Goal: Information Seeking & Learning: Learn about a topic

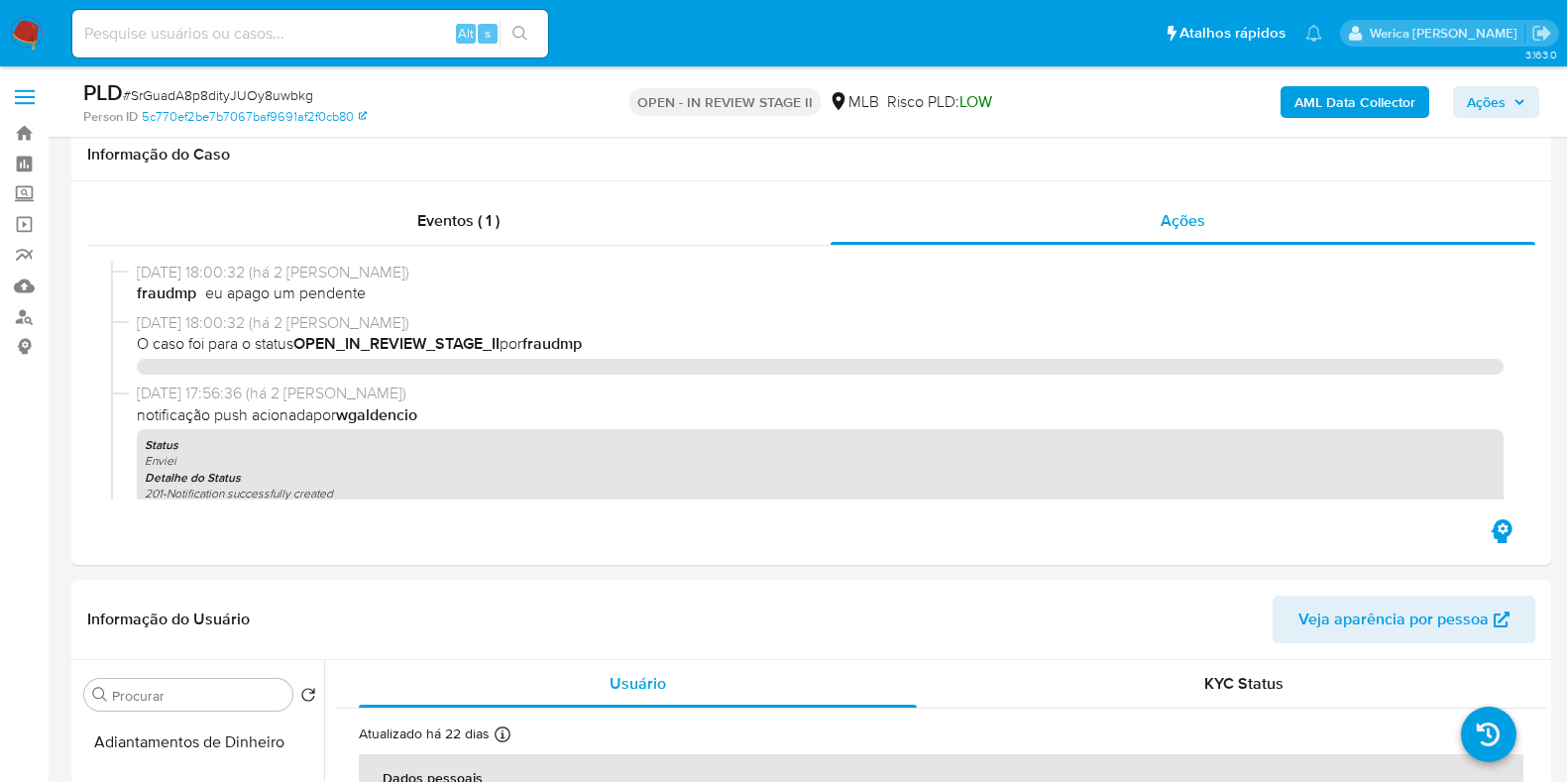
select select "10"
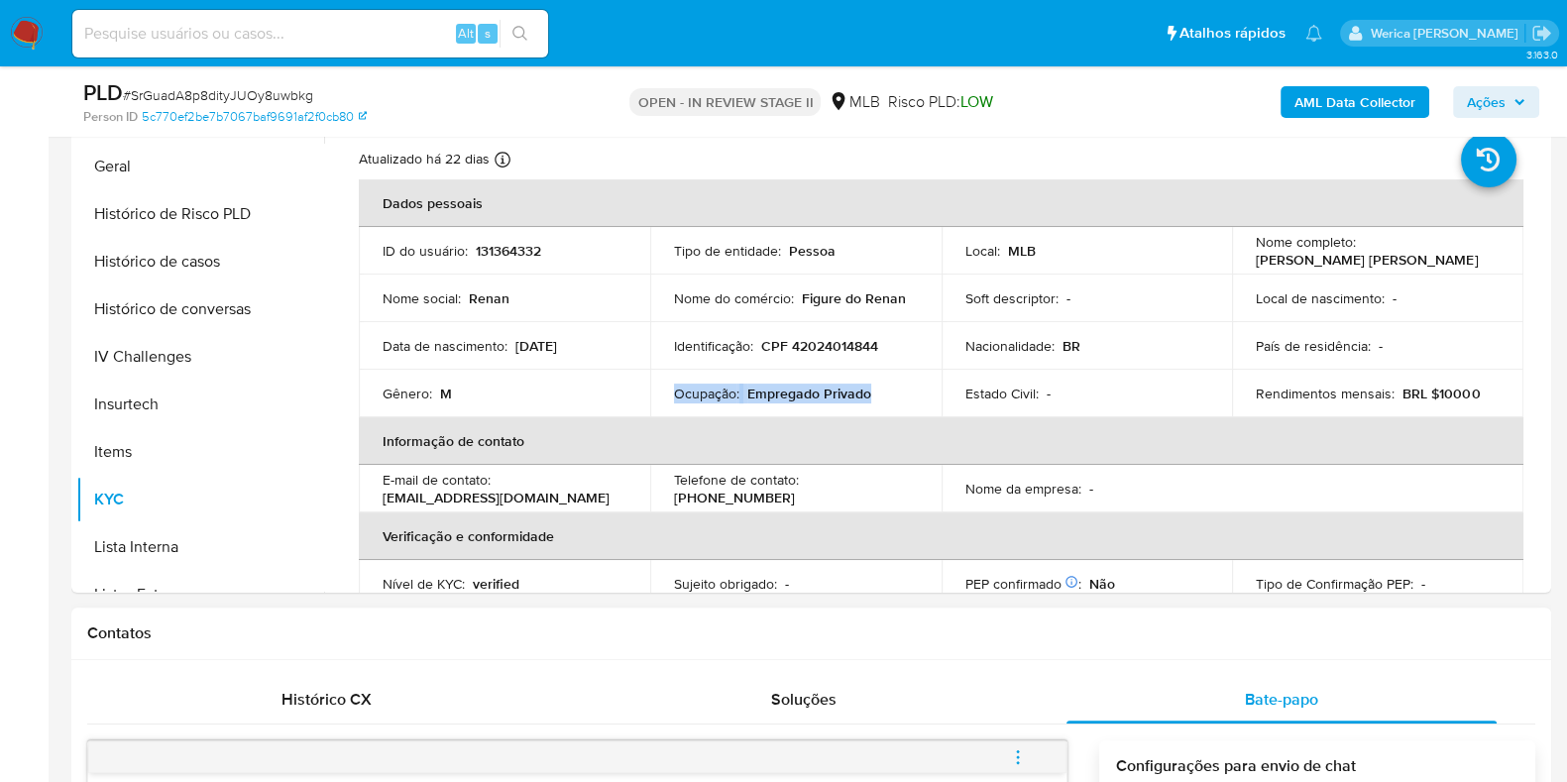
scroll to position [372, 0]
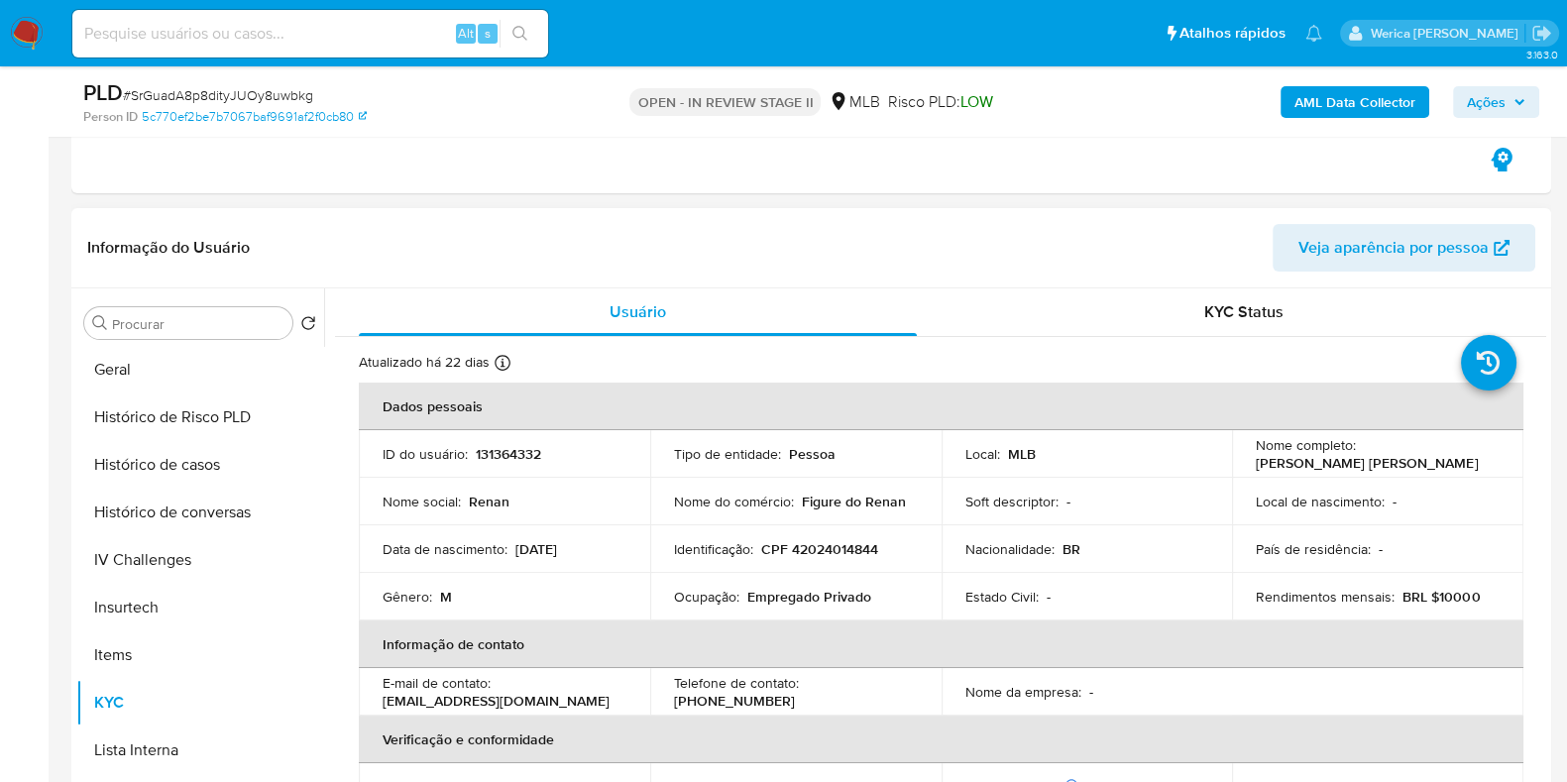
click at [966, 522] on td "Soft descriptor : -" at bounding box center [1086, 502] width 291 height 48
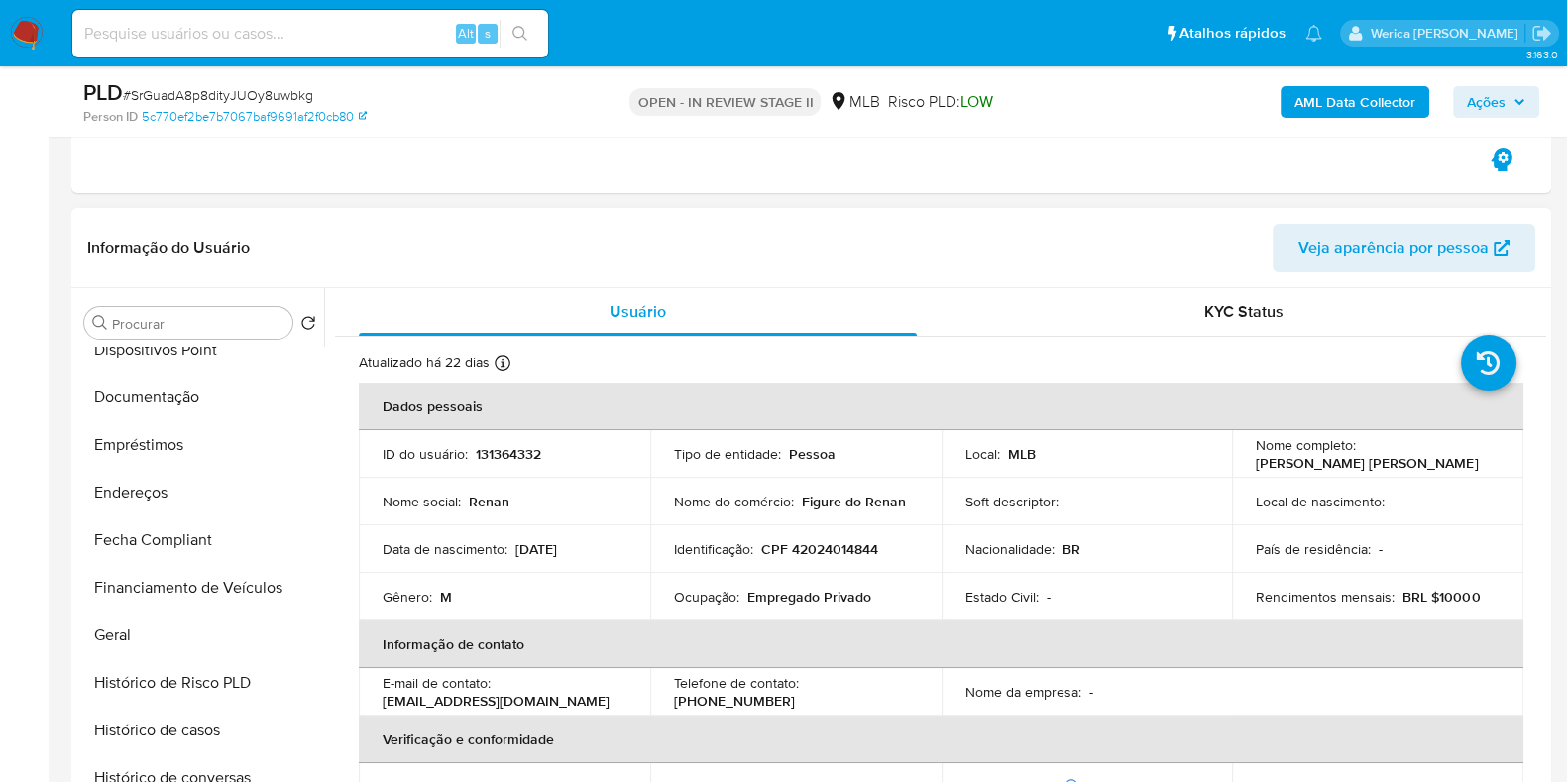
scroll to position [247, 0]
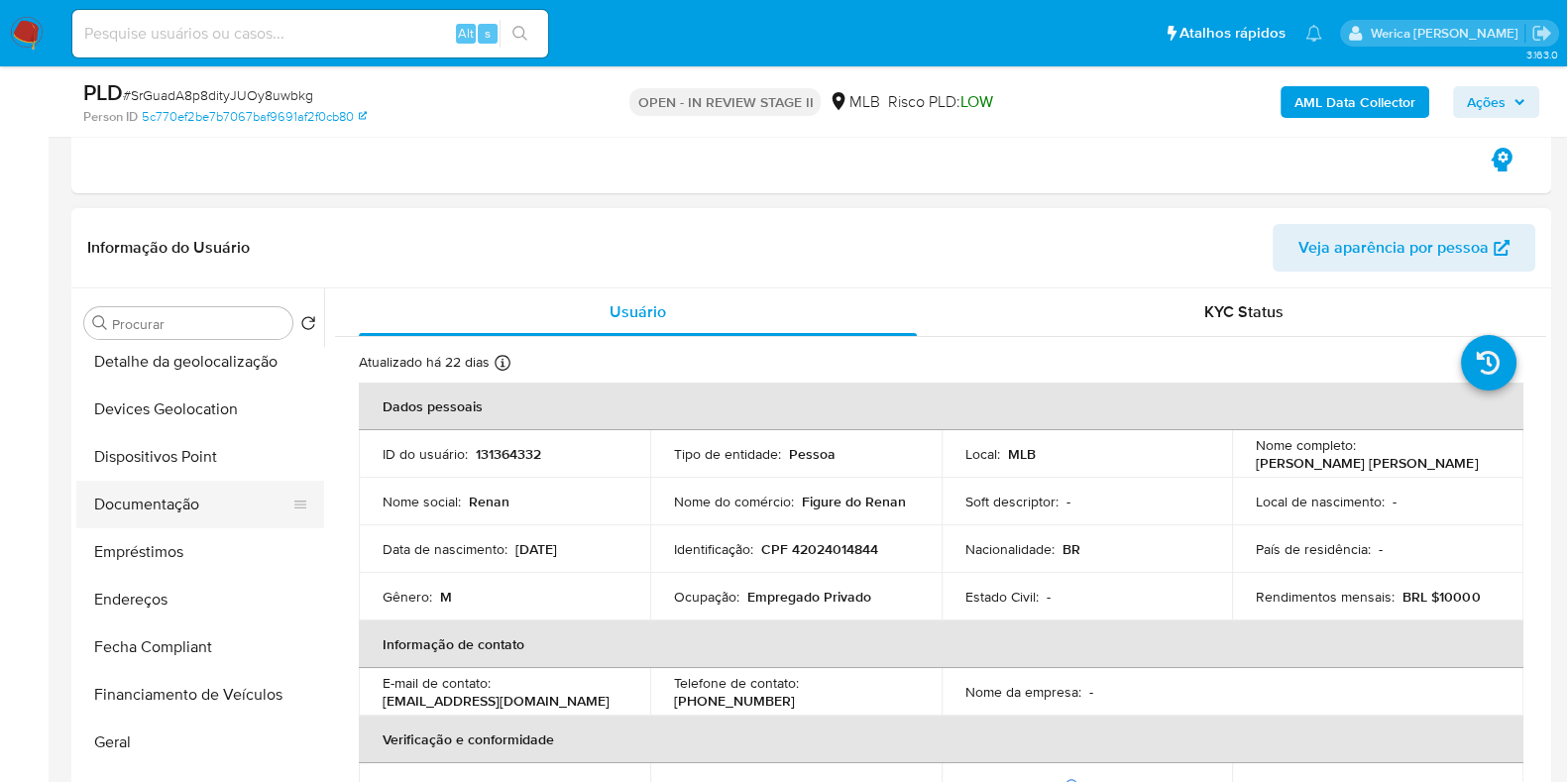
click at [211, 507] on button "Documentação" at bounding box center [192, 505] width 232 height 48
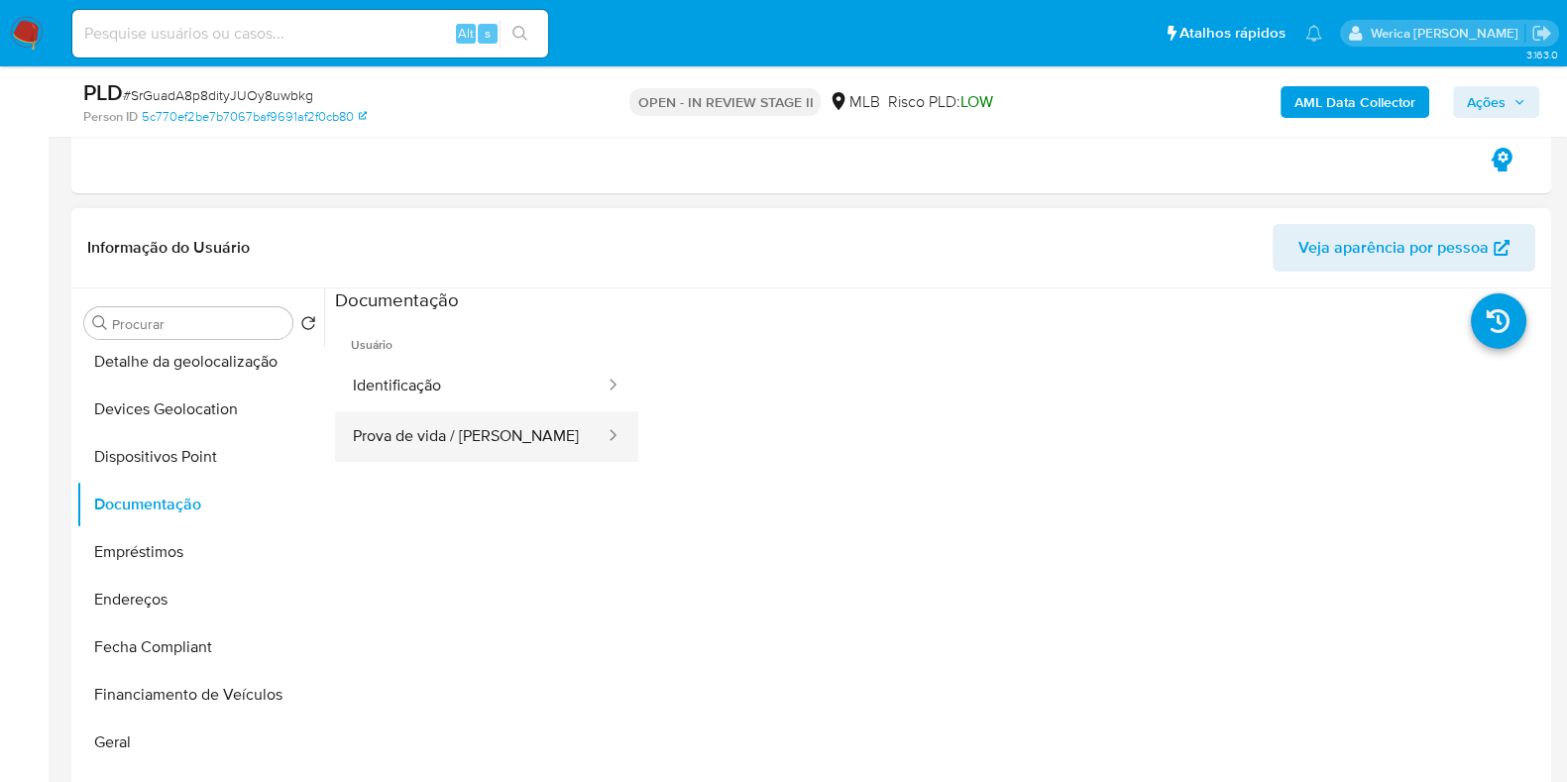
click at [392, 444] on button "Prova de vida / Selfie" at bounding box center [471, 436] width 272 height 51
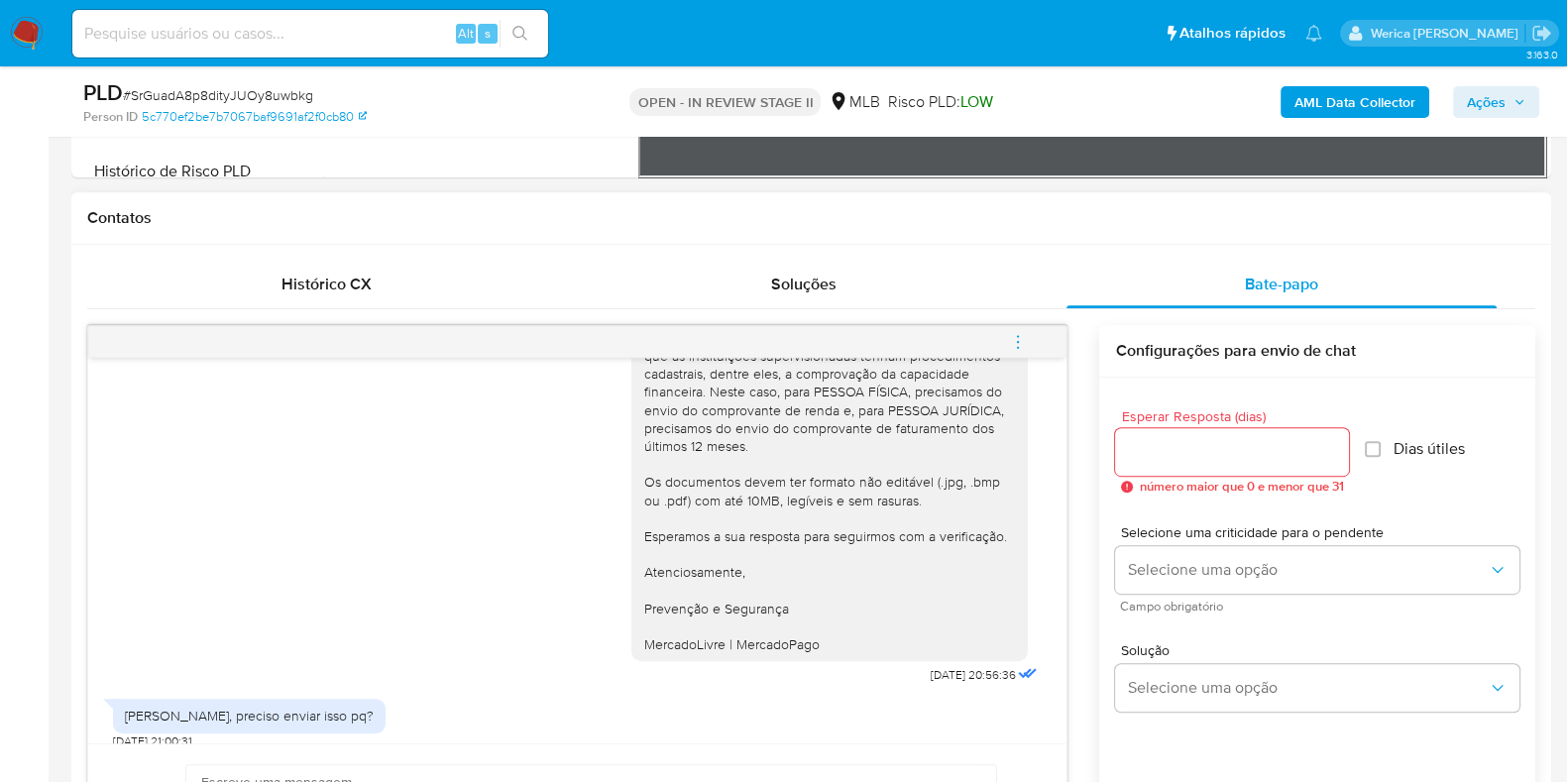
scroll to position [327, 0]
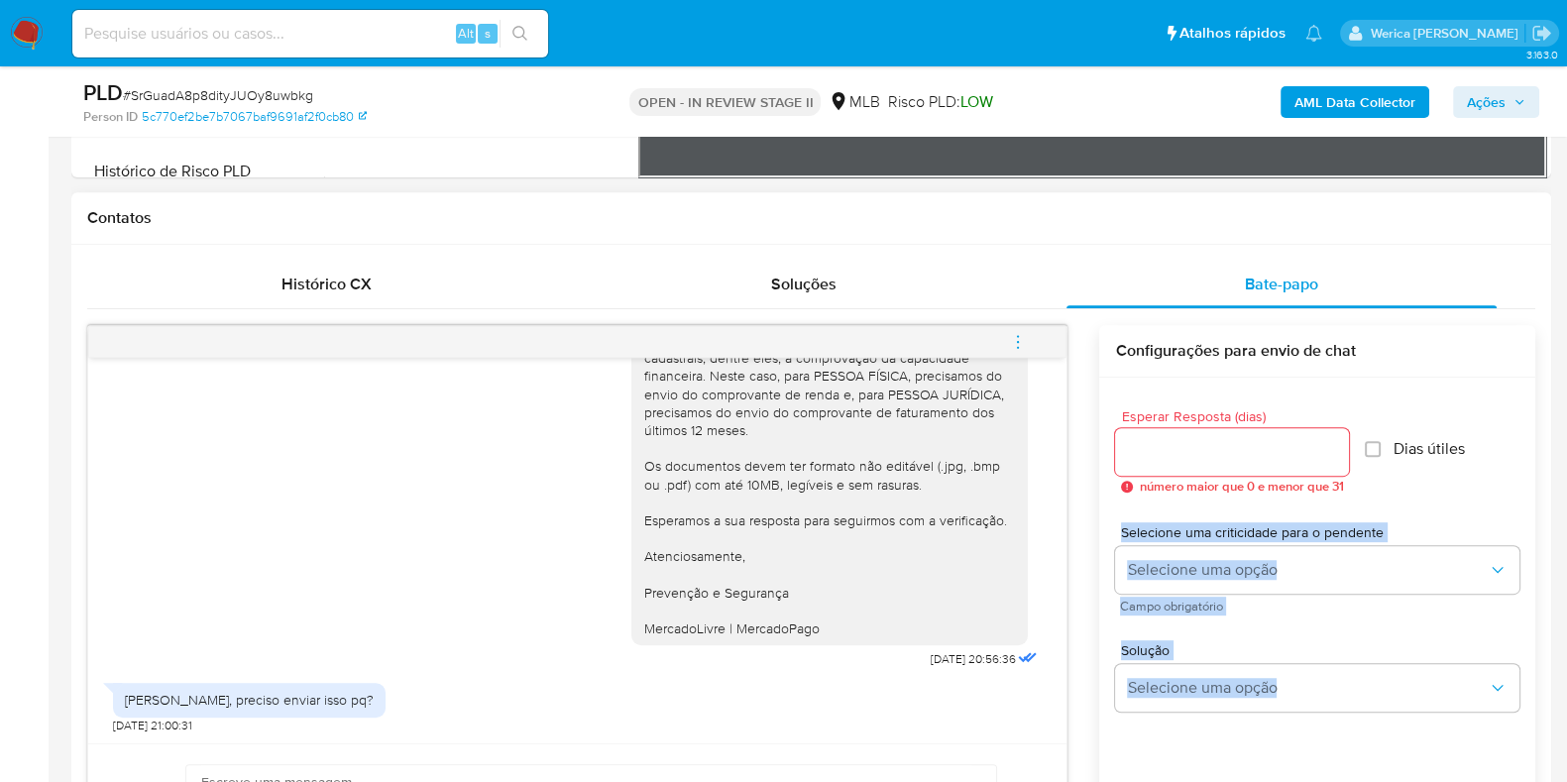
click at [1535, 453] on div "Histórico CX Soluções Bate-papo Id Estado Data de criação Origem Processo • 404…" at bounding box center [810, 600] width 1479 height 711
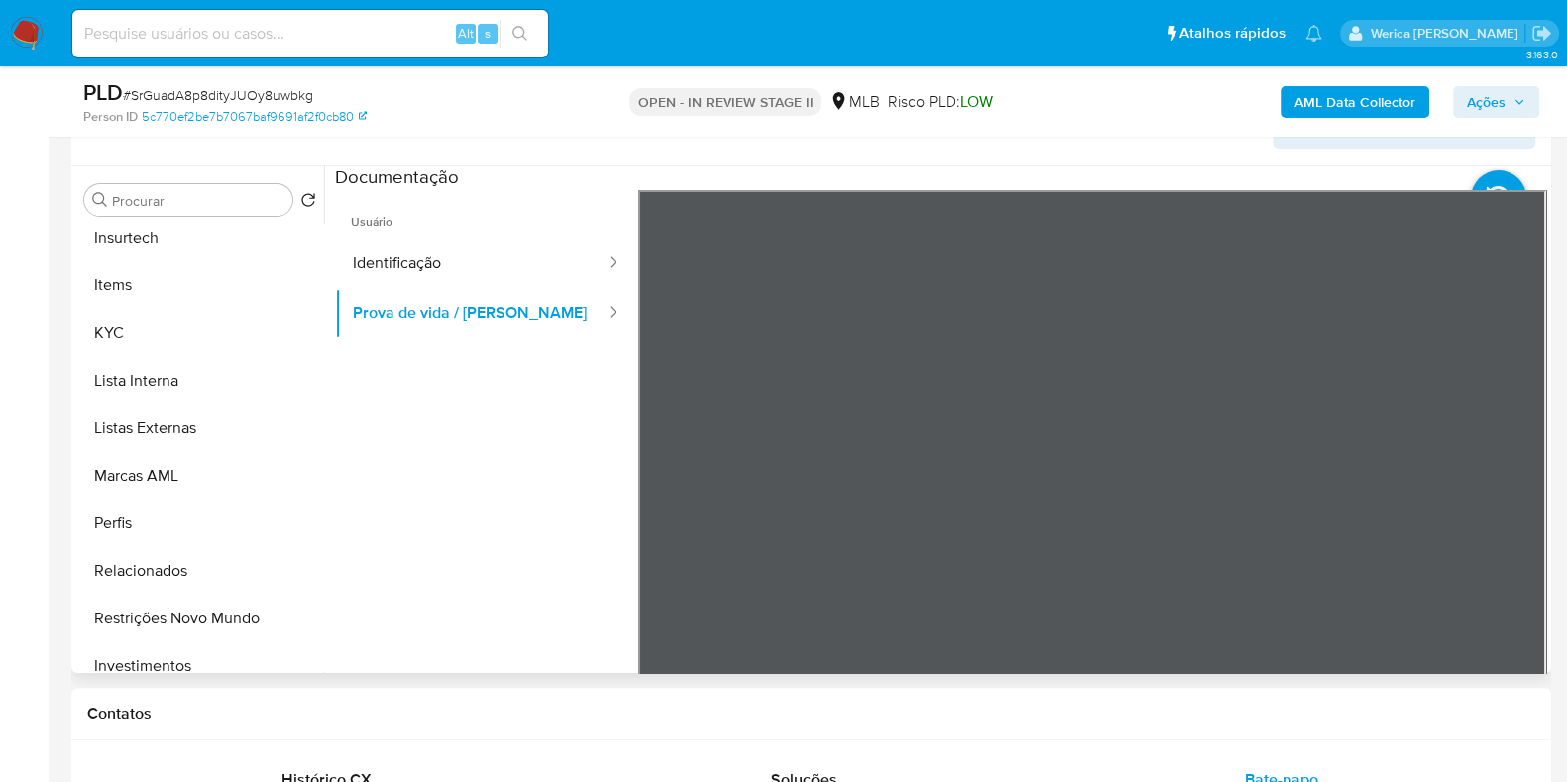
scroll to position [1075, 0]
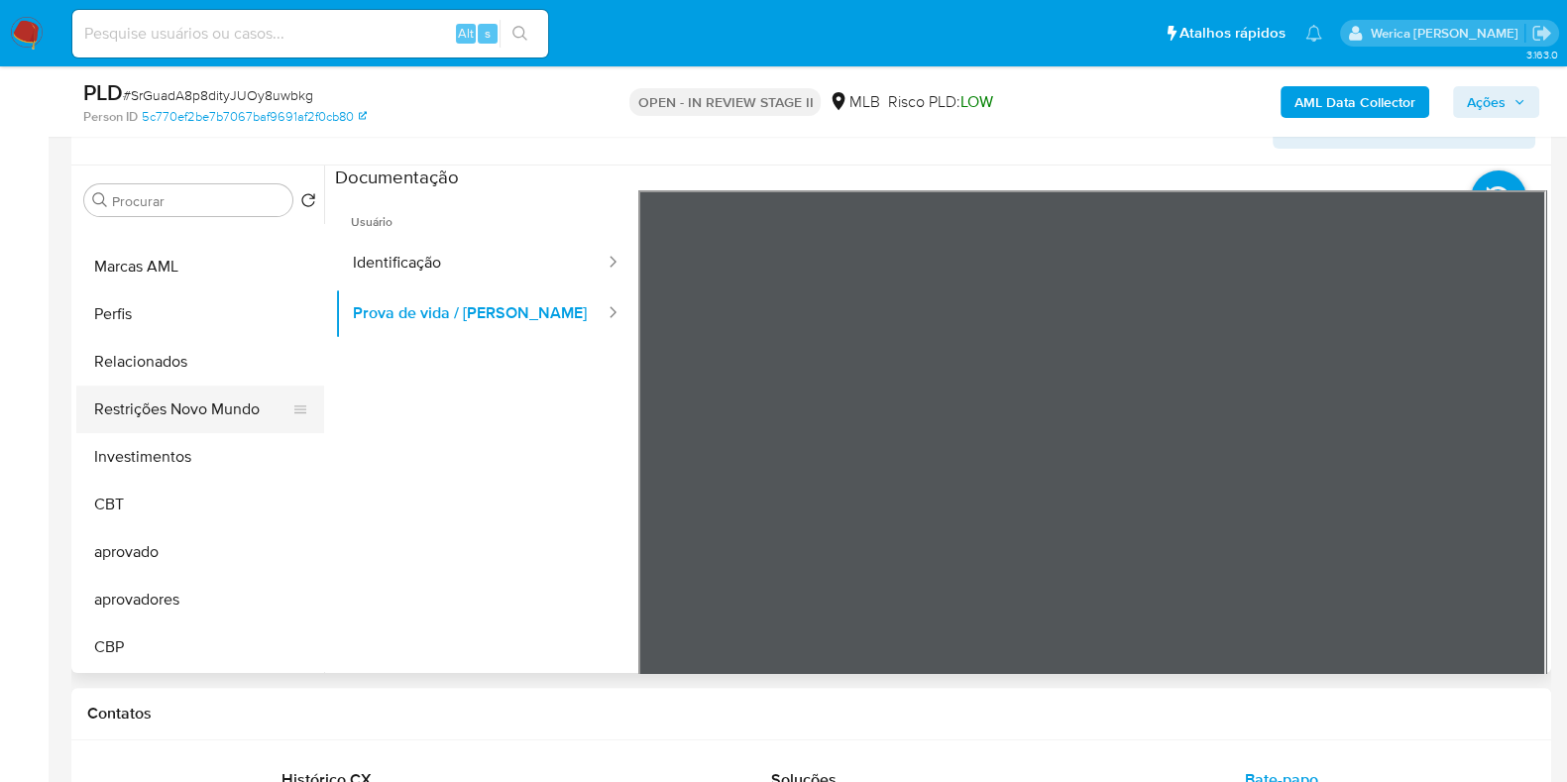
click at [211, 419] on button "Restrições Novo Mundo" at bounding box center [192, 409] width 232 height 48
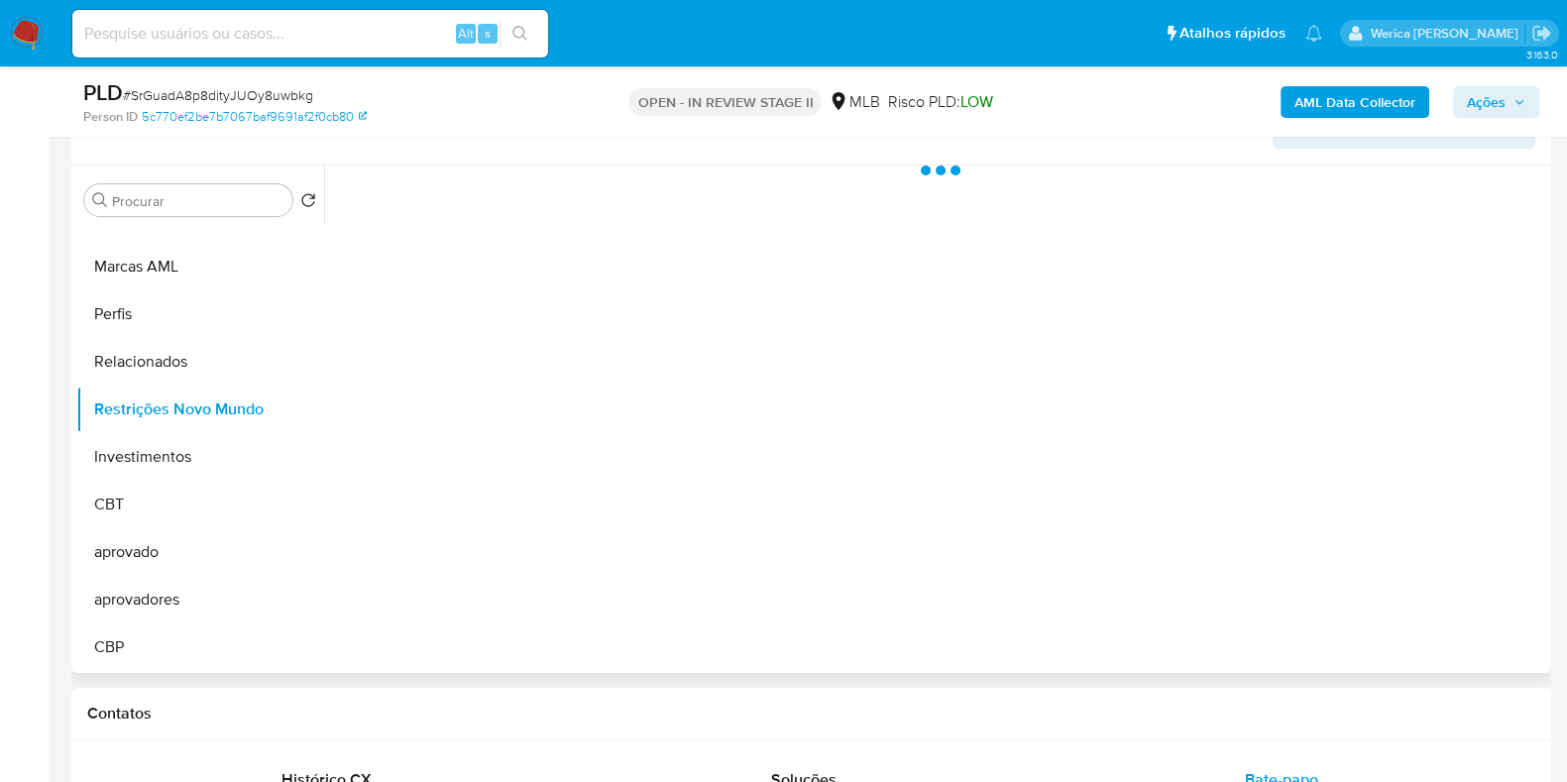
click at [520, 240] on div at bounding box center [935, 418] width 1222 height 507
click at [520, 229] on div at bounding box center [935, 418] width 1222 height 507
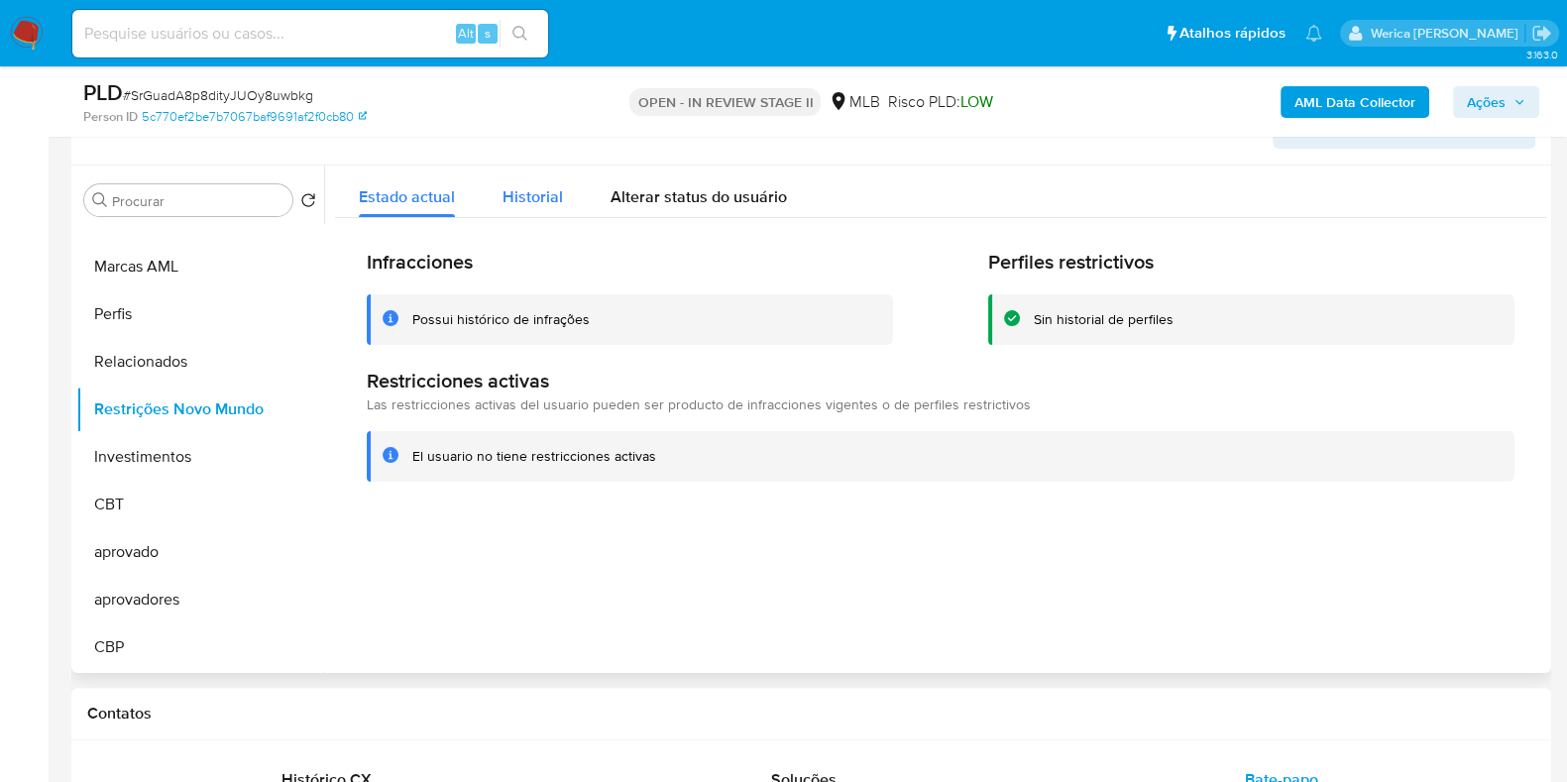
click at [527, 198] on span "Historial" at bounding box center [532, 196] width 60 height 23
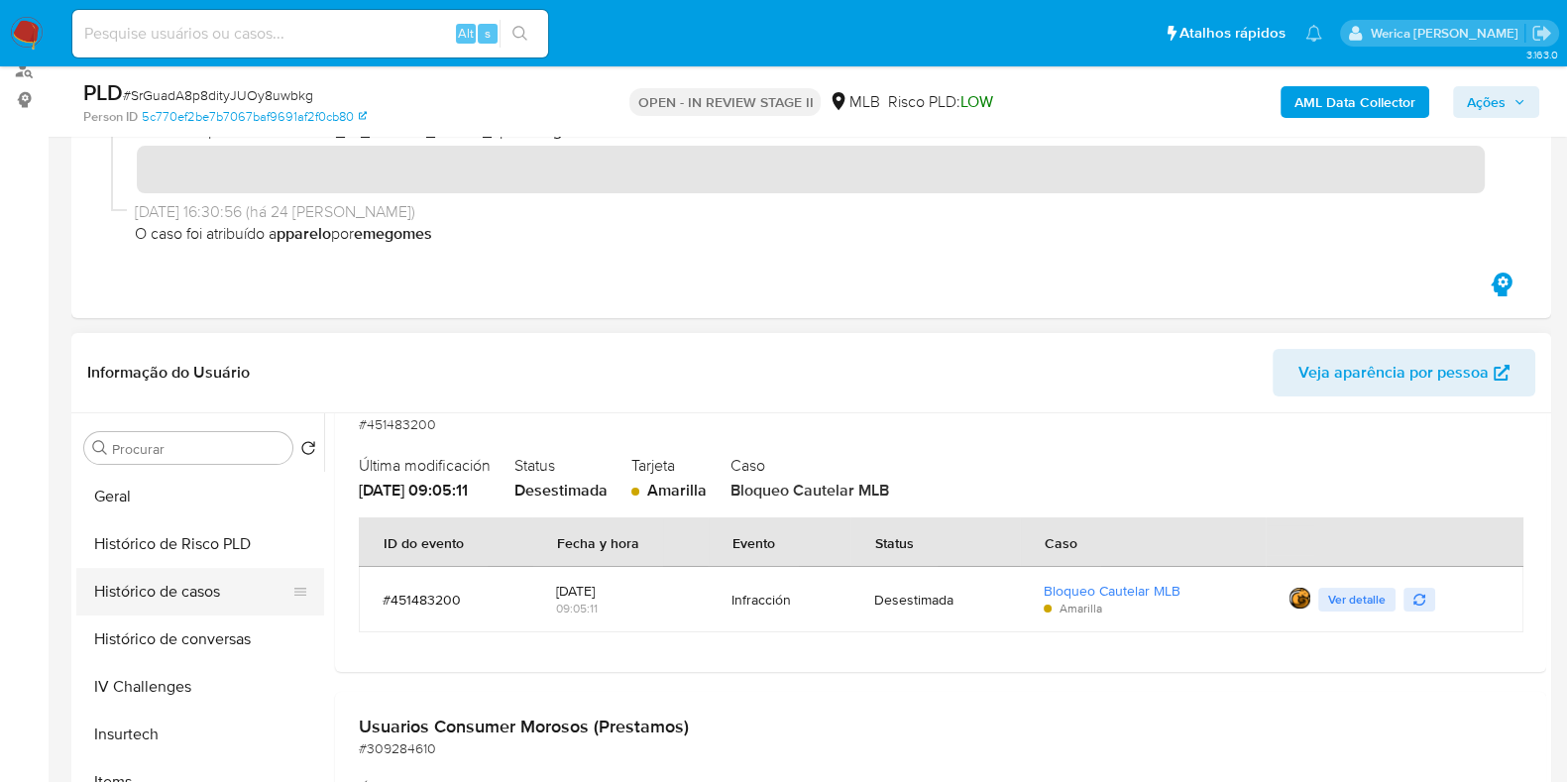
scroll to position [580, 0]
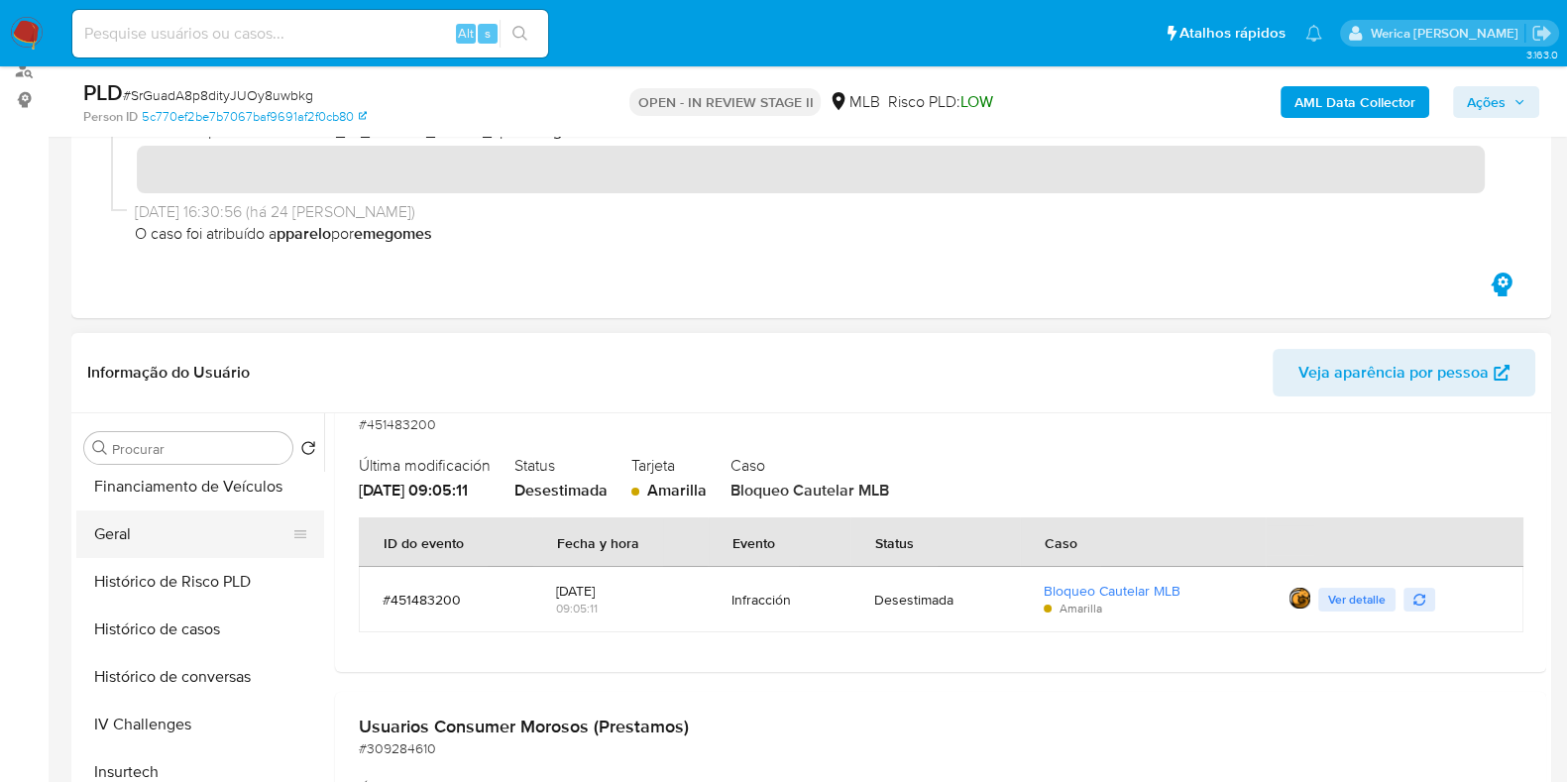
click at [179, 538] on button "Geral" at bounding box center [192, 534] width 232 height 48
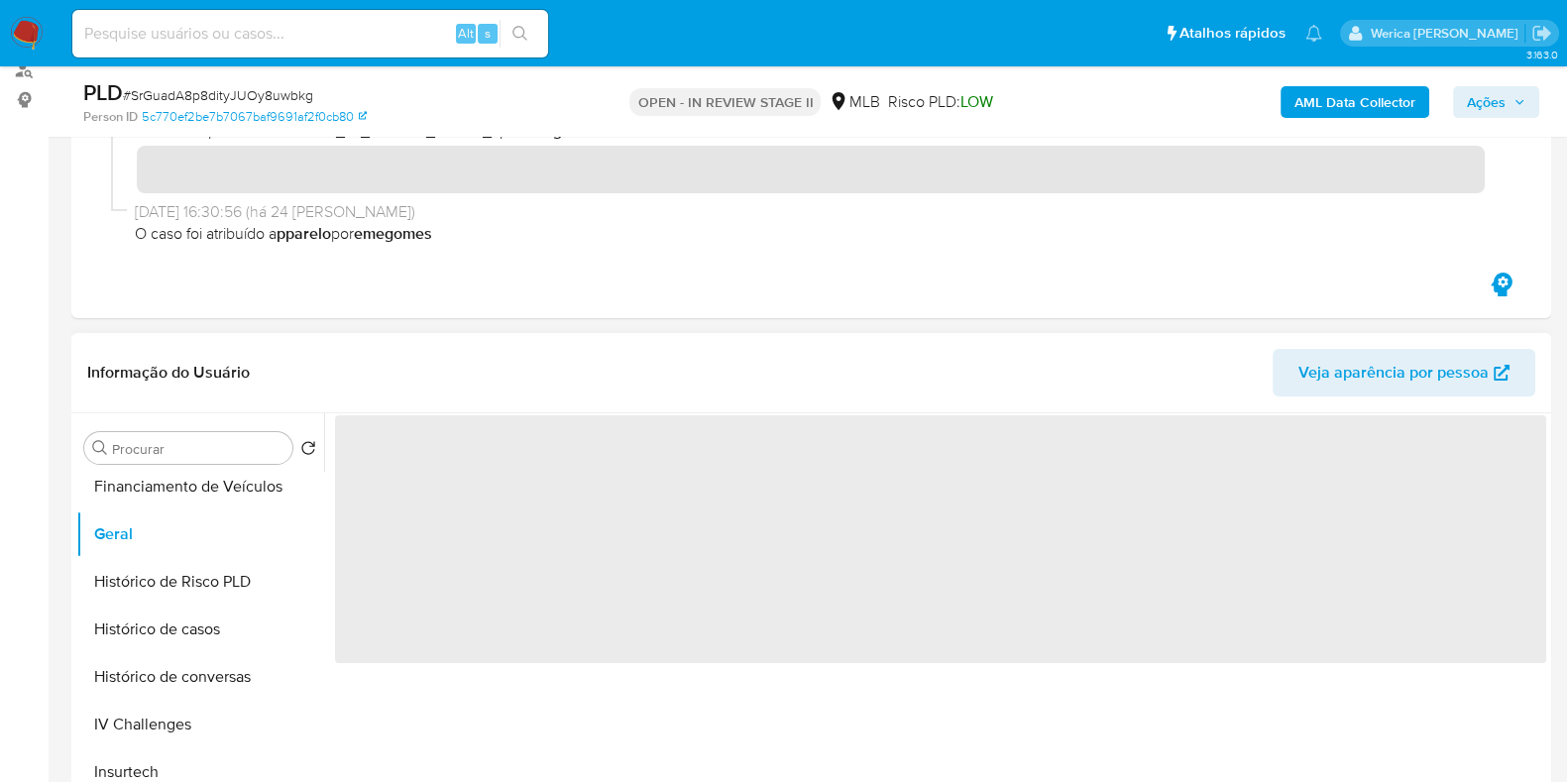
scroll to position [0, 0]
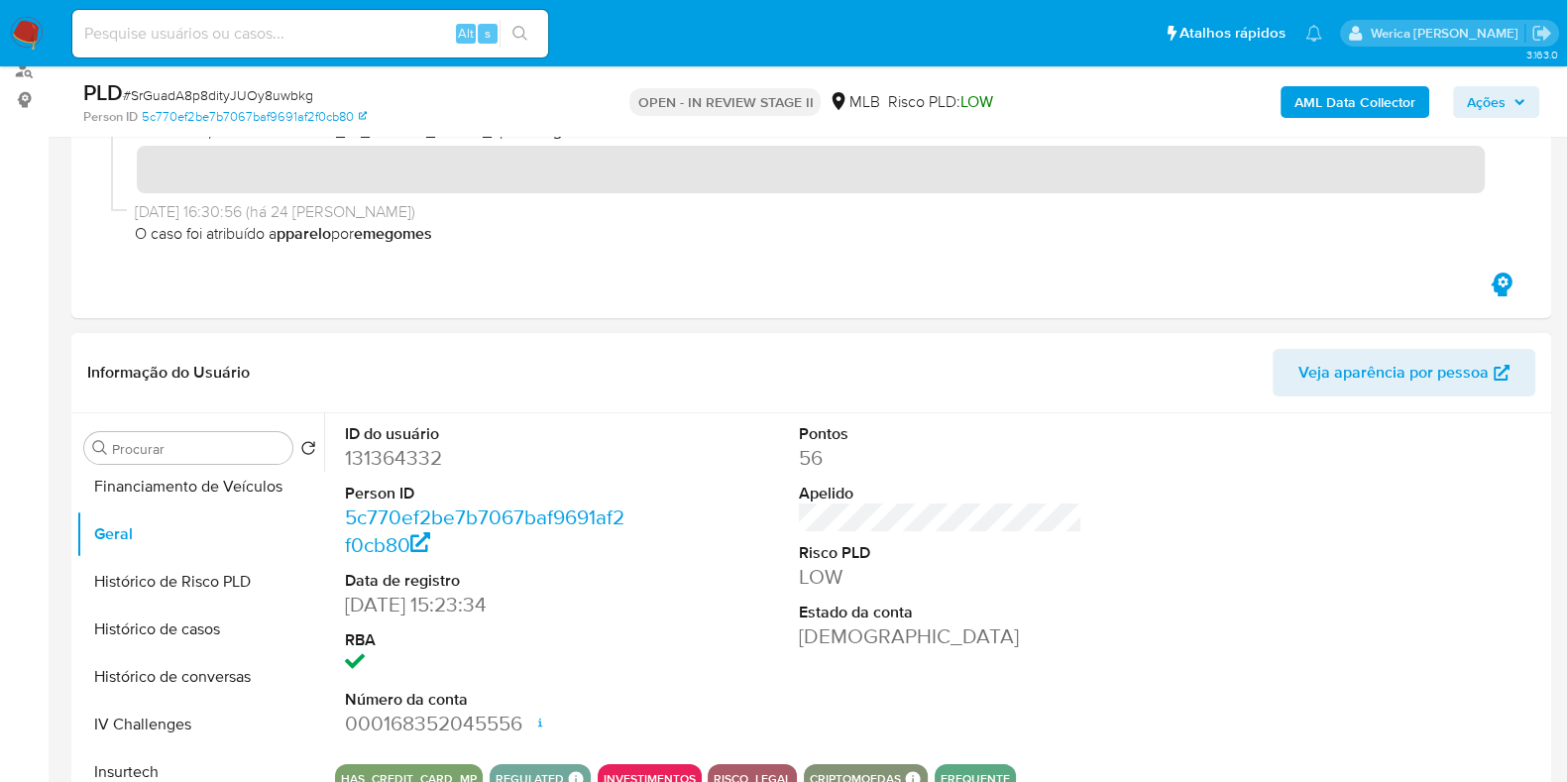
click at [1078, 479] on div "Pontos 56 Apelido Risco PLD LOW Estado da conta Ativa" at bounding box center [940, 580] width 303 height 335
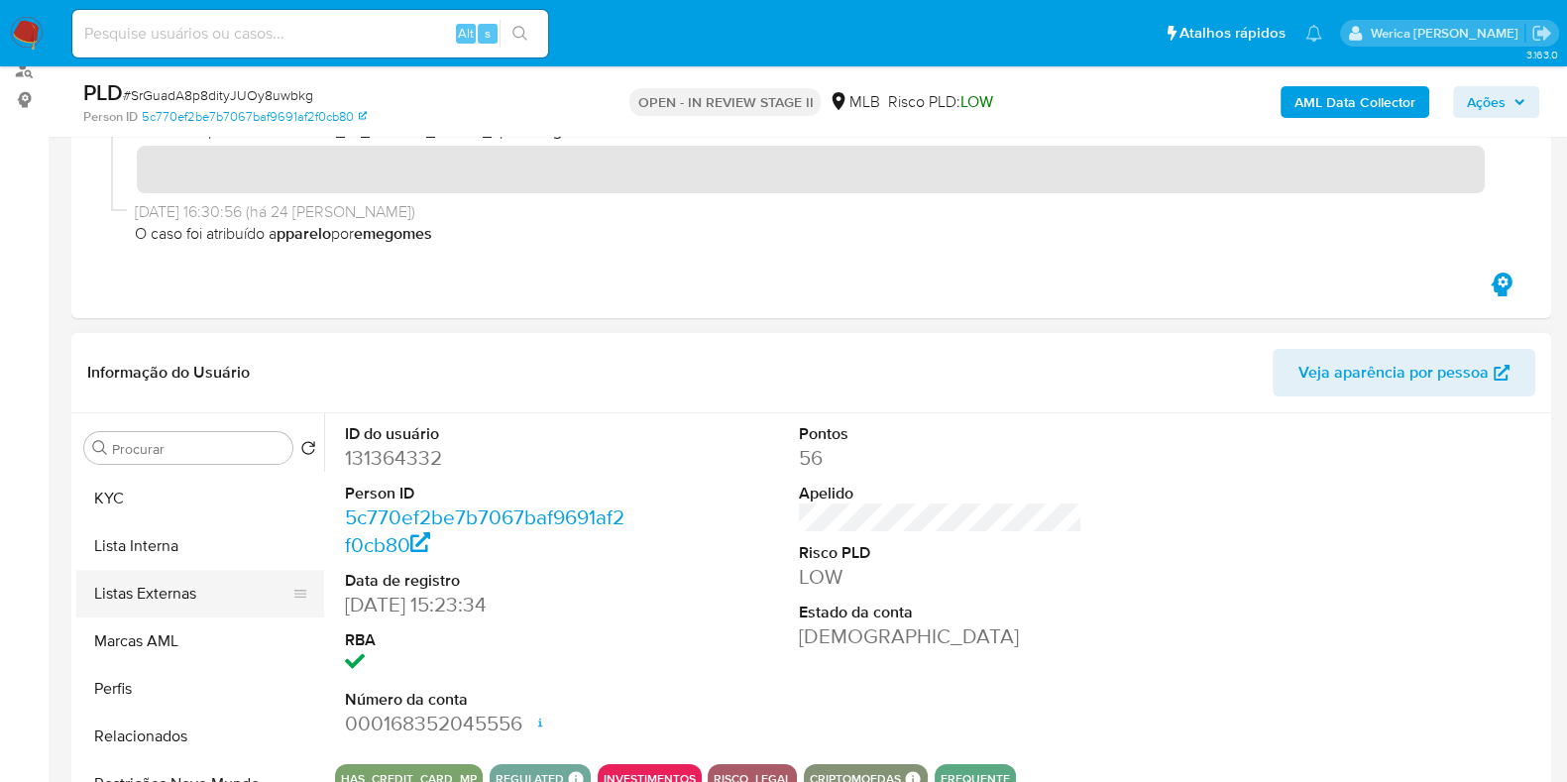
scroll to position [950, 0]
click at [173, 491] on button "KYC" at bounding box center [192, 497] width 232 height 48
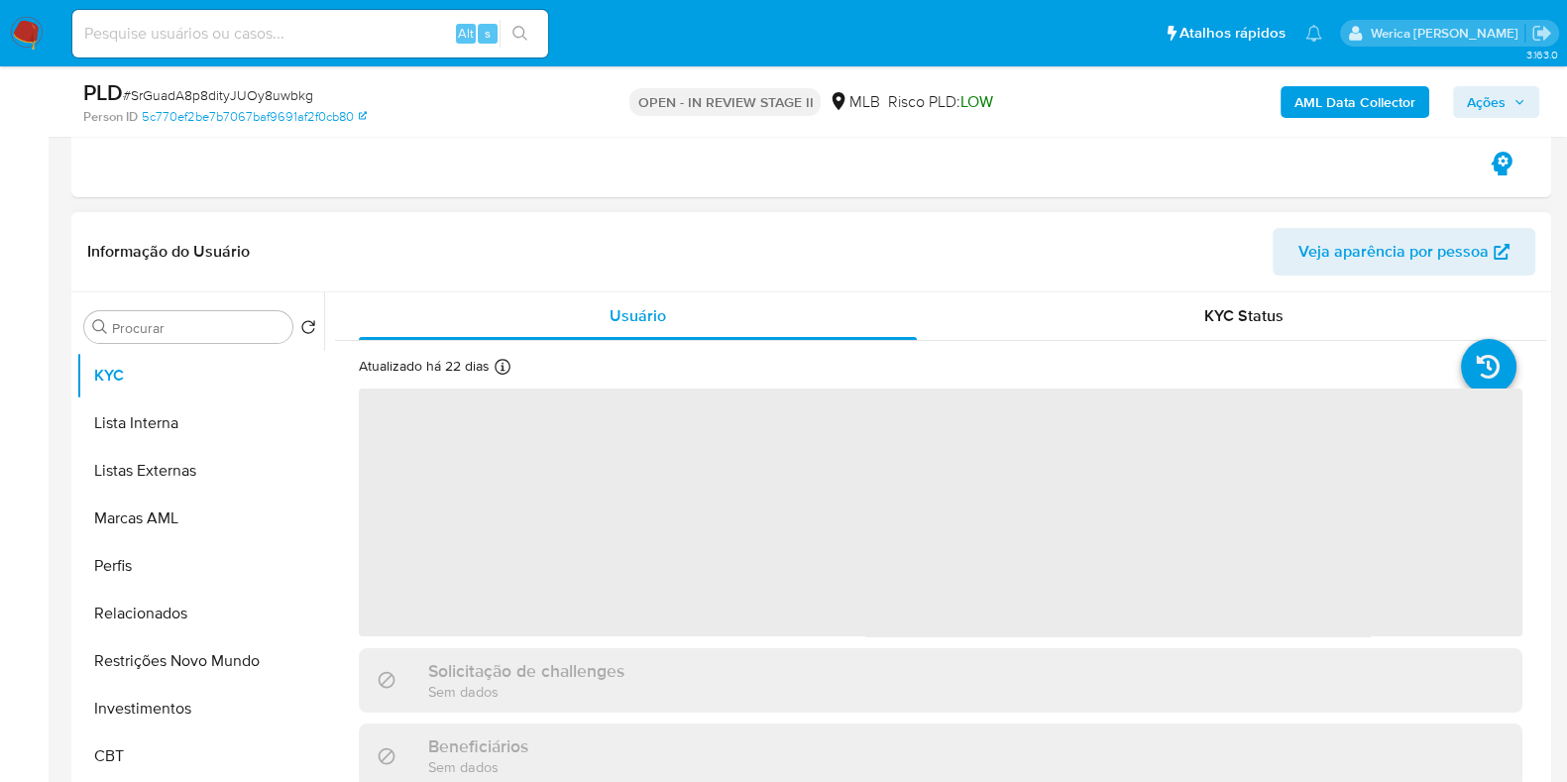
scroll to position [494, 0]
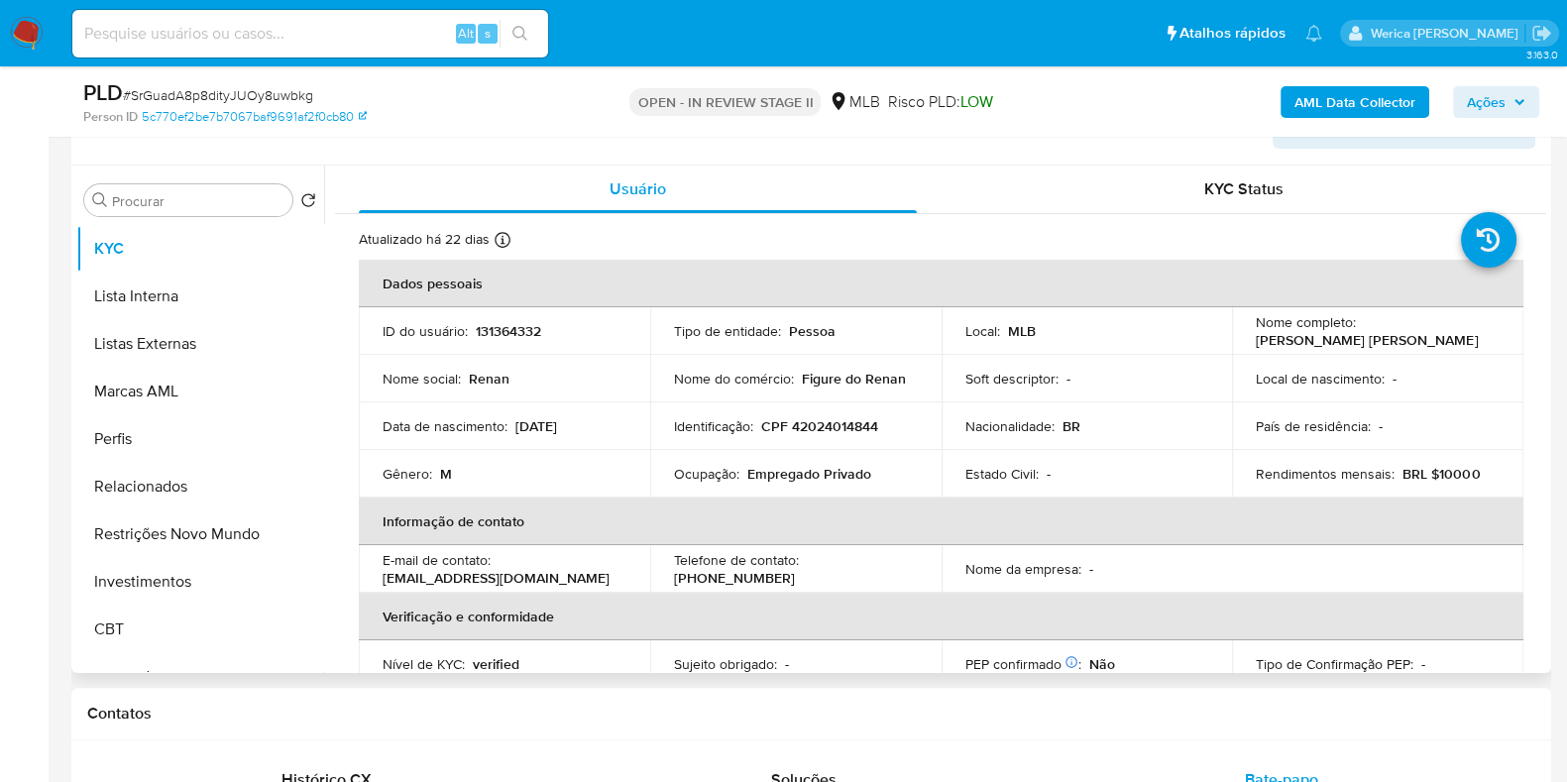
click at [1271, 591] on table "Dados pessoais ID do usuário : 131364332 Tipo de entidade : Pessoa Local : MLB …" at bounding box center [941, 545] width 1164 height 571
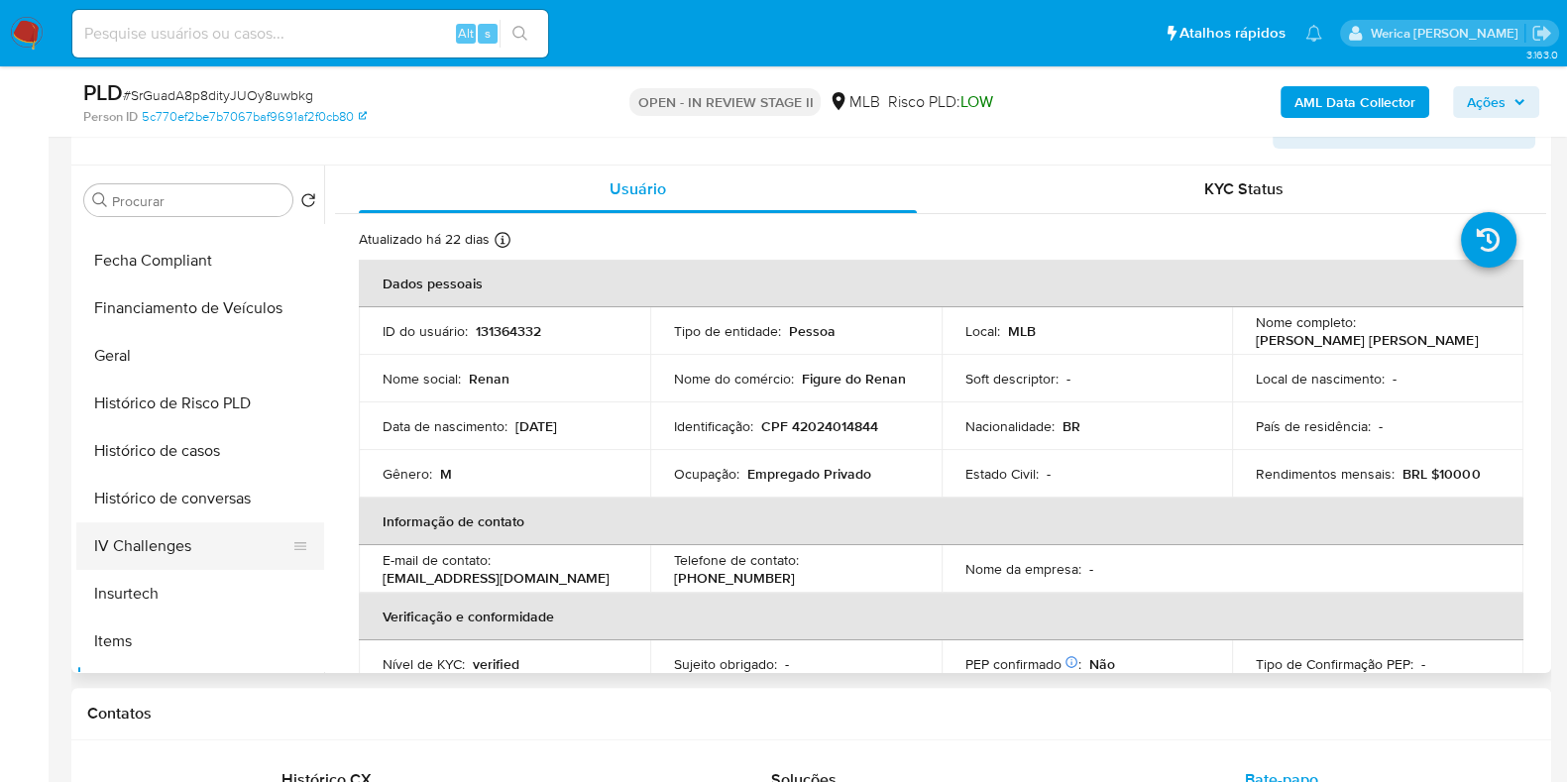
scroll to position [332, 0]
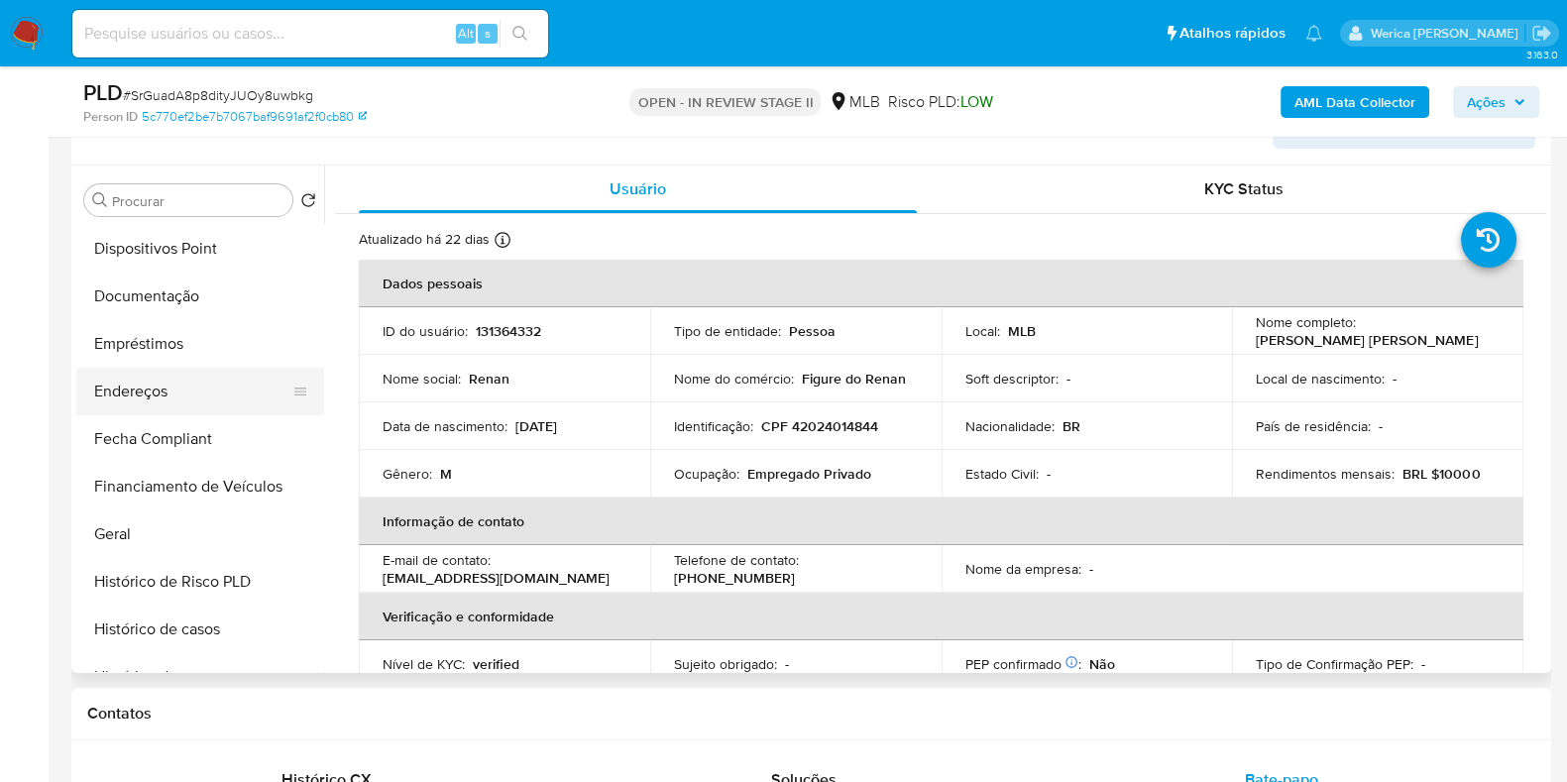
click at [203, 400] on button "Endereços" at bounding box center [192, 392] width 232 height 48
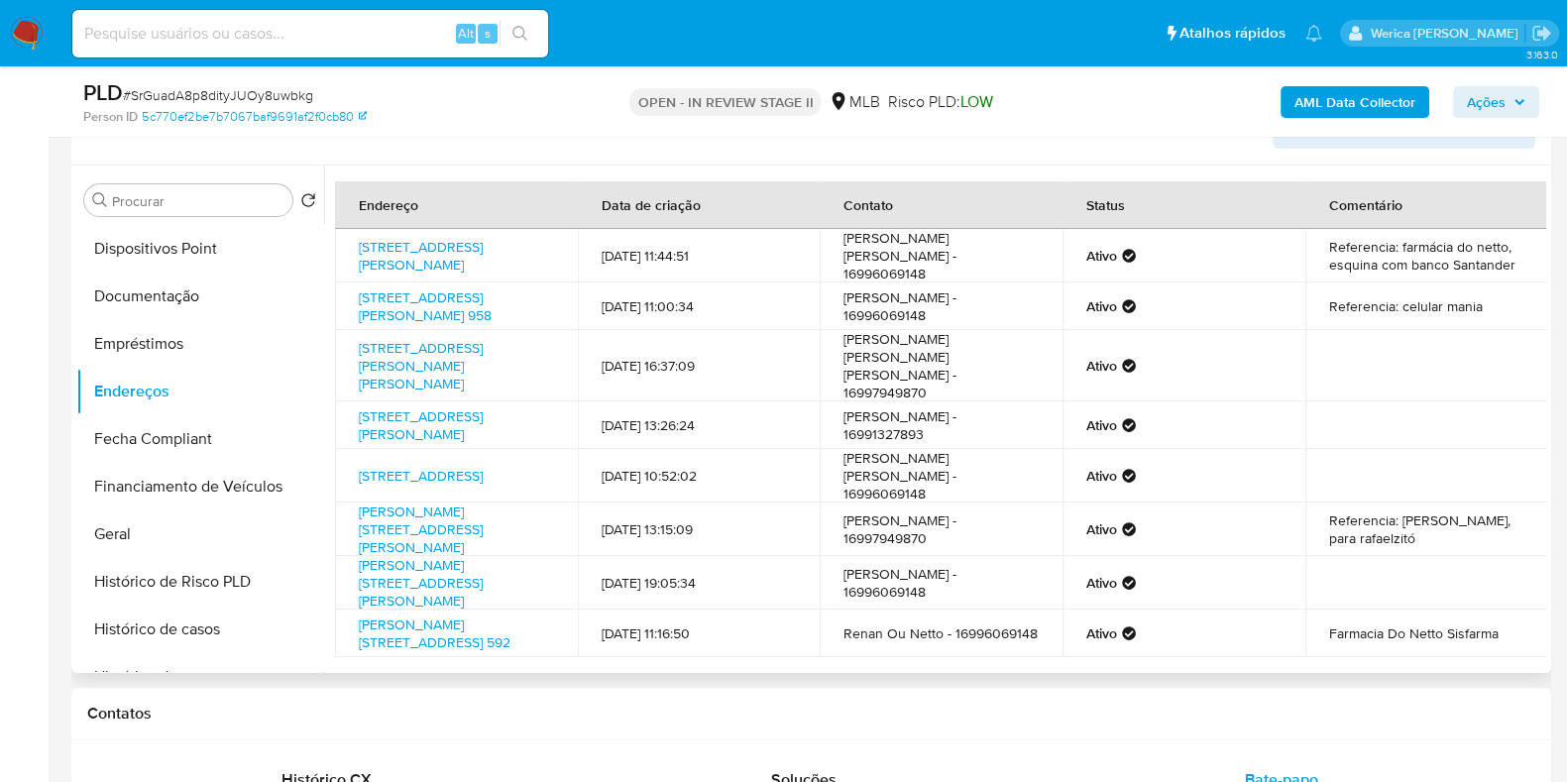
click at [1358, 428] on td at bounding box center [1426, 425] width 243 height 48
click at [1355, 431] on td at bounding box center [1426, 425] width 243 height 48
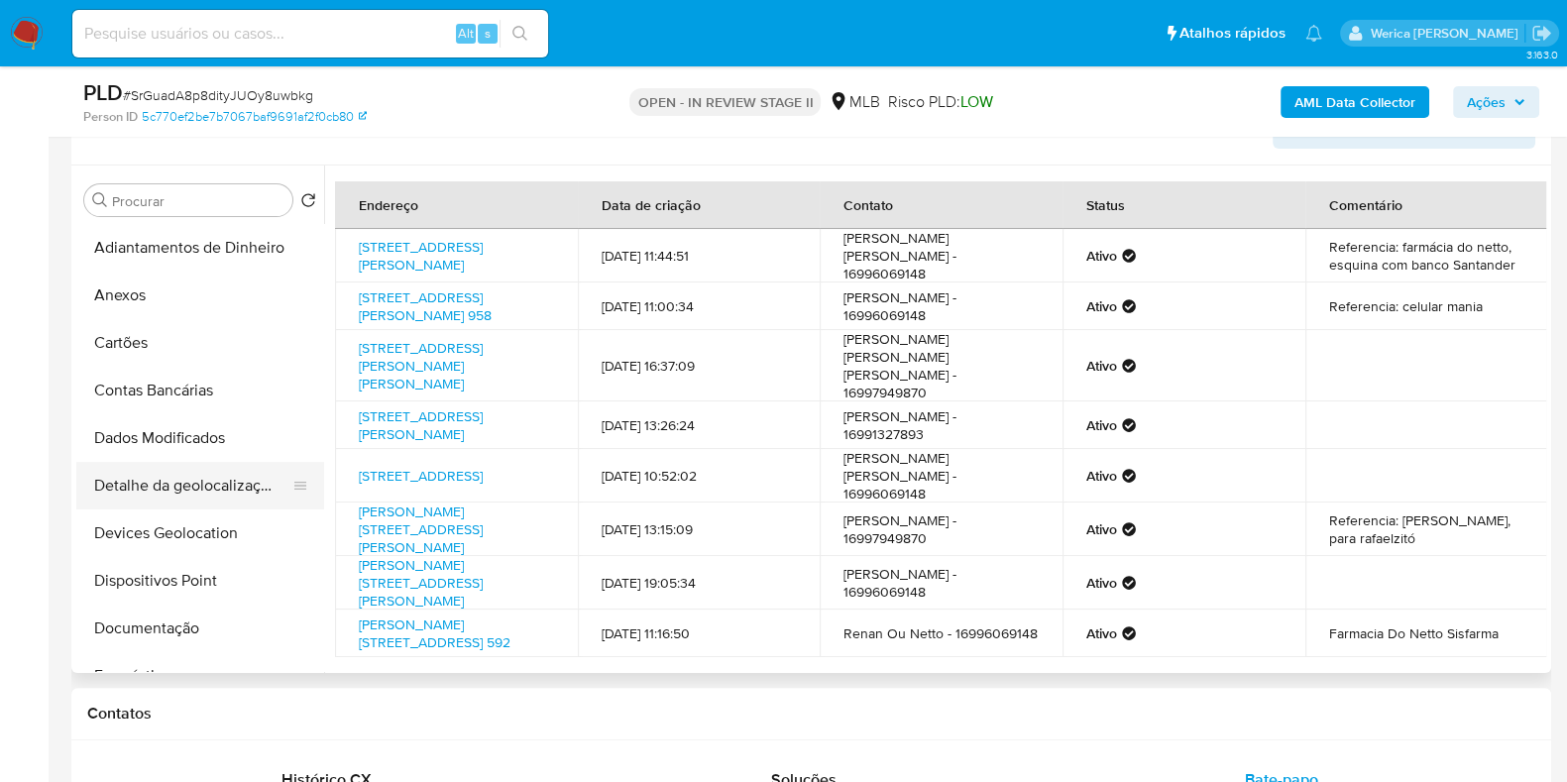
click at [229, 488] on button "Detalhe da geolocalização" at bounding box center [192, 486] width 232 height 48
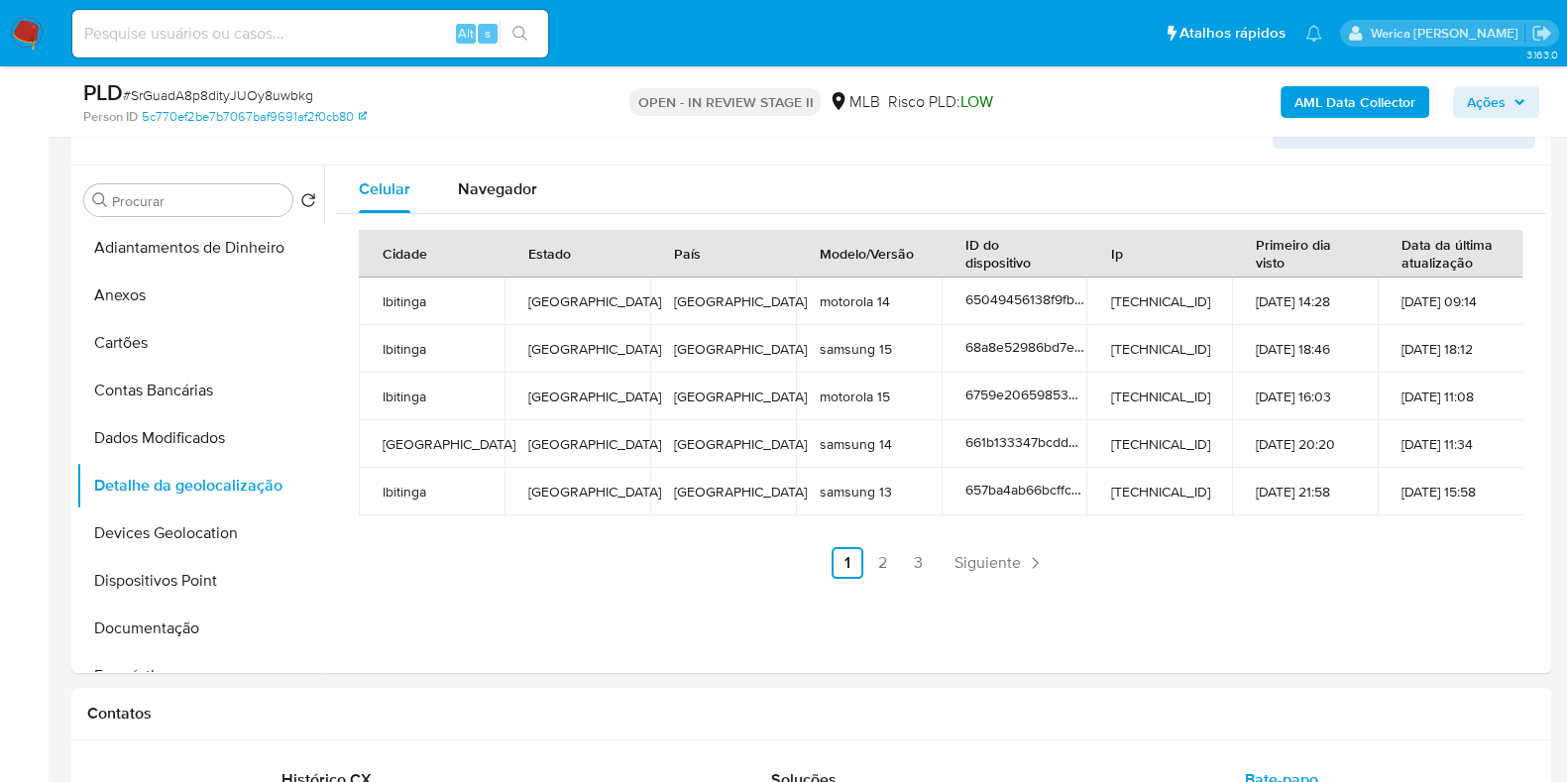
click at [1370, 529] on div "Cidade Estado País Modelo/Versão ID do dispositivo Ip Primeiro dia visto Data d…" at bounding box center [940, 404] width 1163 height 349
click at [1369, 585] on div "Cidade Estado País Modelo/Versão ID do dispositivo Ip Primeiro dia visto Data d…" at bounding box center [940, 404] width 1211 height 381
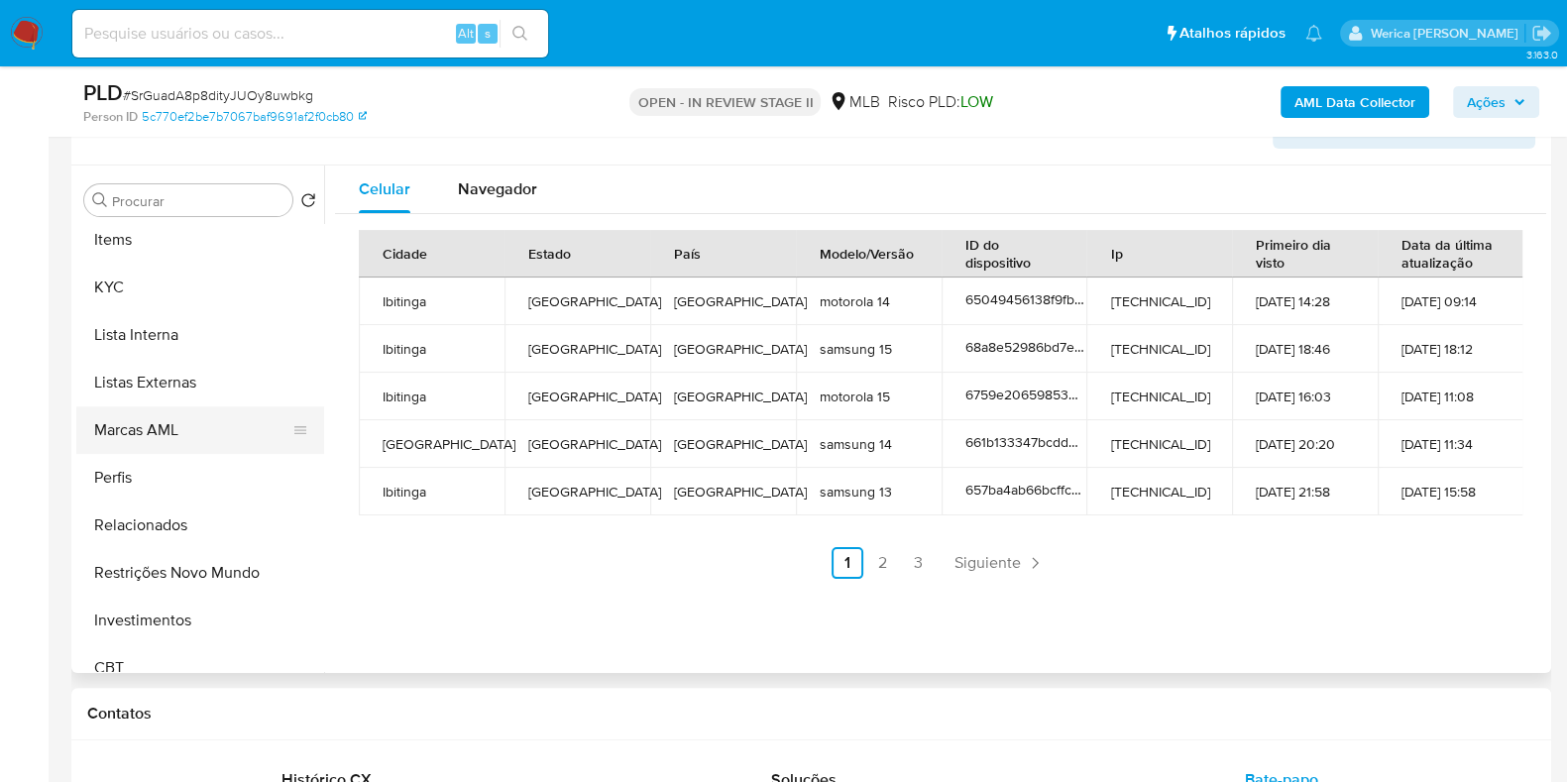
scroll to position [1075, 0]
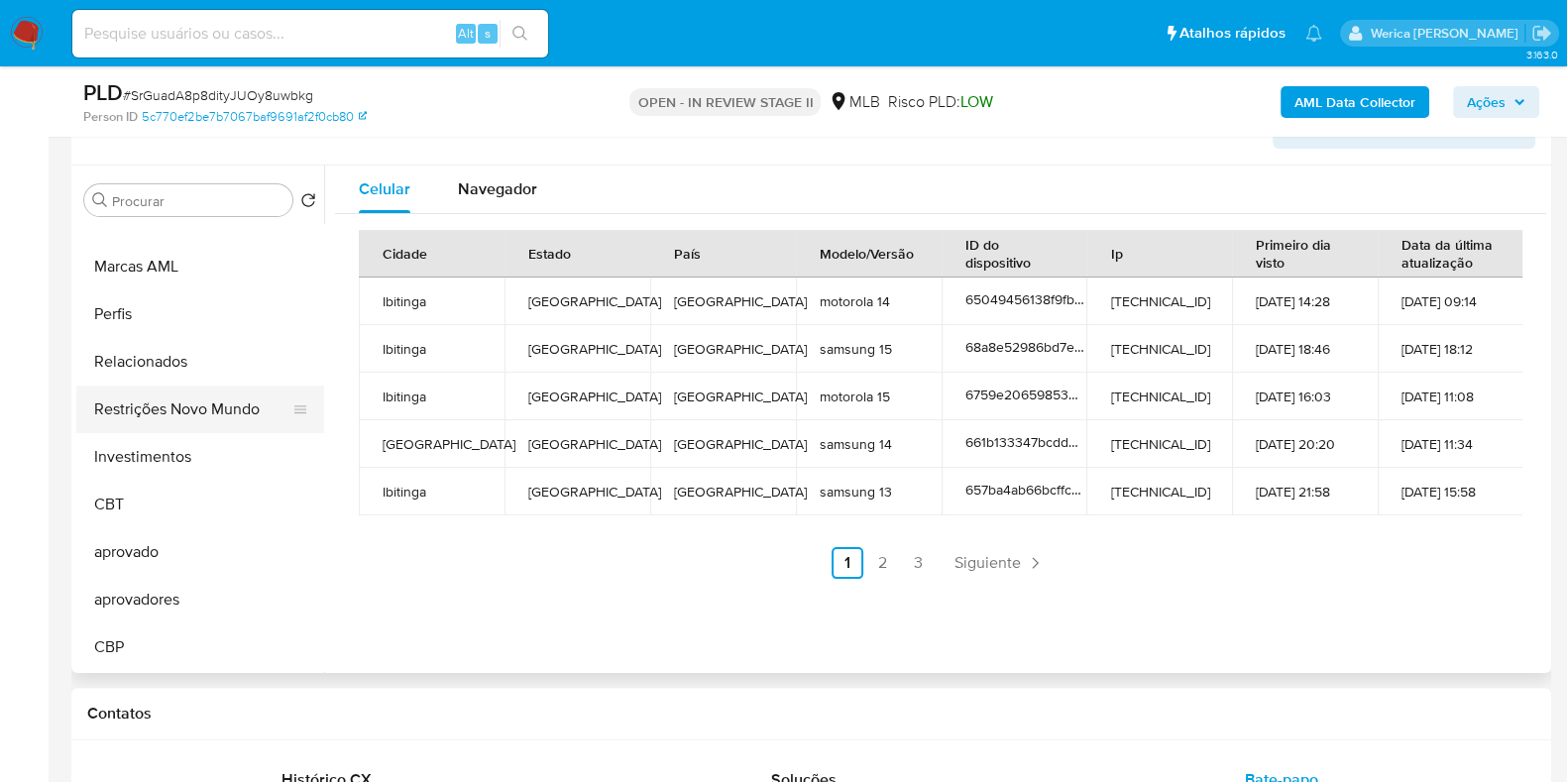
click at [241, 399] on button "Restrições Novo Mundo" at bounding box center [192, 409] width 232 height 48
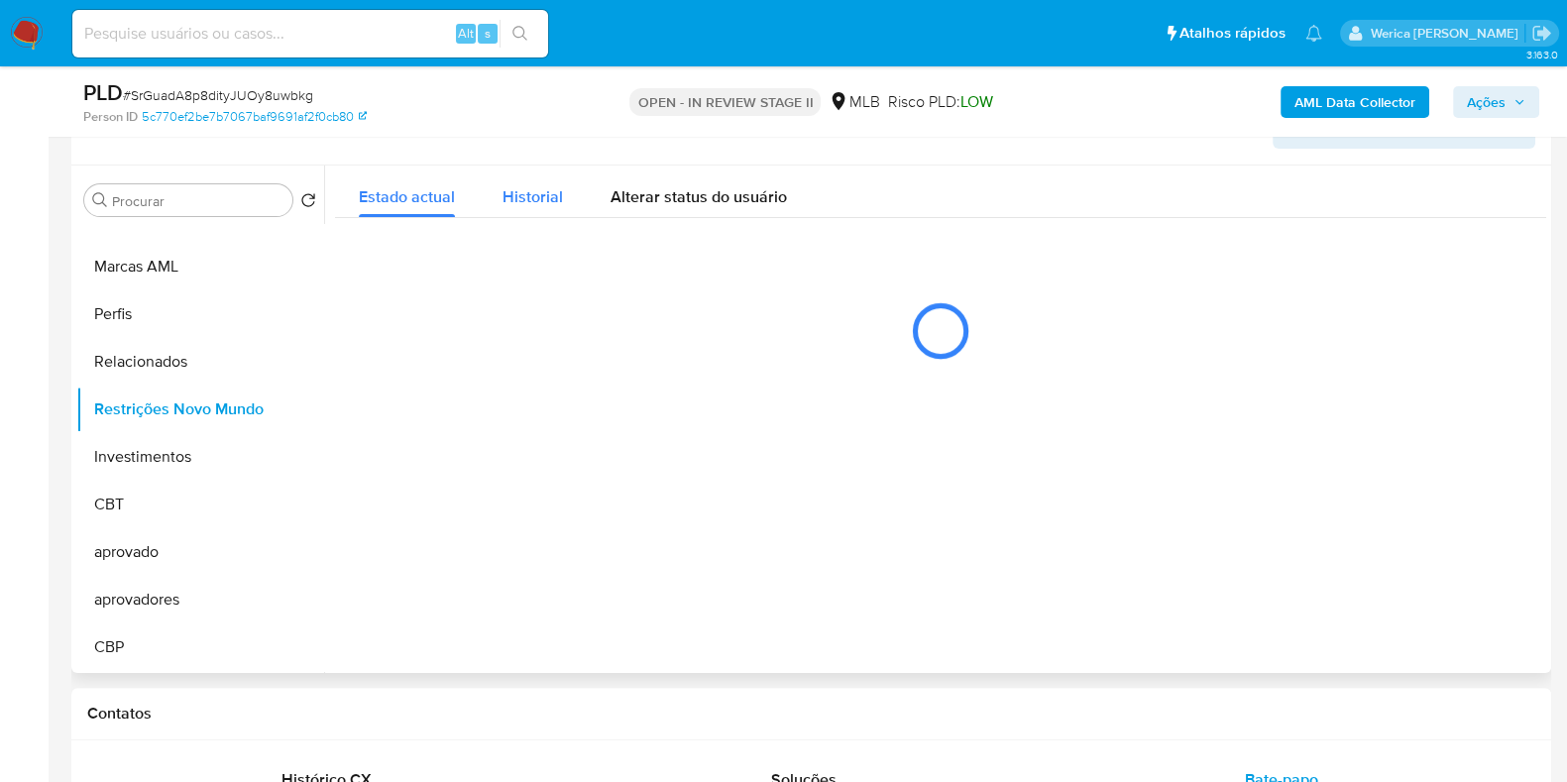
click at [553, 203] on span "Historial" at bounding box center [532, 196] width 60 height 23
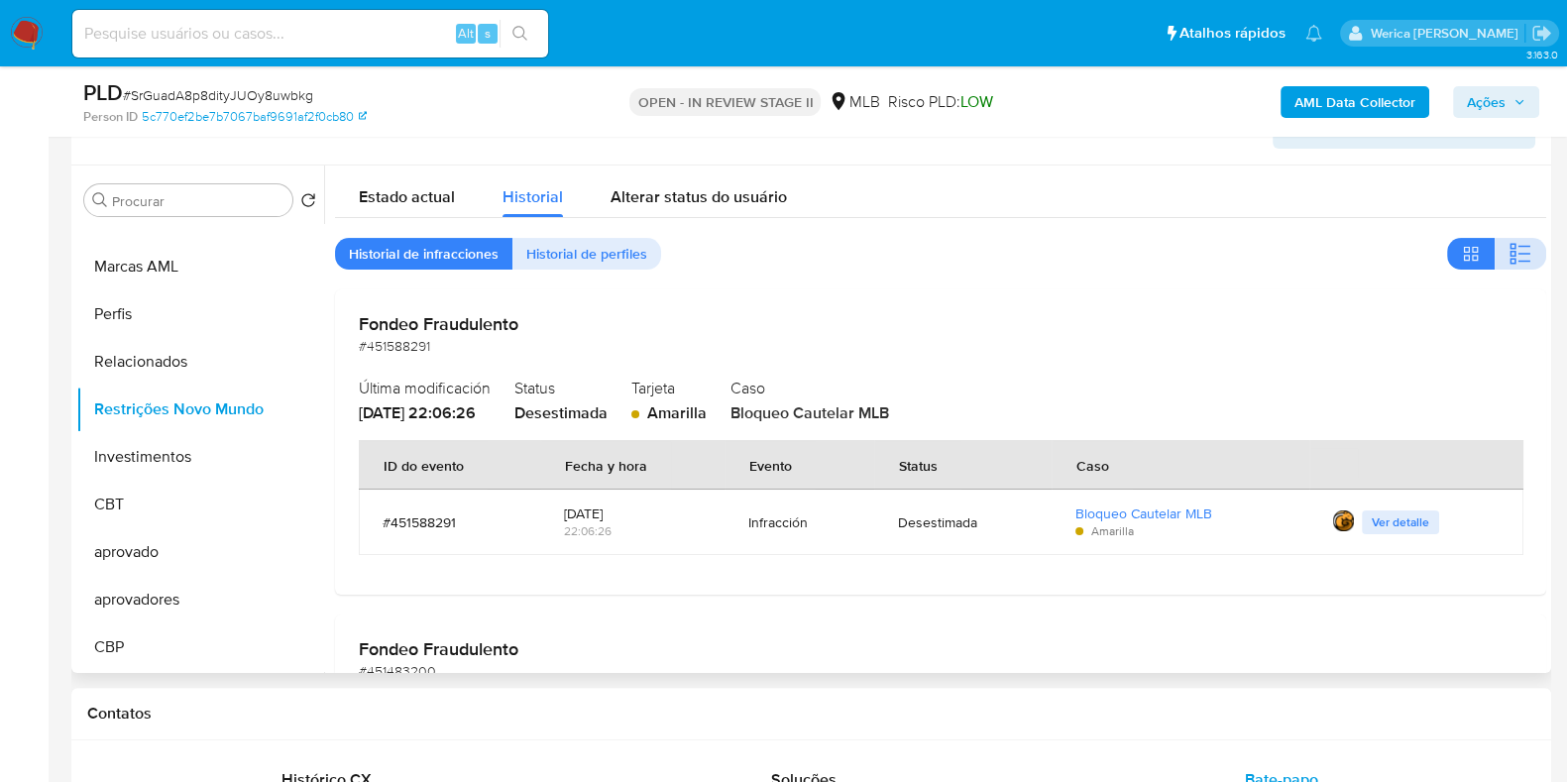
click at [1511, 266] on span "button" at bounding box center [1520, 254] width 24 height 28
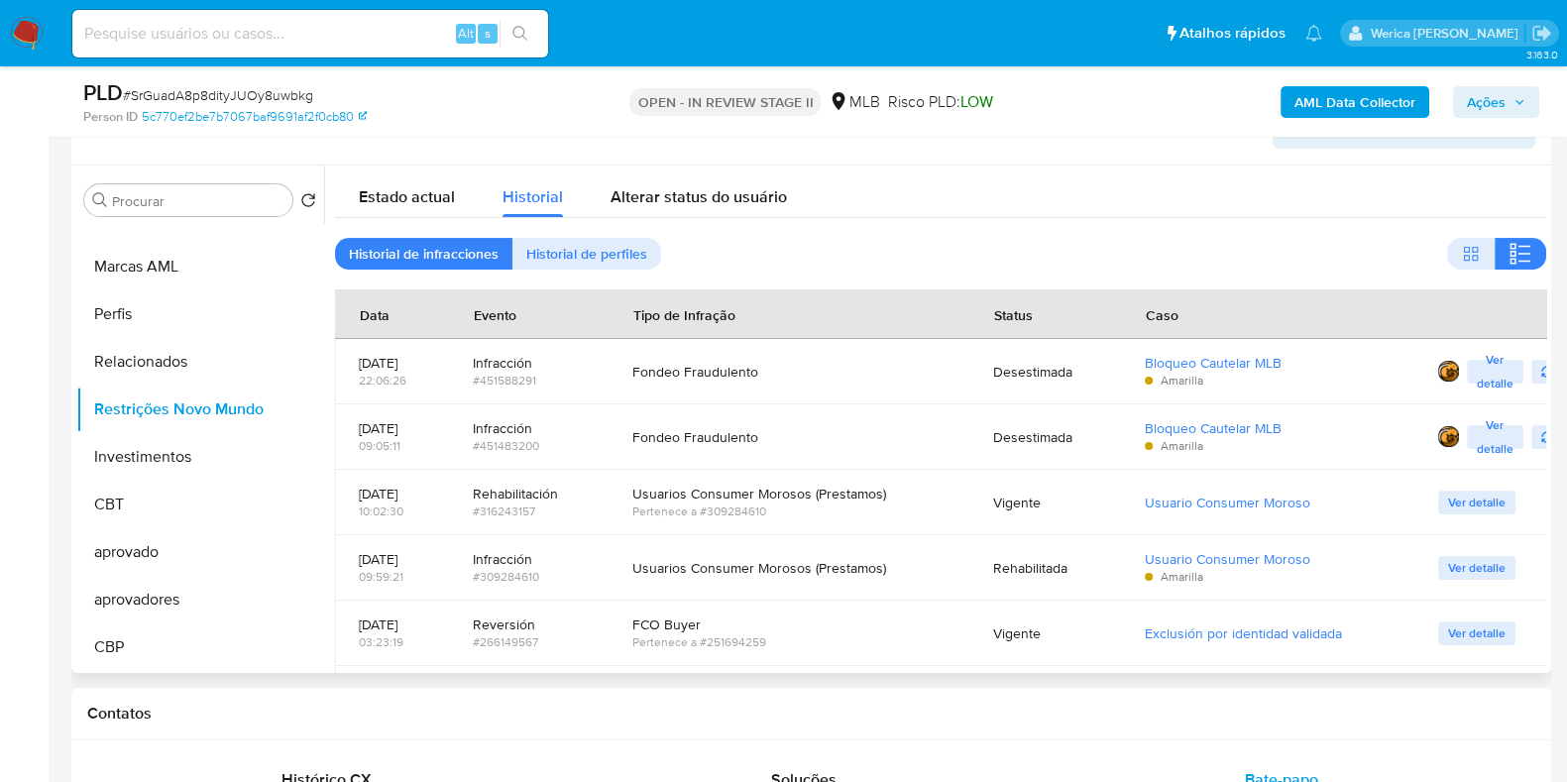
click at [1375, 221] on div "Estado actual Historial Alterar status do usuário Historial de infracciones His…" at bounding box center [940, 579] width 1211 height 828
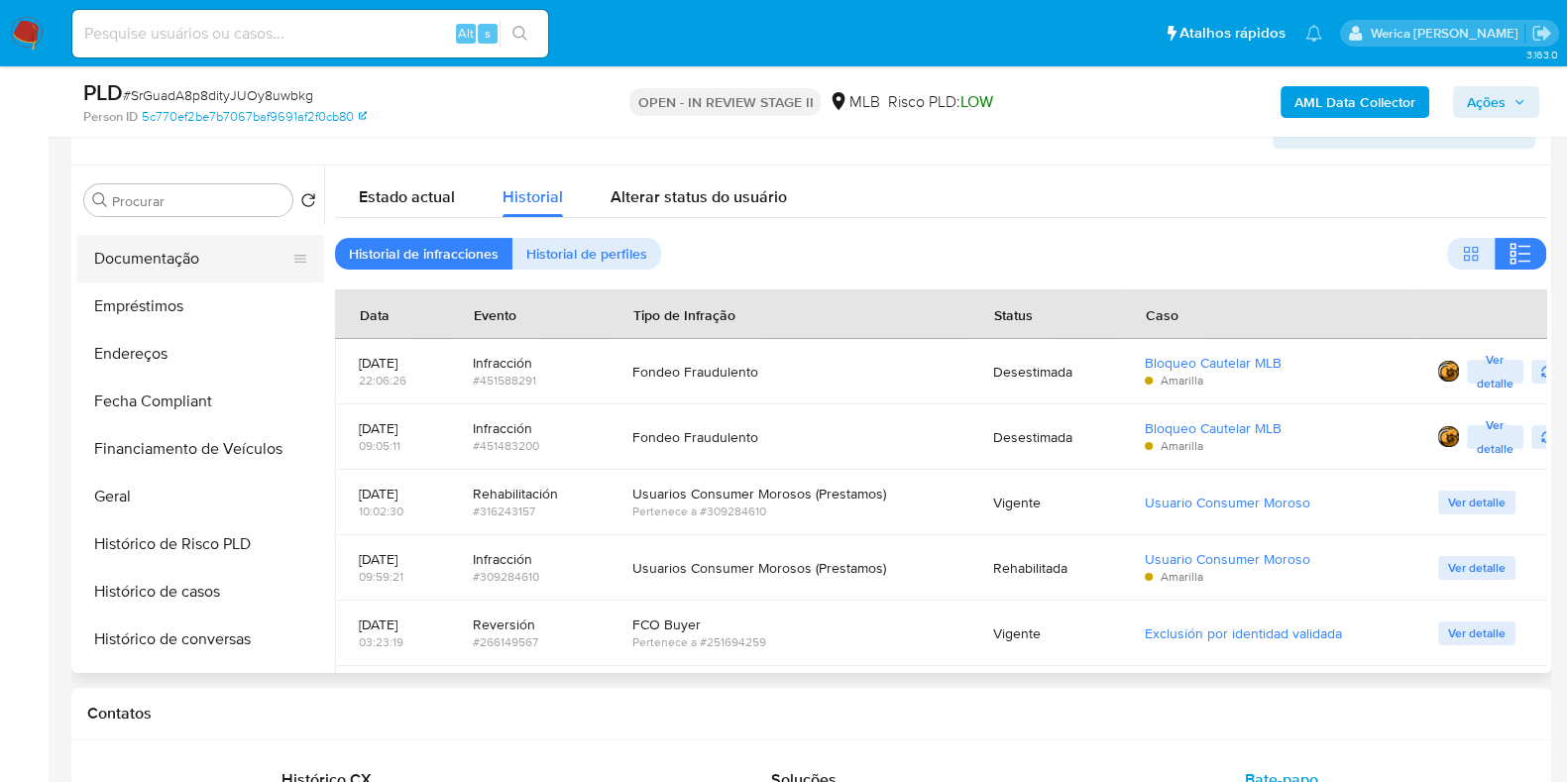
scroll to position [332, 0]
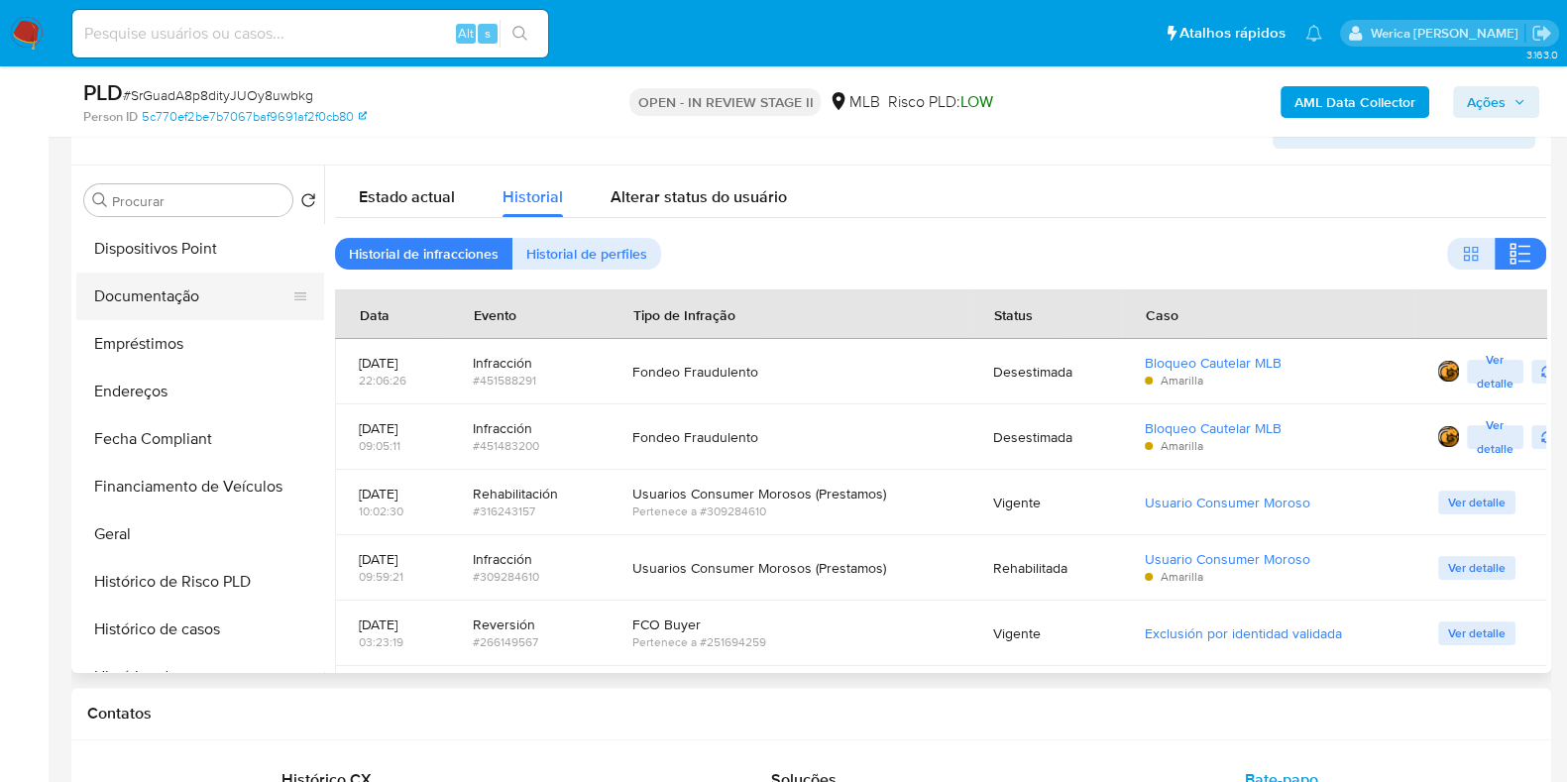
click at [154, 298] on button "Documentação" at bounding box center [192, 297] width 232 height 48
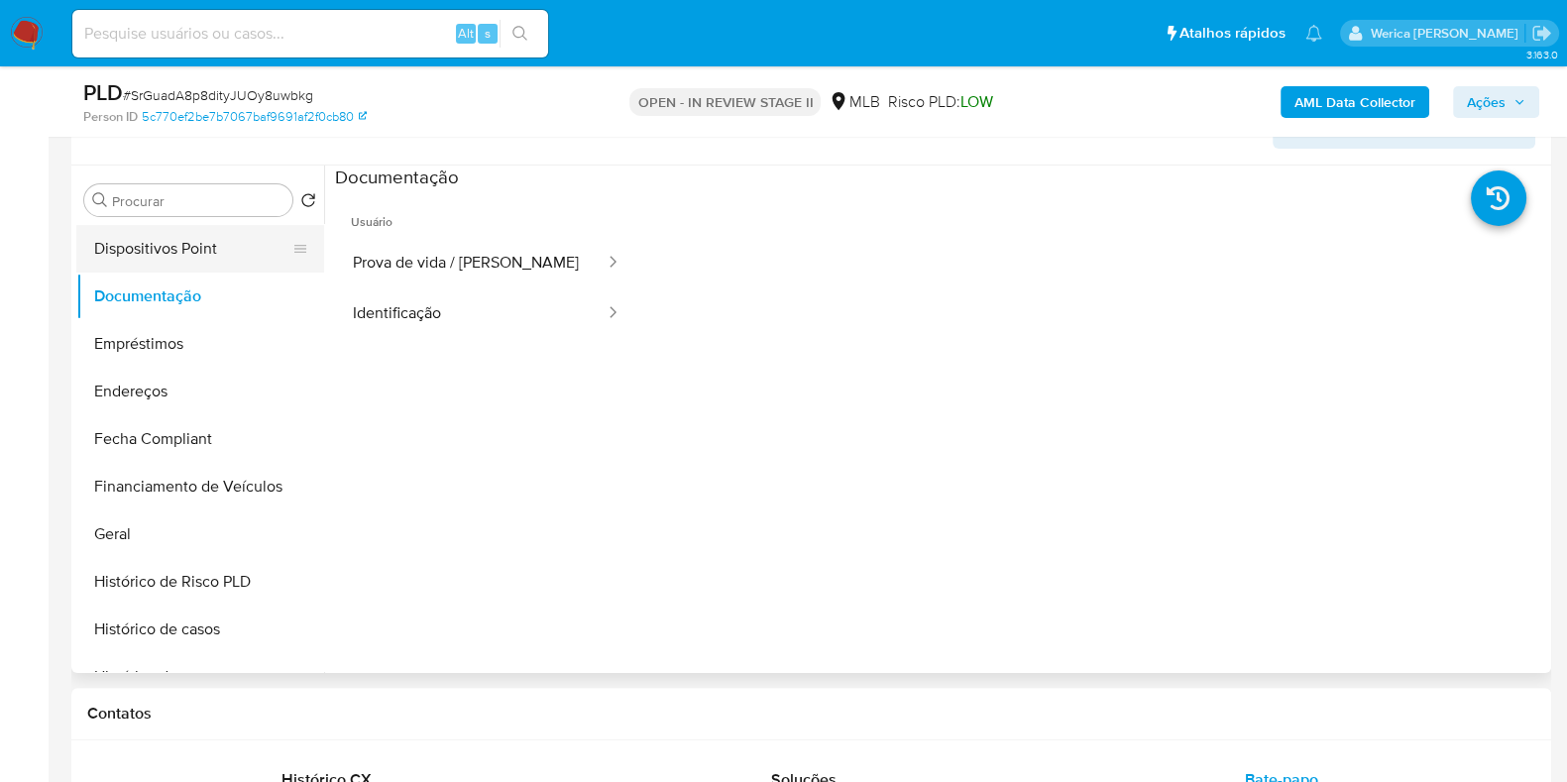
click at [159, 255] on button "Dispositivos Point" at bounding box center [192, 249] width 232 height 48
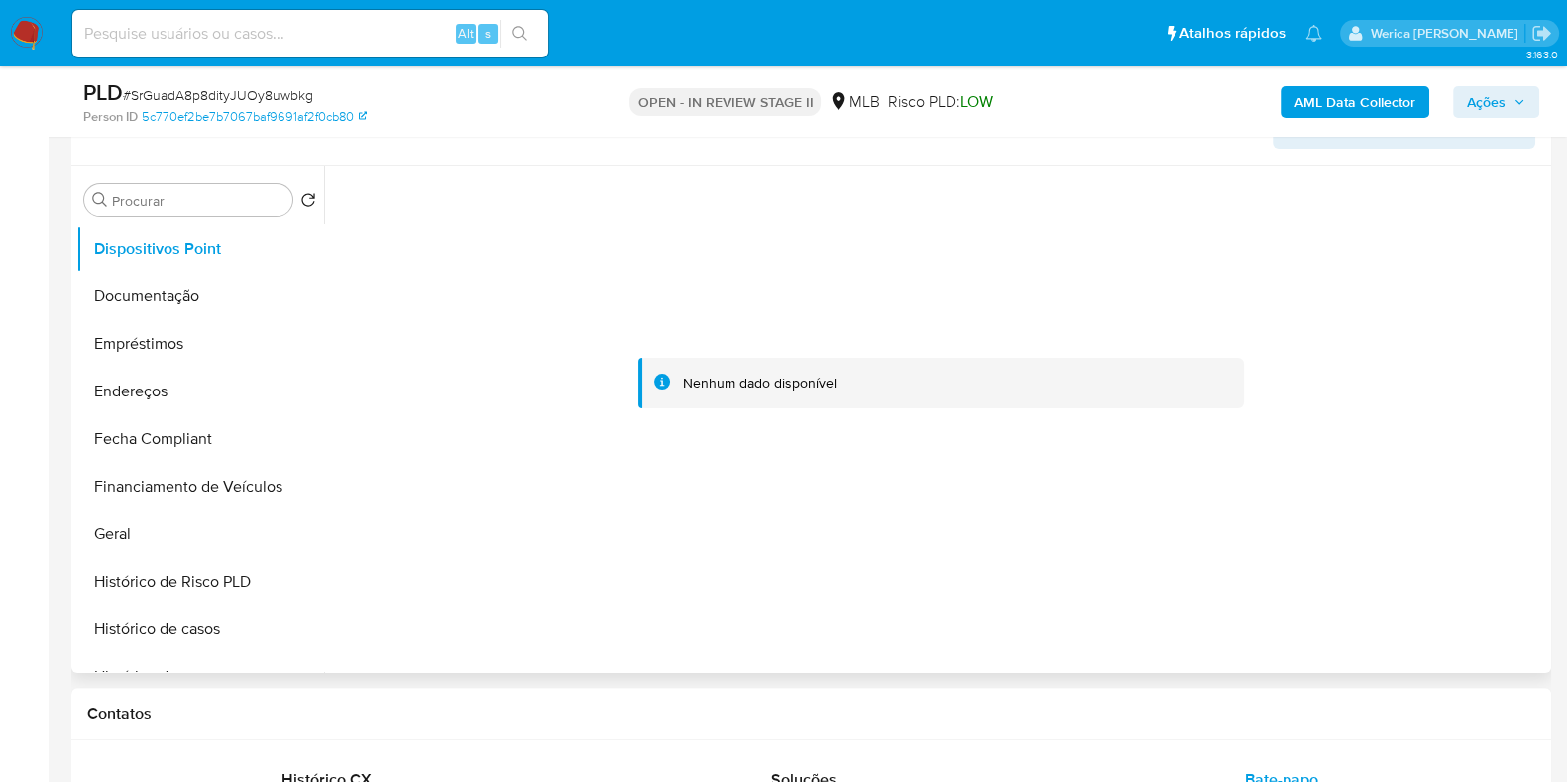
click at [1184, 339] on div at bounding box center [940, 383] width 1211 height 436
click at [1180, 334] on div at bounding box center [940, 383] width 1211 height 436
click at [1312, 106] on b "AML Data Collector" at bounding box center [1354, 102] width 121 height 32
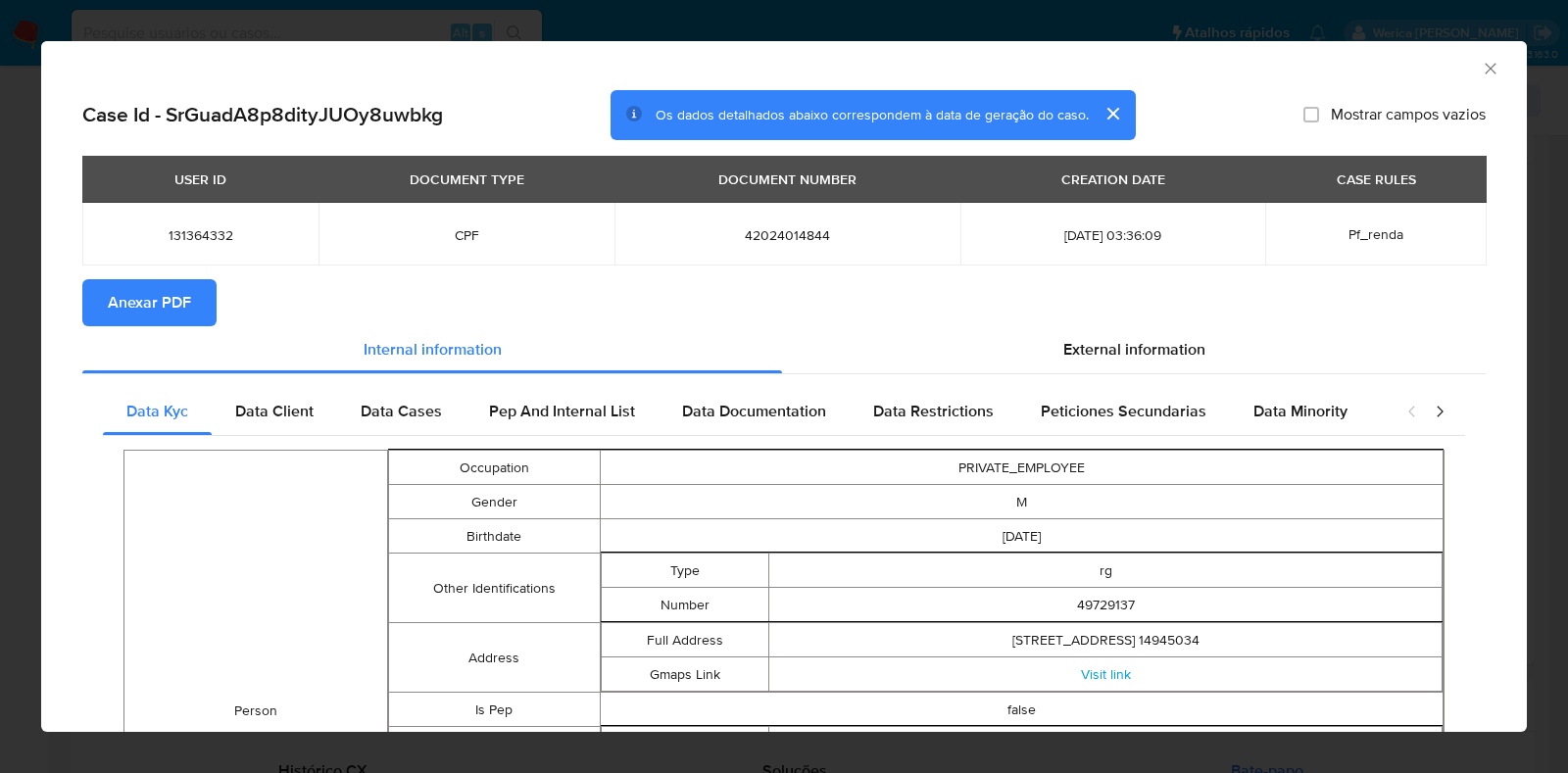
click at [128, 301] on span "Anexar PDF" at bounding box center [149, 302] width 83 height 43
click at [1480, 69] on div "AML Data Collector" at bounding box center [784, 66] width 1485 height 49
click at [1480, 60] on icon "Fechar a janela" at bounding box center [1490, 68] width 20 height 20
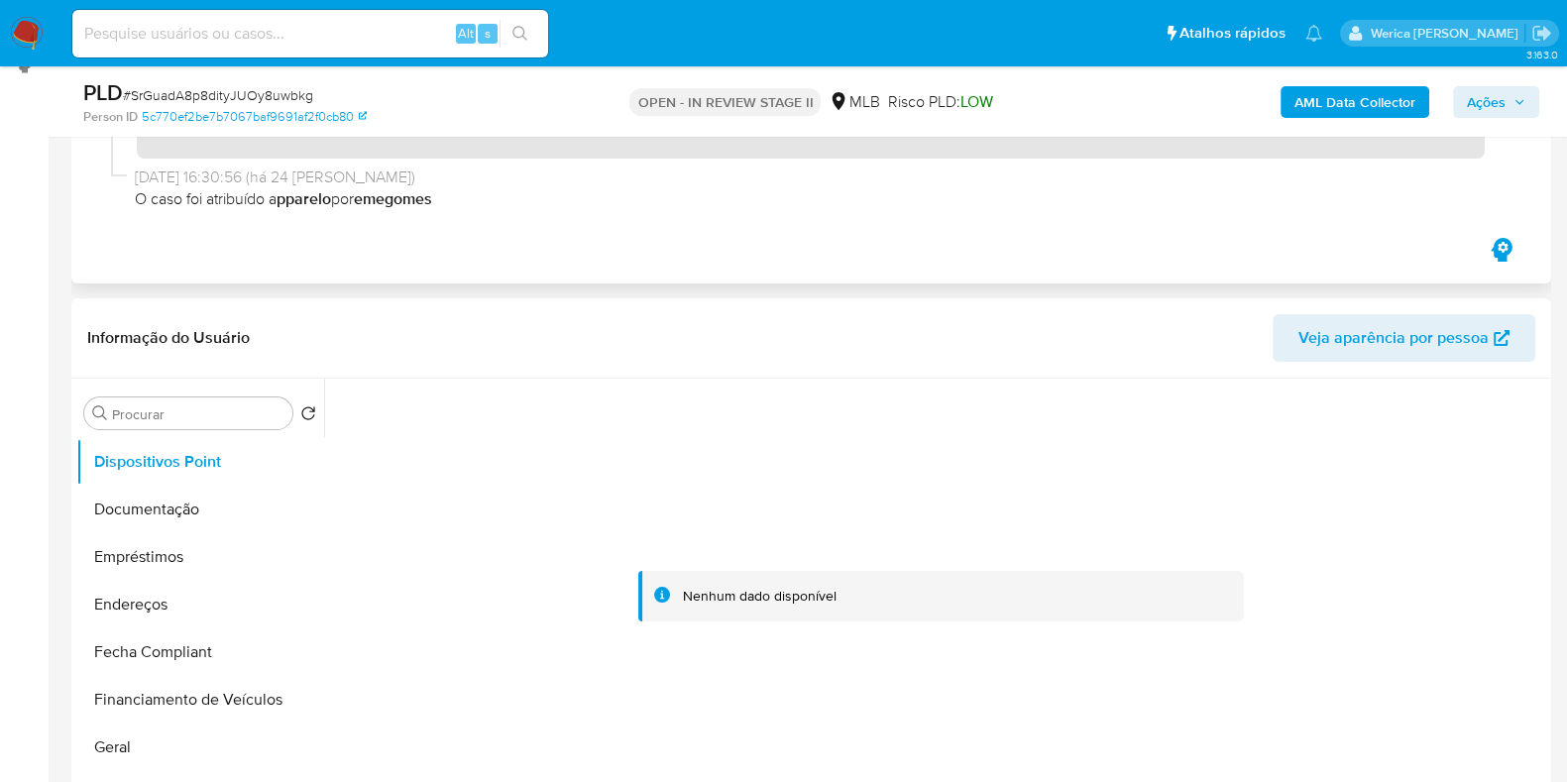
scroll to position [123, 0]
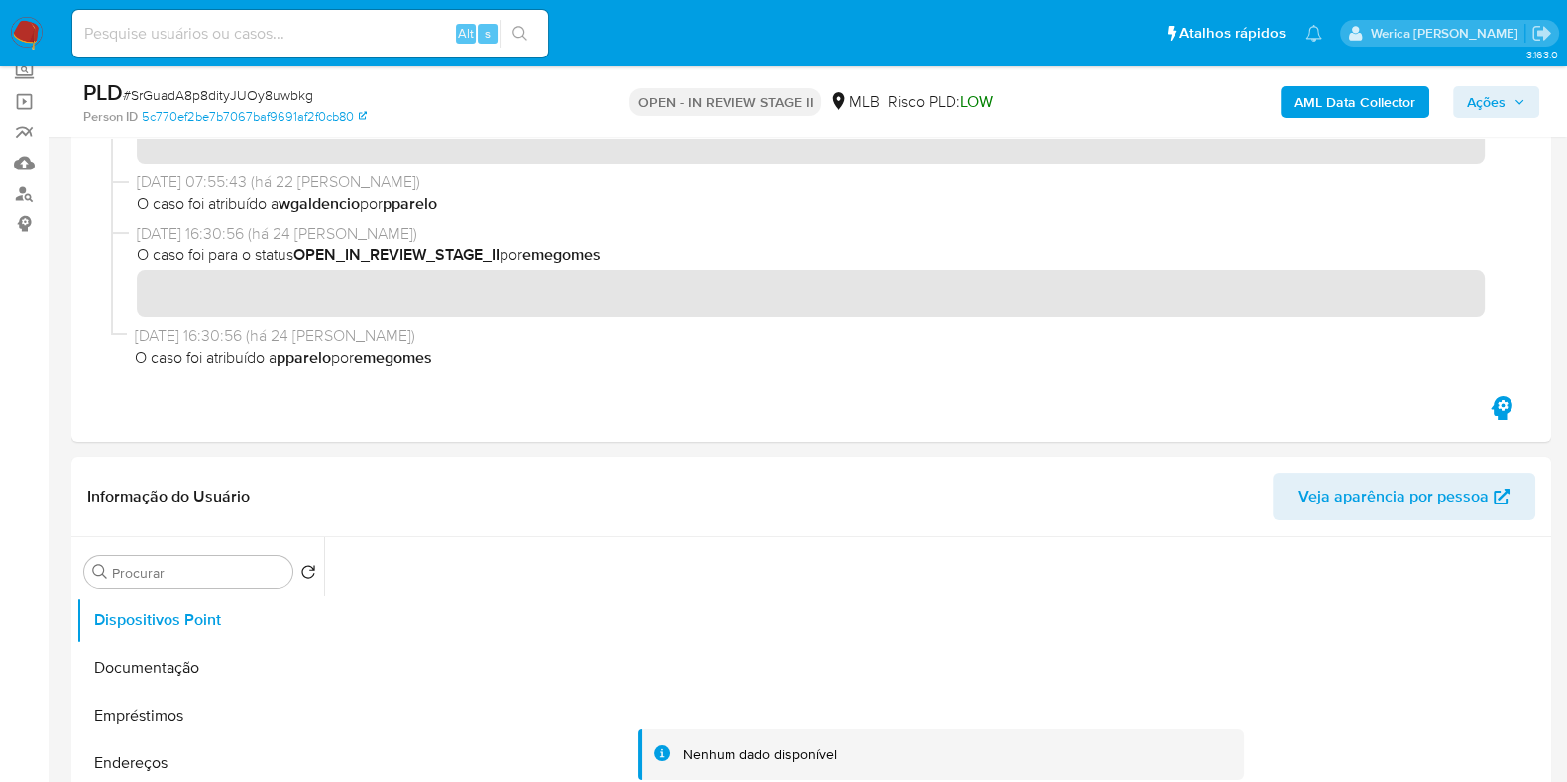
click at [1495, 116] on span "Ações" at bounding box center [1486, 102] width 39 height 32
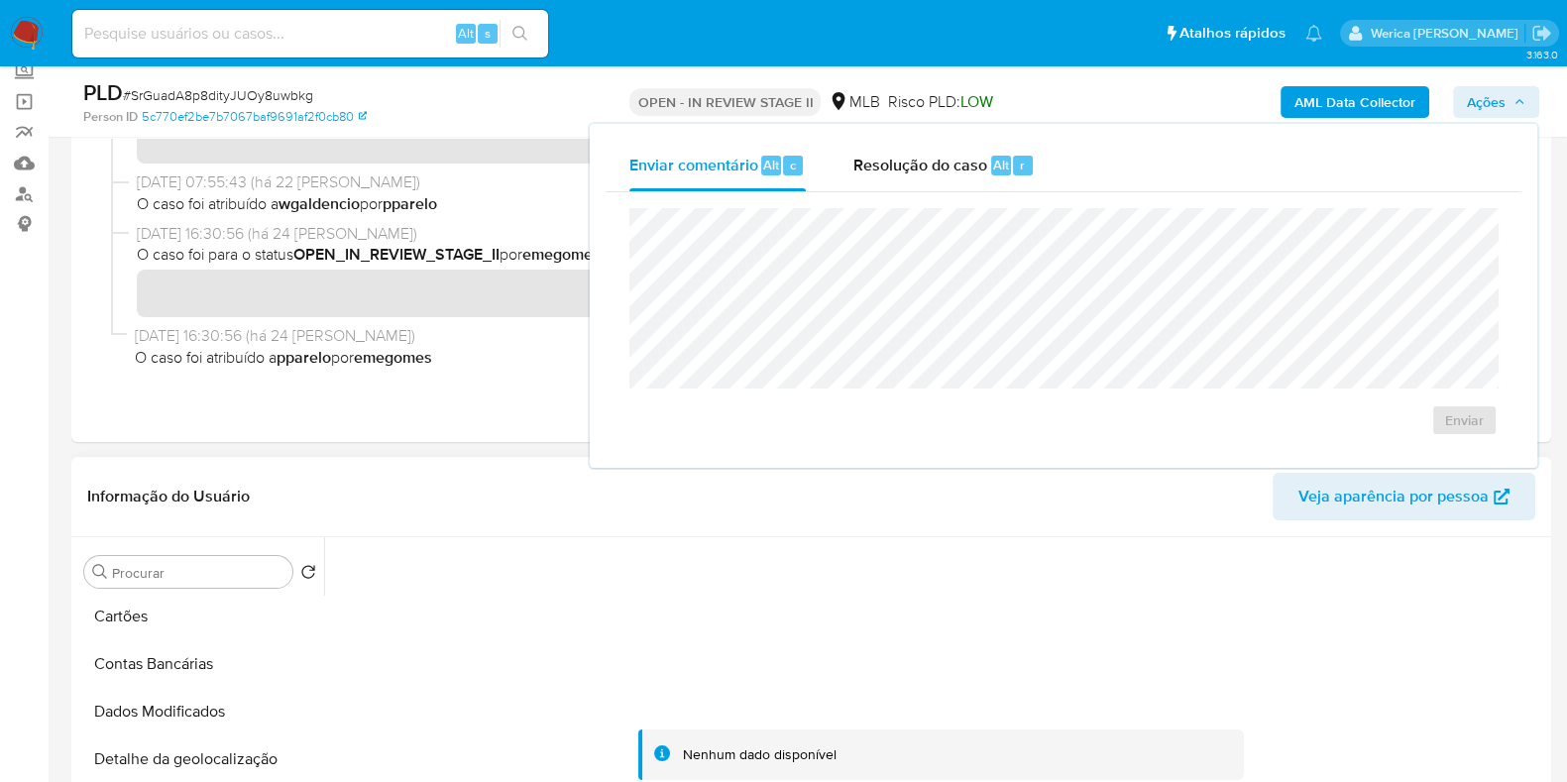
scroll to position [0, 0]
click at [148, 655] on button "Anexos" at bounding box center [192, 667] width 232 height 48
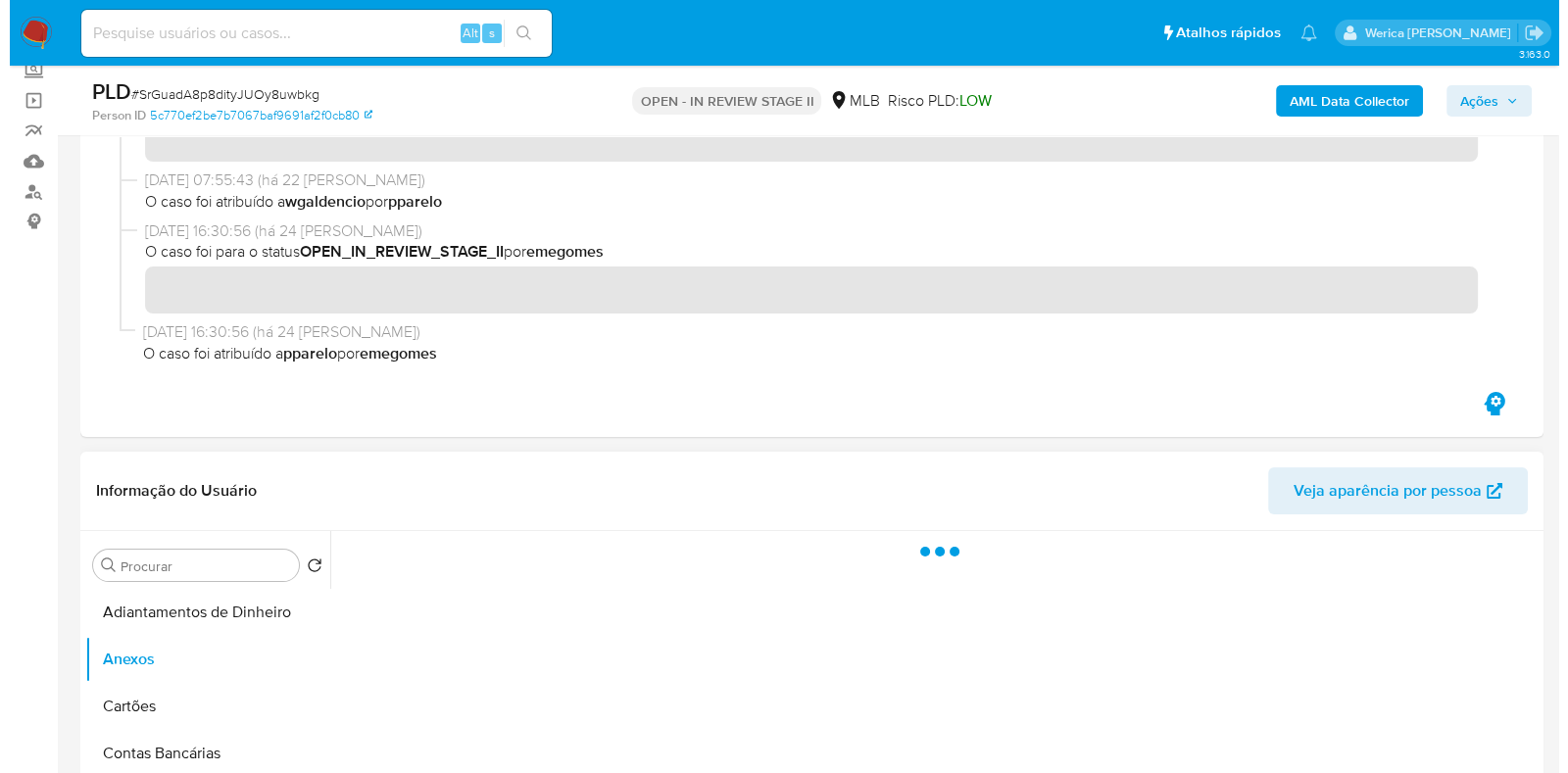
scroll to position [488, 0]
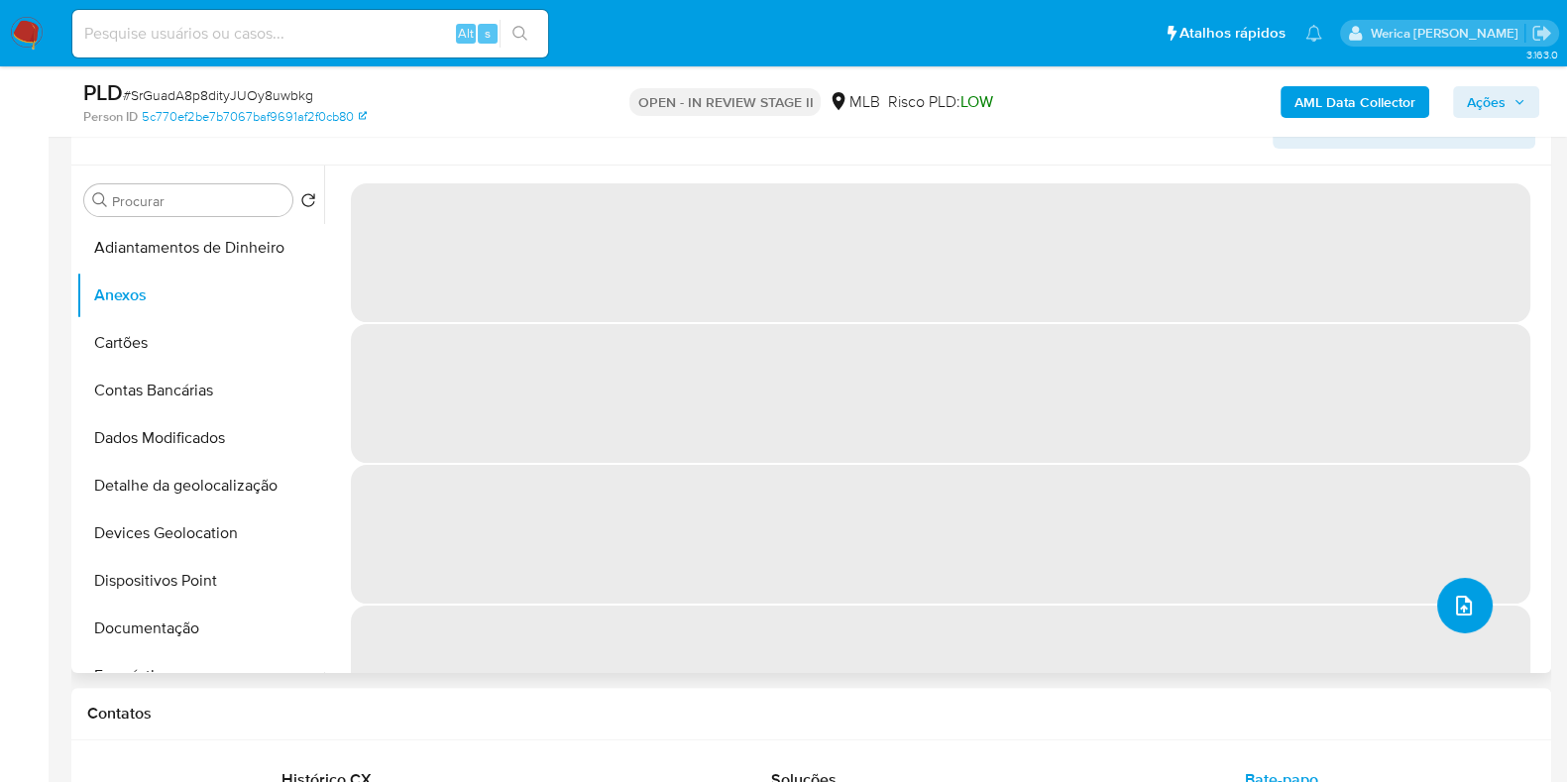
click at [1451, 617] on button "upload-file" at bounding box center [1464, 605] width 55 height 55
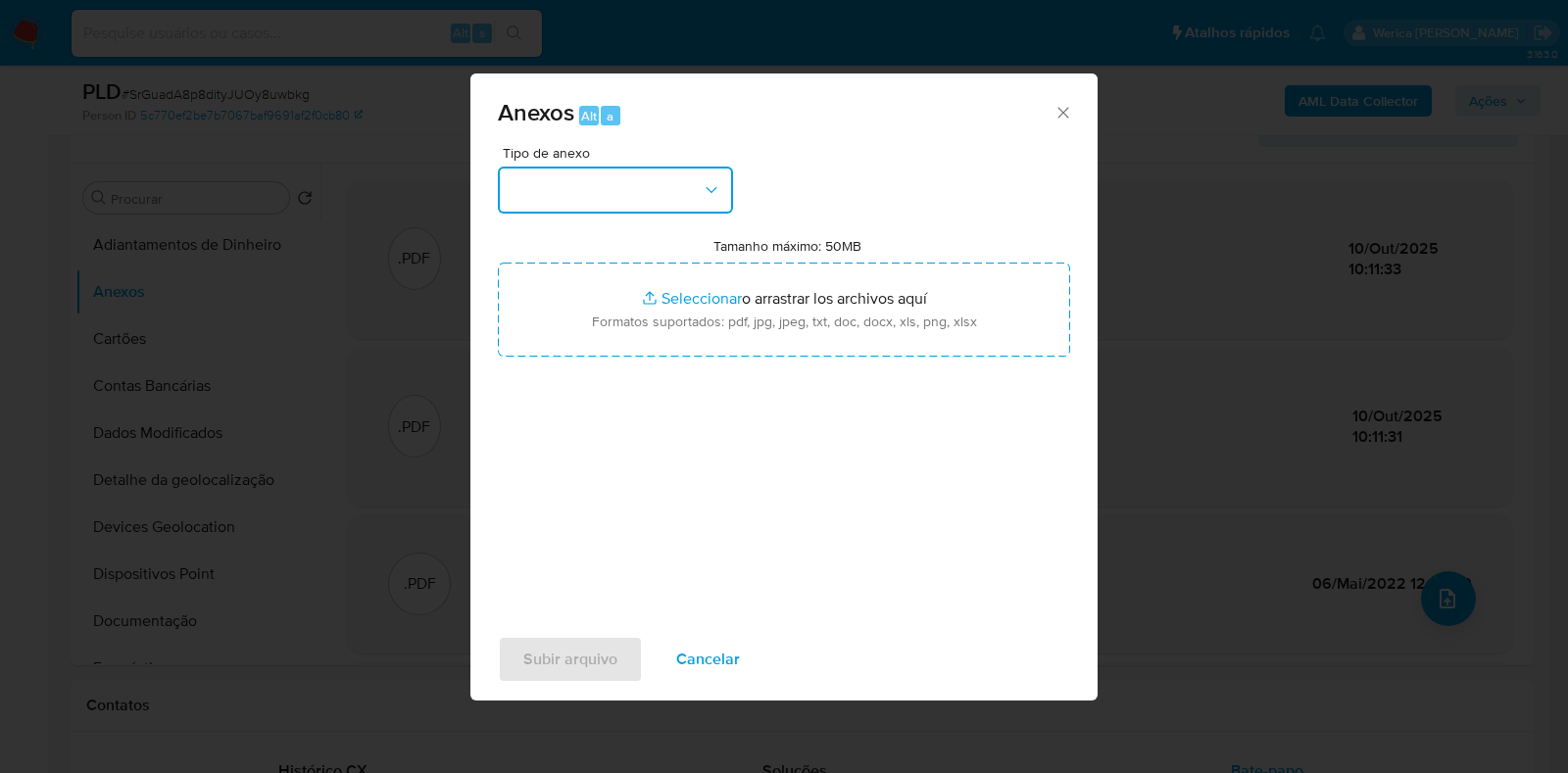
click at [648, 192] on button "button" at bounding box center [615, 190] width 235 height 47
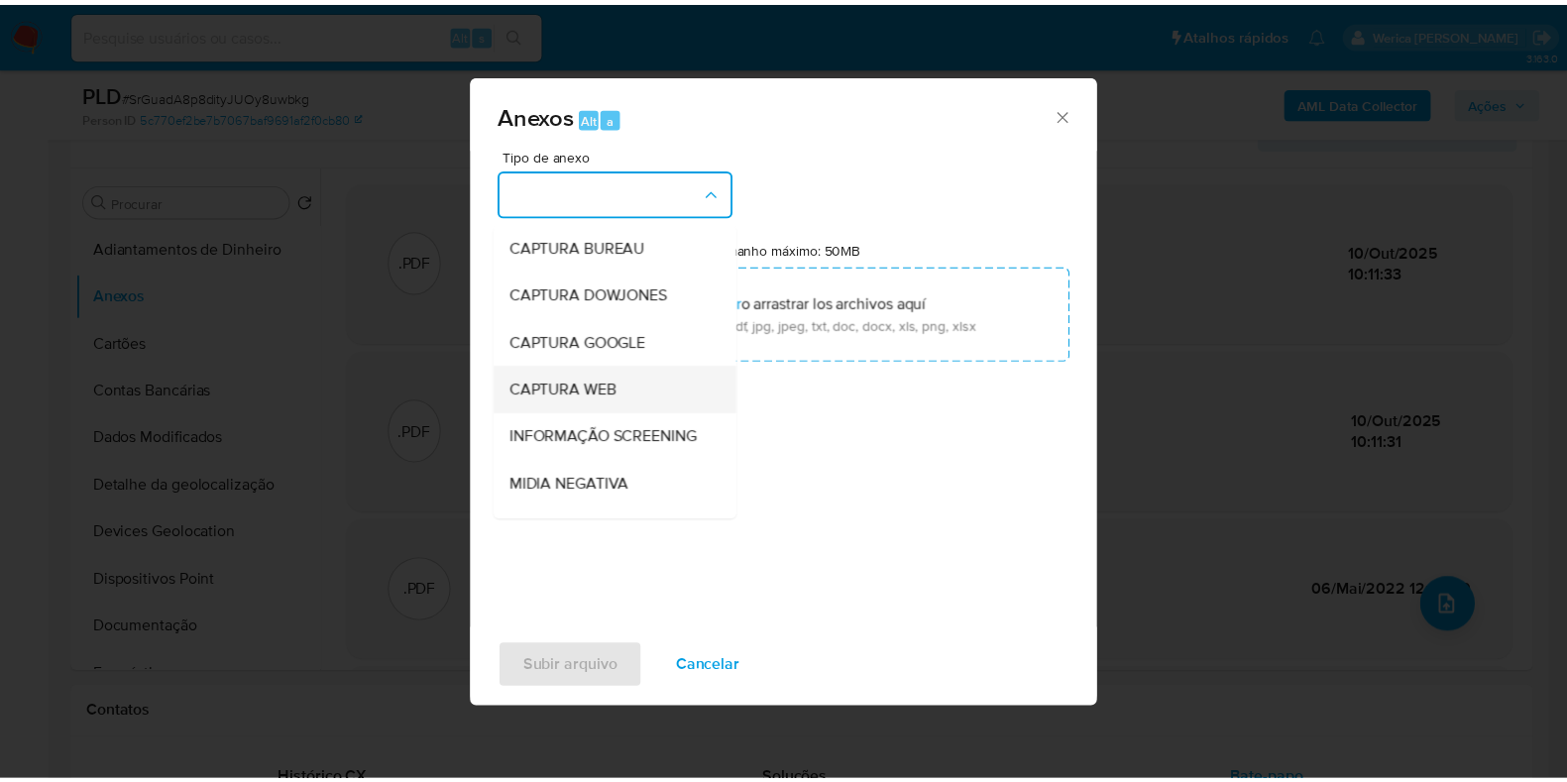
scroll to position [305, 0]
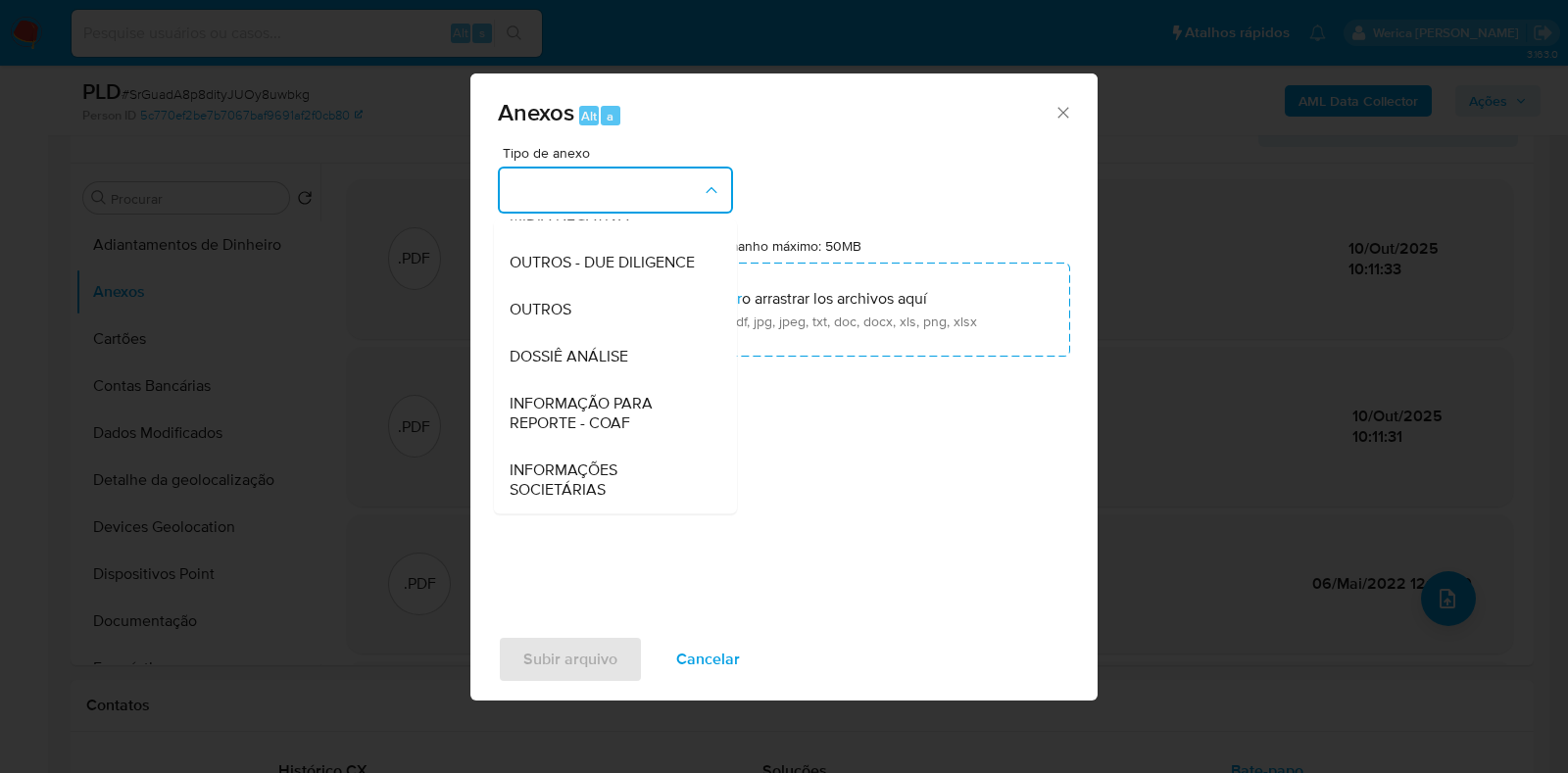
click at [610, 367] on span "DOSSIÊ ANÁLISE" at bounding box center [568, 357] width 119 height 20
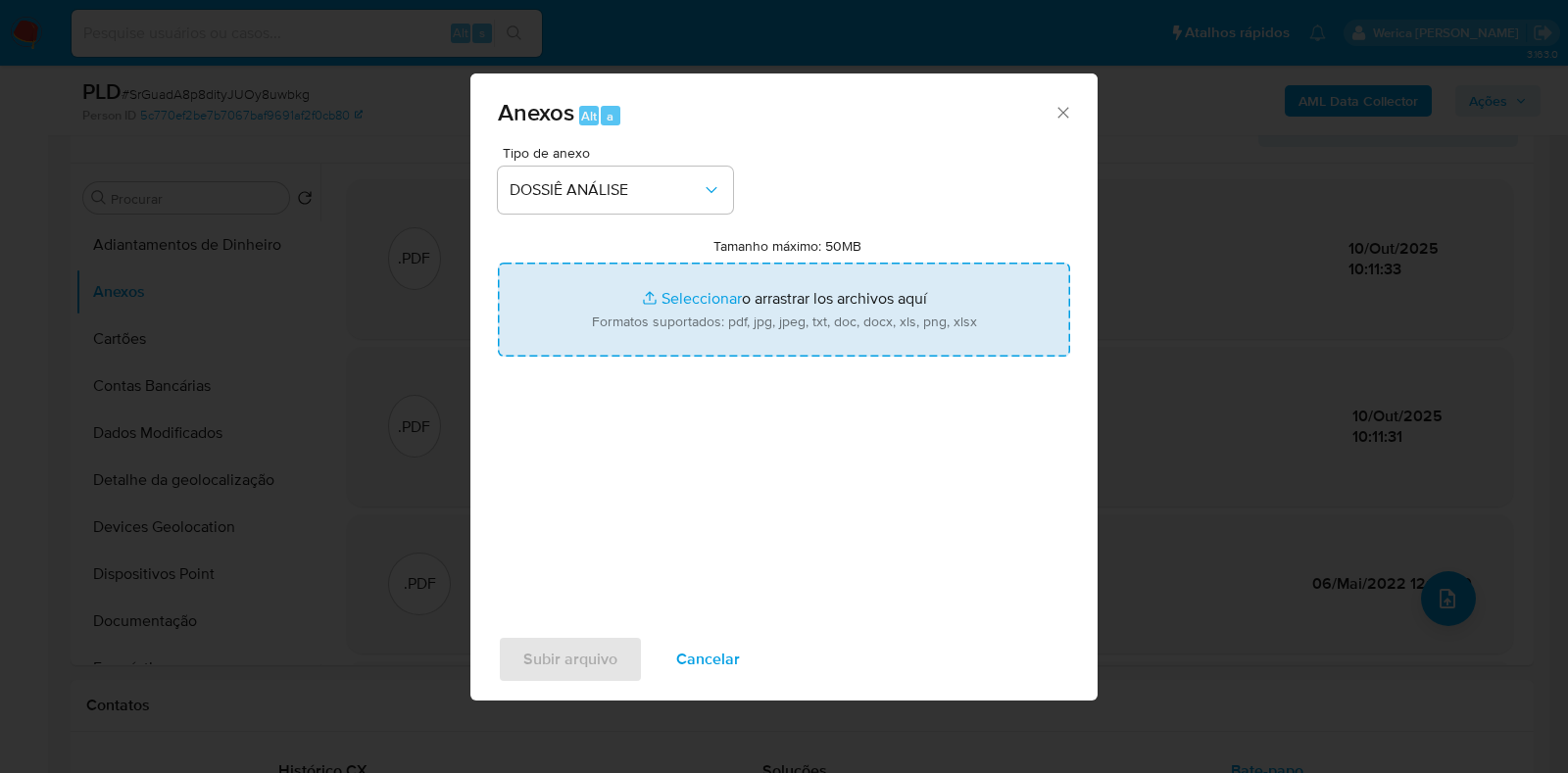
click at [837, 301] on input "Tamanho máximo: 50MB Seleccionar archivos" at bounding box center [783, 309] width 572 height 94
type input "C:\fakepath\SAR - XXXXX - CPF 42024014844 - RENAN PALARO BRAGA.pdf"
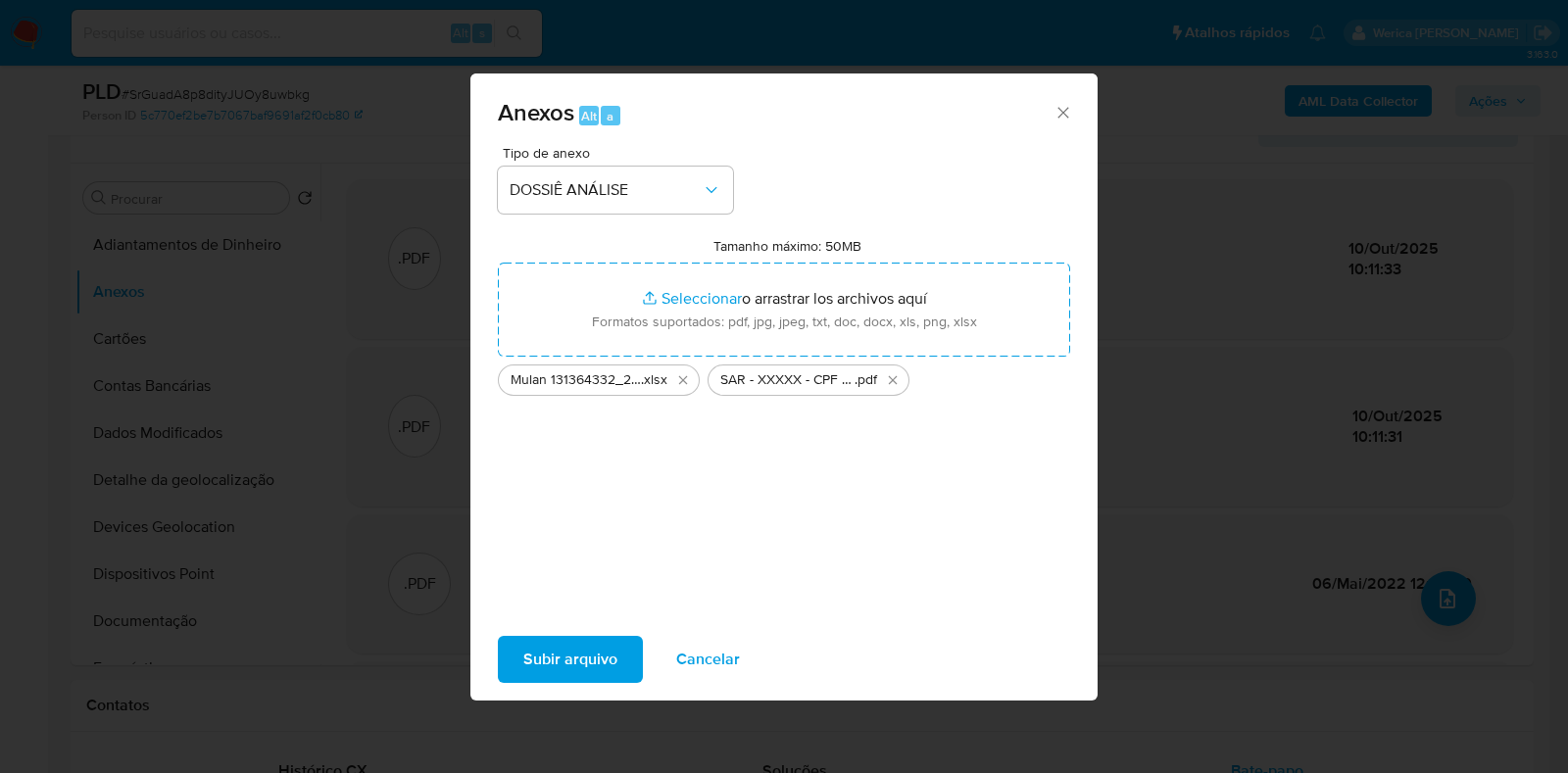
click at [576, 672] on span "Subir arquivo" at bounding box center [569, 659] width 94 height 43
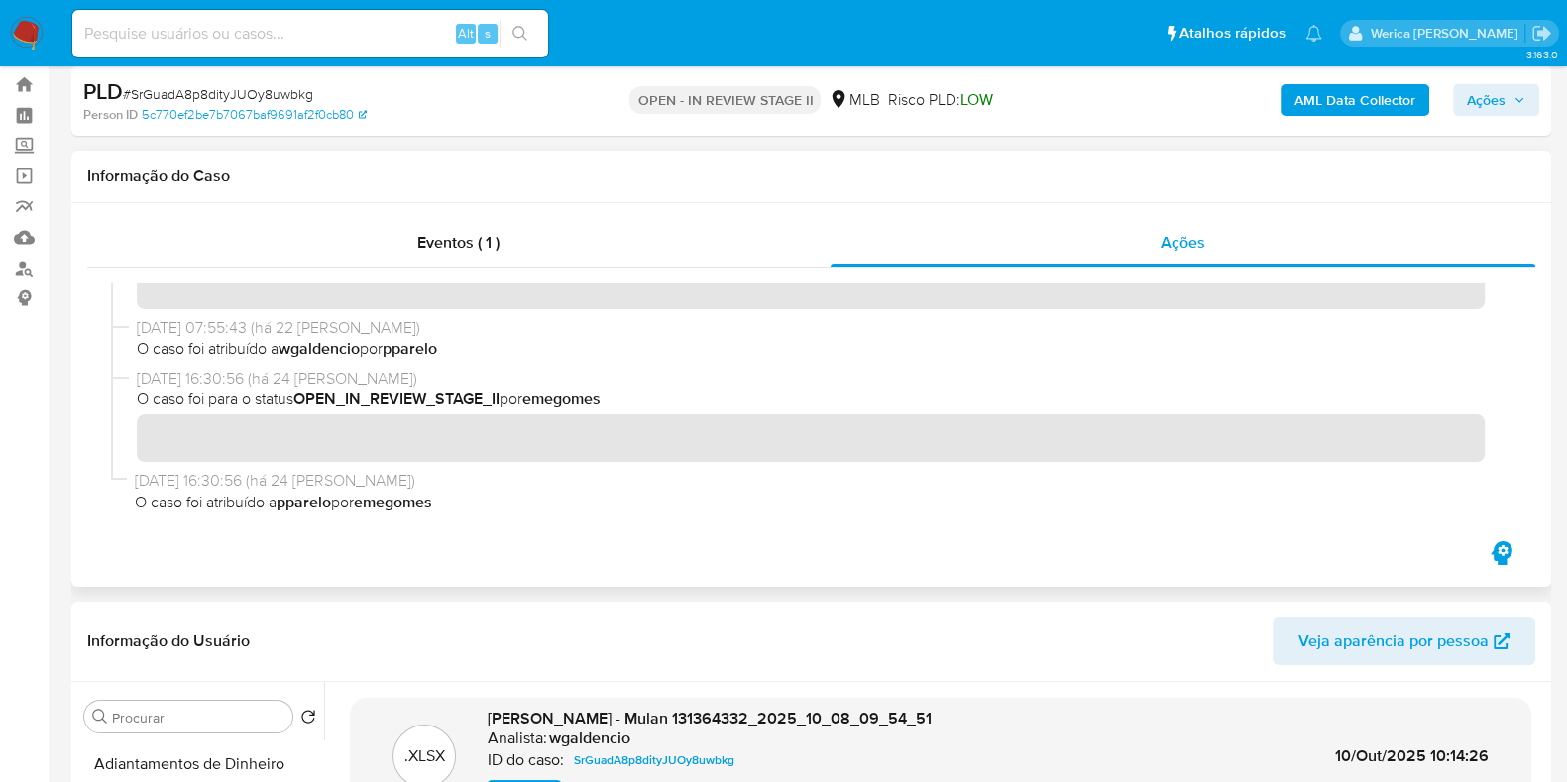
scroll to position [0, 0]
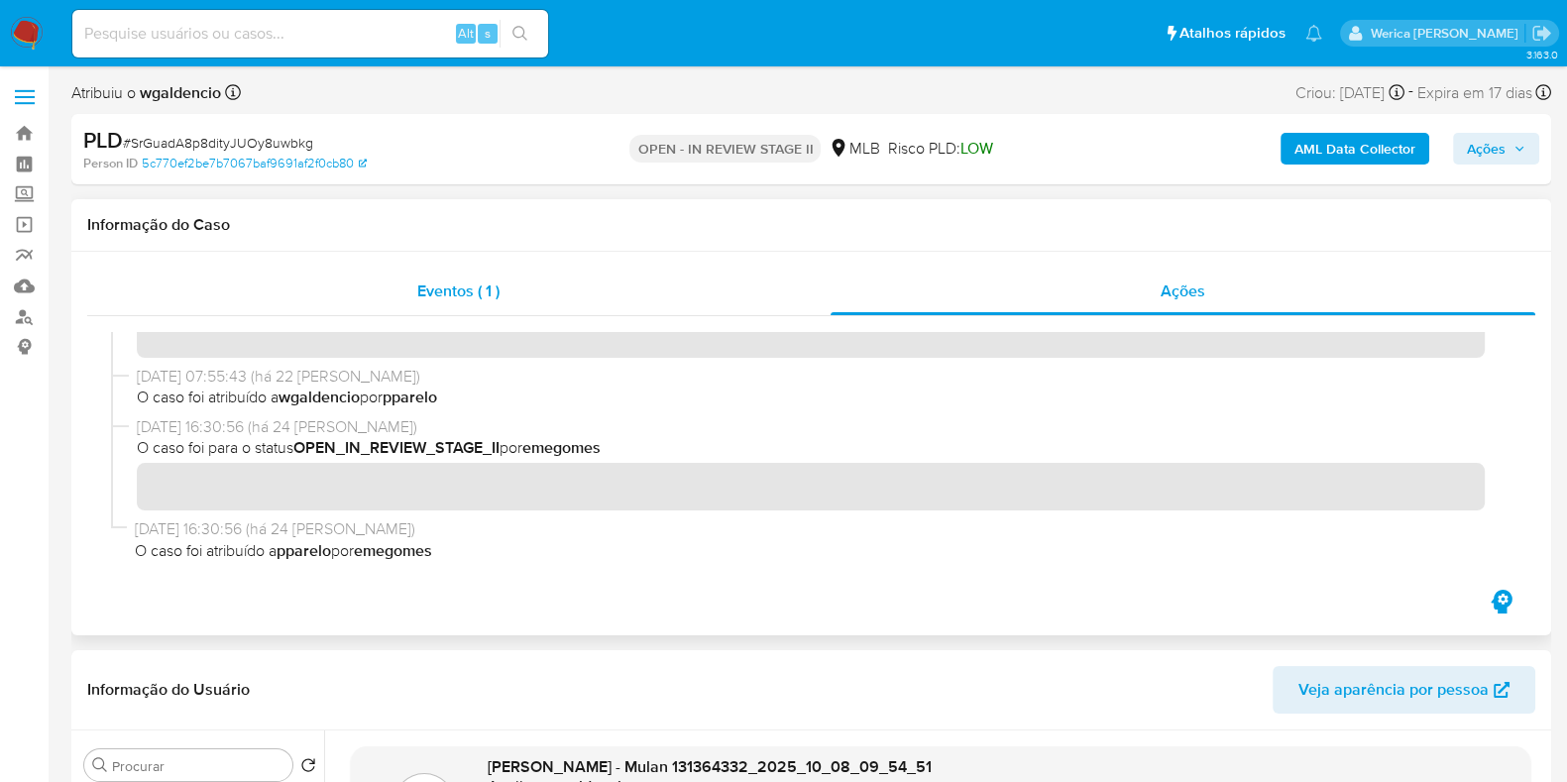
click at [777, 288] on div "Eventos ( 1 )" at bounding box center [458, 292] width 743 height 48
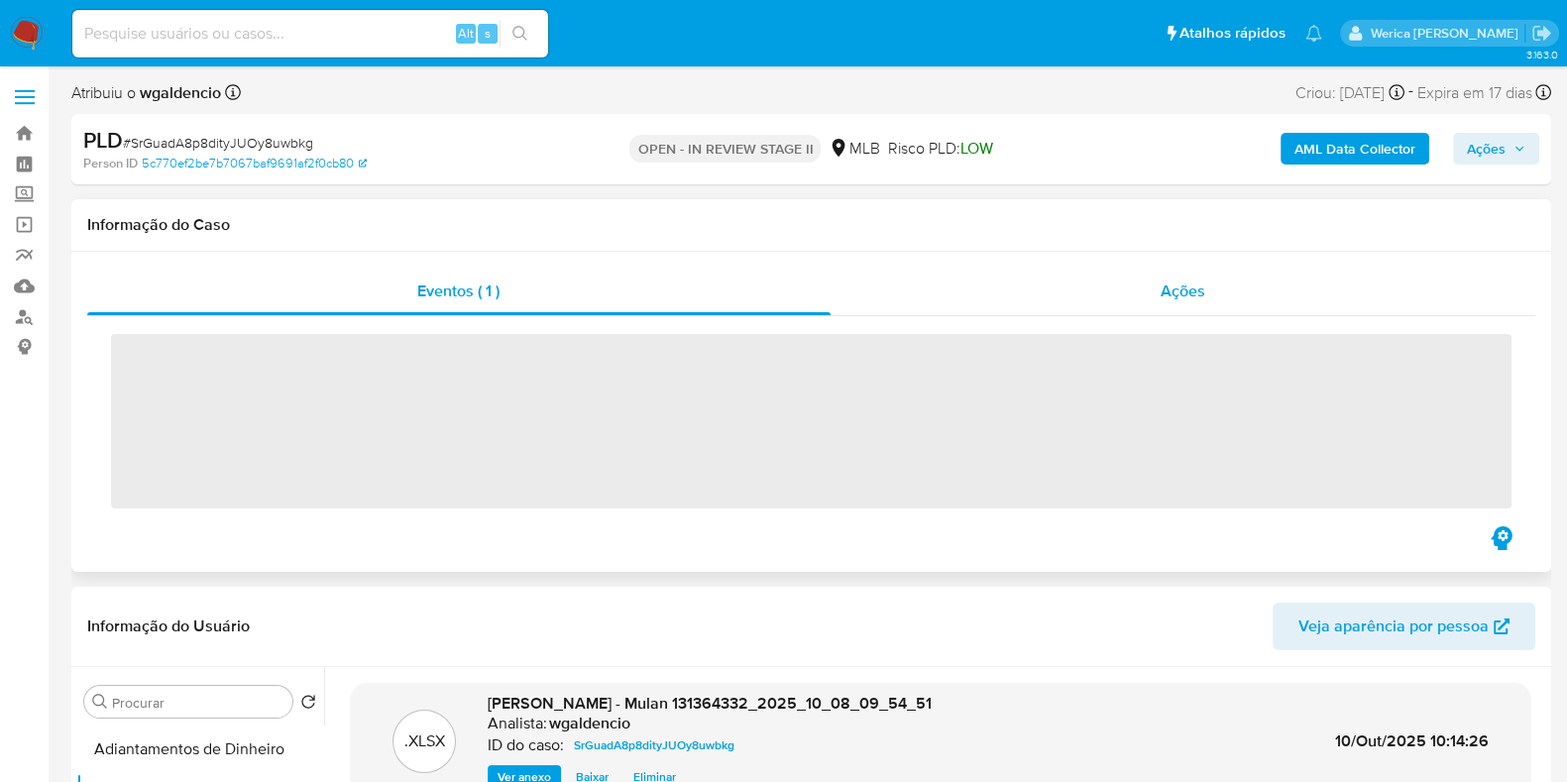
click at [1315, 274] on div "Ações" at bounding box center [1183, 292] width 706 height 48
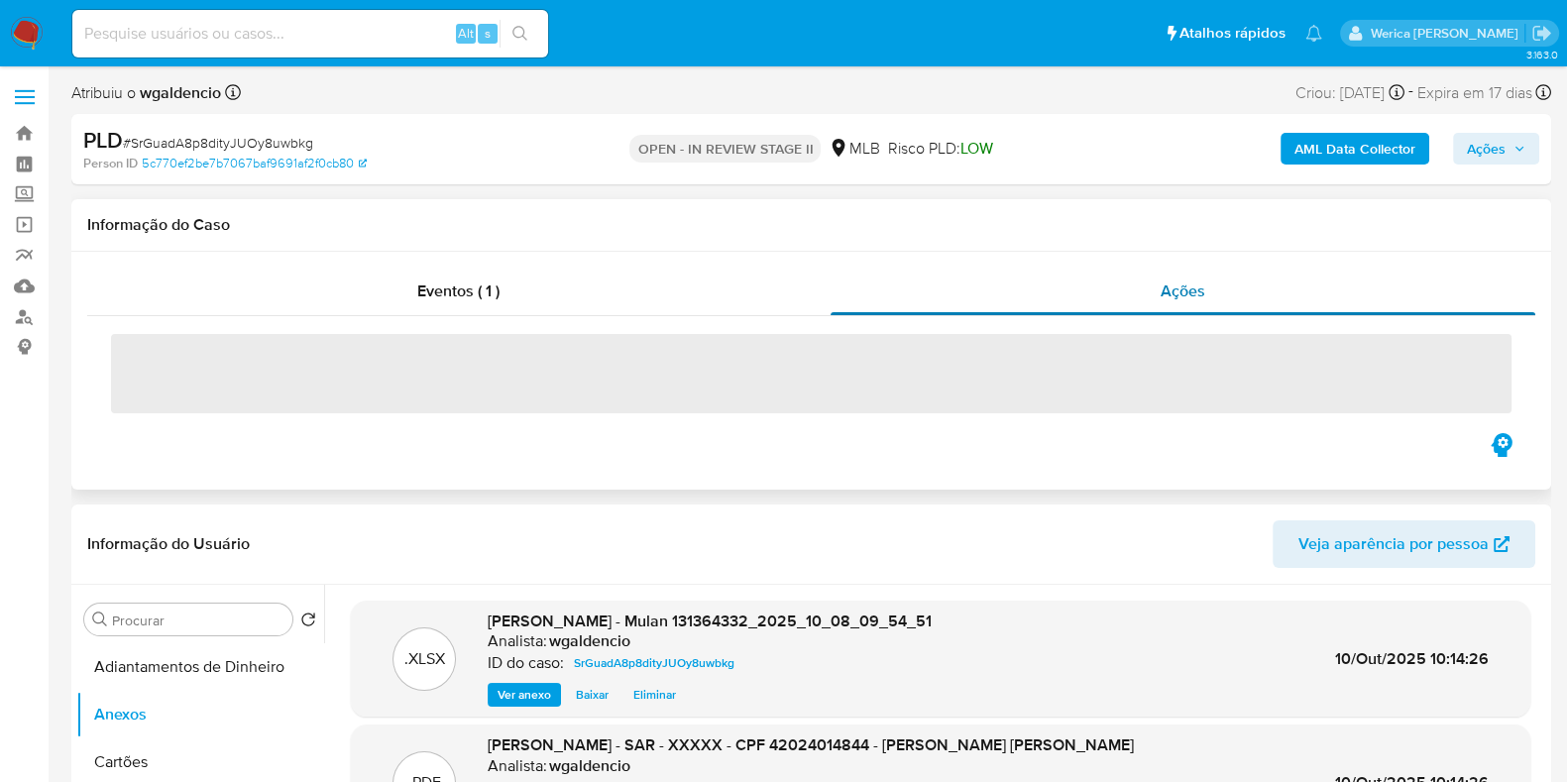
click at [1312, 274] on div "Ações" at bounding box center [1183, 292] width 706 height 48
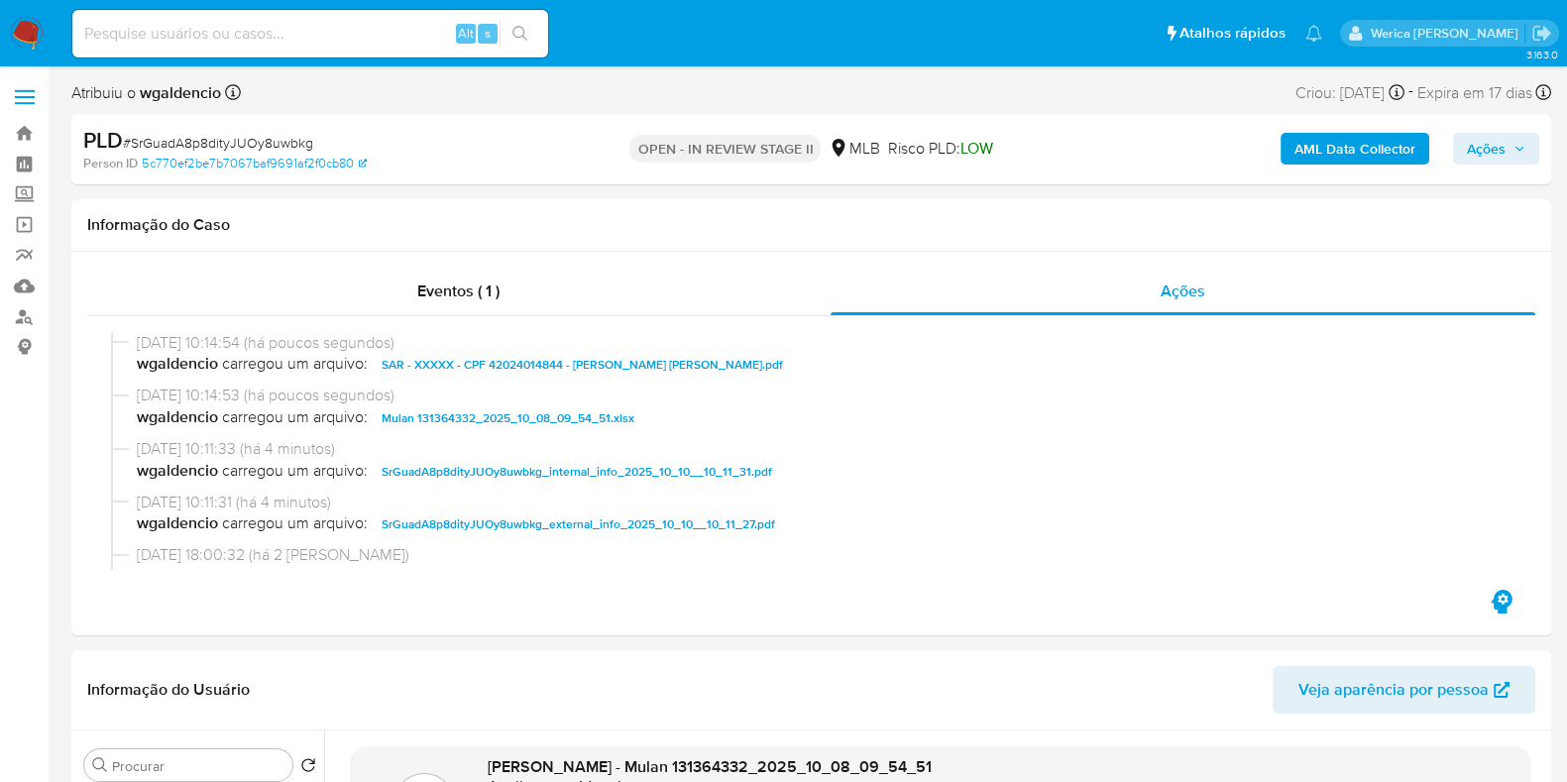
click at [1526, 151] on button "Ações" at bounding box center [1496, 149] width 86 height 32
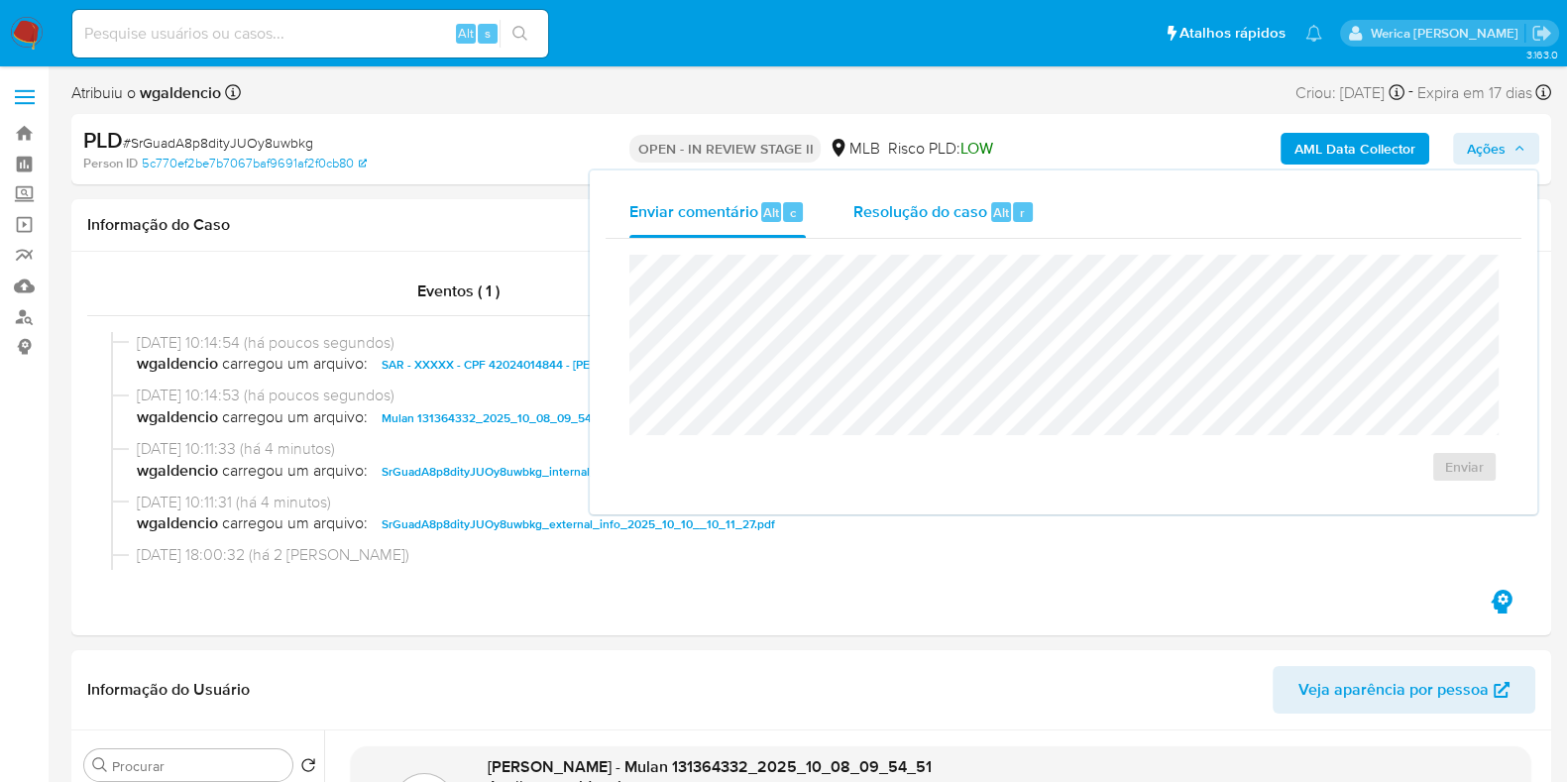
click at [991, 227] on div "Resolução do caso Alt r" at bounding box center [943, 212] width 181 height 52
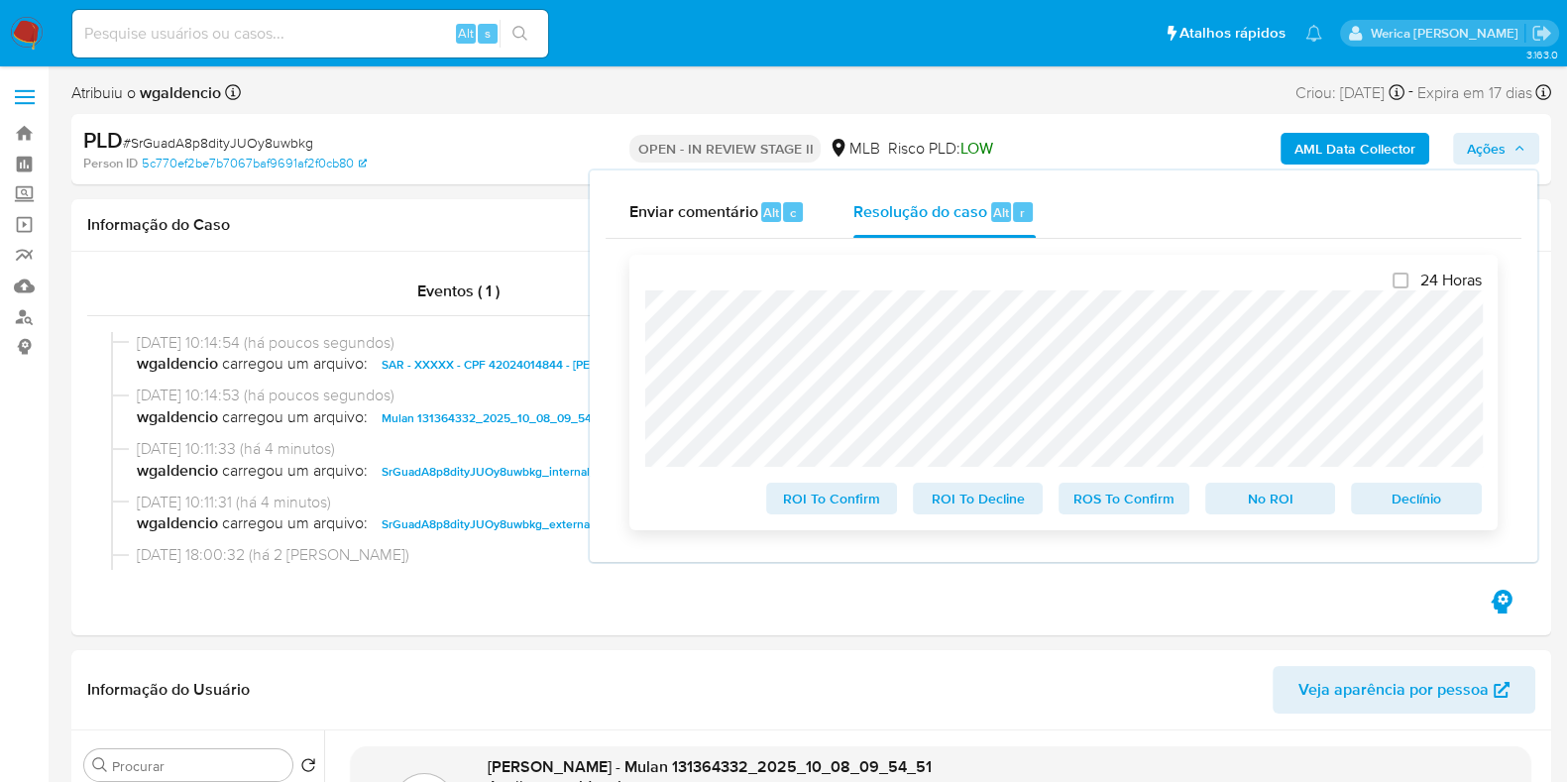
click at [1133, 507] on span "ROS To Confirm" at bounding box center [1123, 499] width 103 height 28
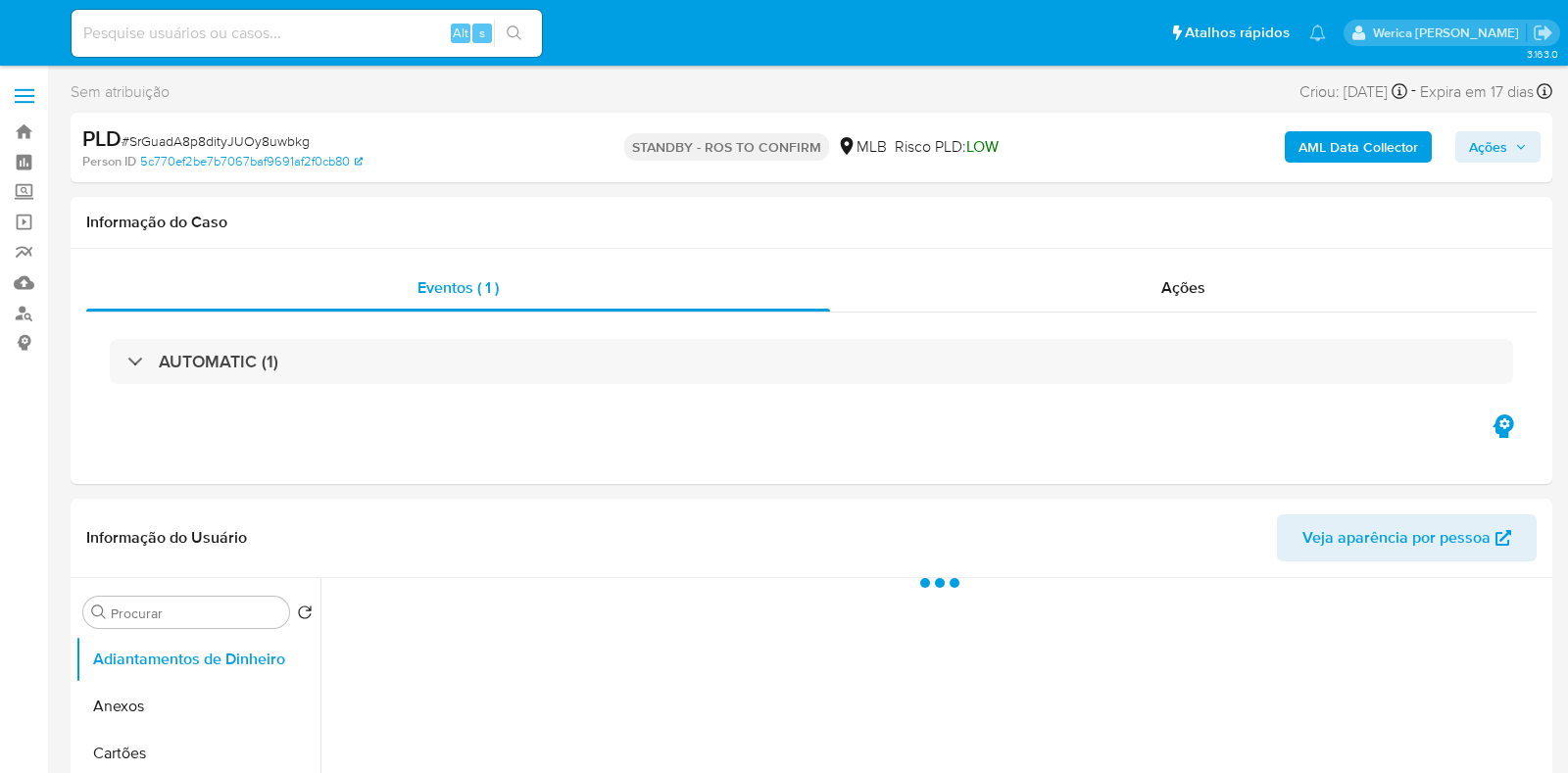
select select "10"
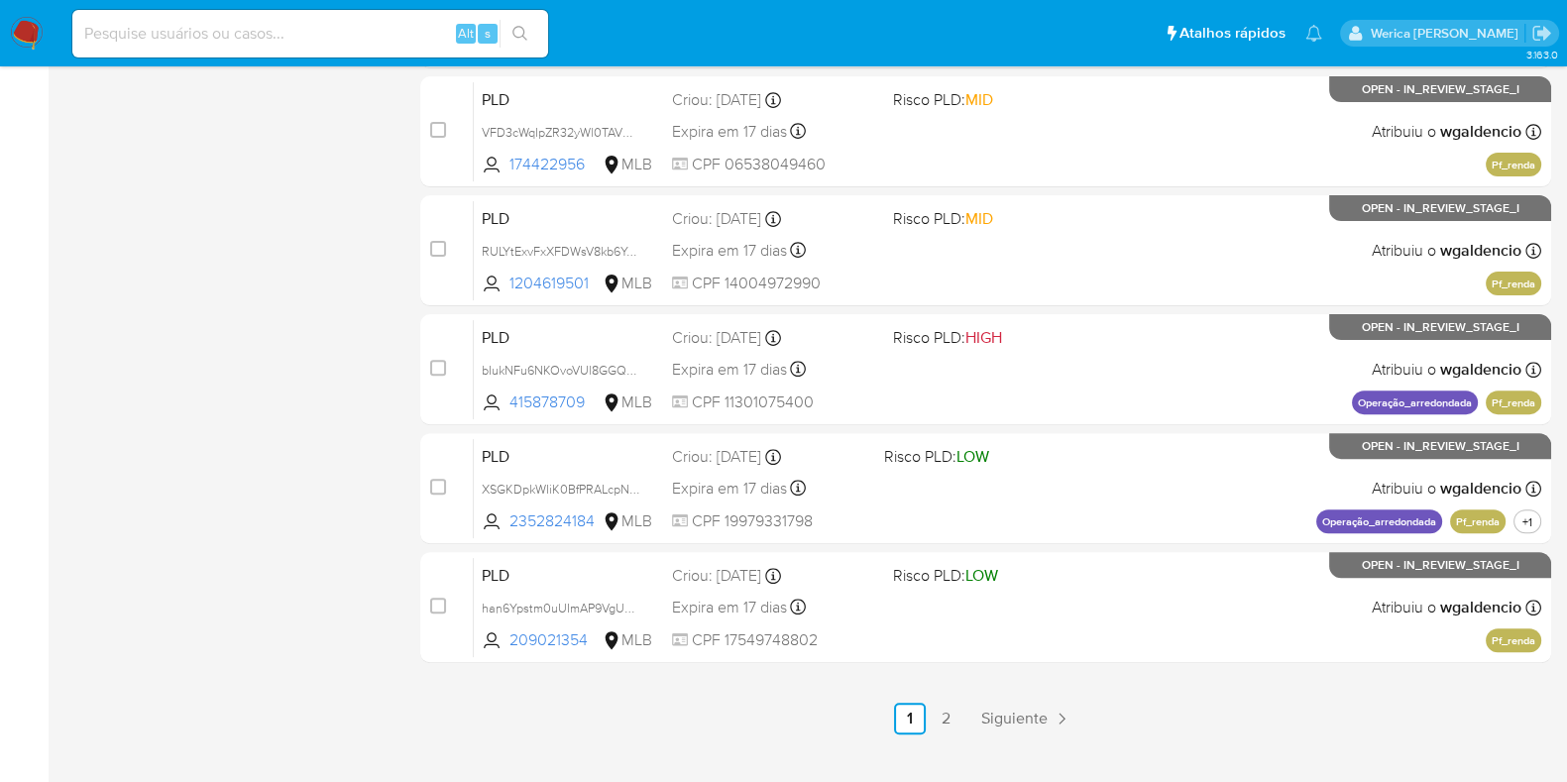
scroll to position [851, 0]
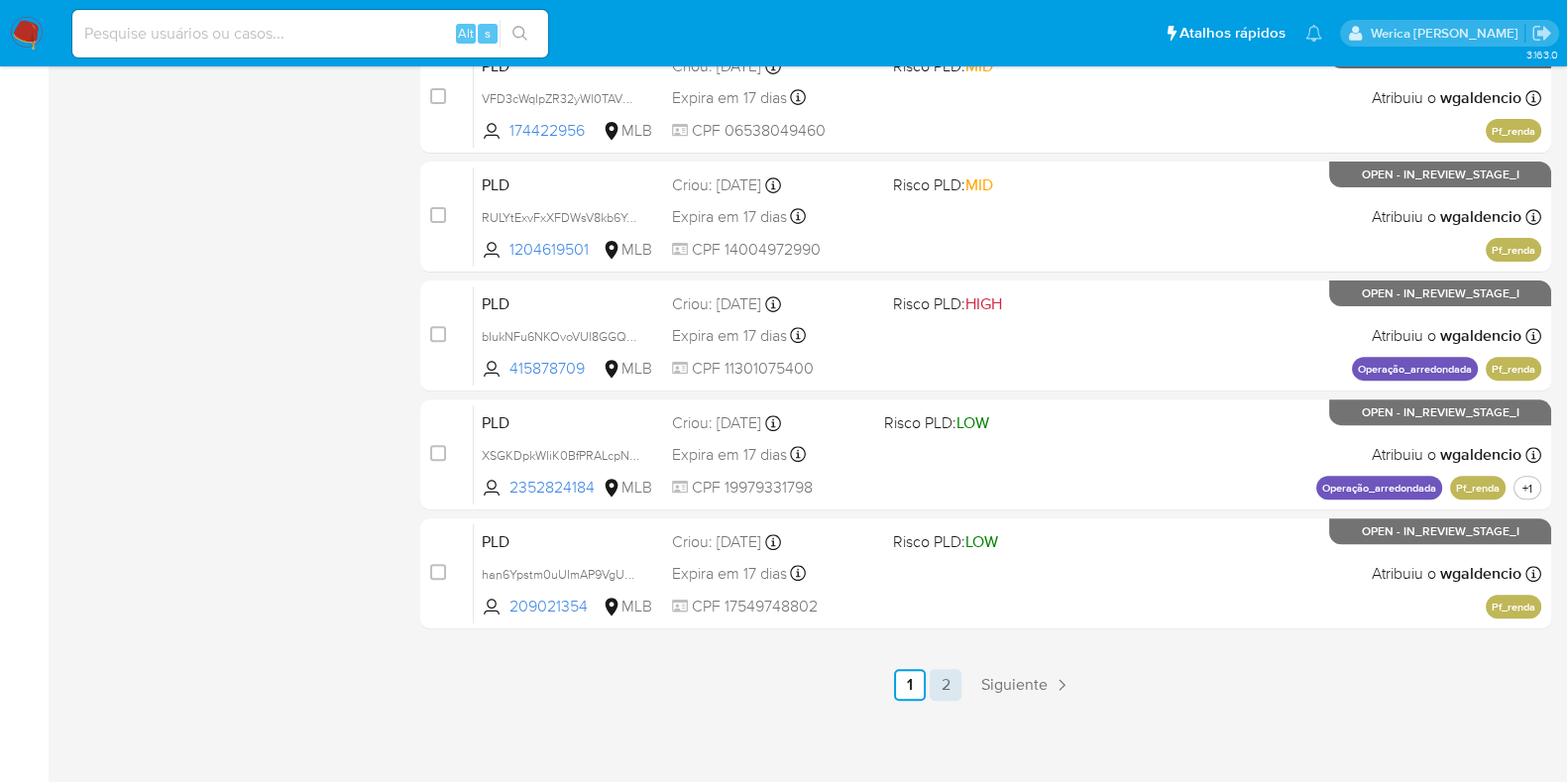
click at [945, 684] on link "2" at bounding box center [946, 685] width 32 height 32
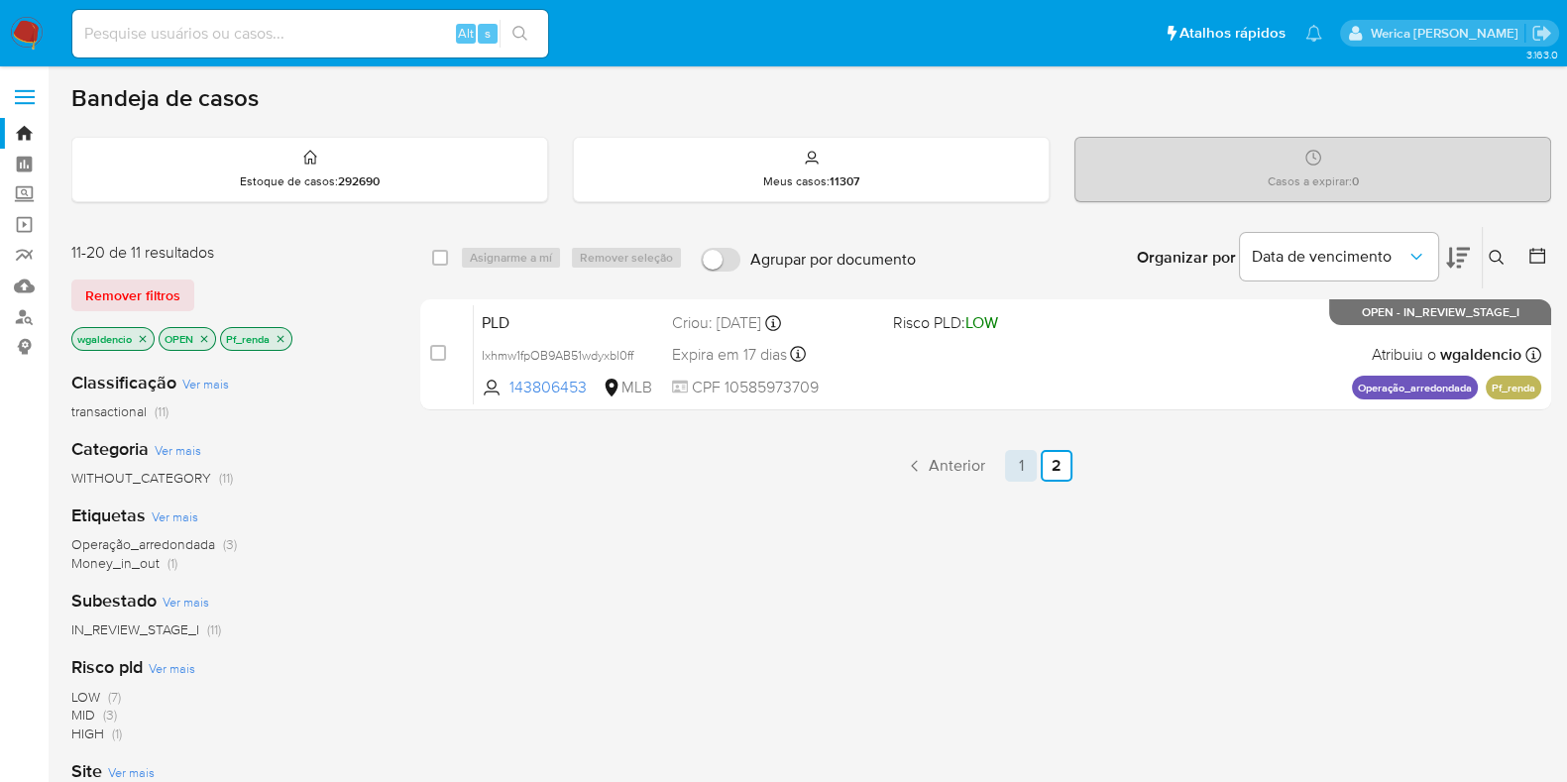
click at [1029, 450] on link "1" at bounding box center [1021, 466] width 32 height 32
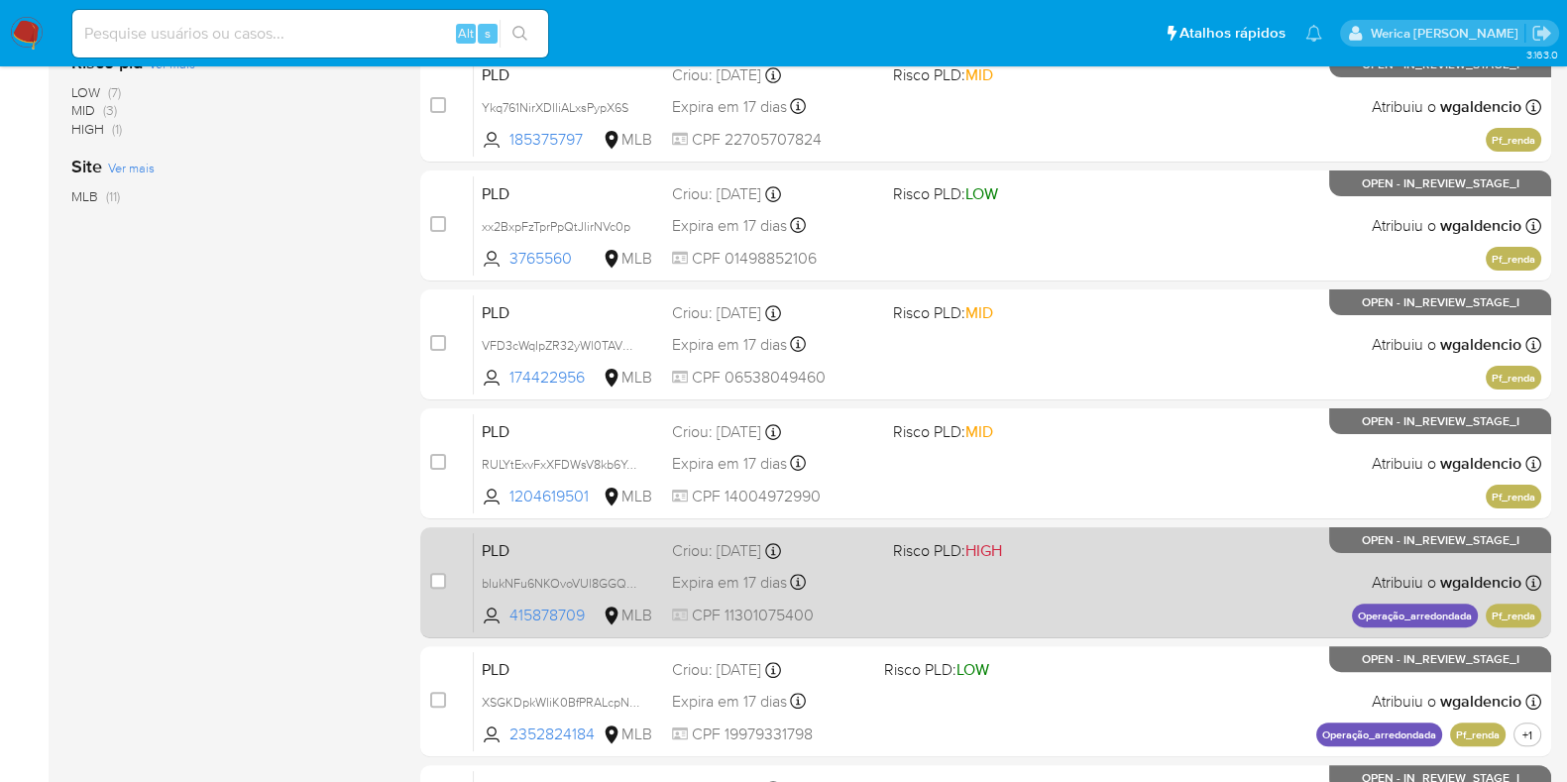
scroll to position [851, 0]
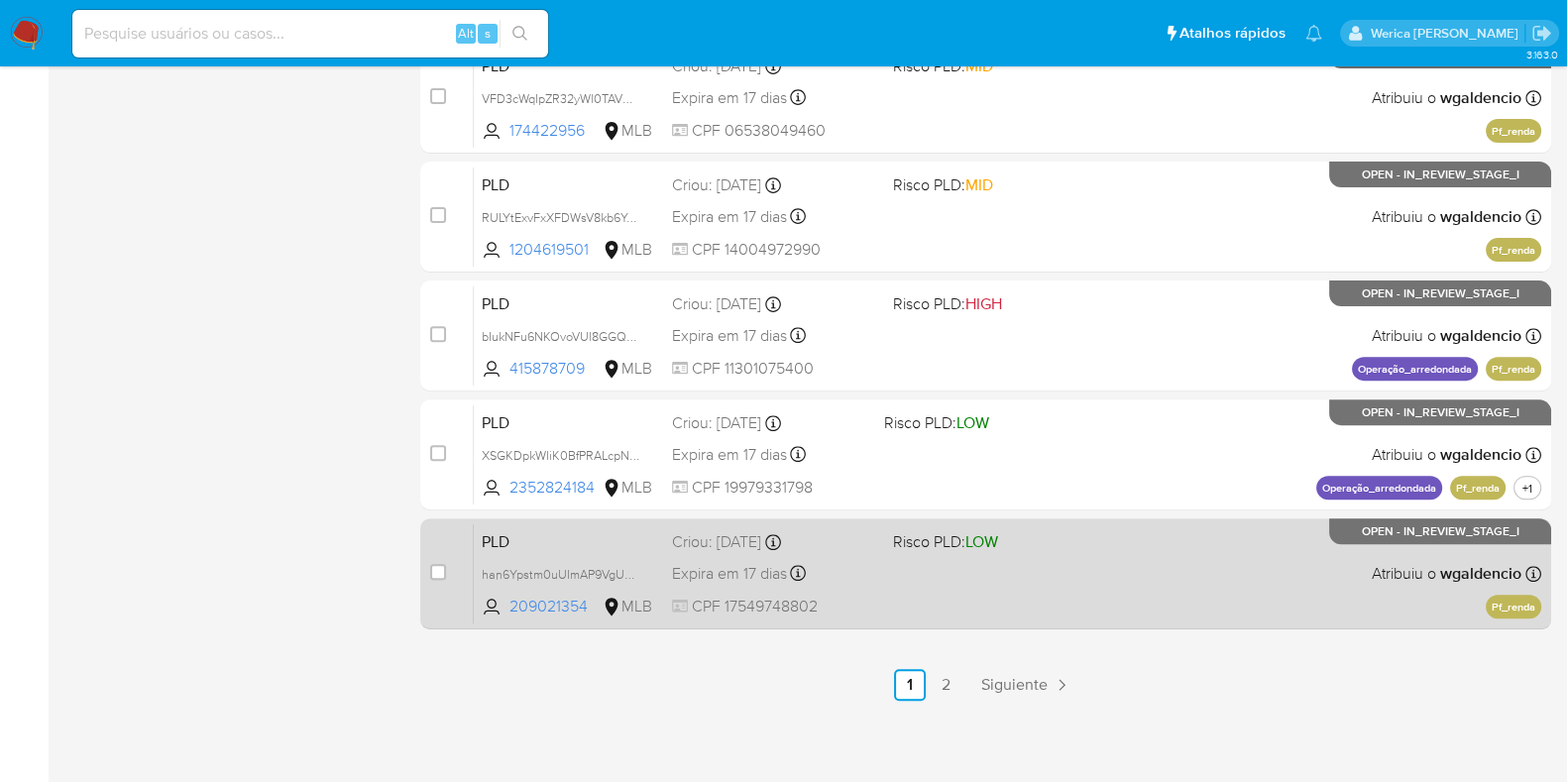
click at [987, 557] on div "PLD han6Ypstm0uUImAP9VgUWJkl 209021354 MLB Risco PLD: LOW Criou: 12/09/2025 Cri…" at bounding box center [1007, 573] width 1067 height 100
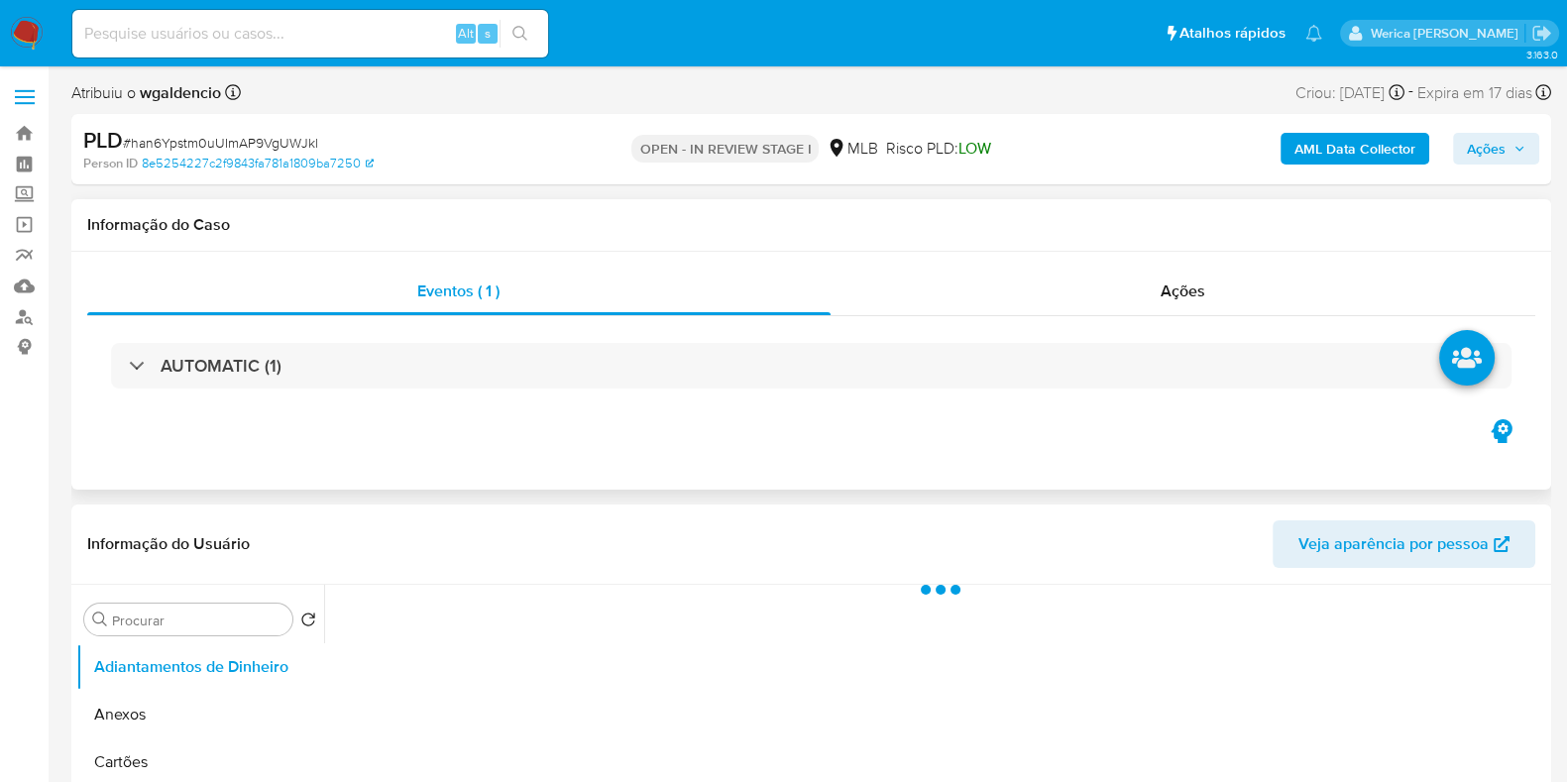
select select "10"
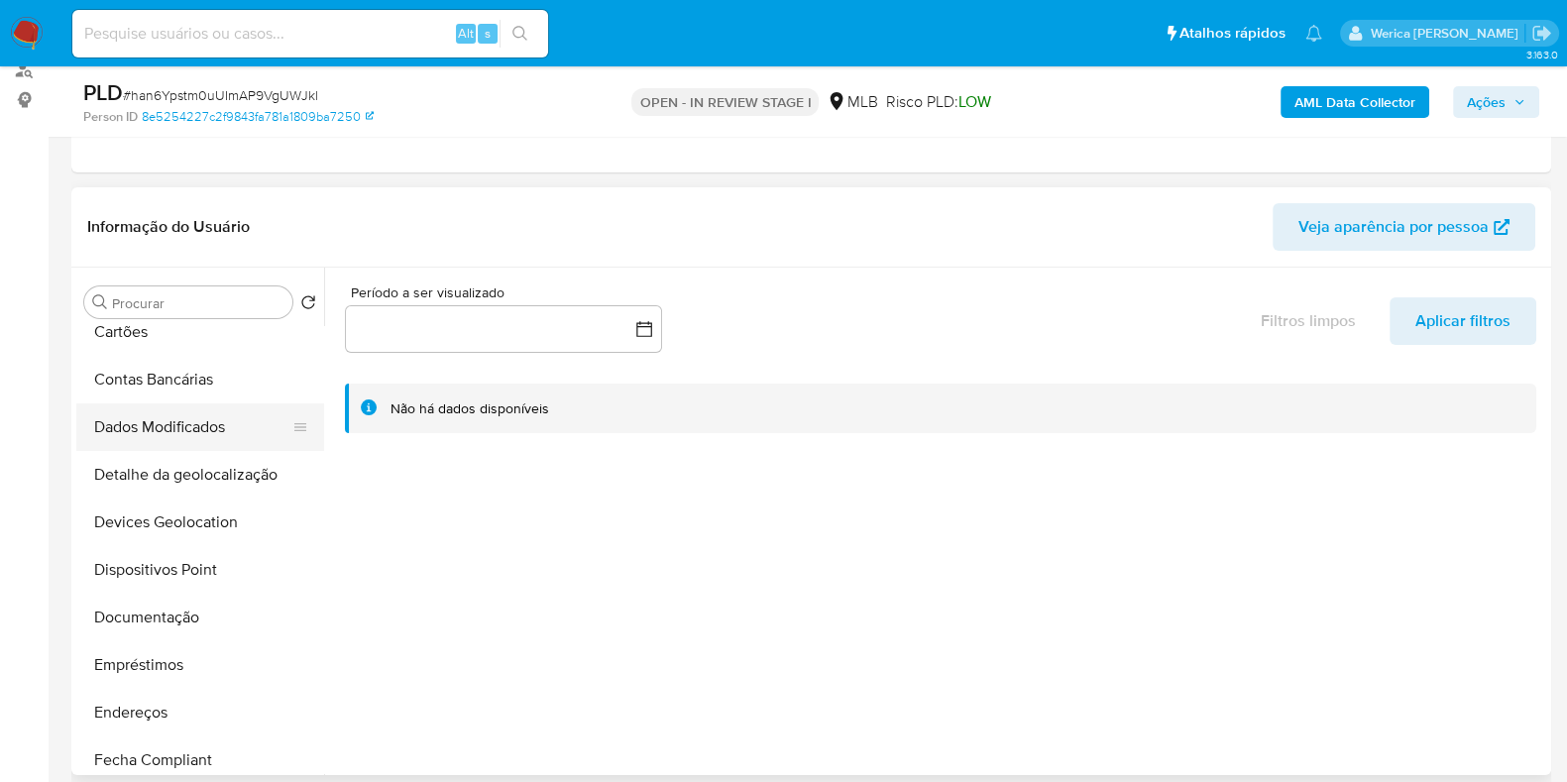
scroll to position [247, 0]
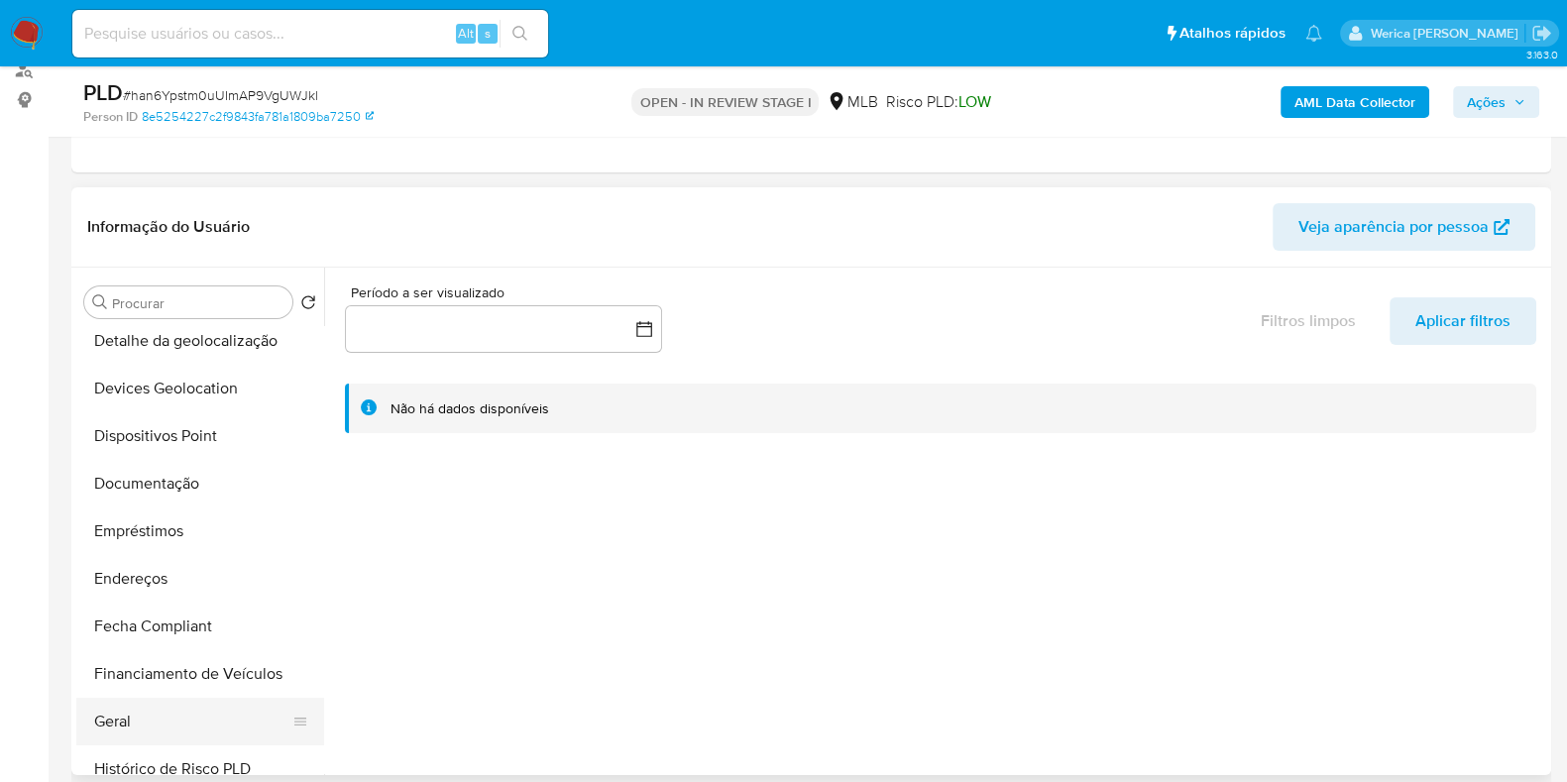
click at [151, 731] on button "Geral" at bounding box center [192, 722] width 232 height 48
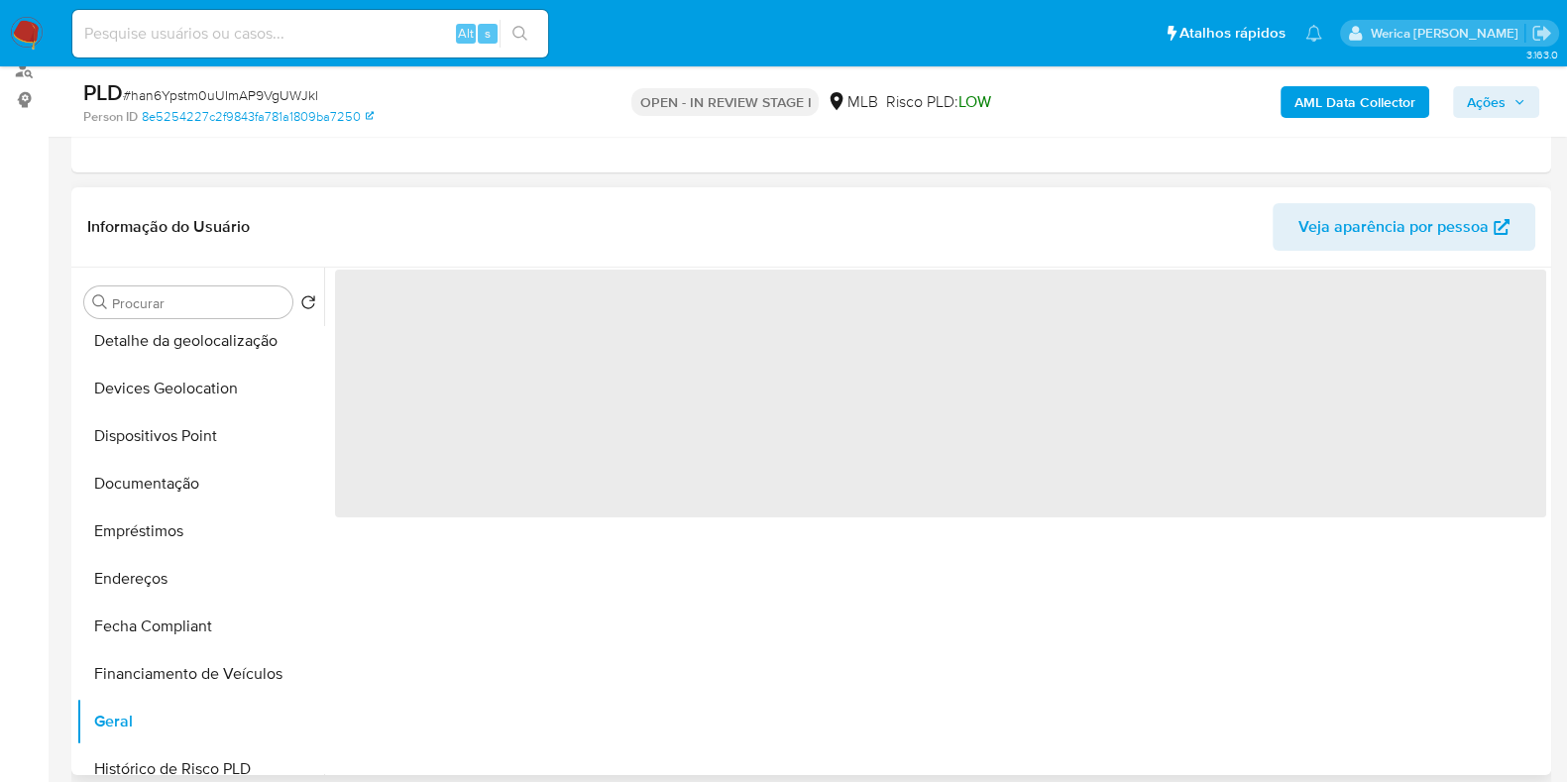
click at [475, 600] on div "‌" at bounding box center [935, 521] width 1222 height 507
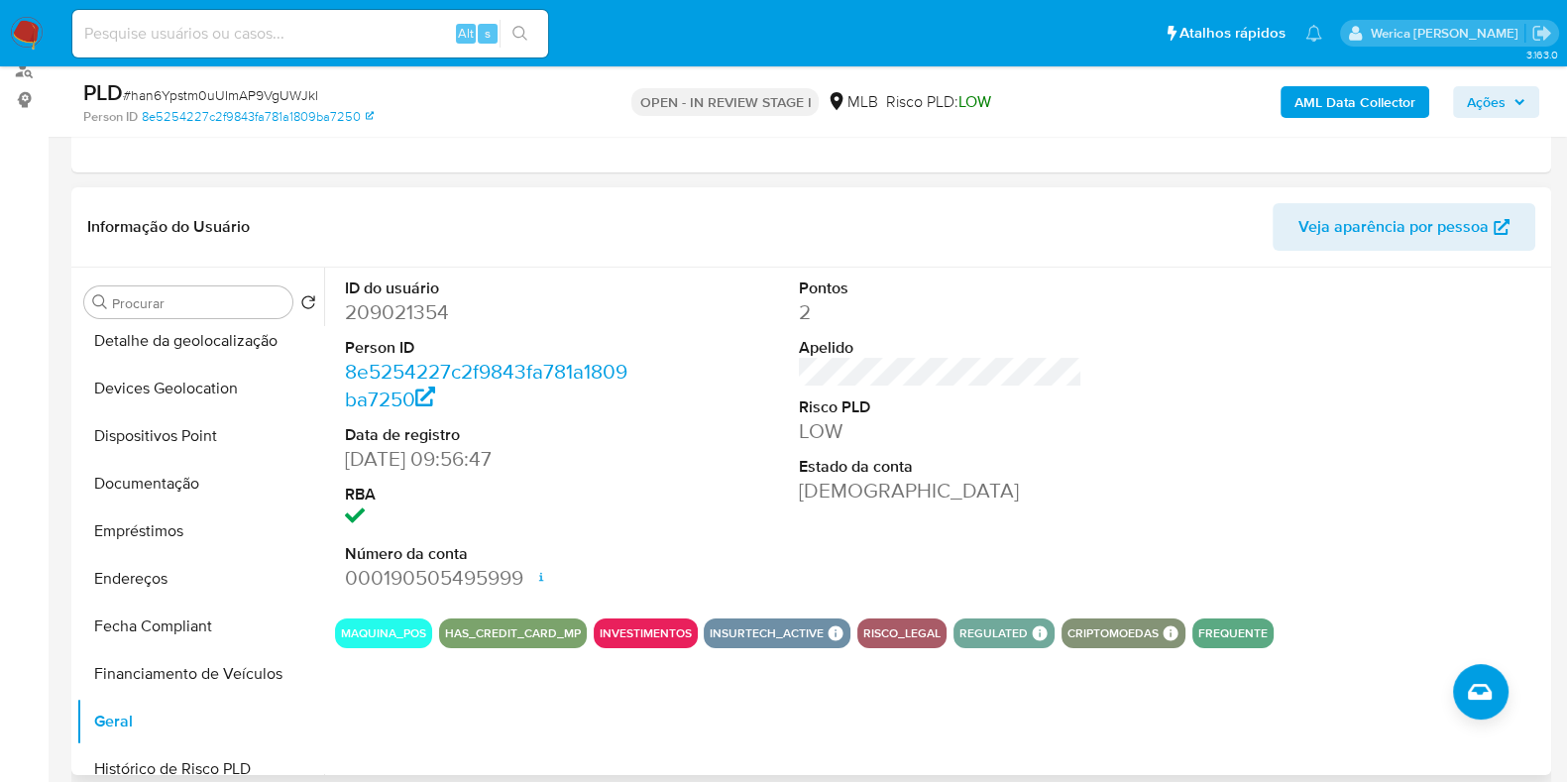
click at [383, 304] on dd "209021354" at bounding box center [486, 312] width 283 height 28
copy dd "209021354"
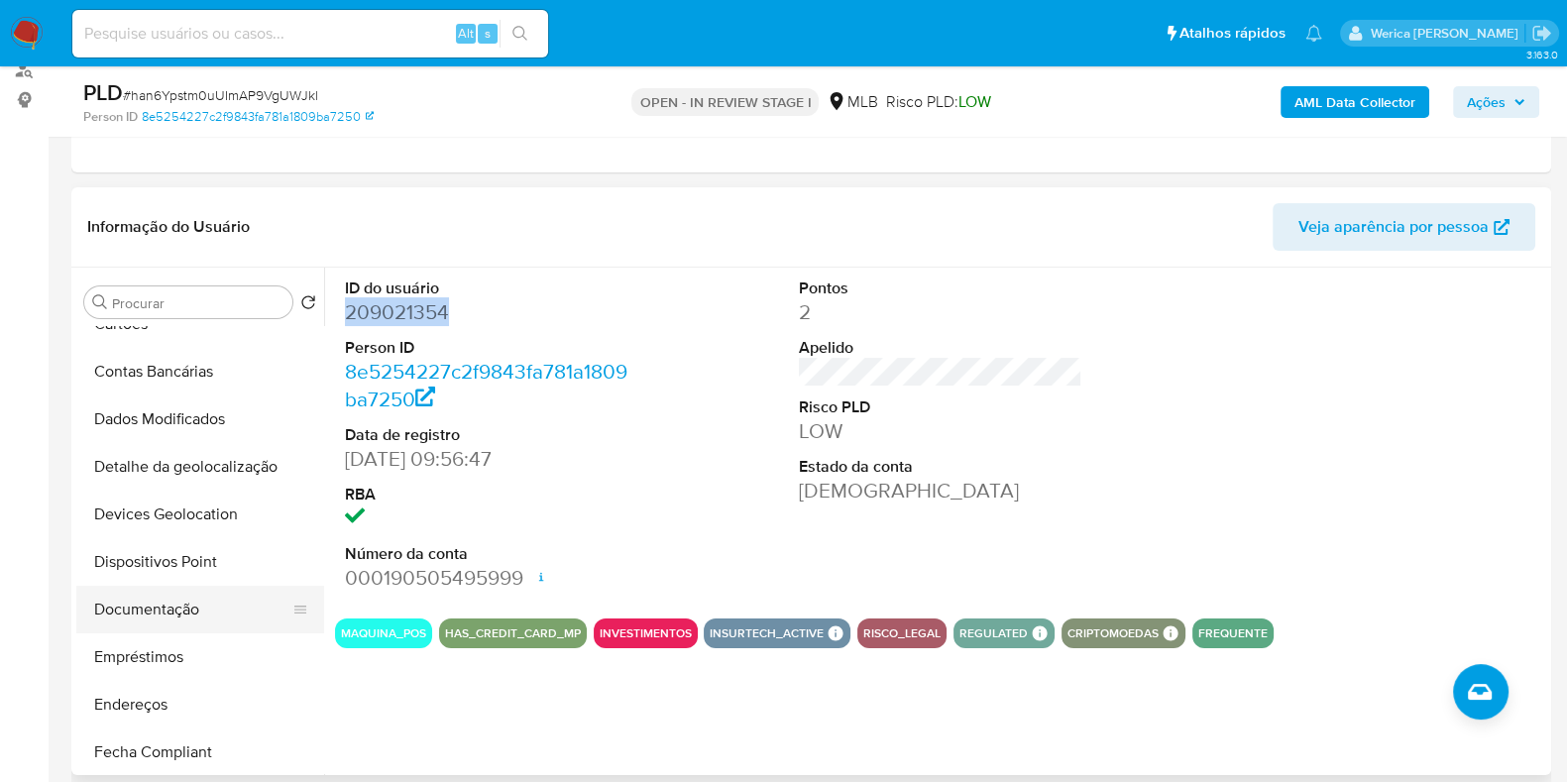
scroll to position [123, 0]
click at [218, 600] on button "Documentação" at bounding box center [192, 608] width 232 height 48
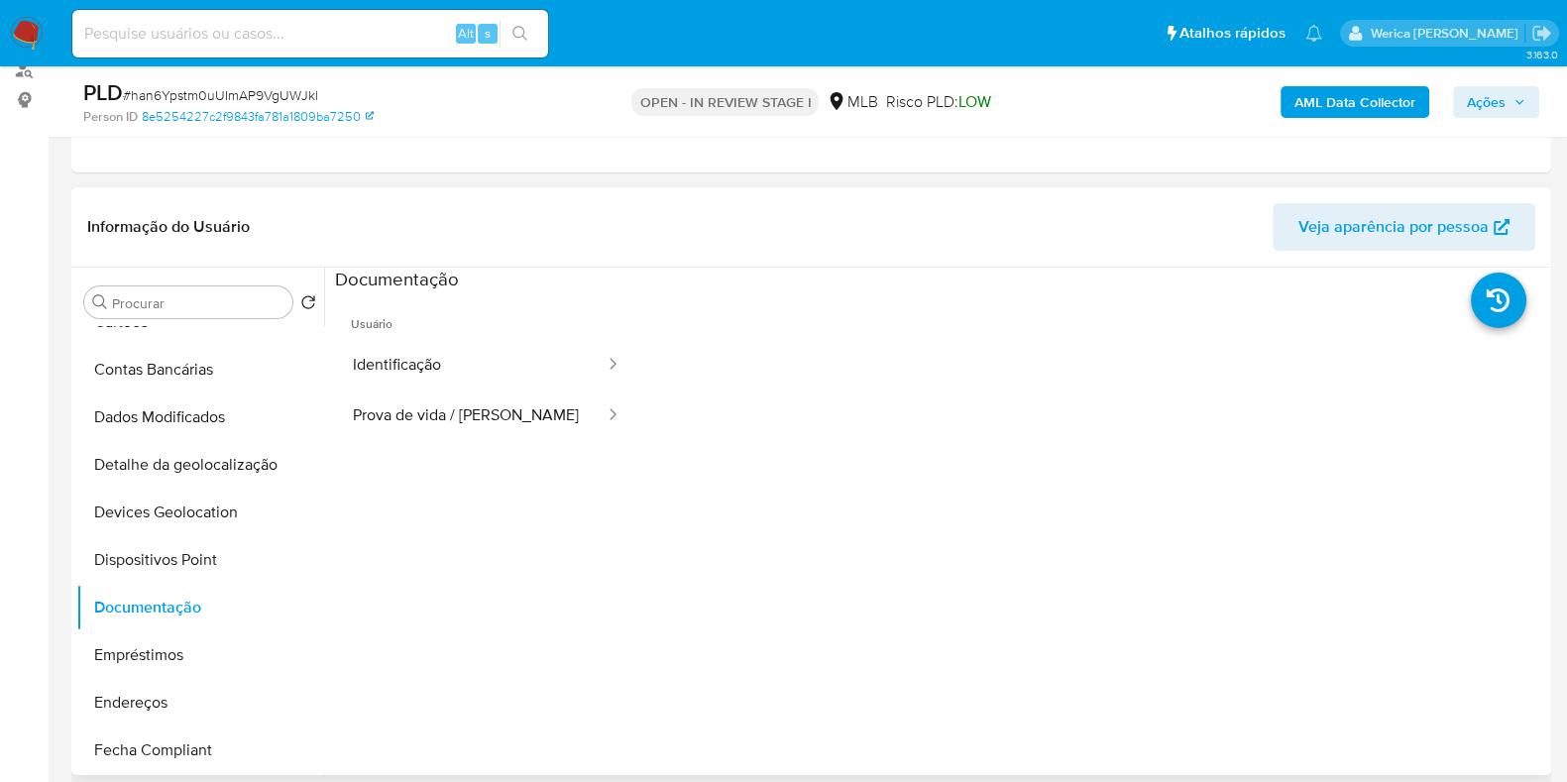
click at [480, 366] on button "Identificação" at bounding box center [471, 365] width 272 height 51
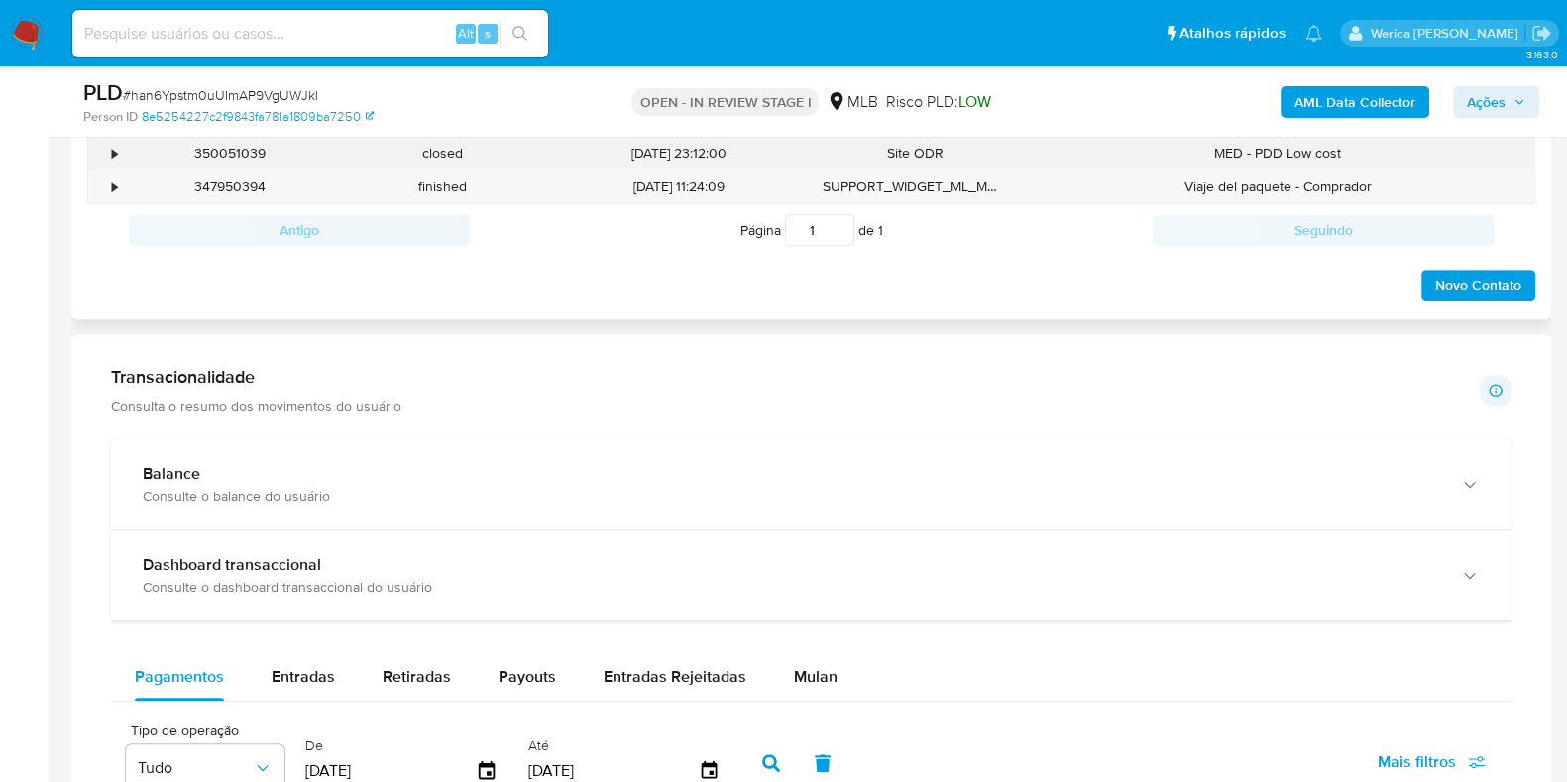
scroll to position [866, 0]
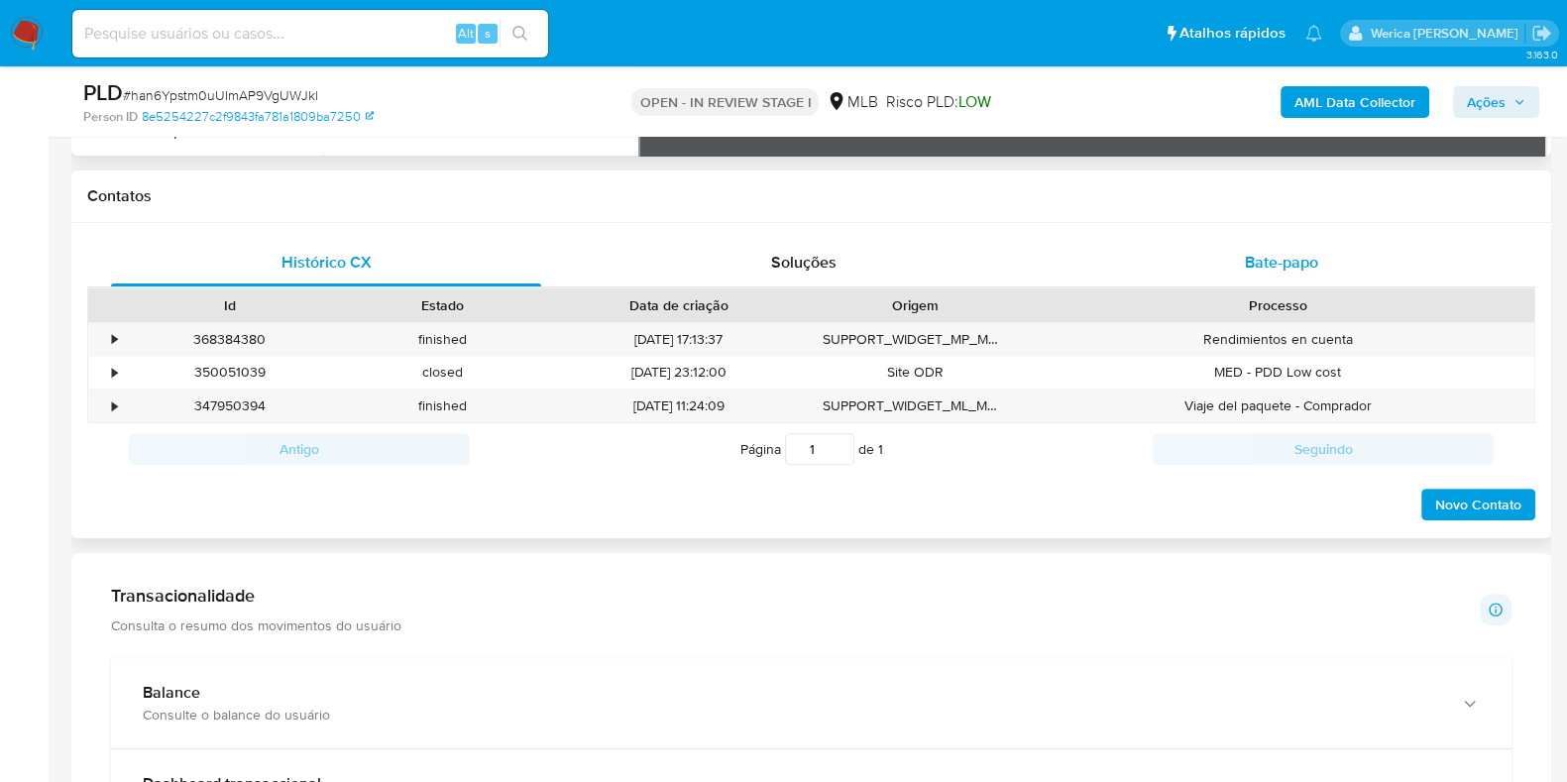
click at [1329, 254] on div "Bate-papo" at bounding box center [1281, 263] width 430 height 48
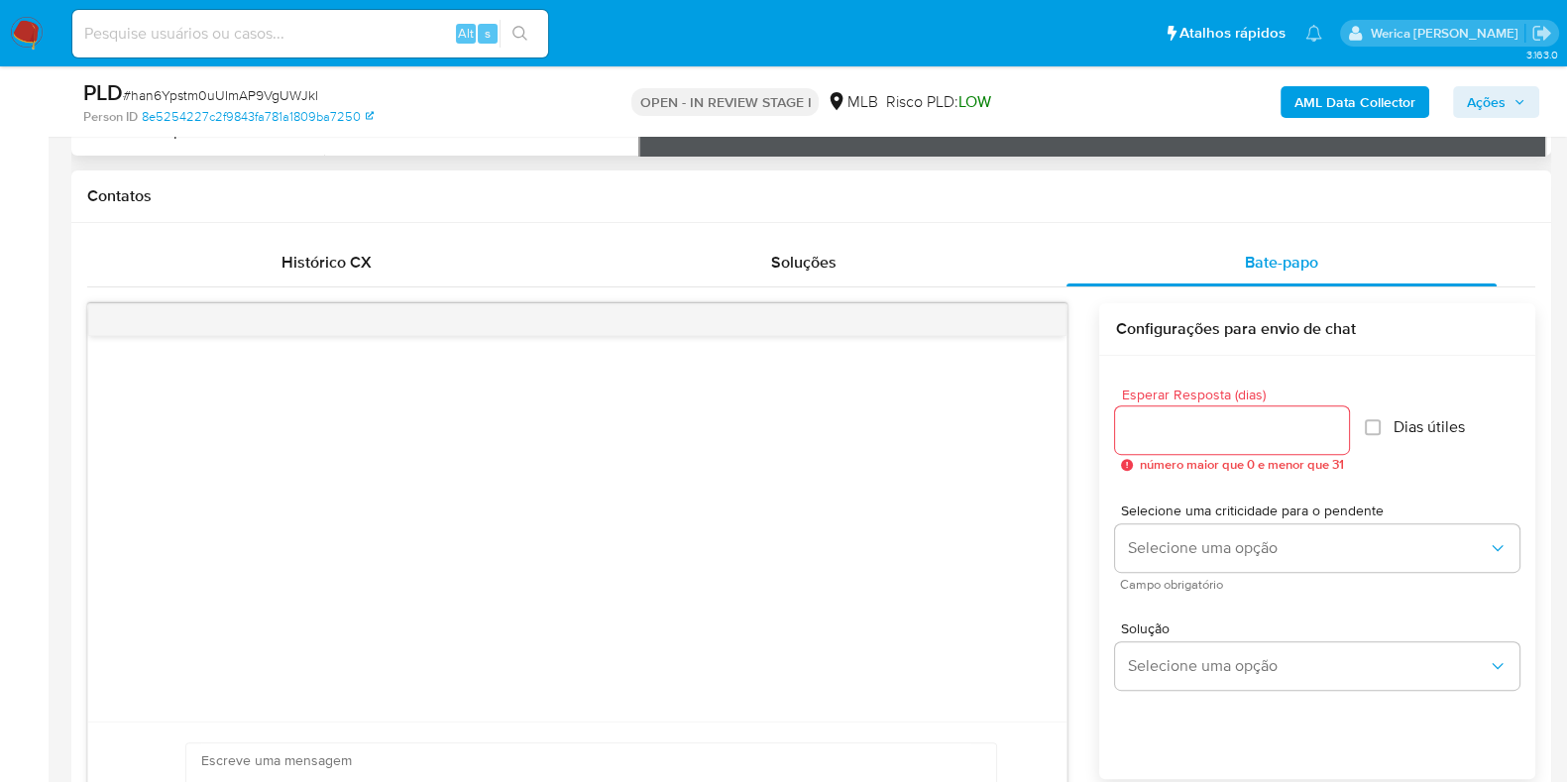
click at [1219, 433] on input "Esperar Resposta (dias)" at bounding box center [1232, 430] width 234 height 26
type input "3"
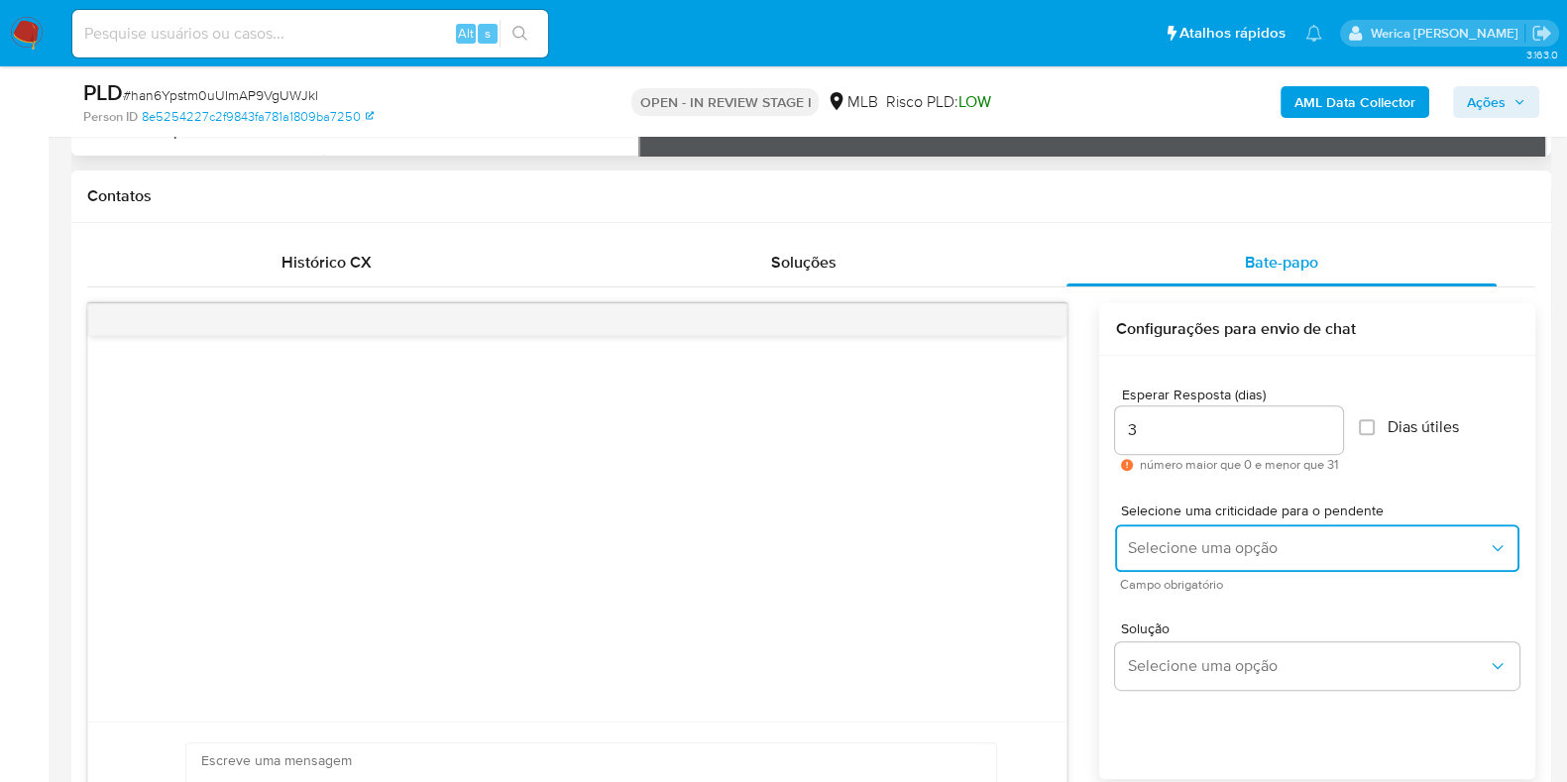
click at [1245, 545] on span "Selecione uma opção" at bounding box center [1307, 548] width 361 height 20
click at [1200, 557] on button "Selecione uma opção" at bounding box center [1317, 548] width 404 height 48
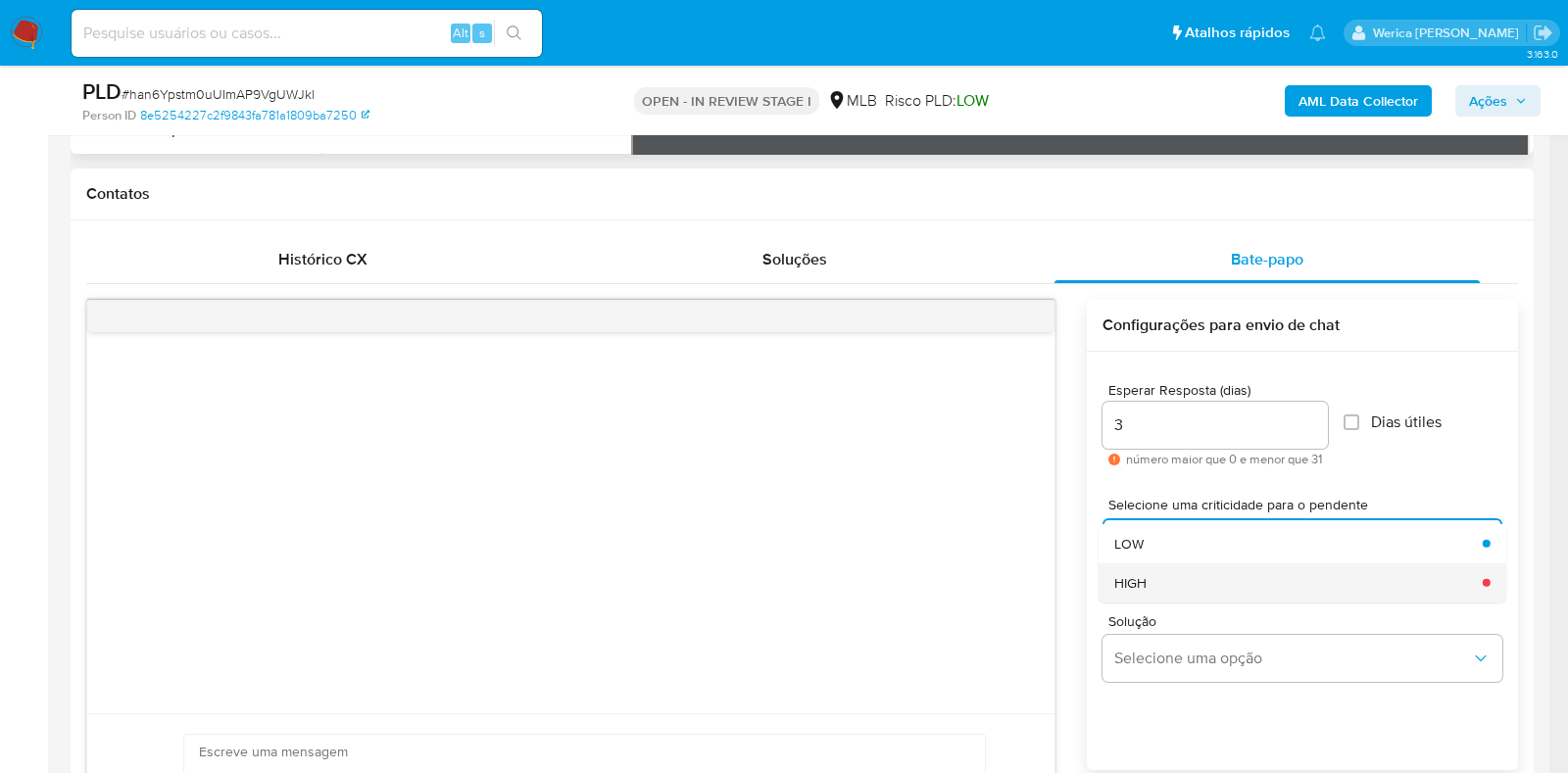
click at [1169, 573] on div "HIGH" at bounding box center [1292, 582] width 357 height 40
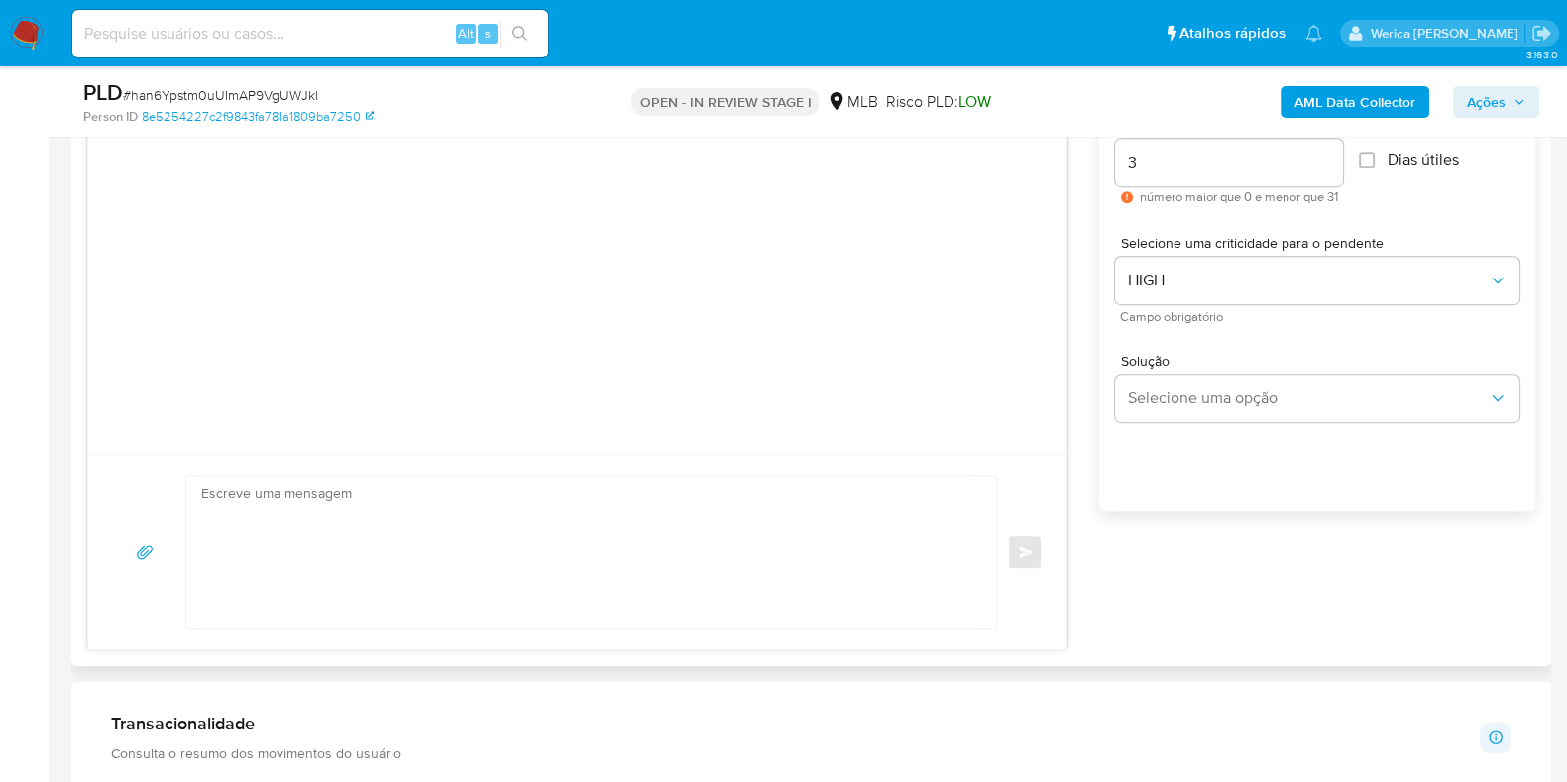
scroll to position [1239, 0]
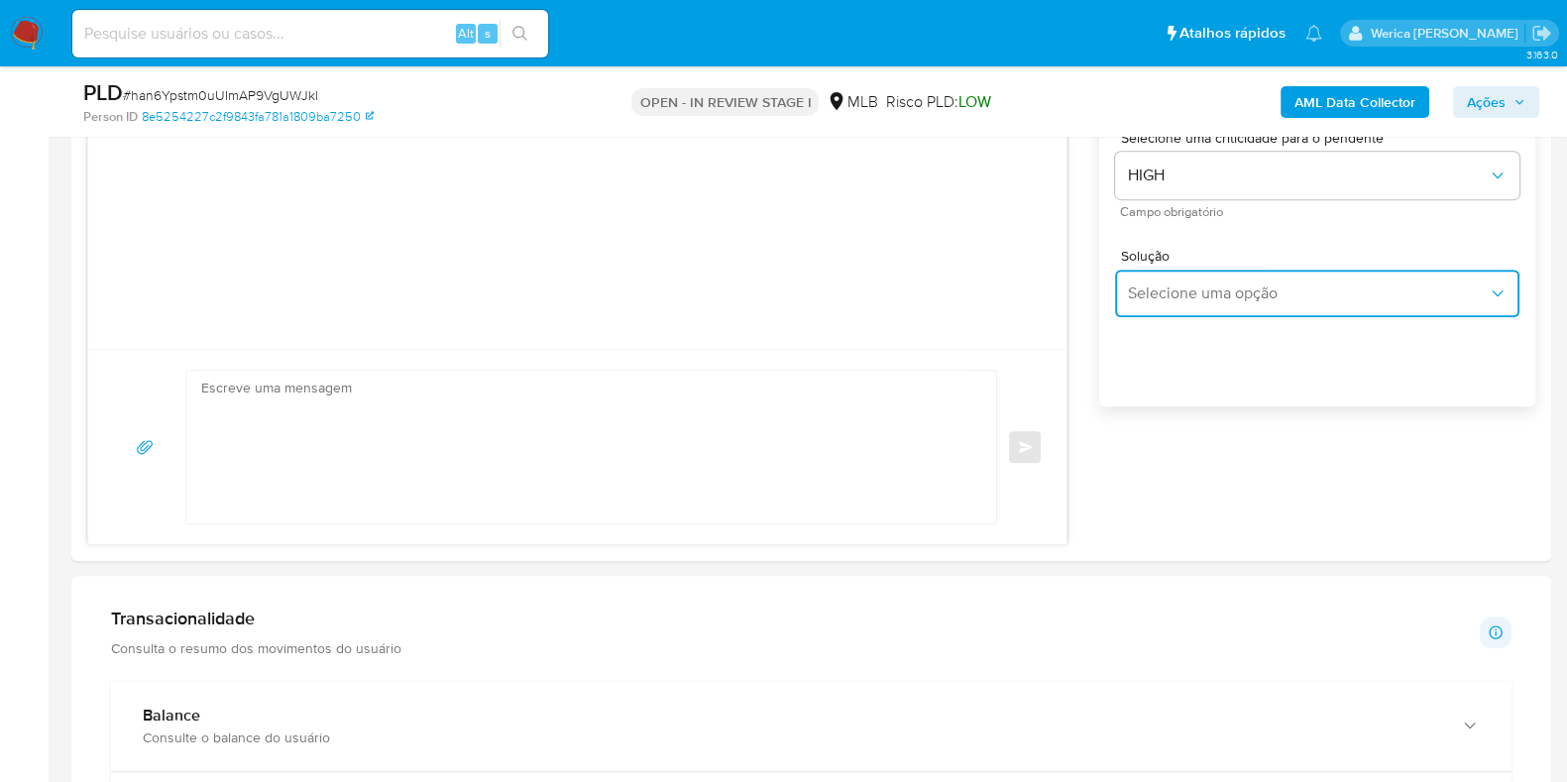
click at [1181, 288] on span "Selecione uma opção" at bounding box center [1307, 293] width 361 height 20
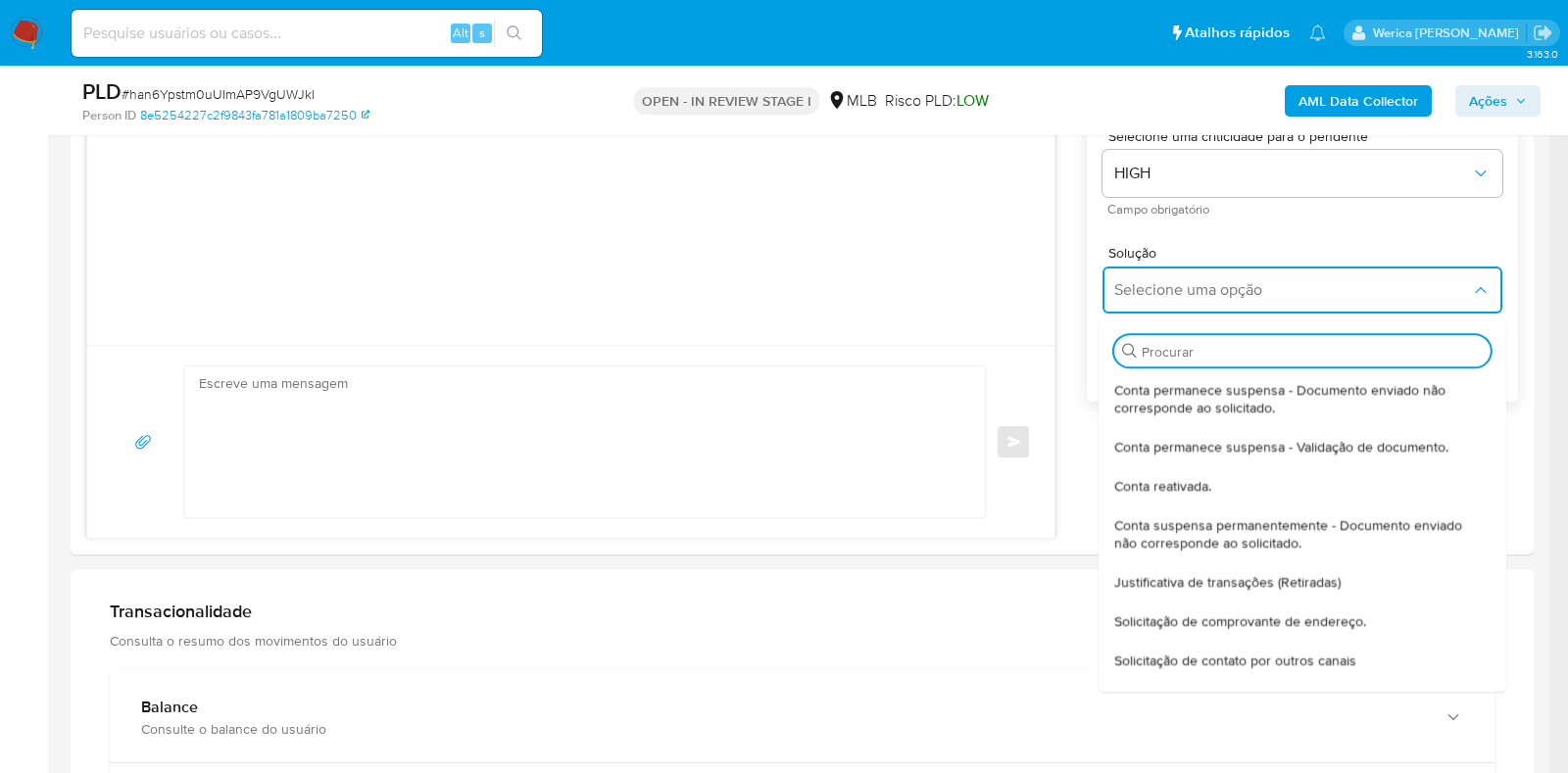
click at [1167, 357] on input "Procurar" at bounding box center [1311, 352] width 341 height 18
click at [1167, 401] on span "Conta permanece suspensa - Documento enviado não corresponde ao solicitado." at bounding box center [1296, 398] width 365 height 36
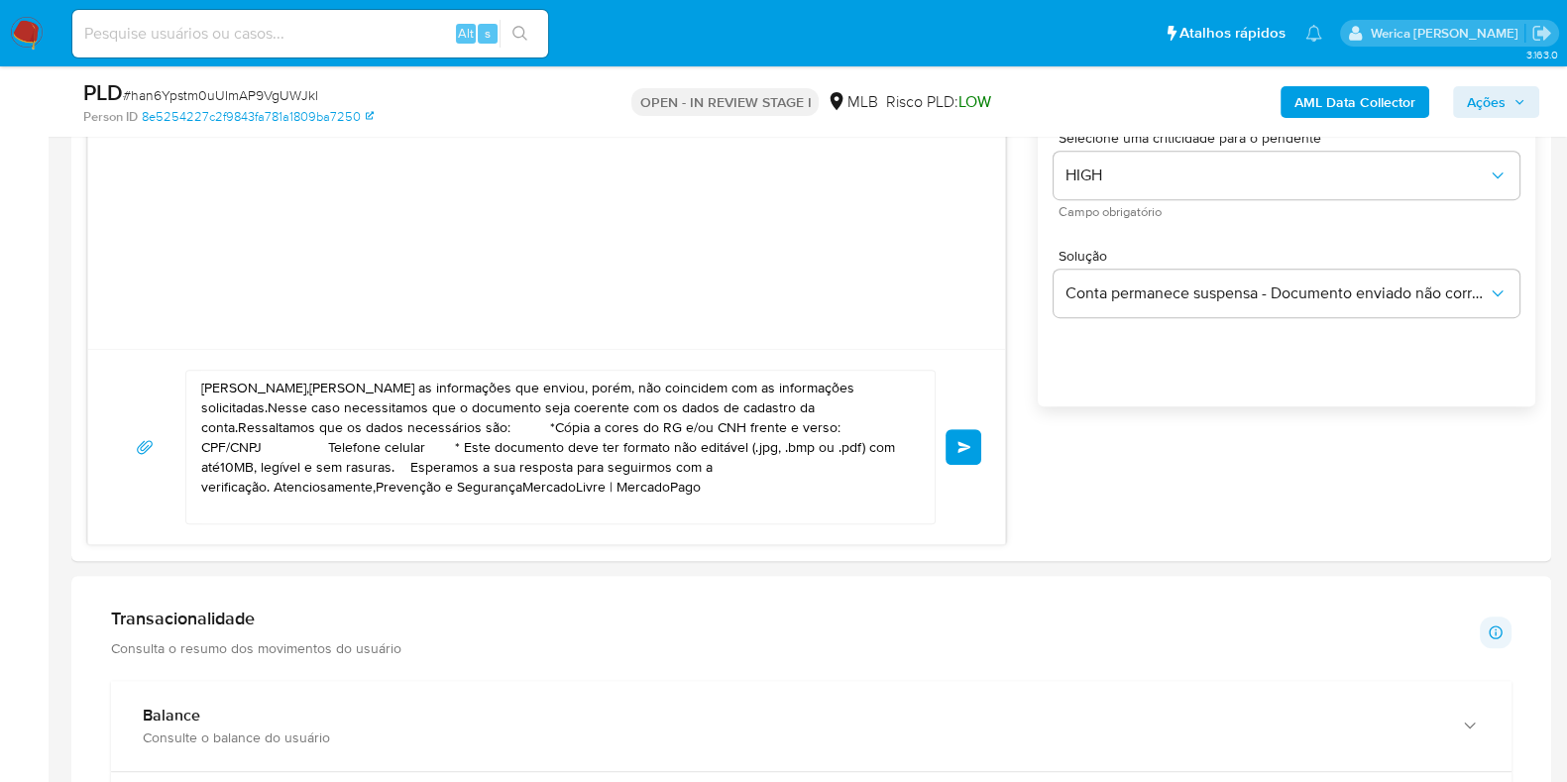
click at [779, 434] on textarea "Olá,Agradecemos as informações que enviou, porém, não coincidem com as informaç…" at bounding box center [555, 447] width 709 height 153
paste textarea "! Estamos realizando uma verificação adicional de segurança em contas de usuári…"
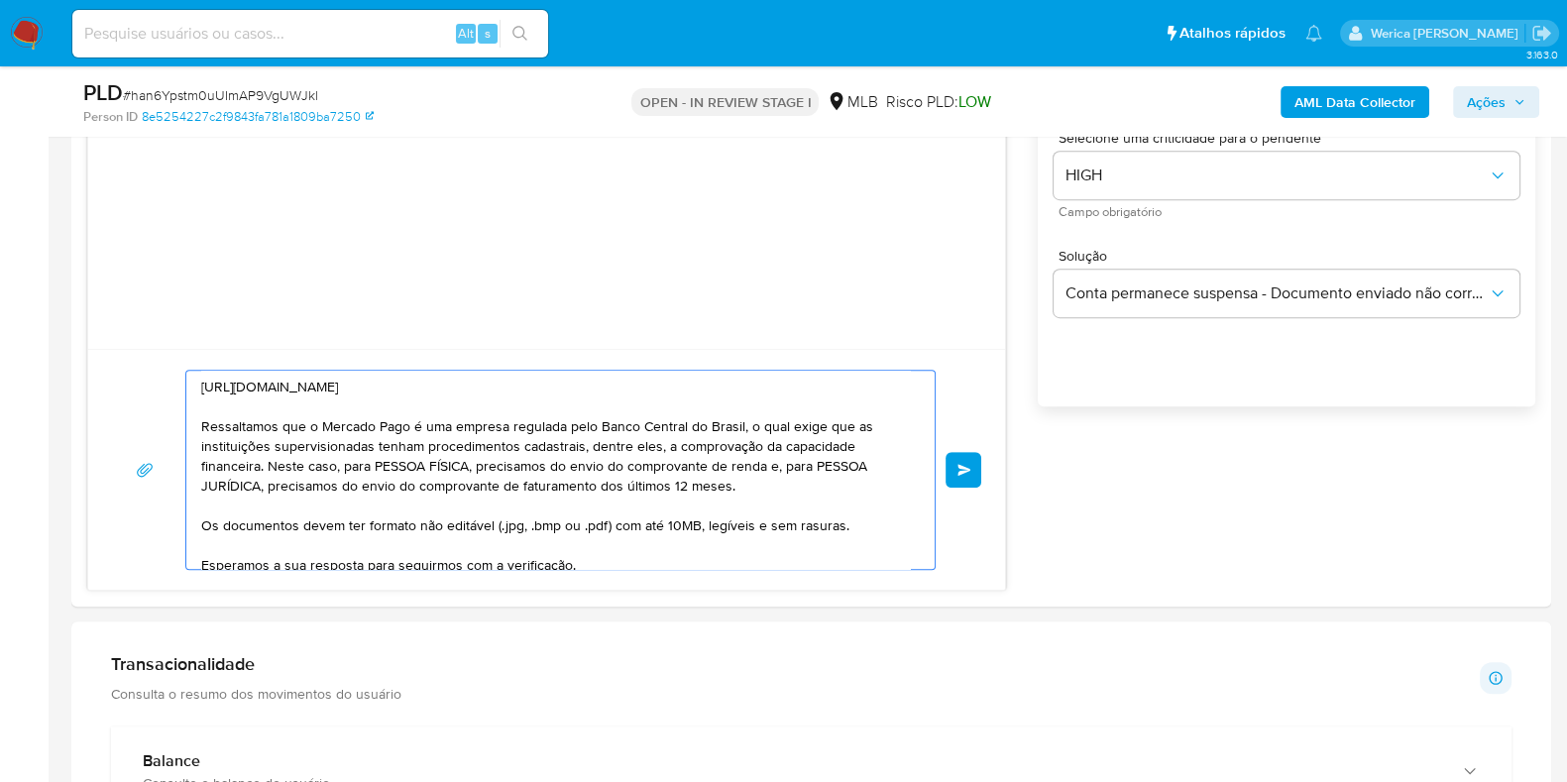
scroll to position [76, 0]
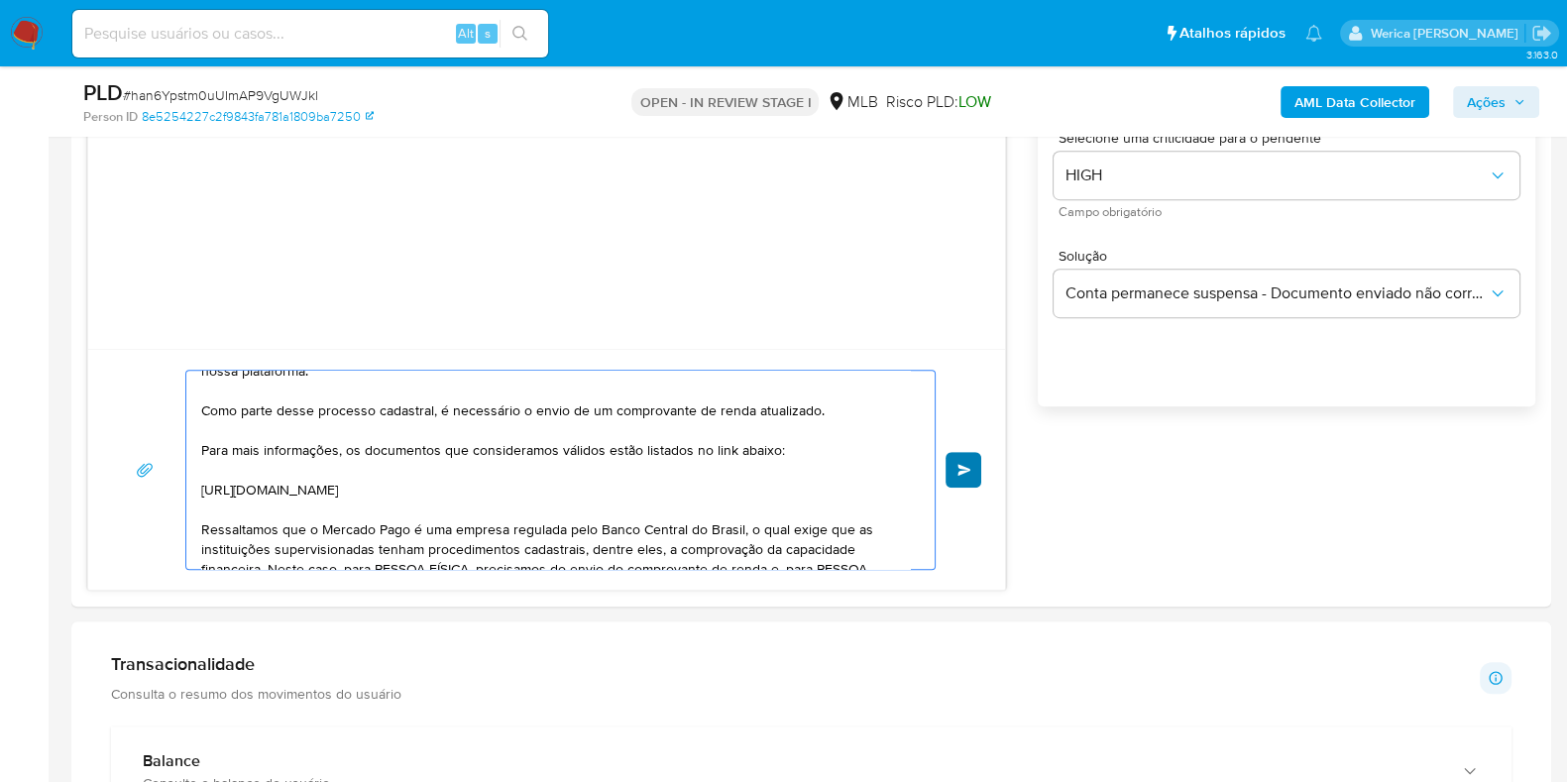
type textarea "Olá! Estamos realizando uma verificação adicional de segurança em contas de usu…"
click at [951, 468] on button "common.send" at bounding box center [963, 470] width 36 height 36
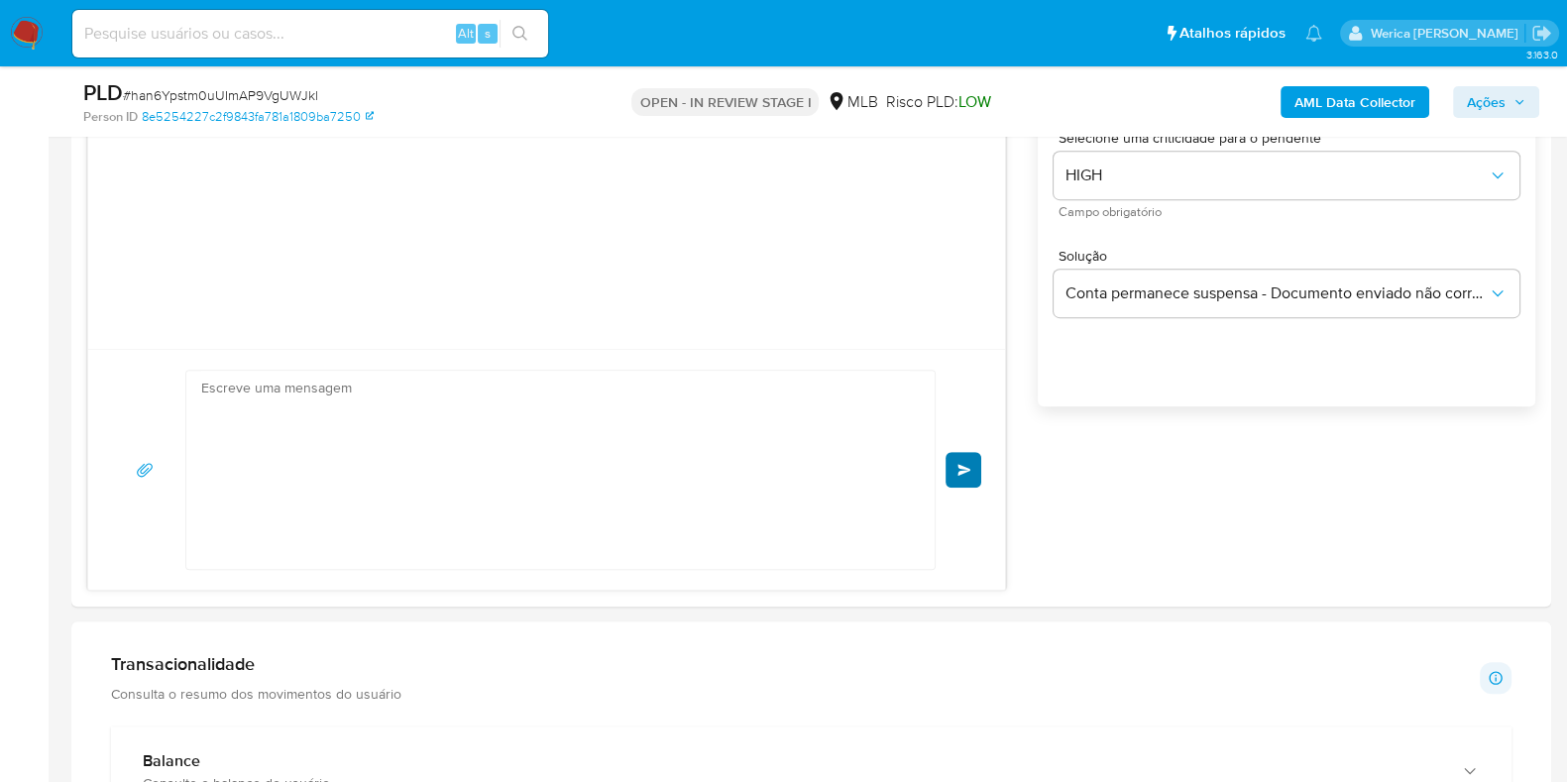
click at [966, 481] on div "Olá! Estamos realizando uma verificação adicional de segurança em contas de usu…" at bounding box center [546, 470] width 869 height 200
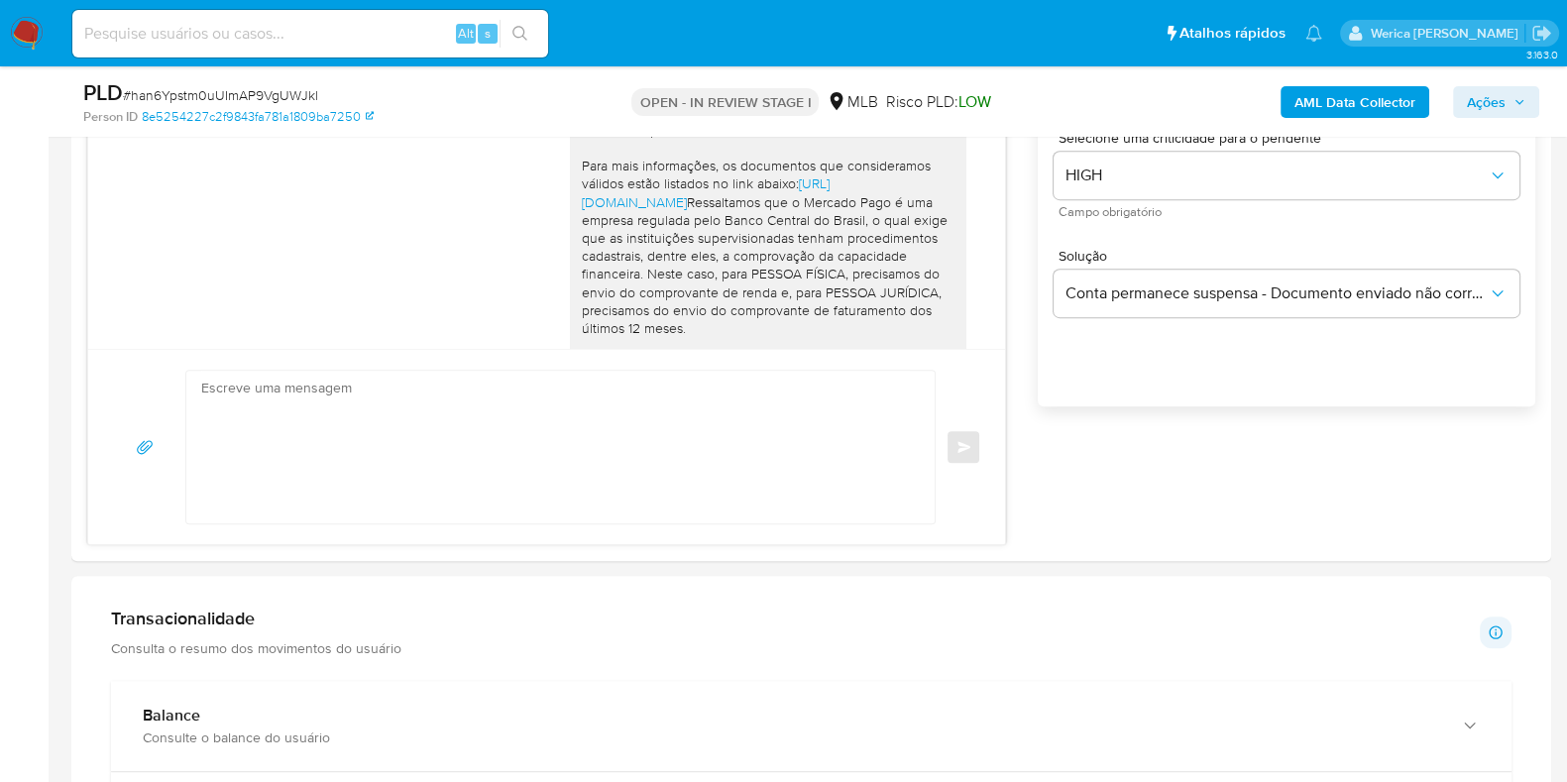
scroll to position [0, 0]
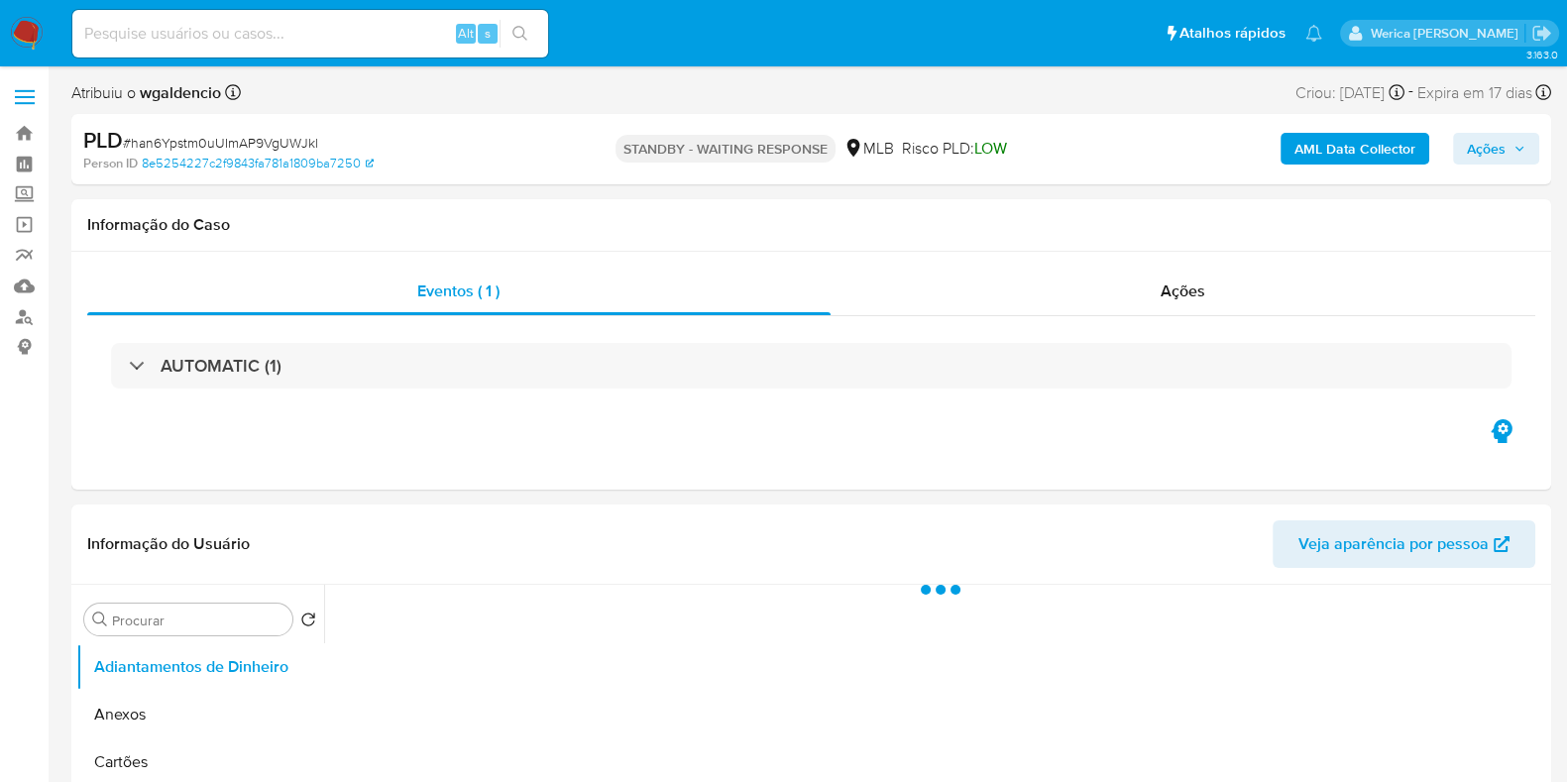
select select "10"
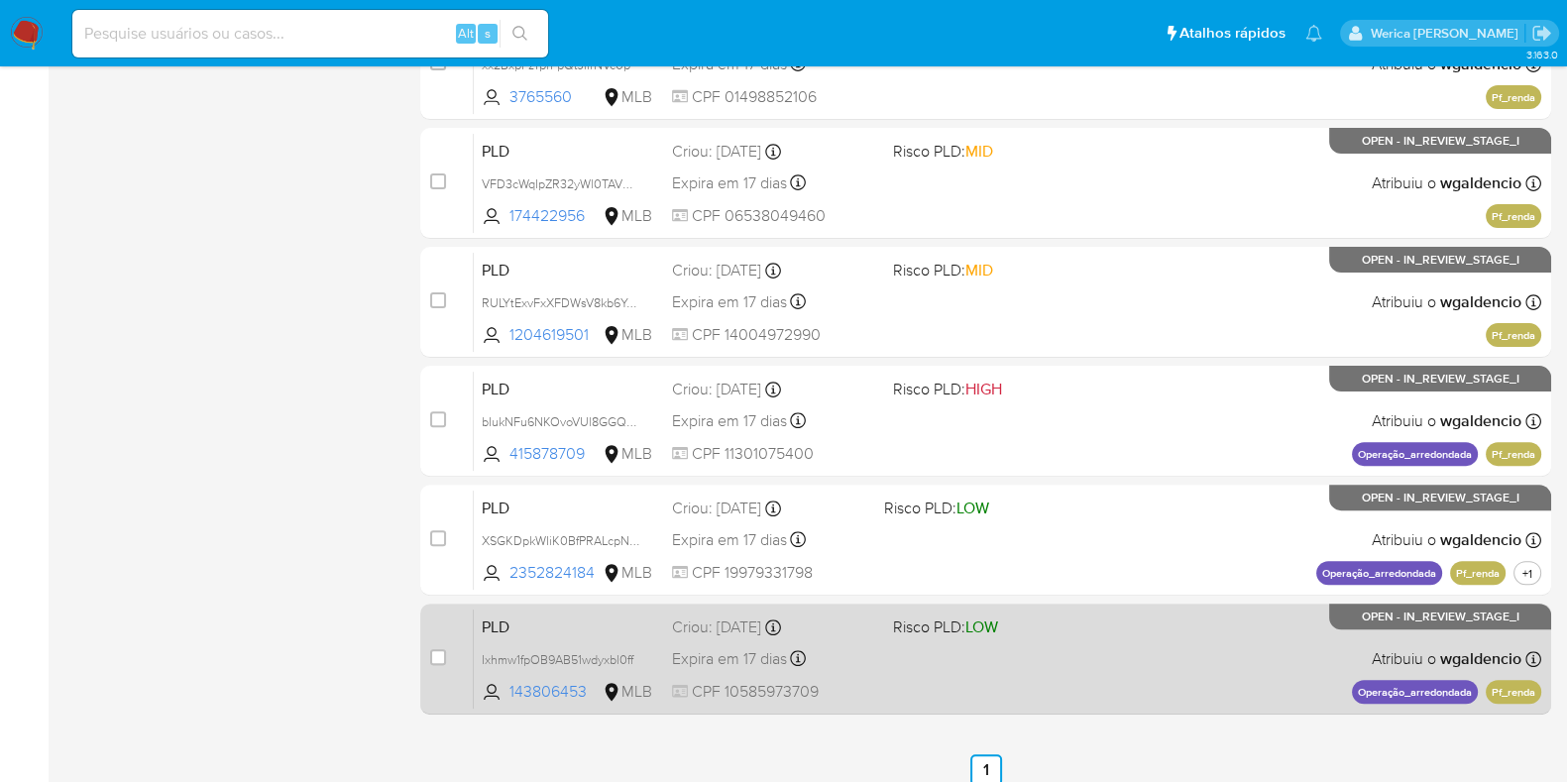
scroll to position [728, 0]
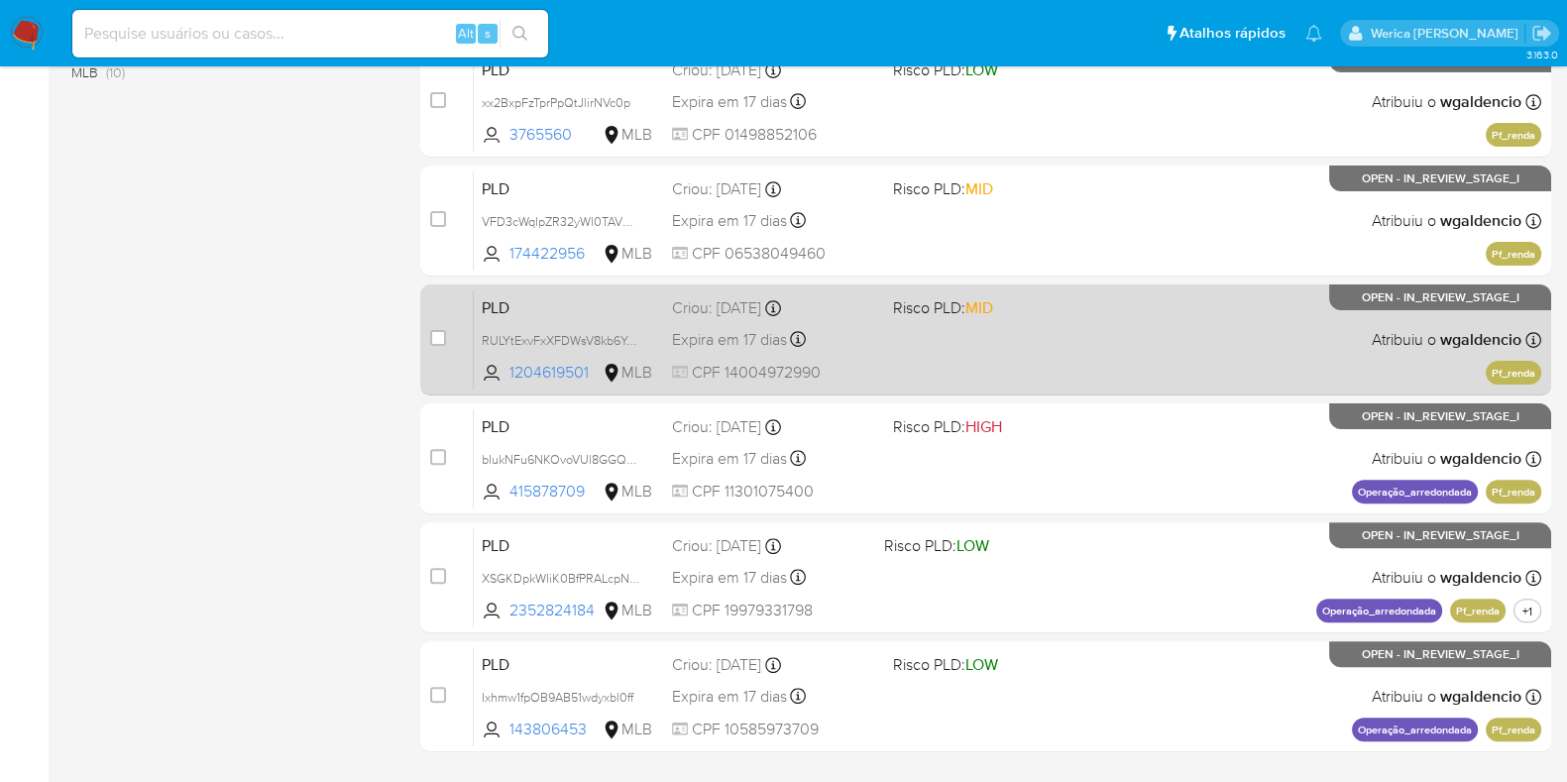
click at [1150, 343] on div "PLD RULYtExvFxXFDWsV8kb6Yci3 1204619501 MLB Risco PLD: MID Criou: 12/09/2025 Cr…" at bounding box center [1007, 339] width 1067 height 100
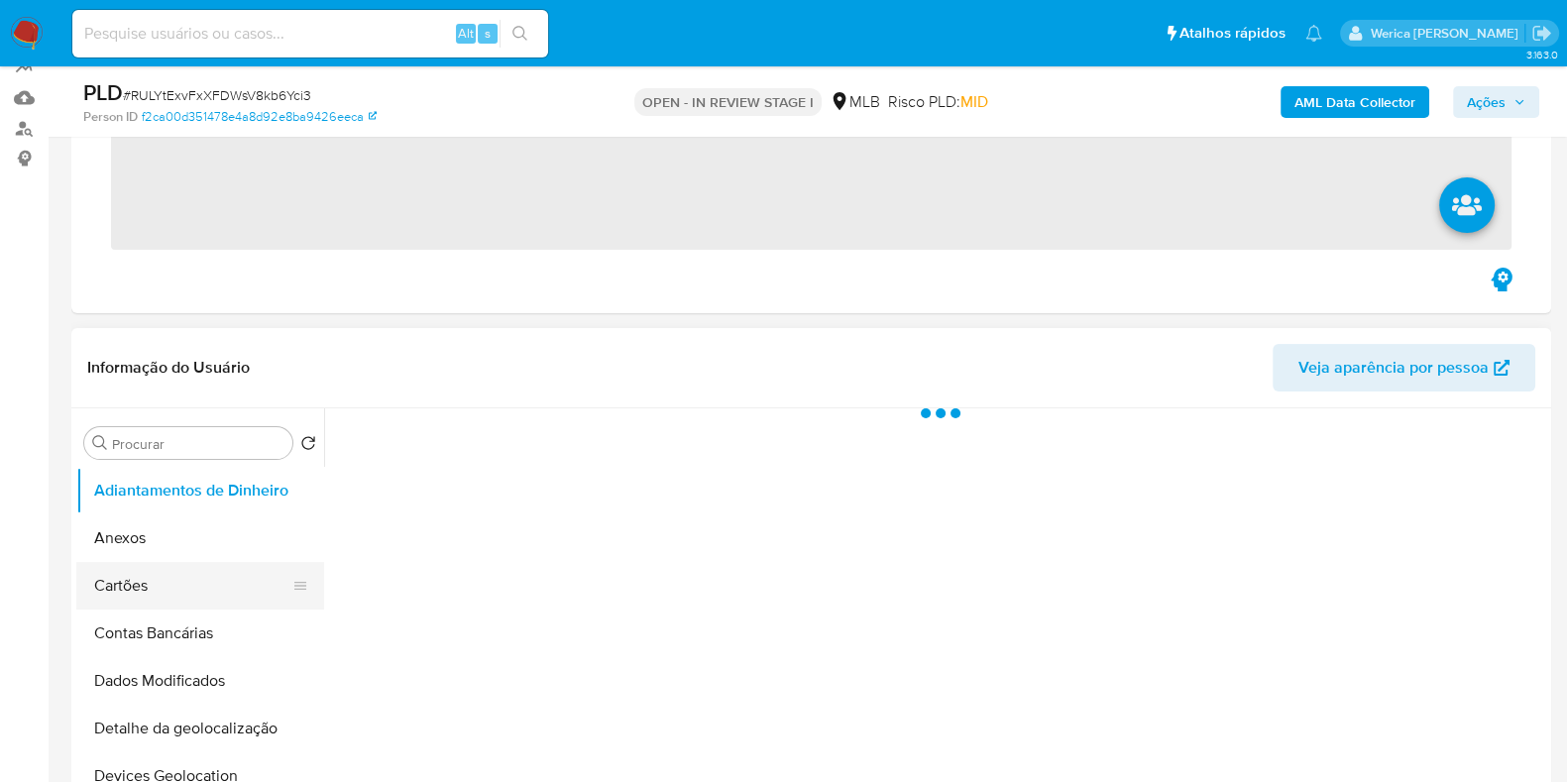
scroll to position [247, 0]
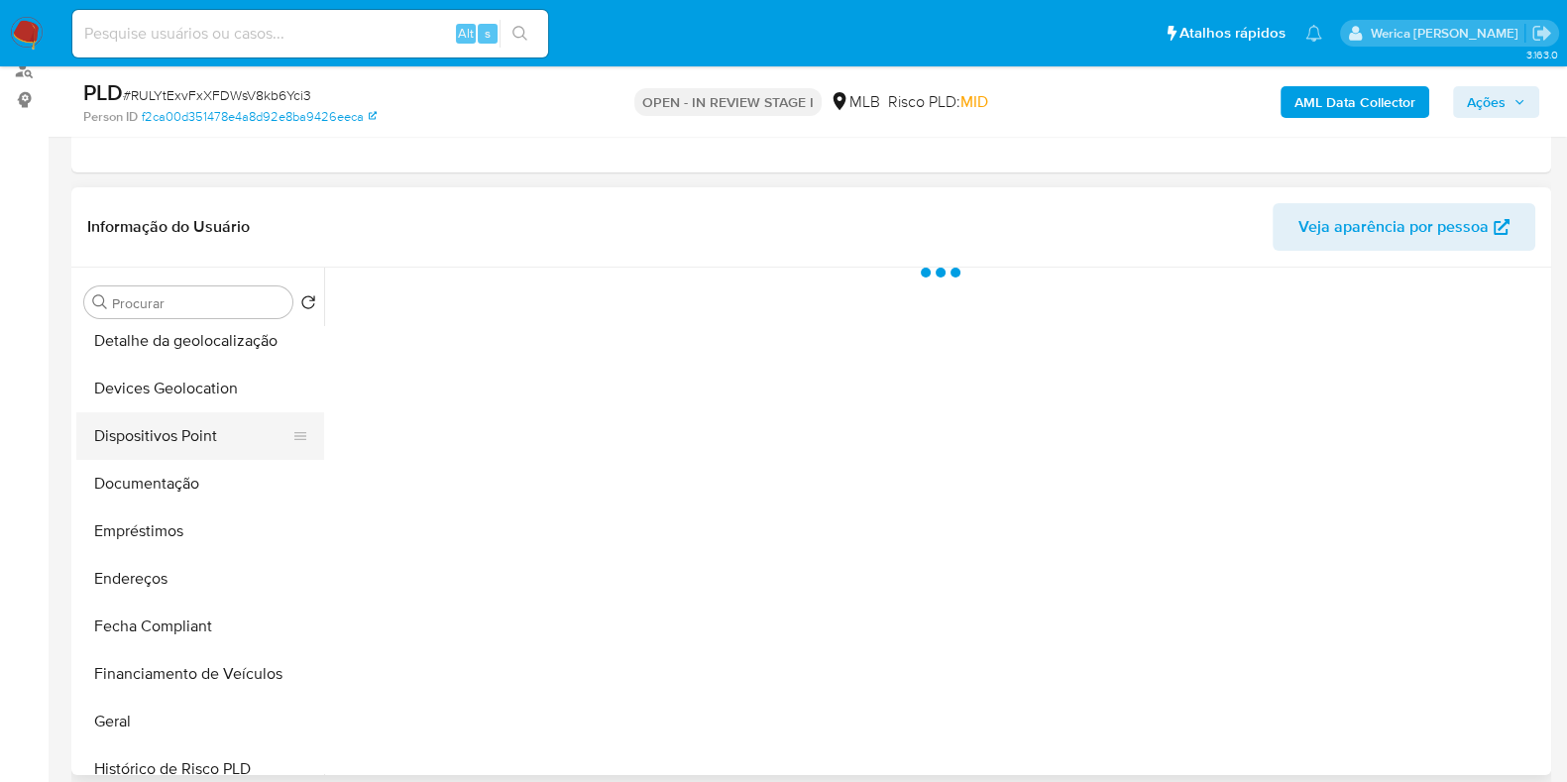
select select "10"
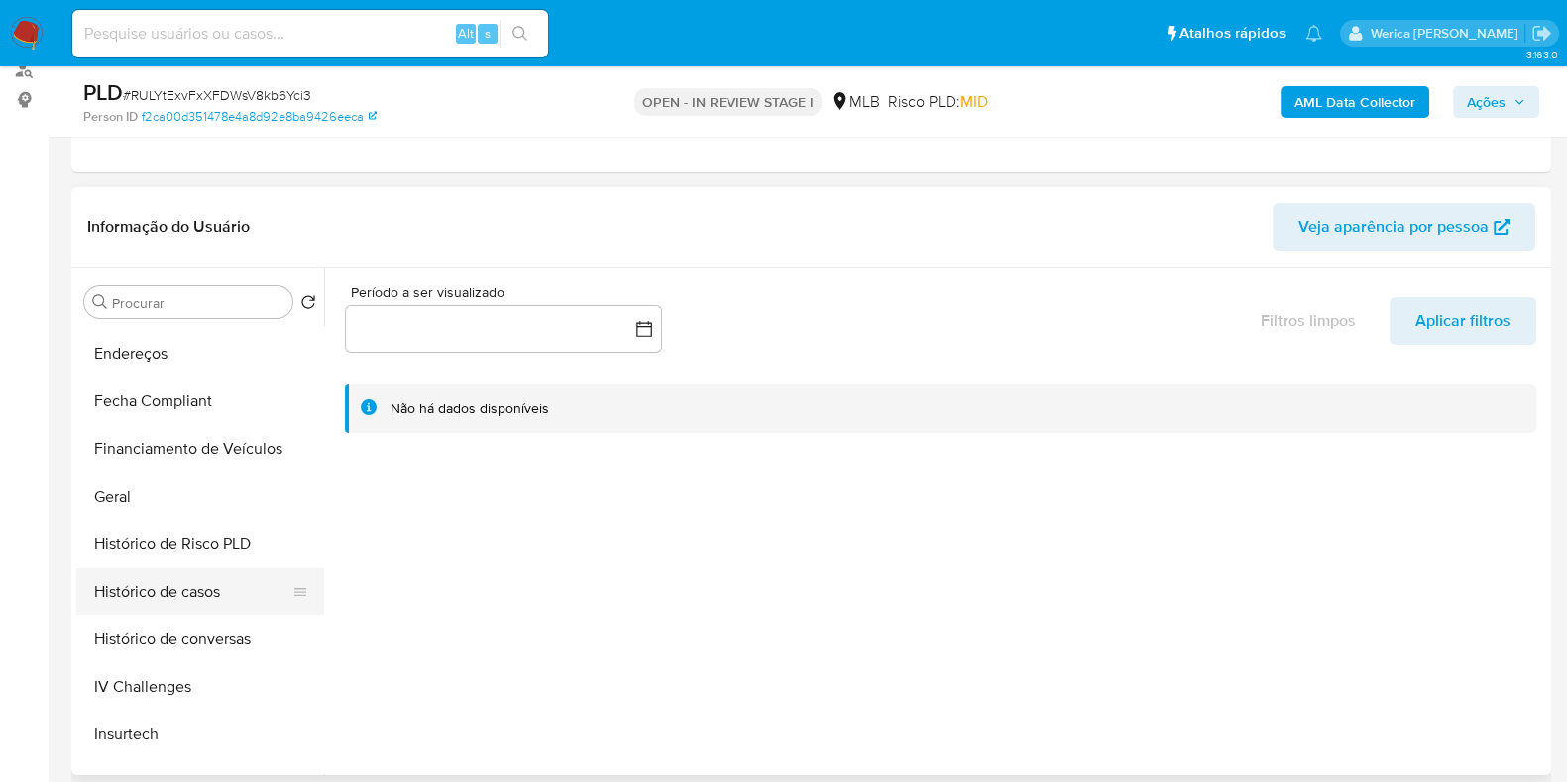
scroll to position [494, 0]
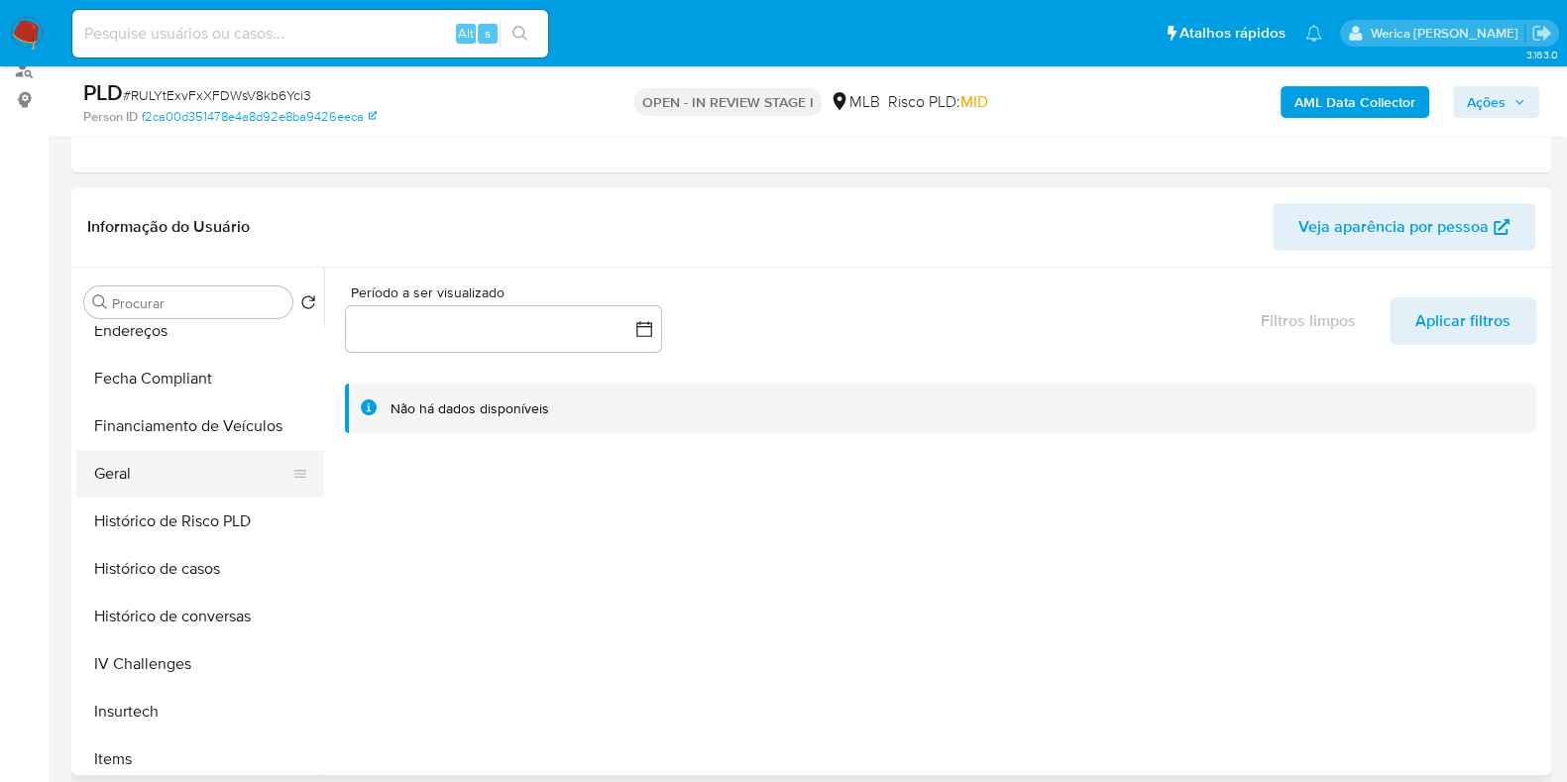
click at [160, 492] on button "Geral" at bounding box center [192, 474] width 232 height 48
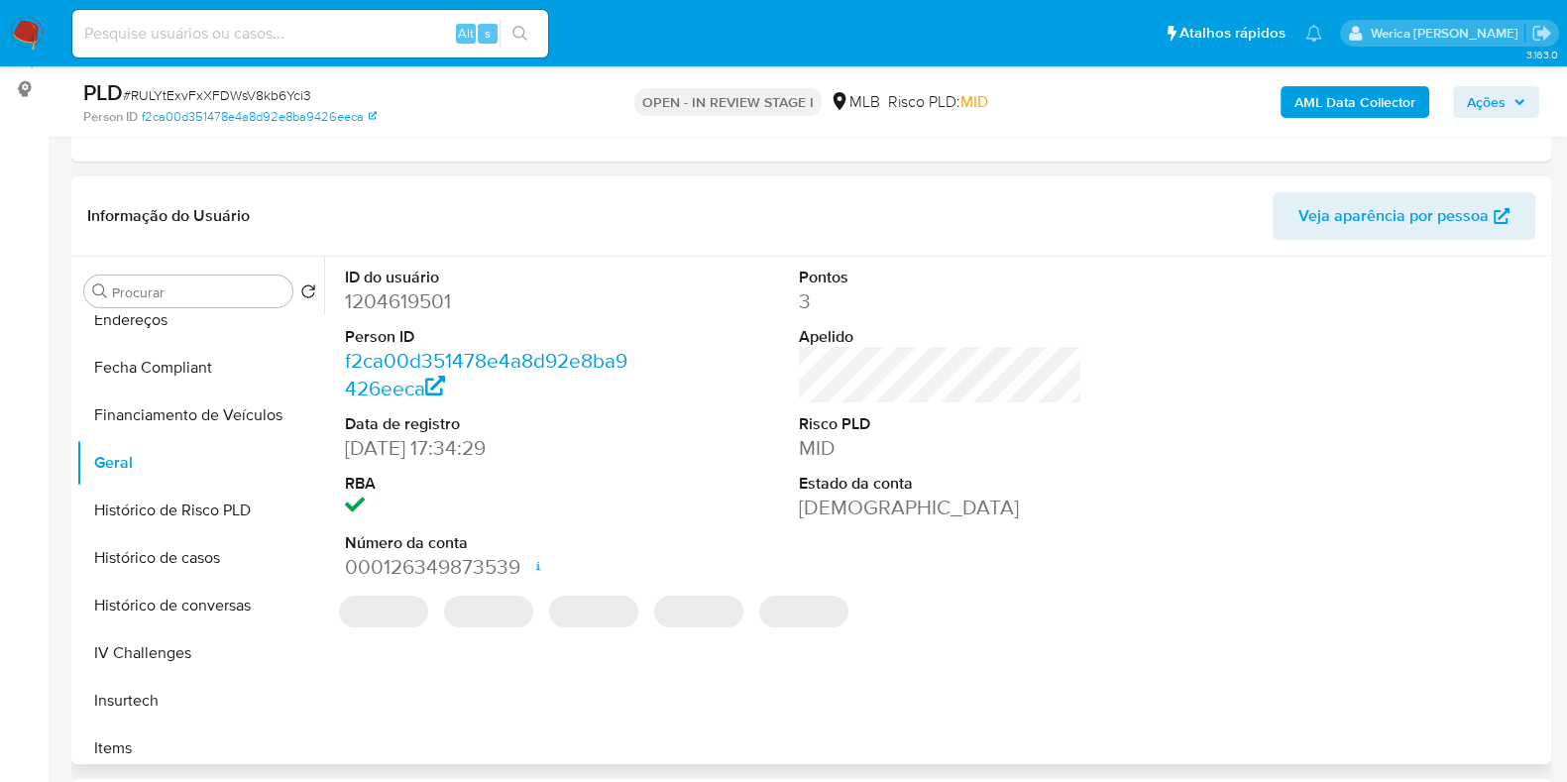
scroll to position [247, 0]
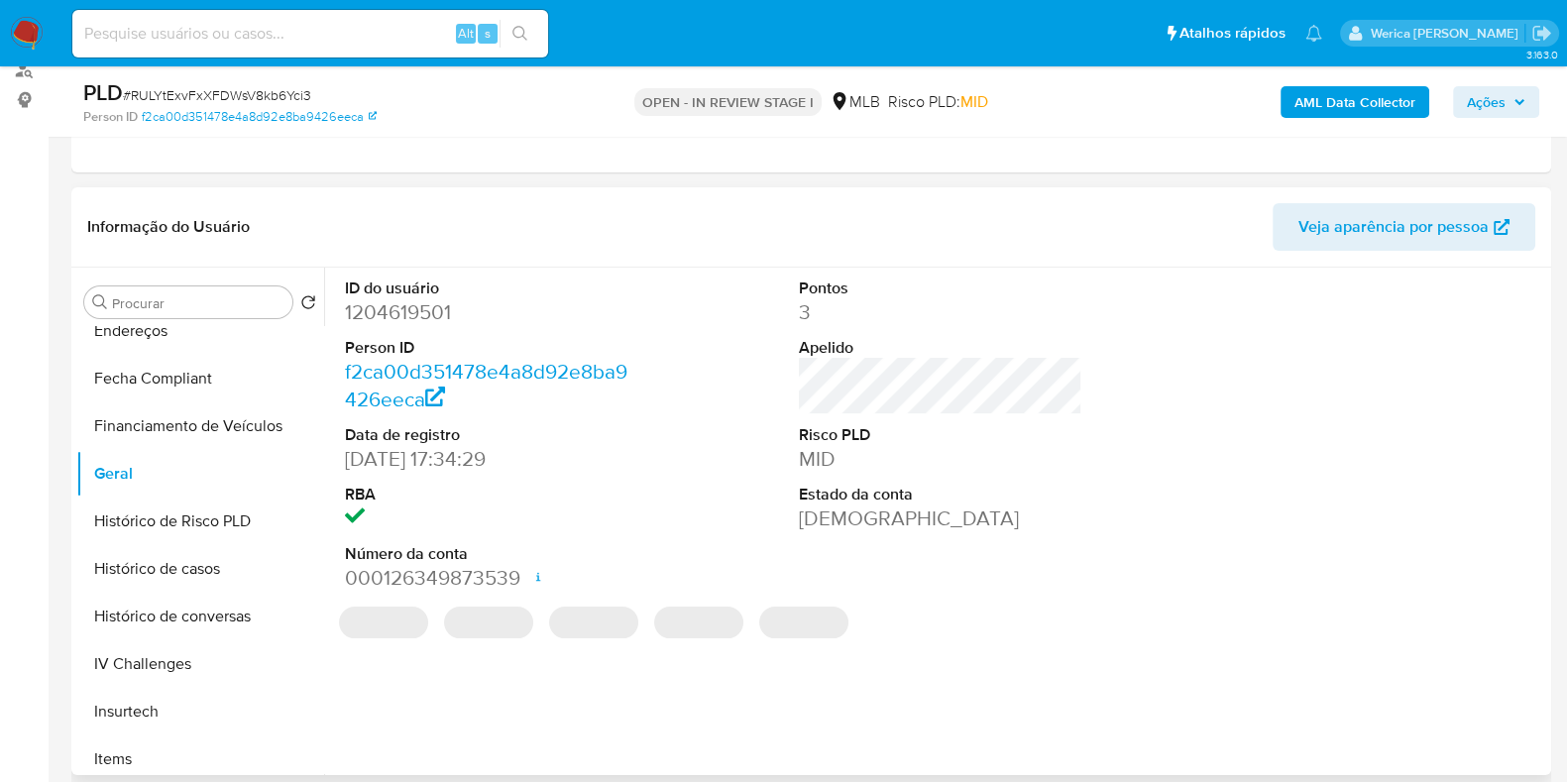
click at [392, 317] on dd "1204619501" at bounding box center [486, 312] width 283 height 28
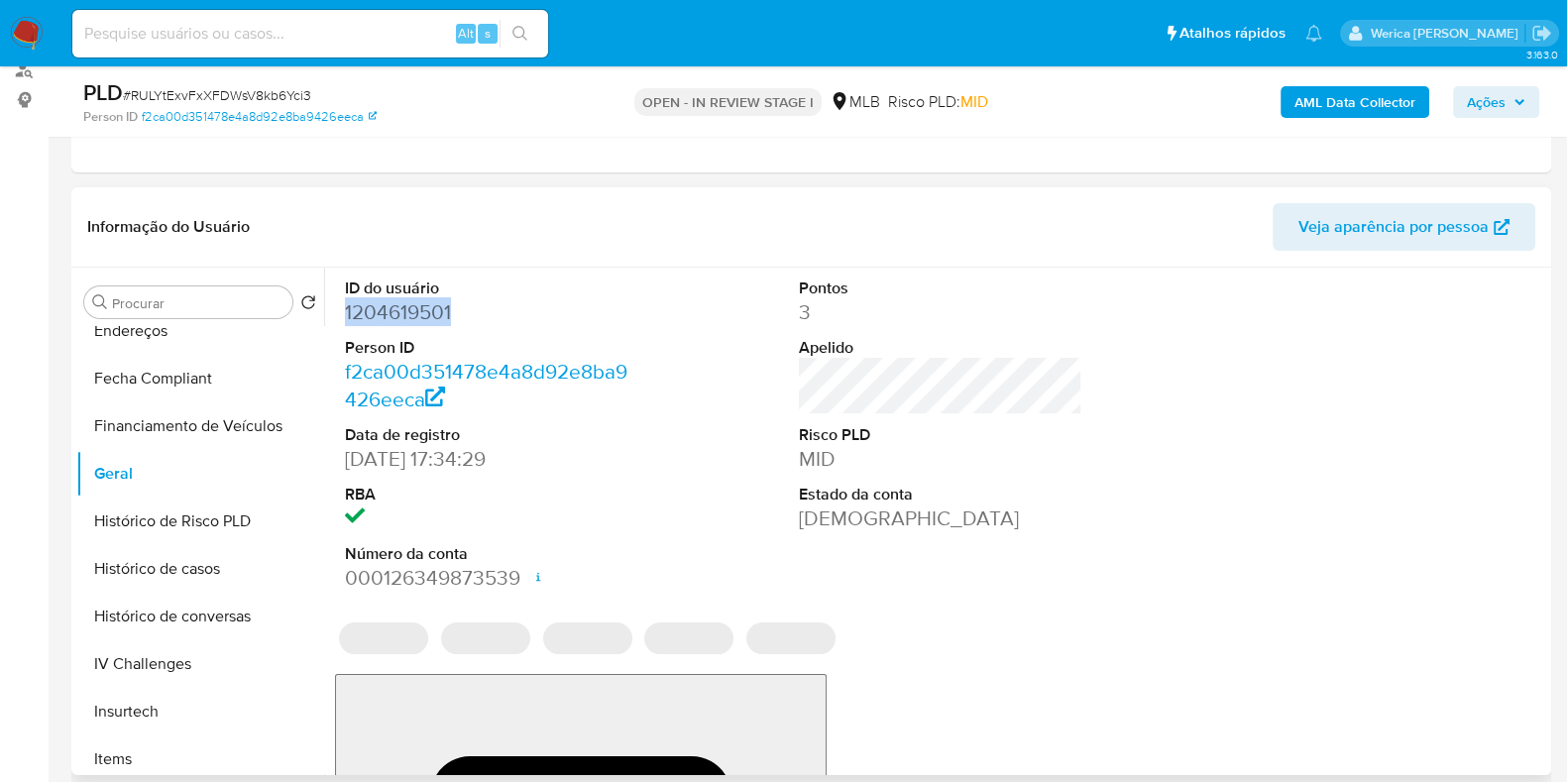
copy dd "1204619501"
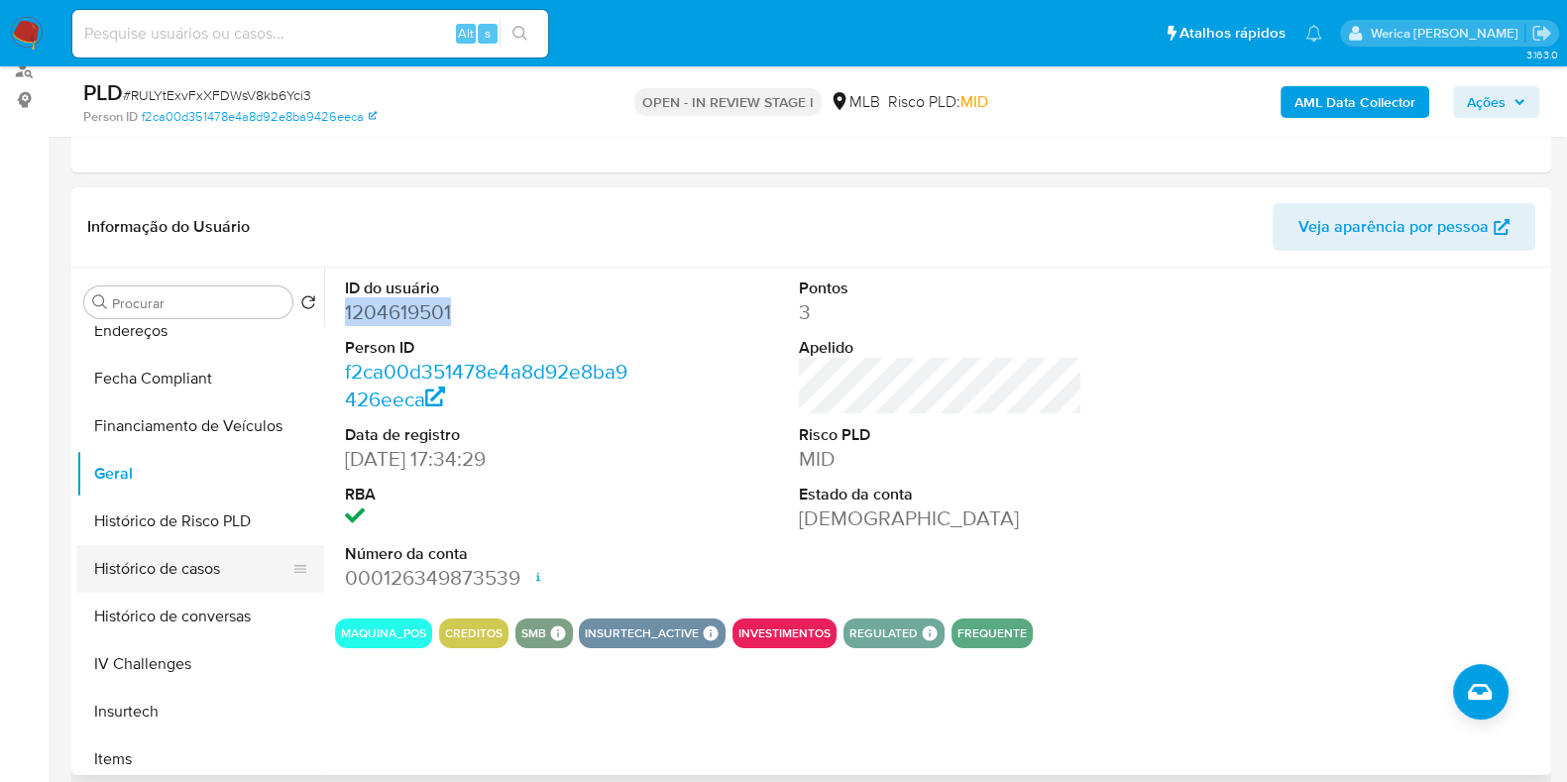
click at [214, 569] on button "Histórico de casos" at bounding box center [192, 569] width 232 height 48
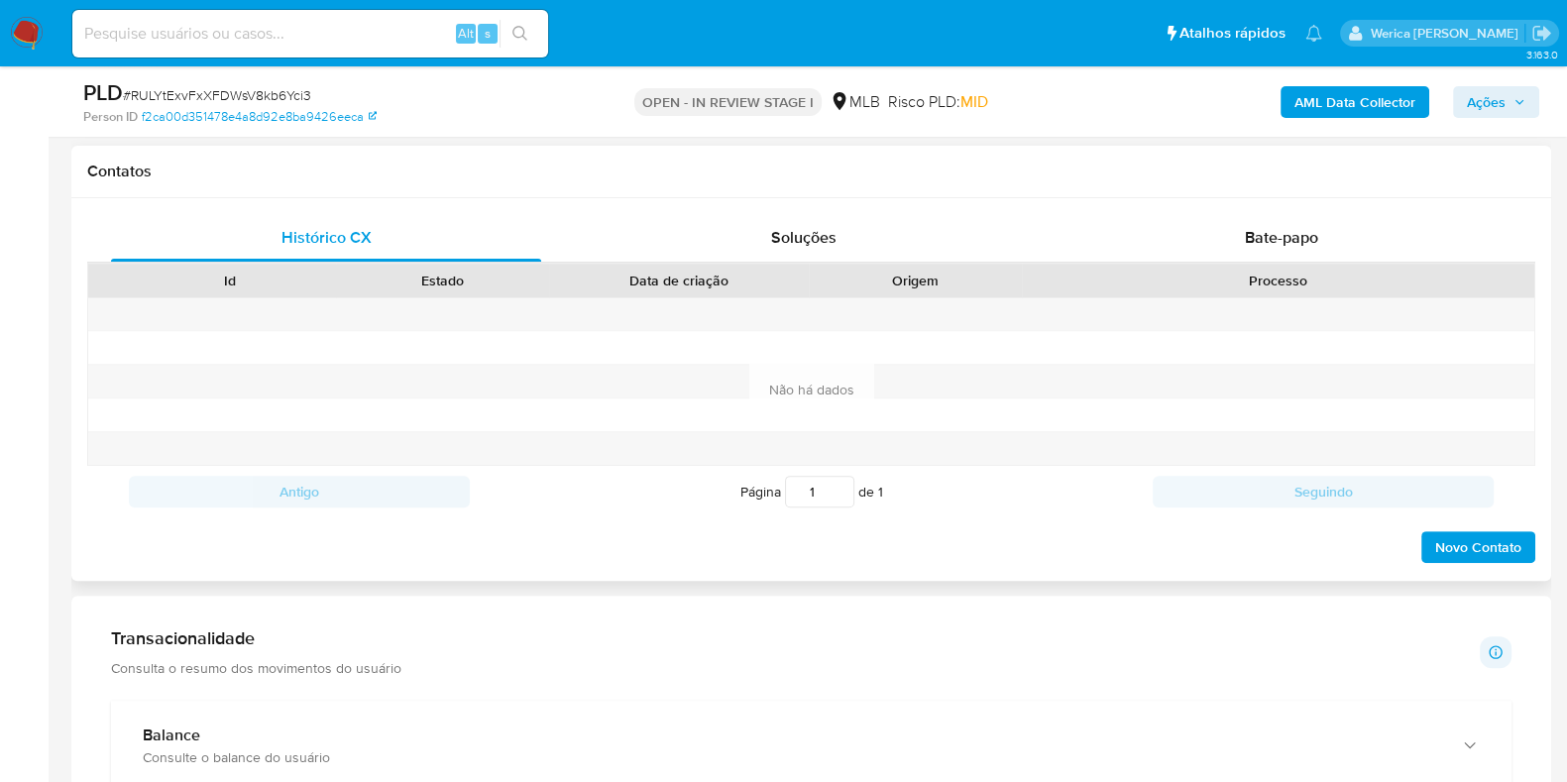
scroll to position [866, 0]
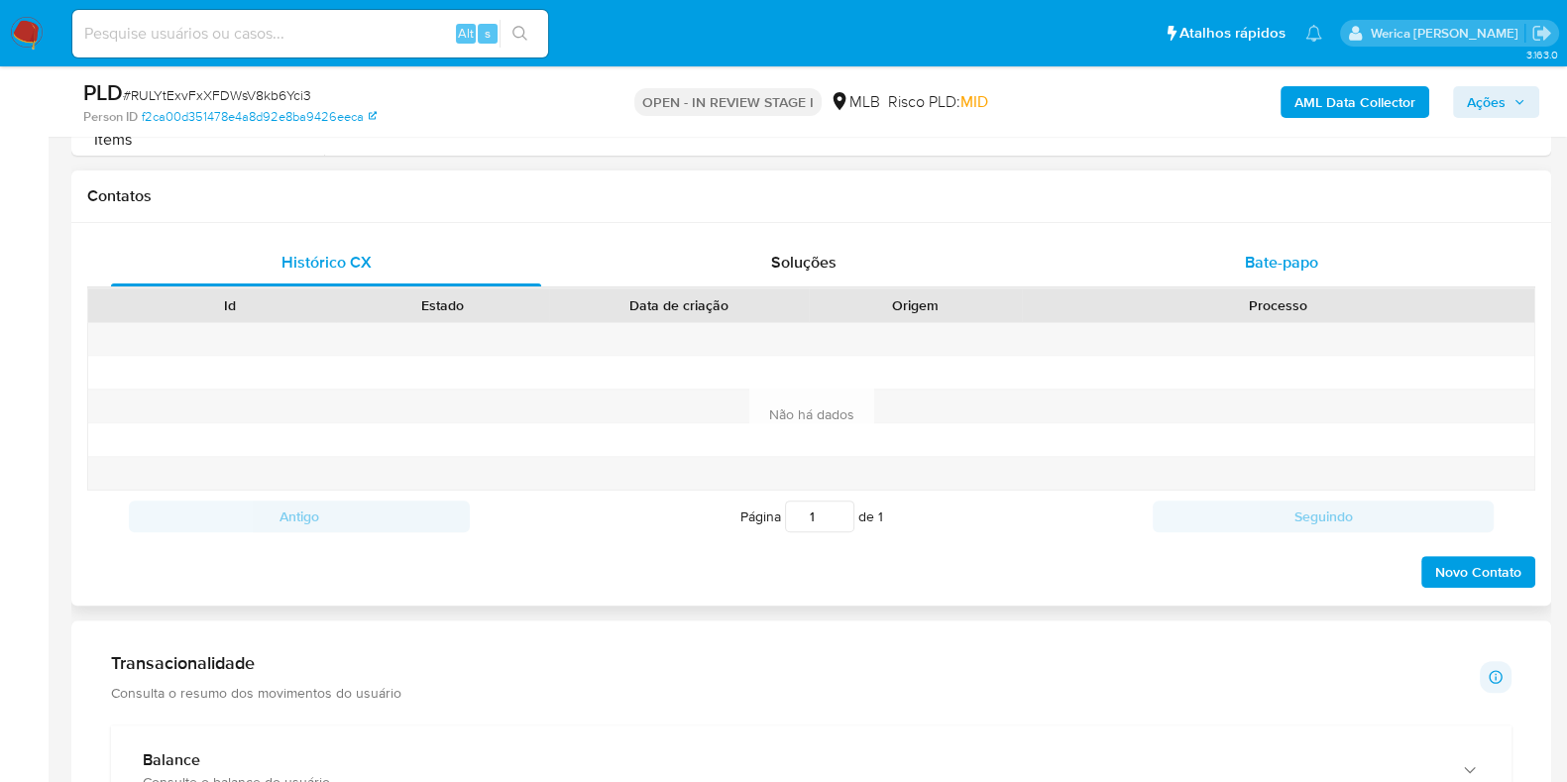
click at [1311, 254] on span "Bate-papo" at bounding box center [1281, 262] width 73 height 23
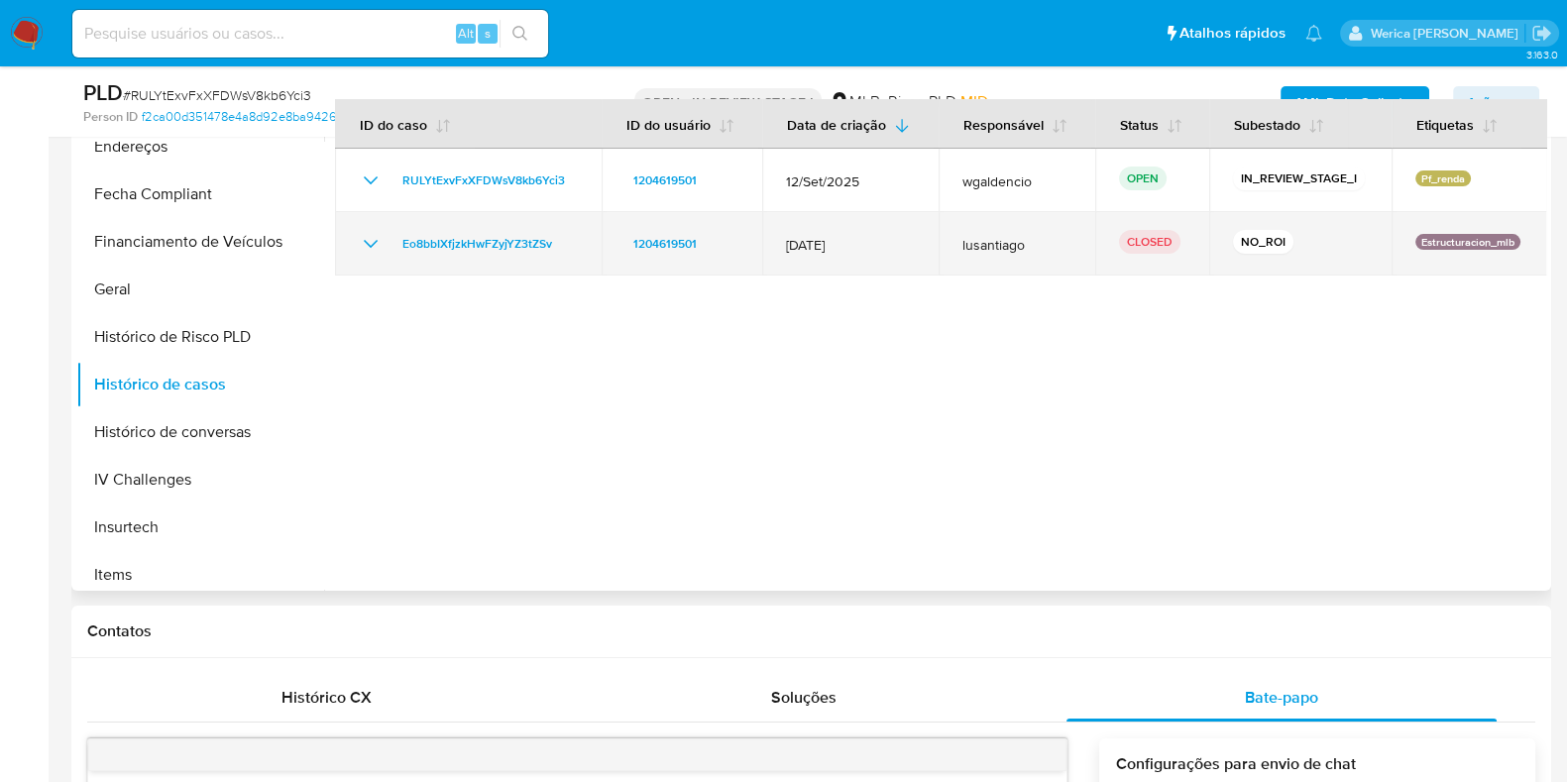
scroll to position [372, 0]
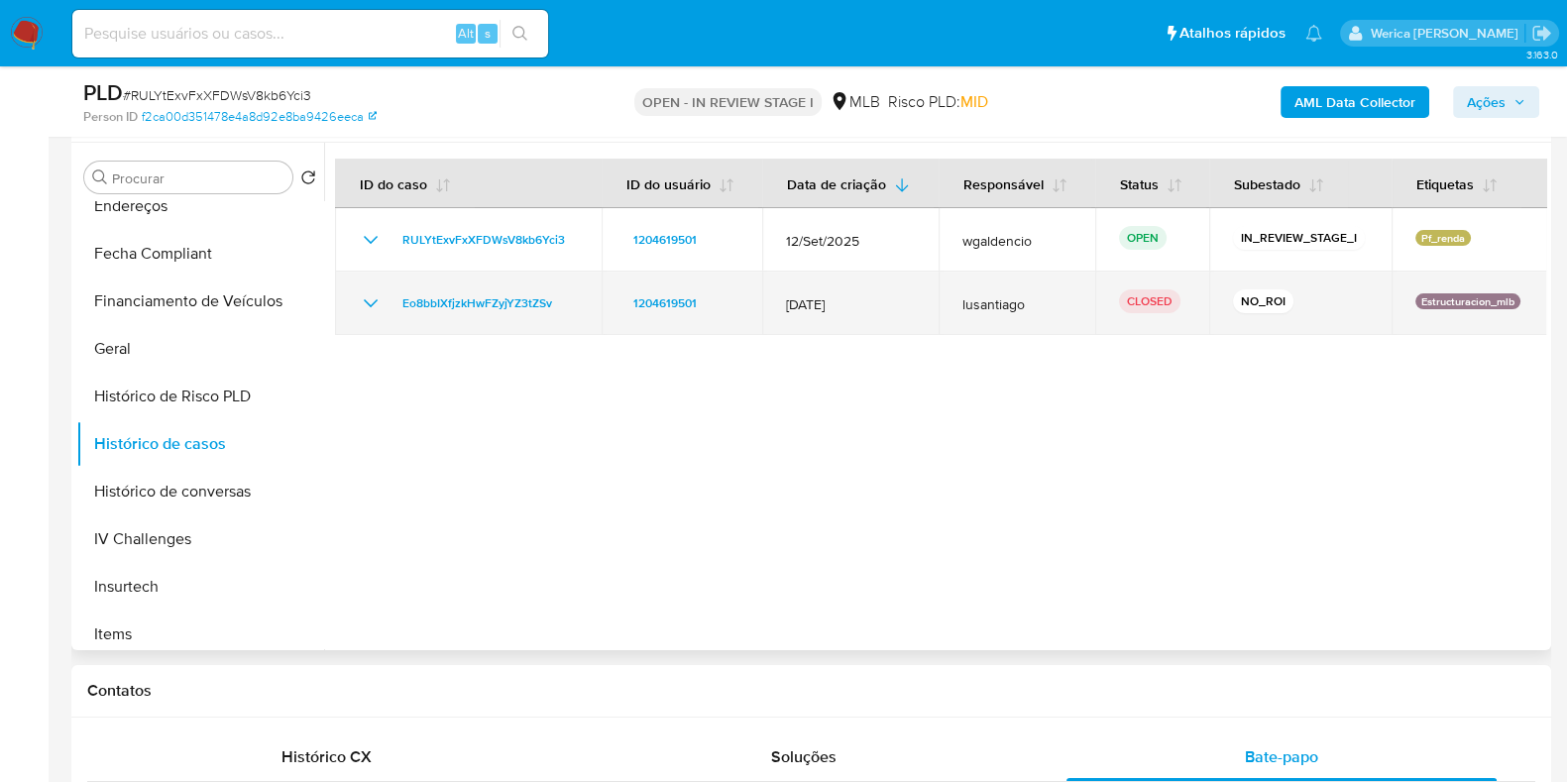
click at [510, 285] on td "Eo8bbIXfjzkHwFZyjYZ3tZSv" at bounding box center [468, 303] width 267 height 63
click at [505, 305] on span "Eo8bbIXfjzkHwFZyjYZ3tZSv" at bounding box center [477, 303] width 150 height 24
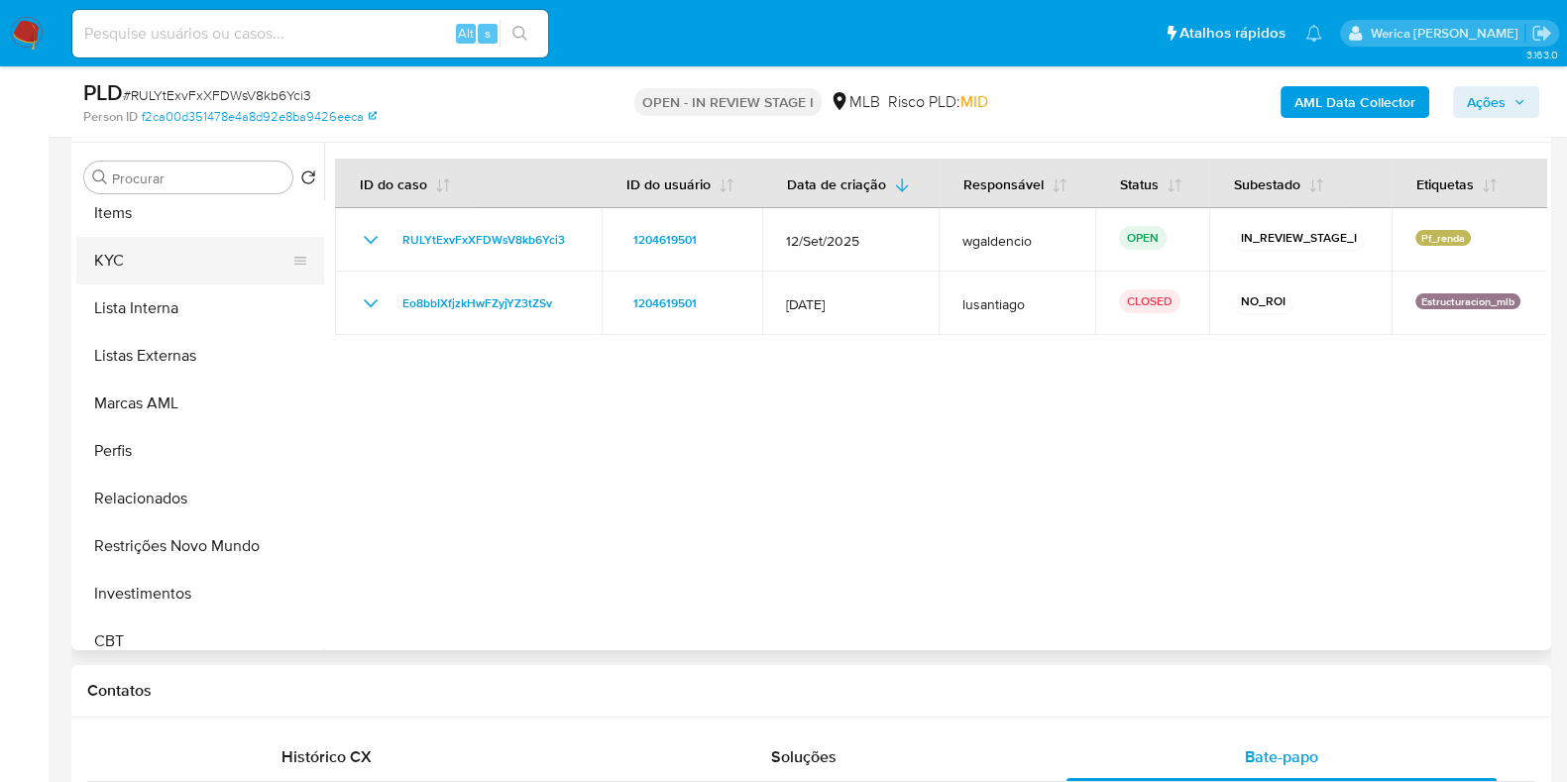
scroll to position [743, 0]
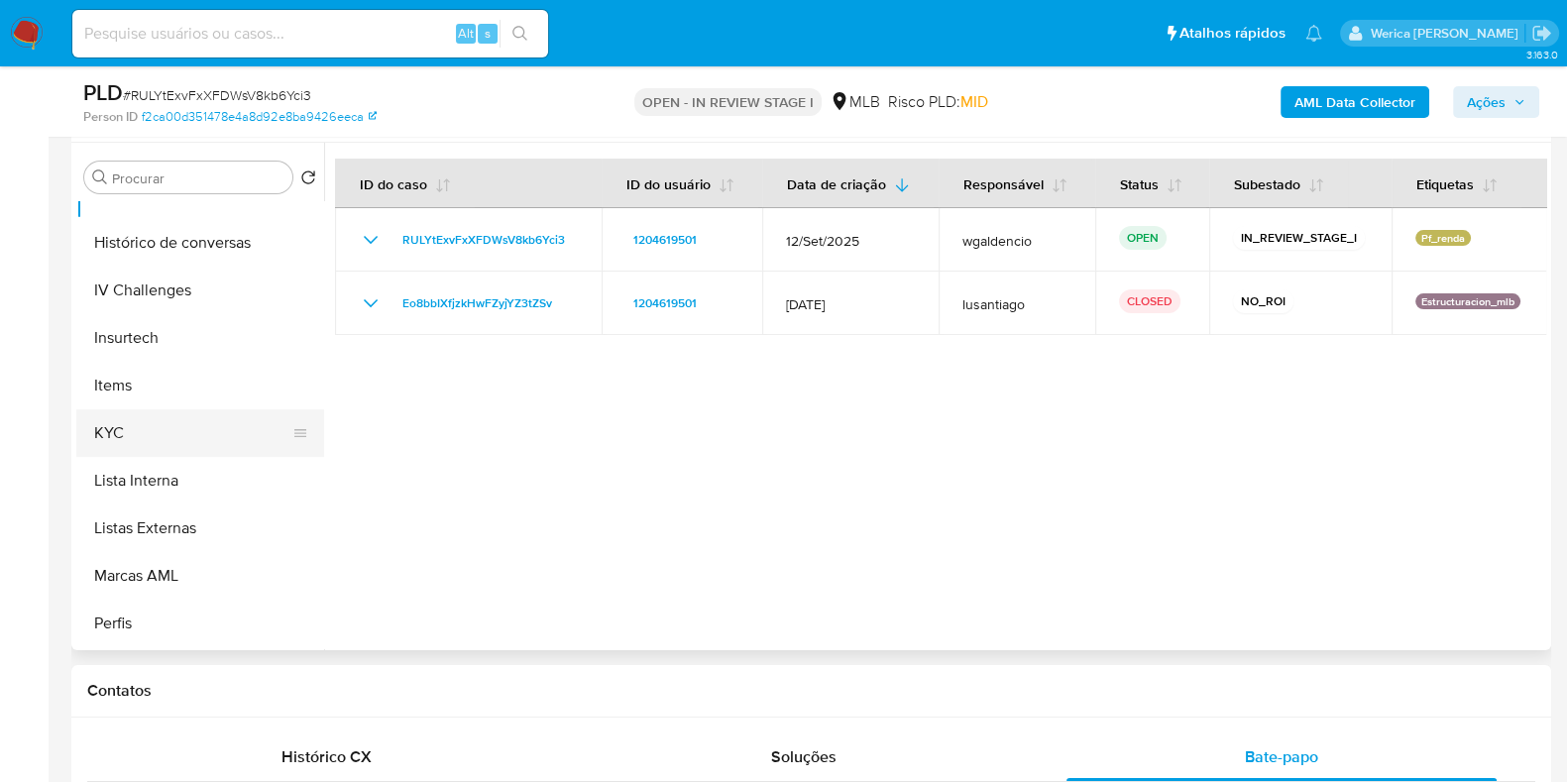
click at [188, 424] on button "KYC" at bounding box center [192, 433] width 232 height 48
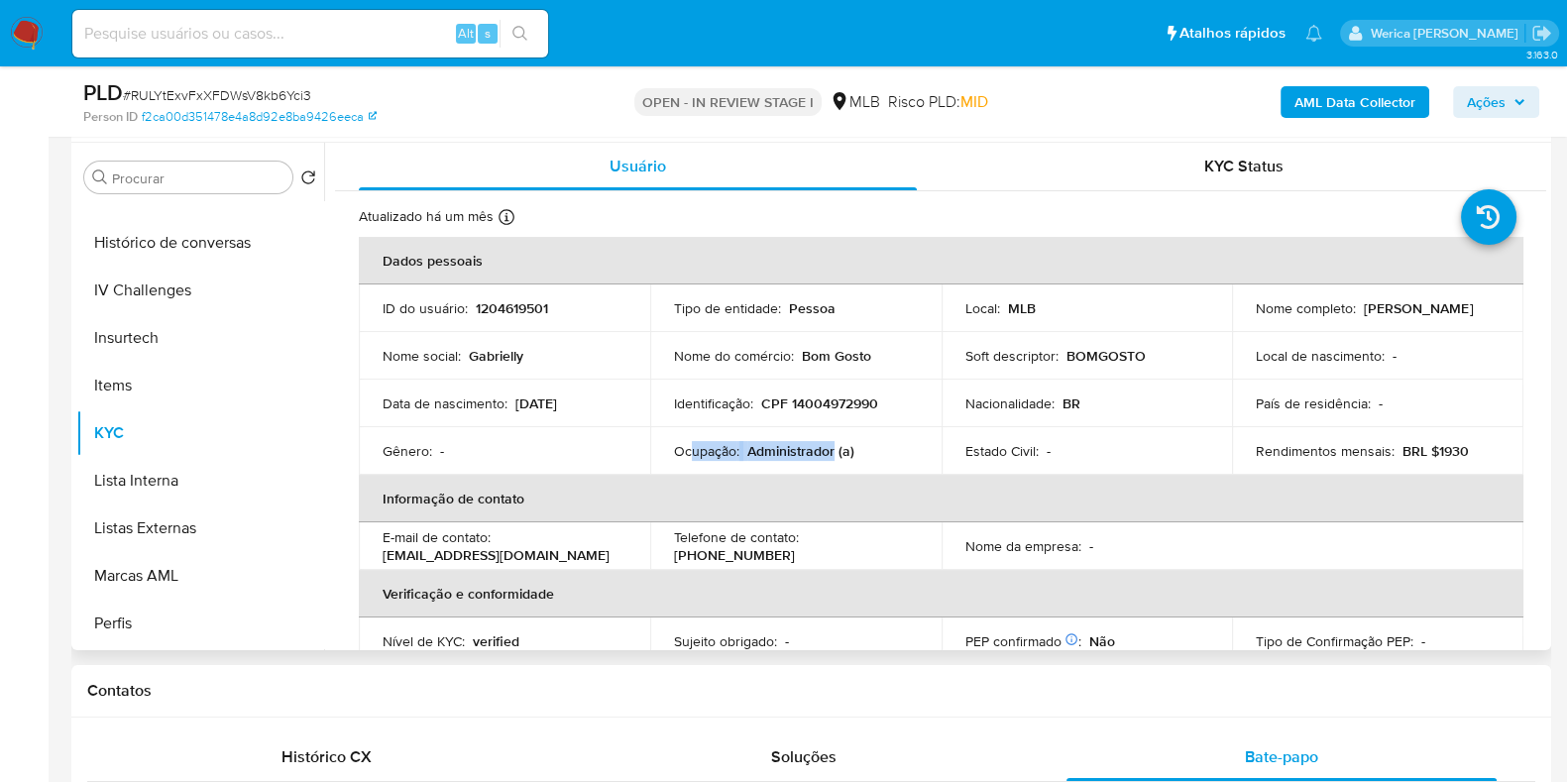
drag, startPoint x: 690, startPoint y: 455, endPoint x: 831, endPoint y: 457, distance: 141.7
click at [831, 457] on div "Ocupação : Administrador (a)" at bounding box center [796, 451] width 244 height 18
copy div "upação : Administrador"
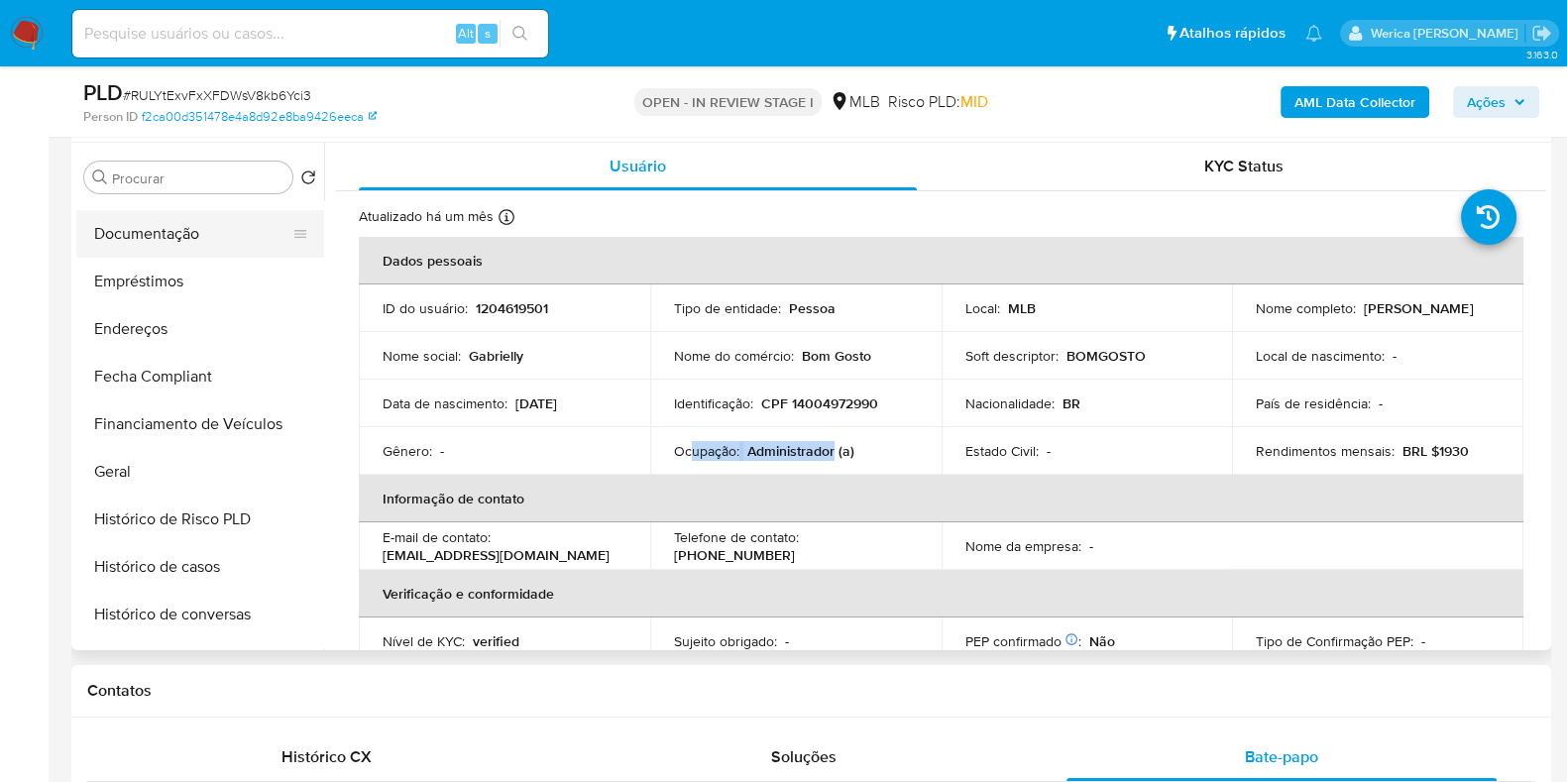
click at [182, 241] on button "Documentação" at bounding box center [192, 234] width 232 height 48
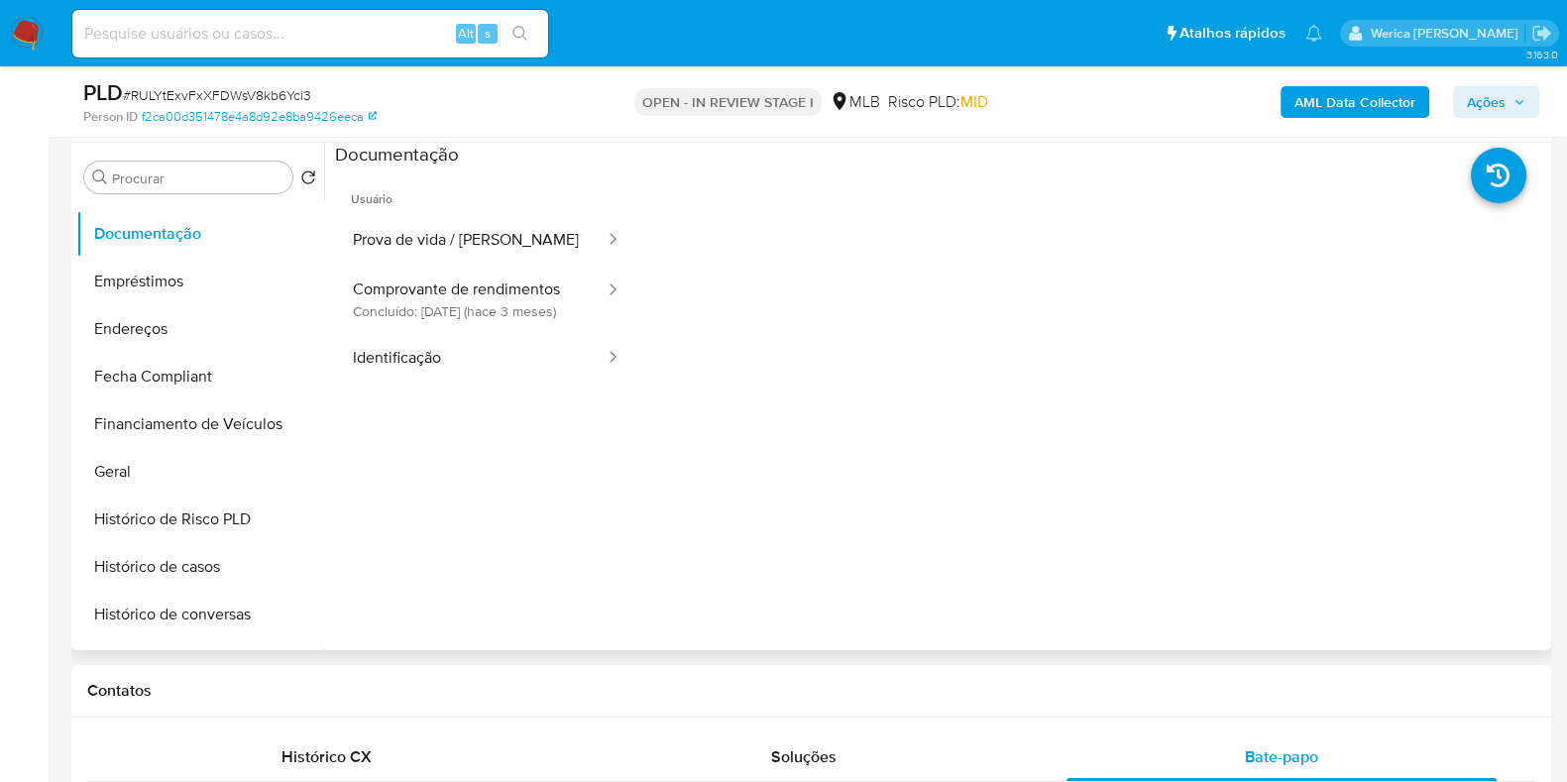
click at [493, 240] on button "Prova de vida / Selfie" at bounding box center [471, 240] width 272 height 51
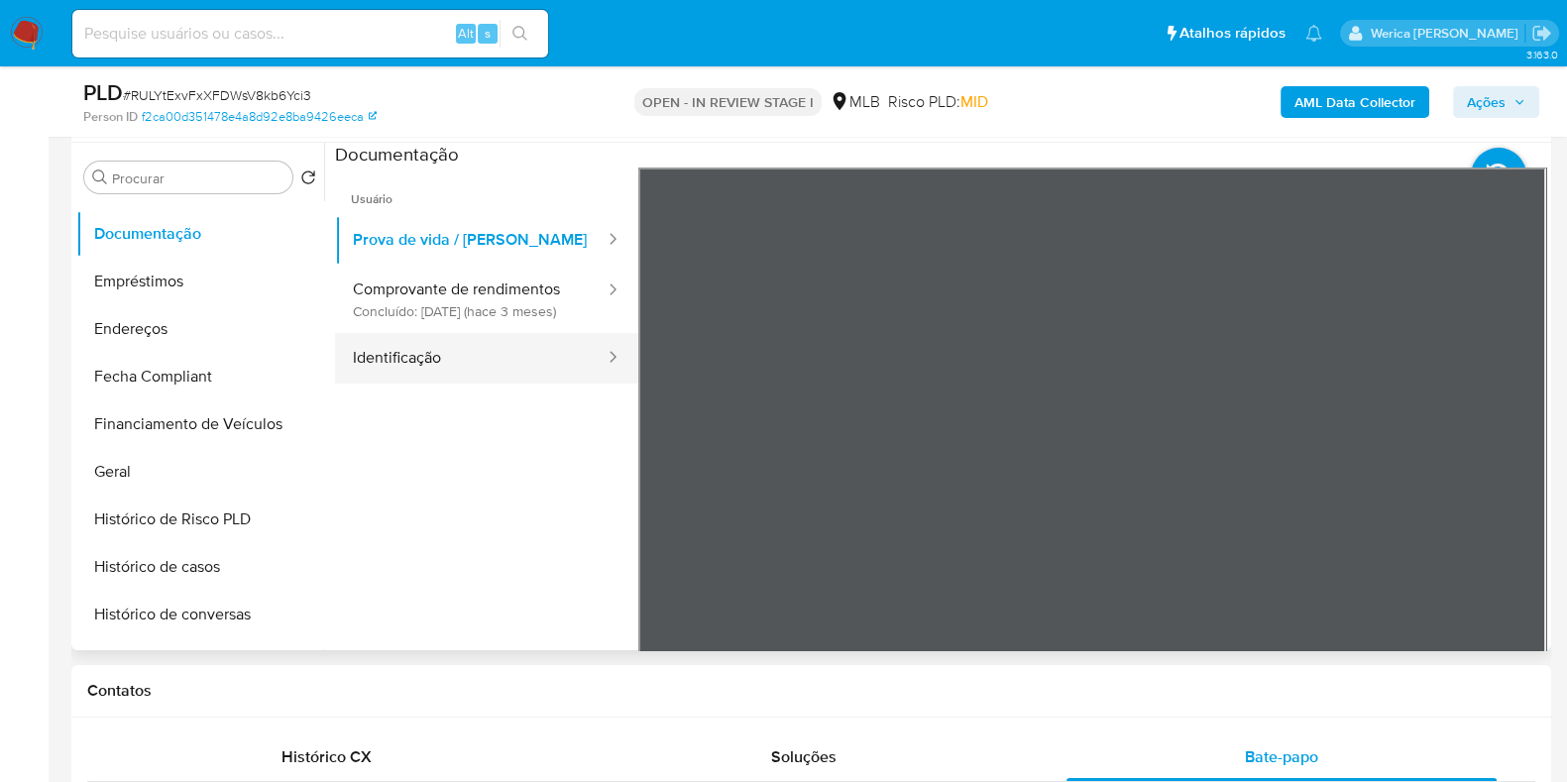
click at [500, 354] on button "Identificação" at bounding box center [471, 358] width 272 height 51
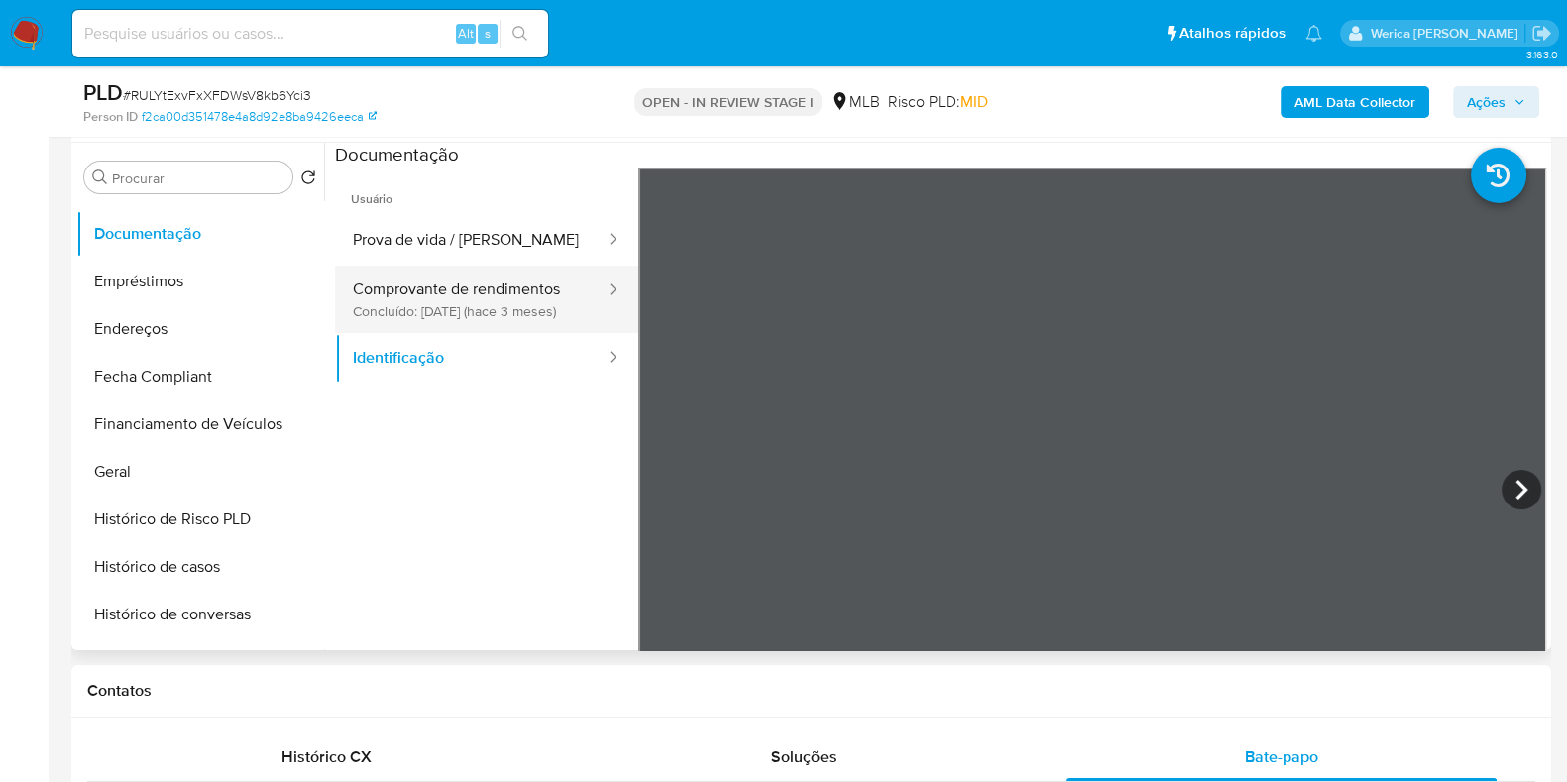
click at [518, 280] on button "Comprovante de rendimentos Concluído: 27/06/2025 (hace 3 meses)" at bounding box center [471, 299] width 272 height 67
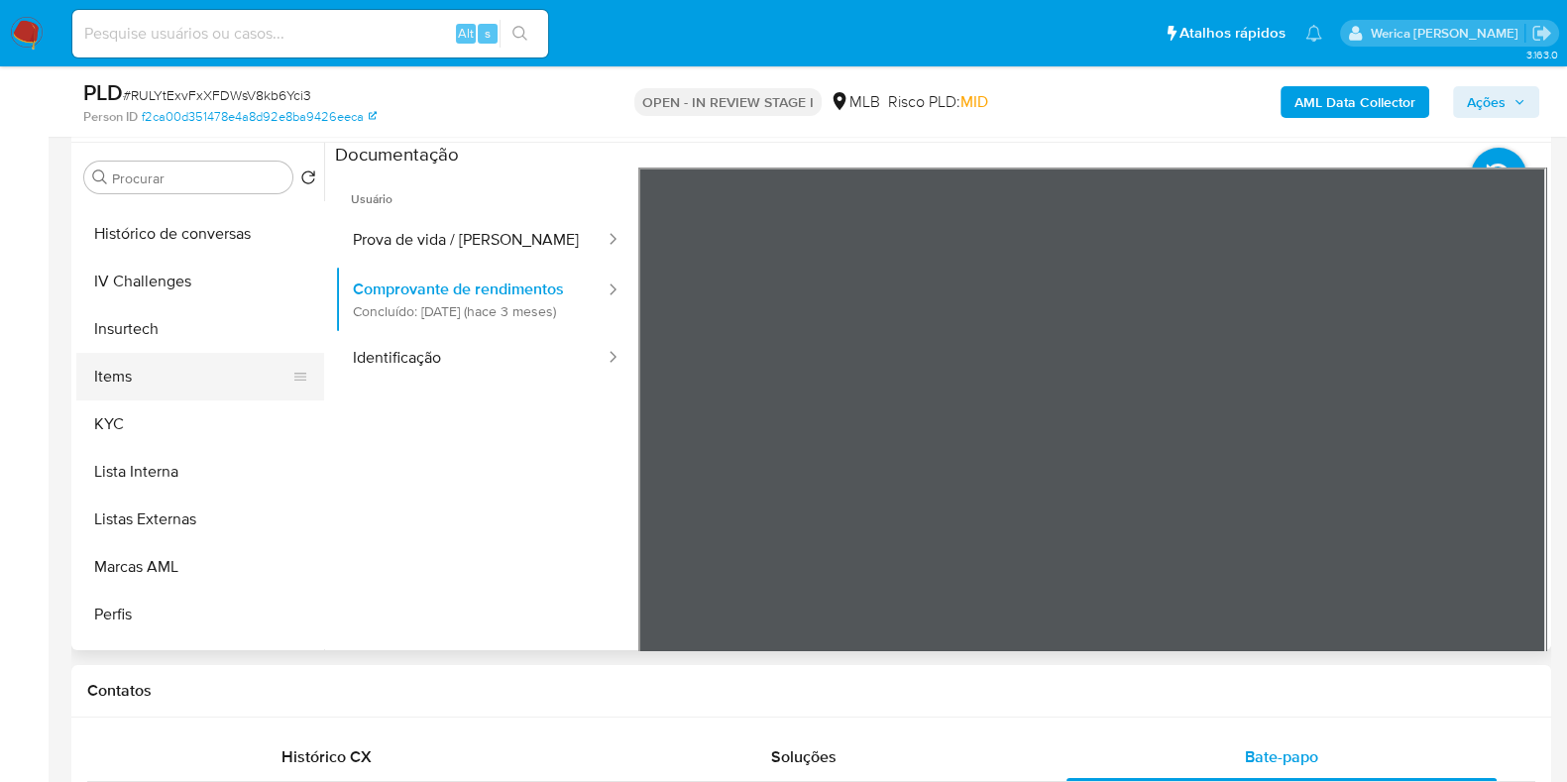
scroll to position [742, 0]
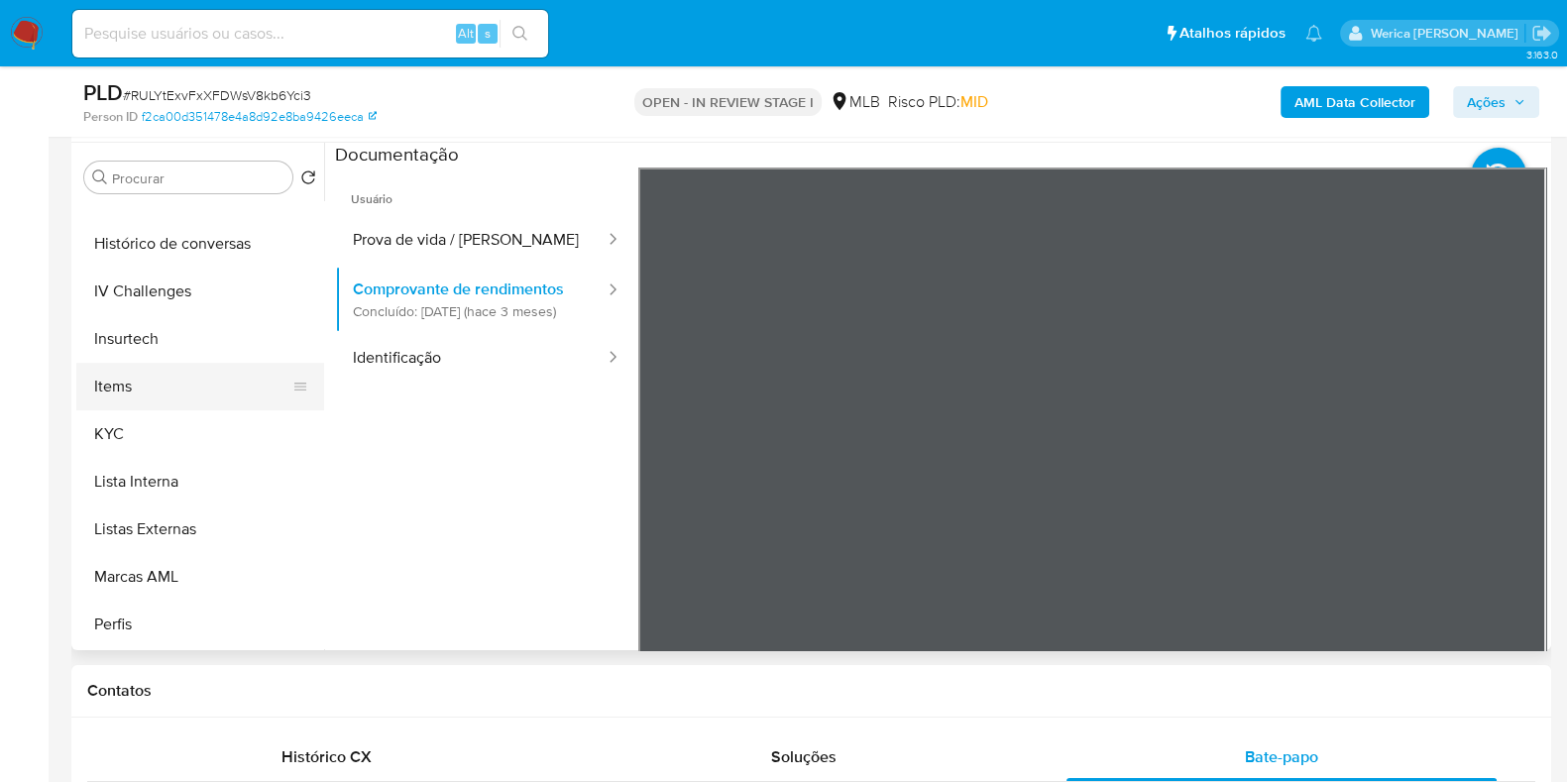
click at [208, 385] on button "Items" at bounding box center [192, 387] width 232 height 48
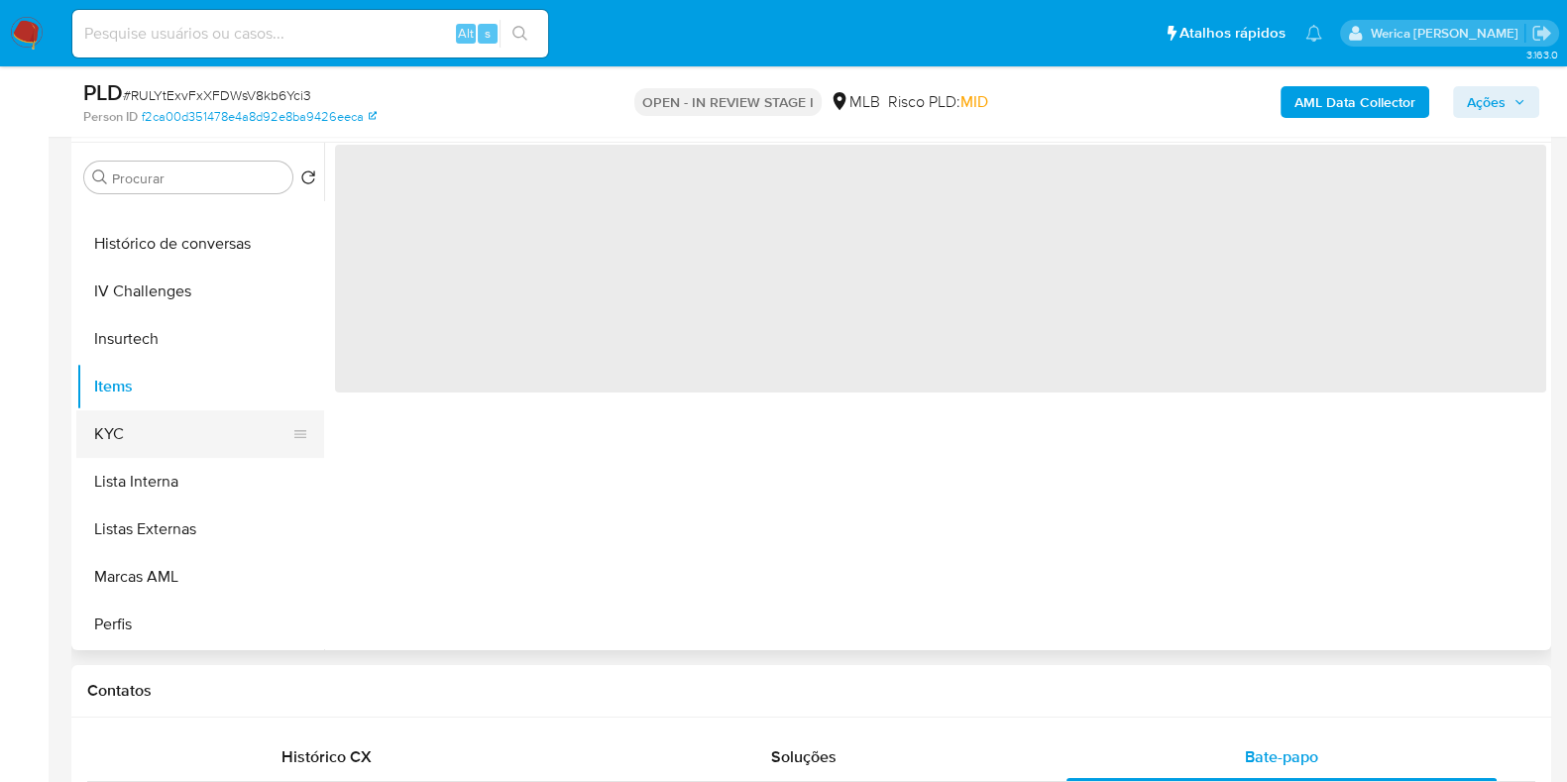
click at [220, 420] on button "KYC" at bounding box center [192, 434] width 232 height 48
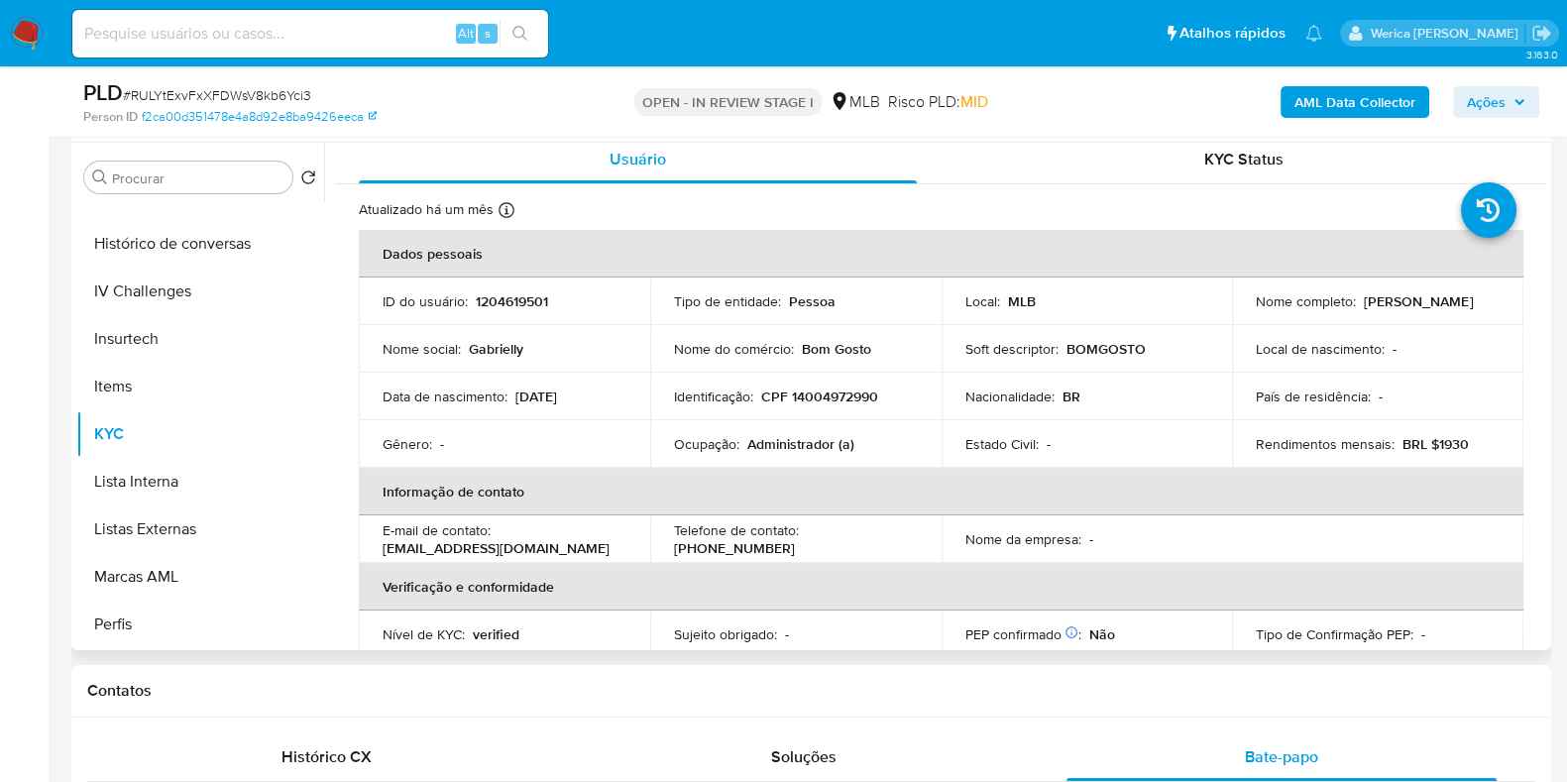
scroll to position [0, 0]
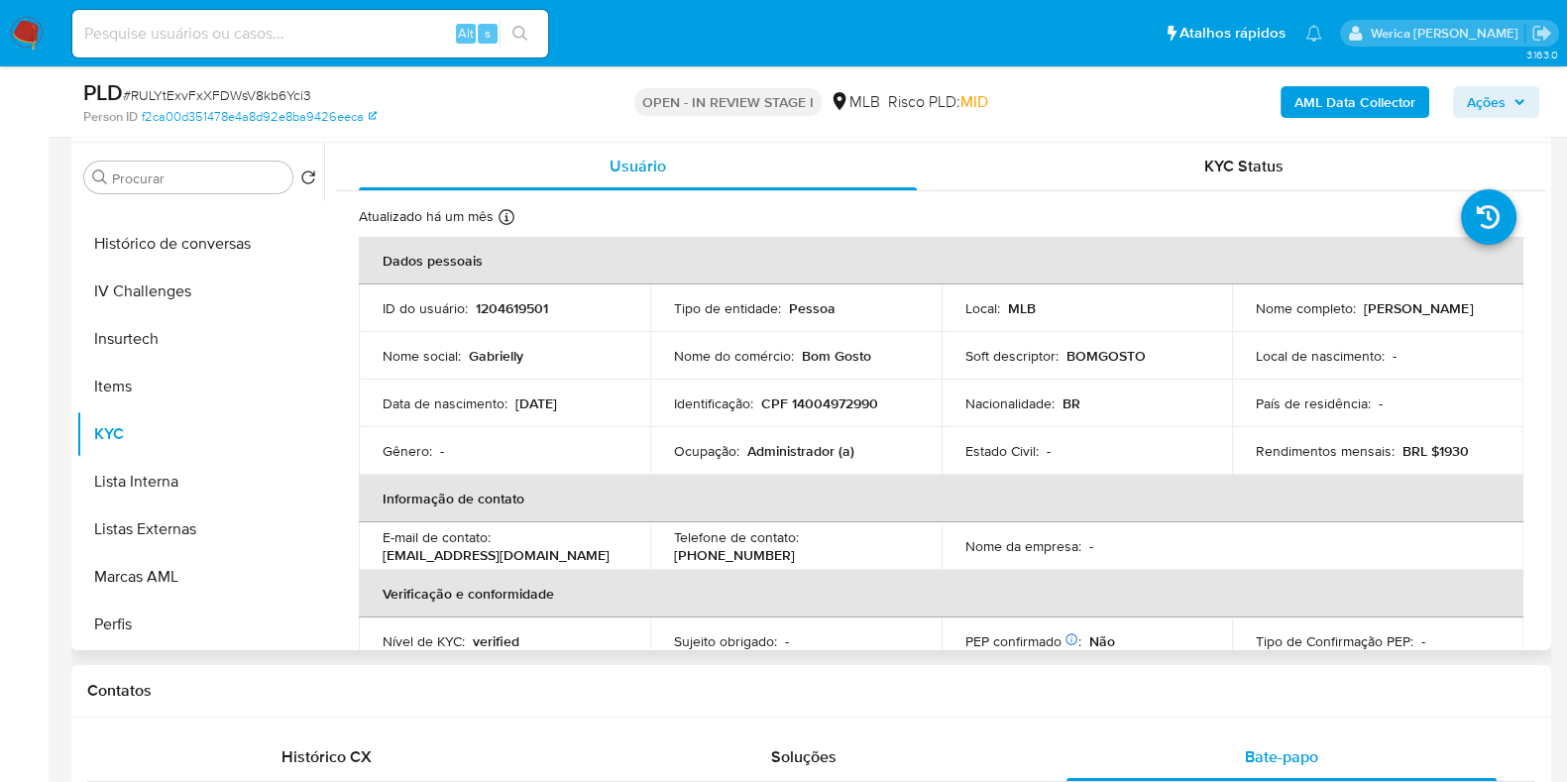
click at [834, 399] on p "CPF 14004972990" at bounding box center [819, 403] width 117 height 18
copy p "14004972990"
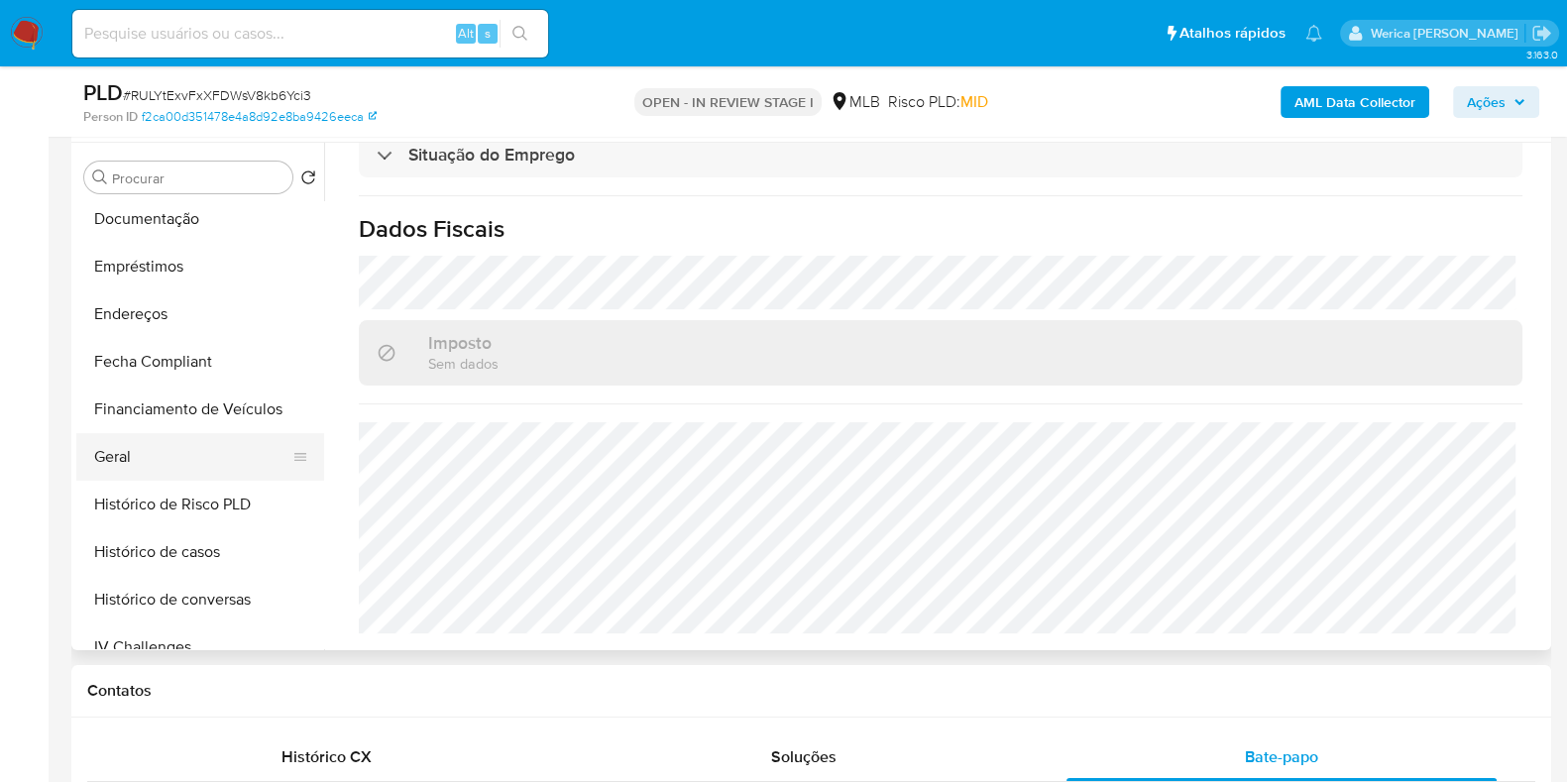
scroll to position [371, 0]
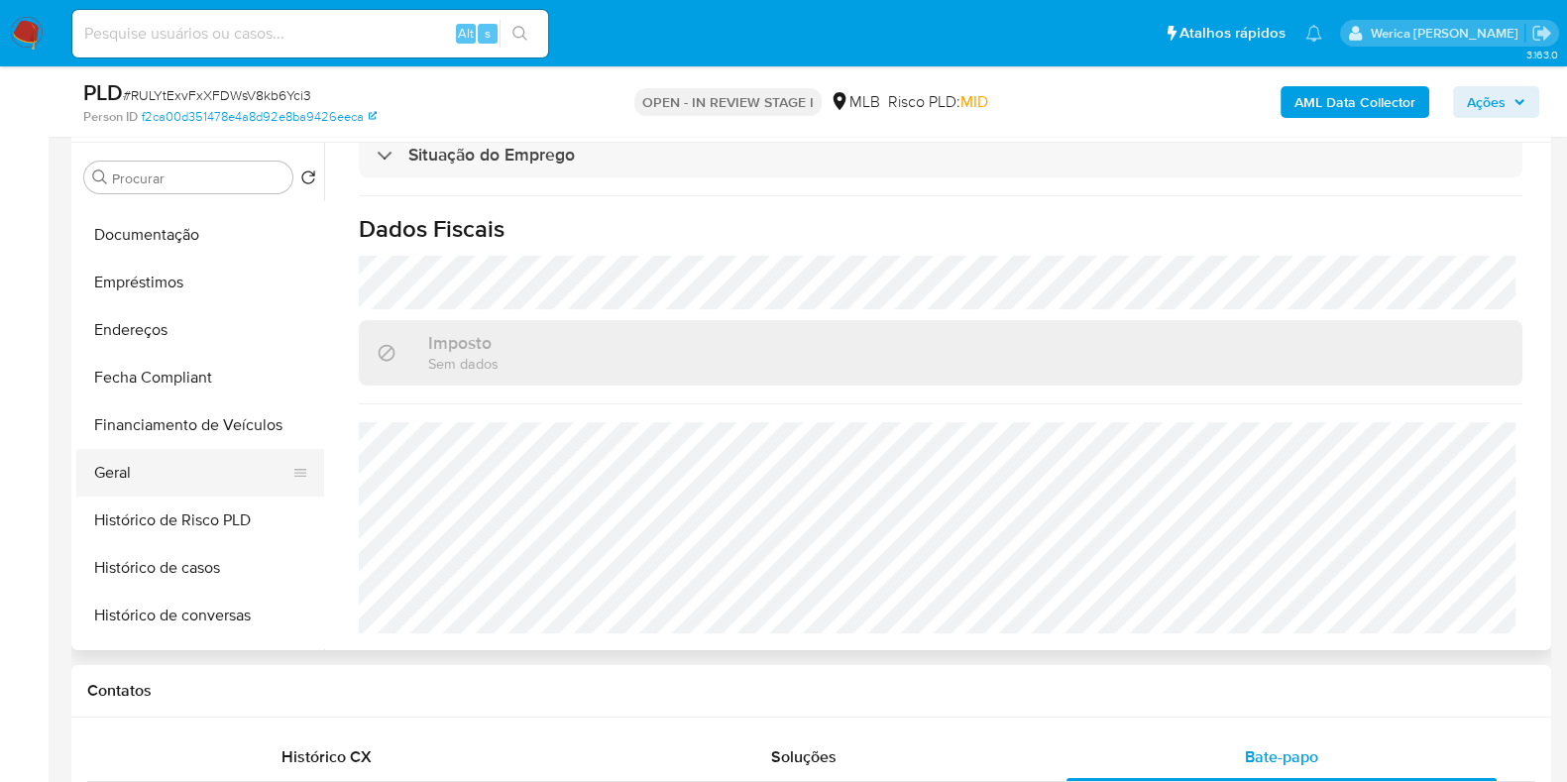
click at [193, 473] on button "Geral" at bounding box center [192, 473] width 232 height 48
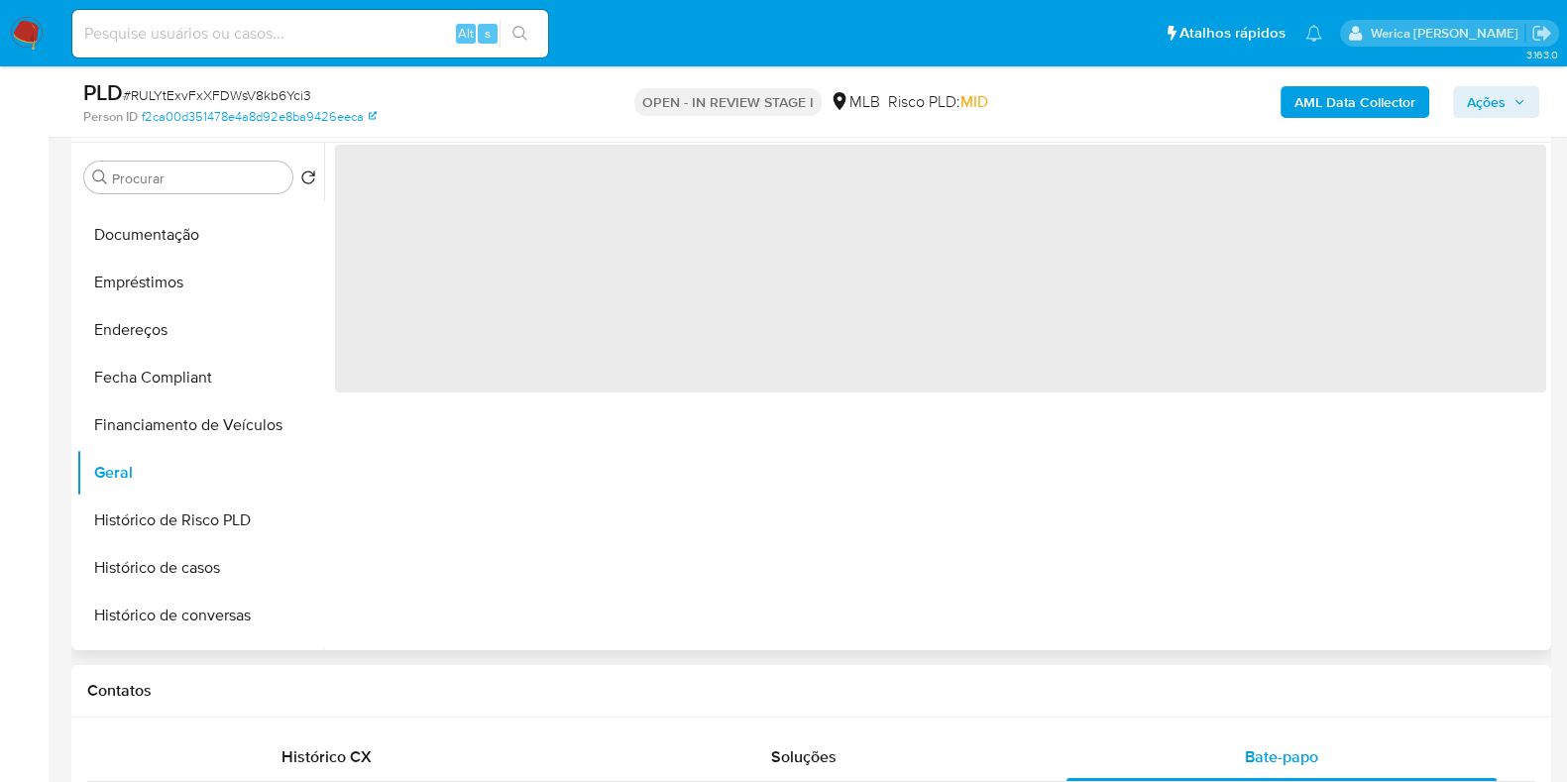
scroll to position [0, 0]
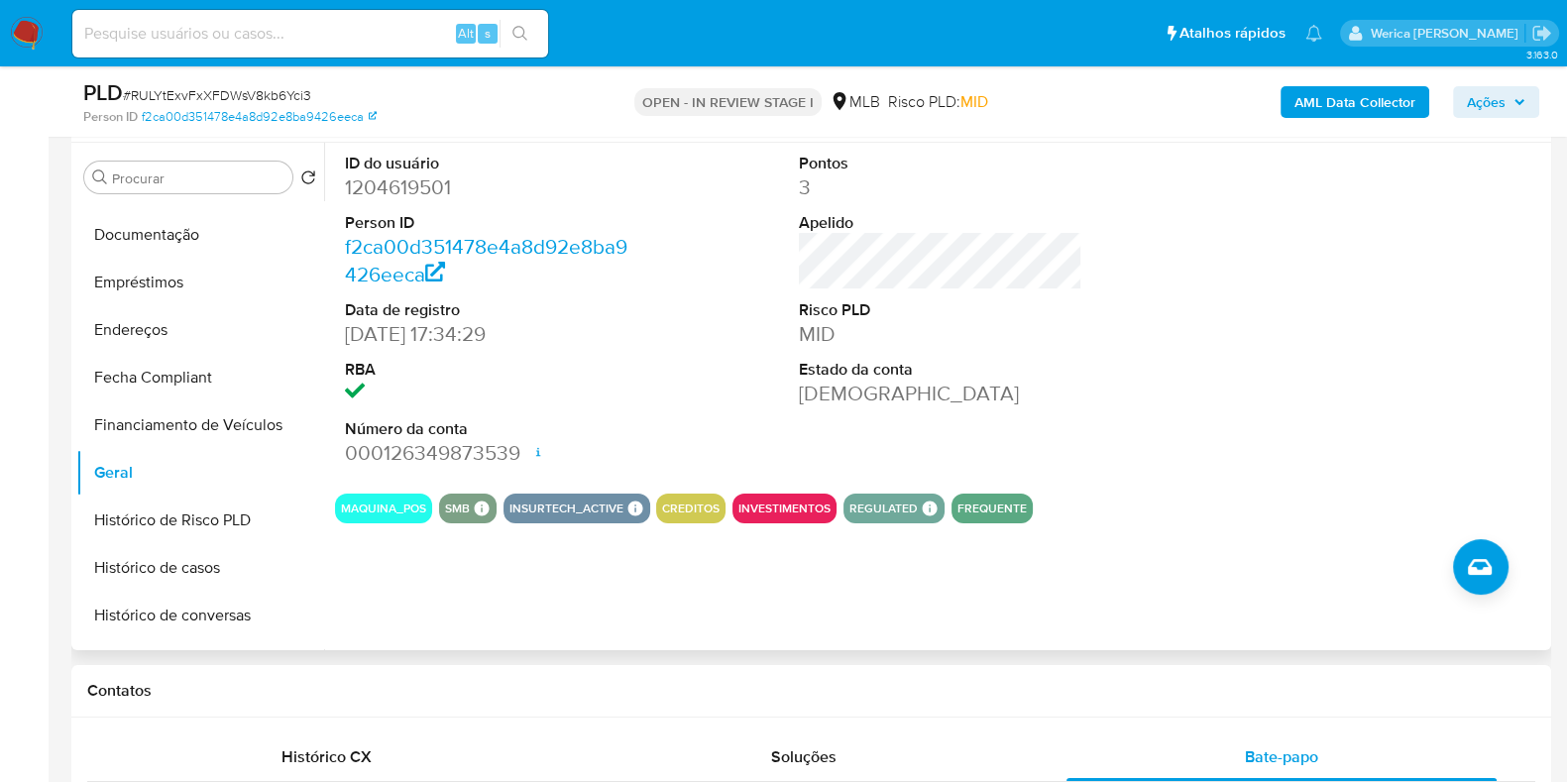
click at [1348, 264] on div at bounding box center [1395, 310] width 303 height 335
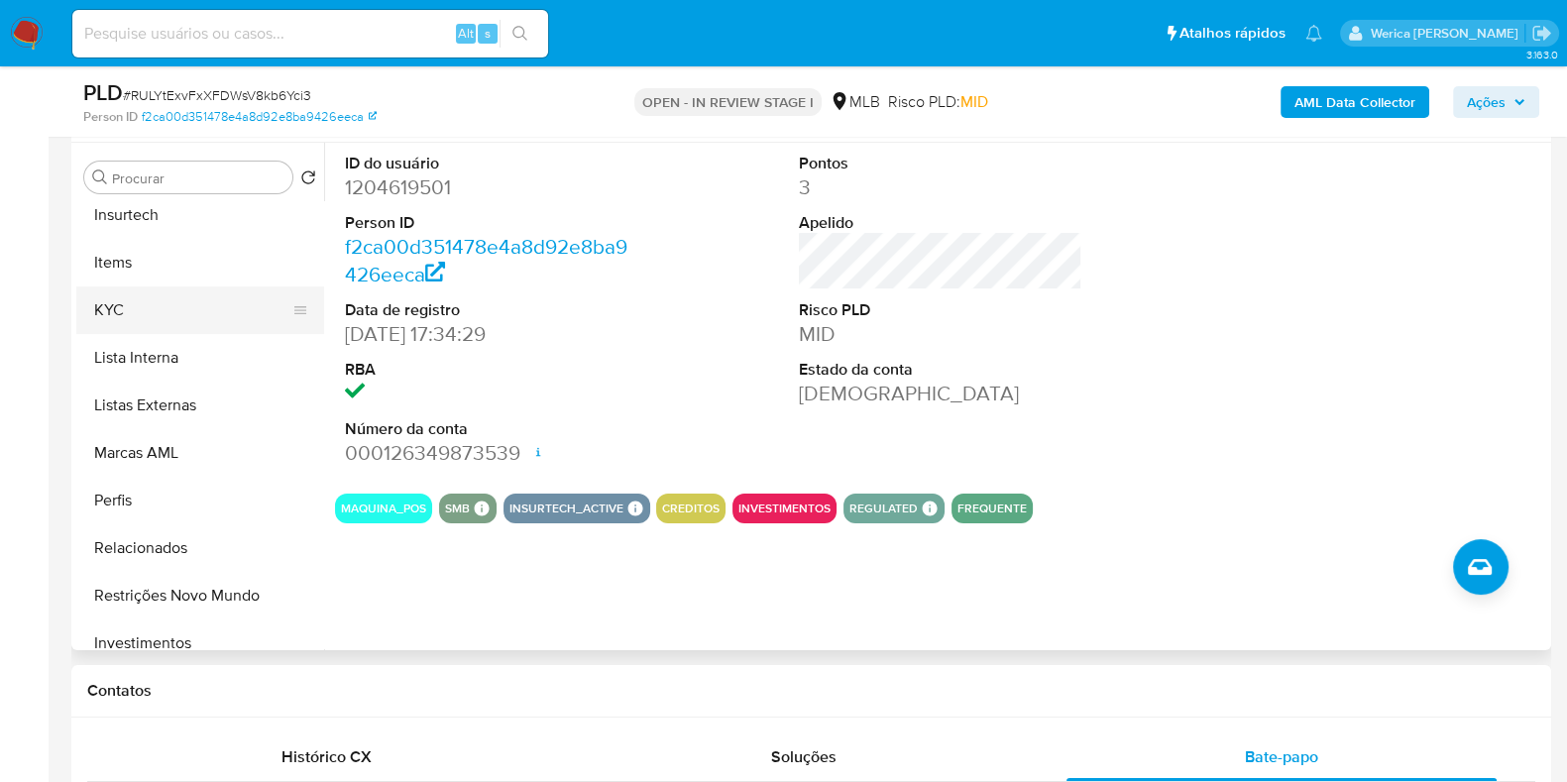
click at [109, 316] on button "KYC" at bounding box center [192, 310] width 232 height 48
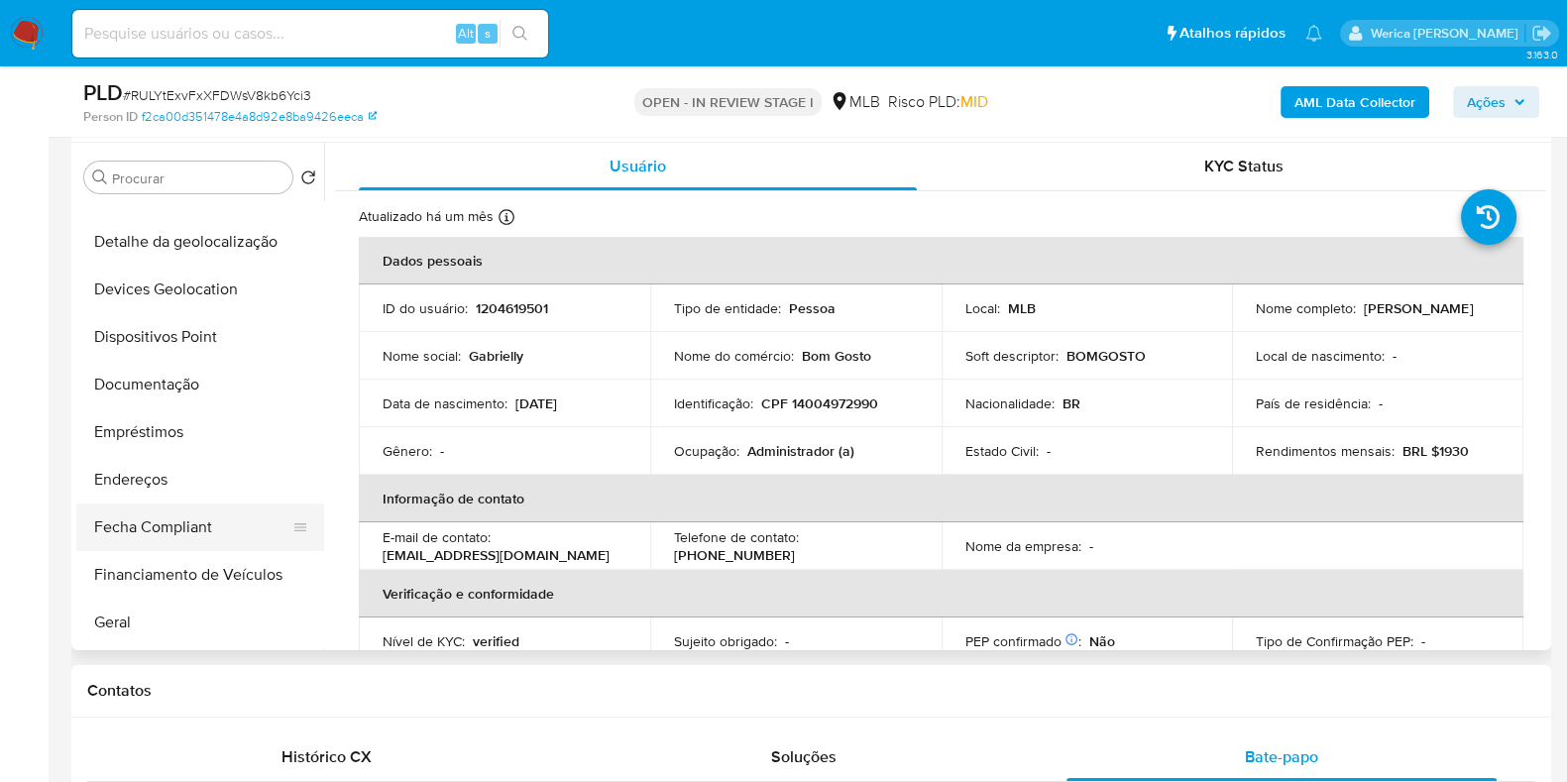
scroll to position [247, 0]
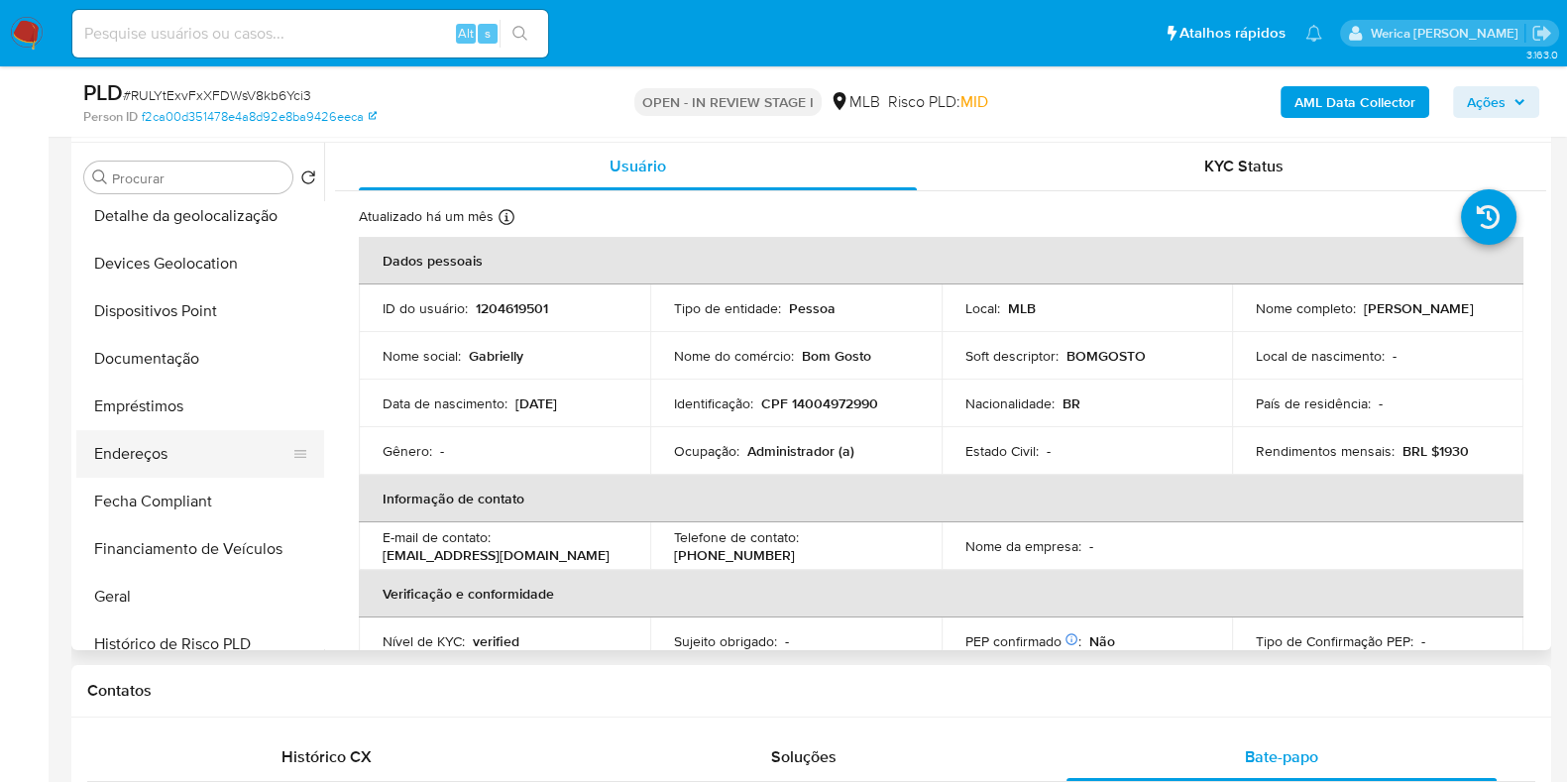
click at [168, 455] on button "Endereços" at bounding box center [192, 454] width 232 height 48
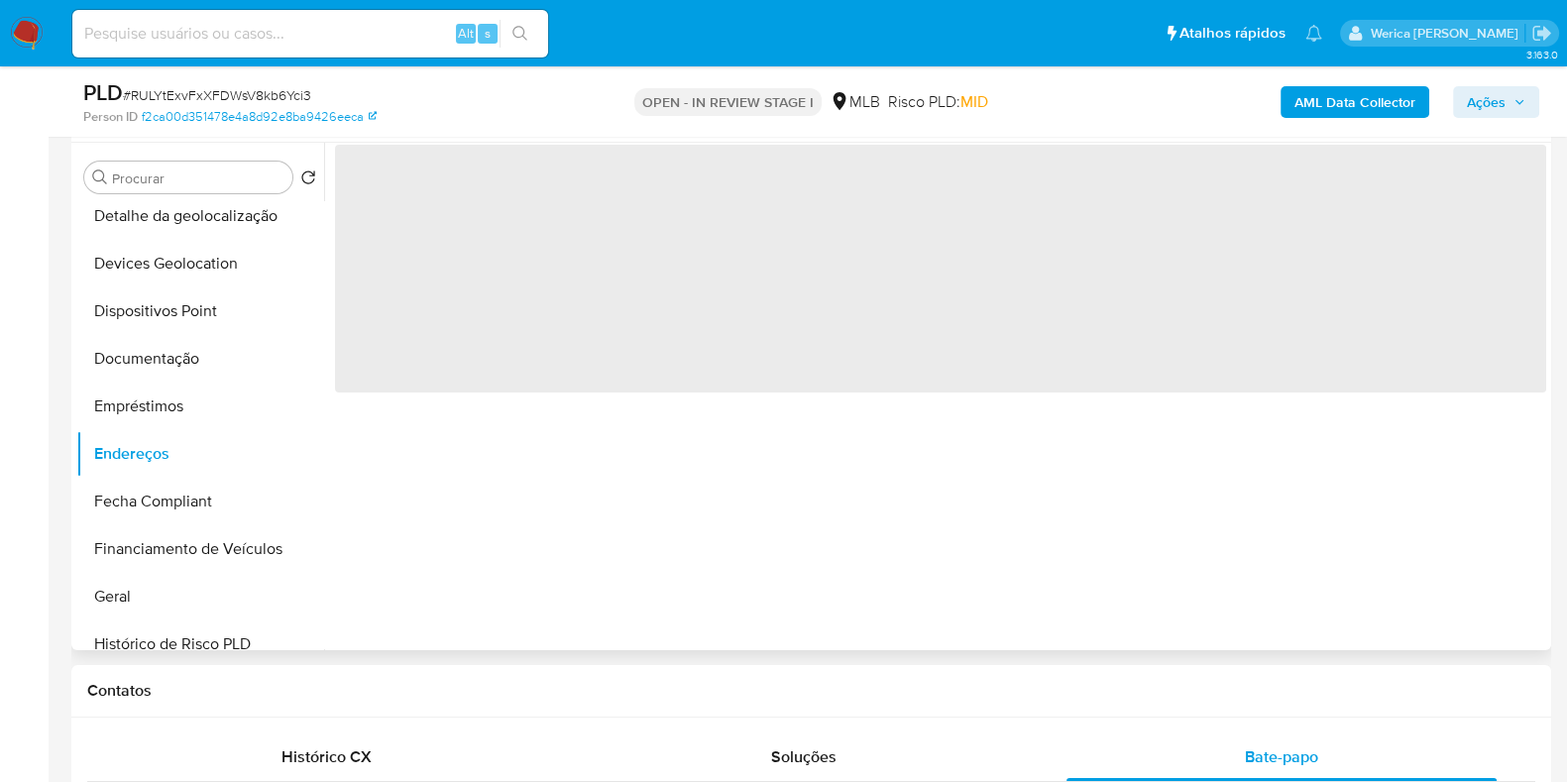
click at [1042, 552] on div "‌" at bounding box center [935, 396] width 1222 height 507
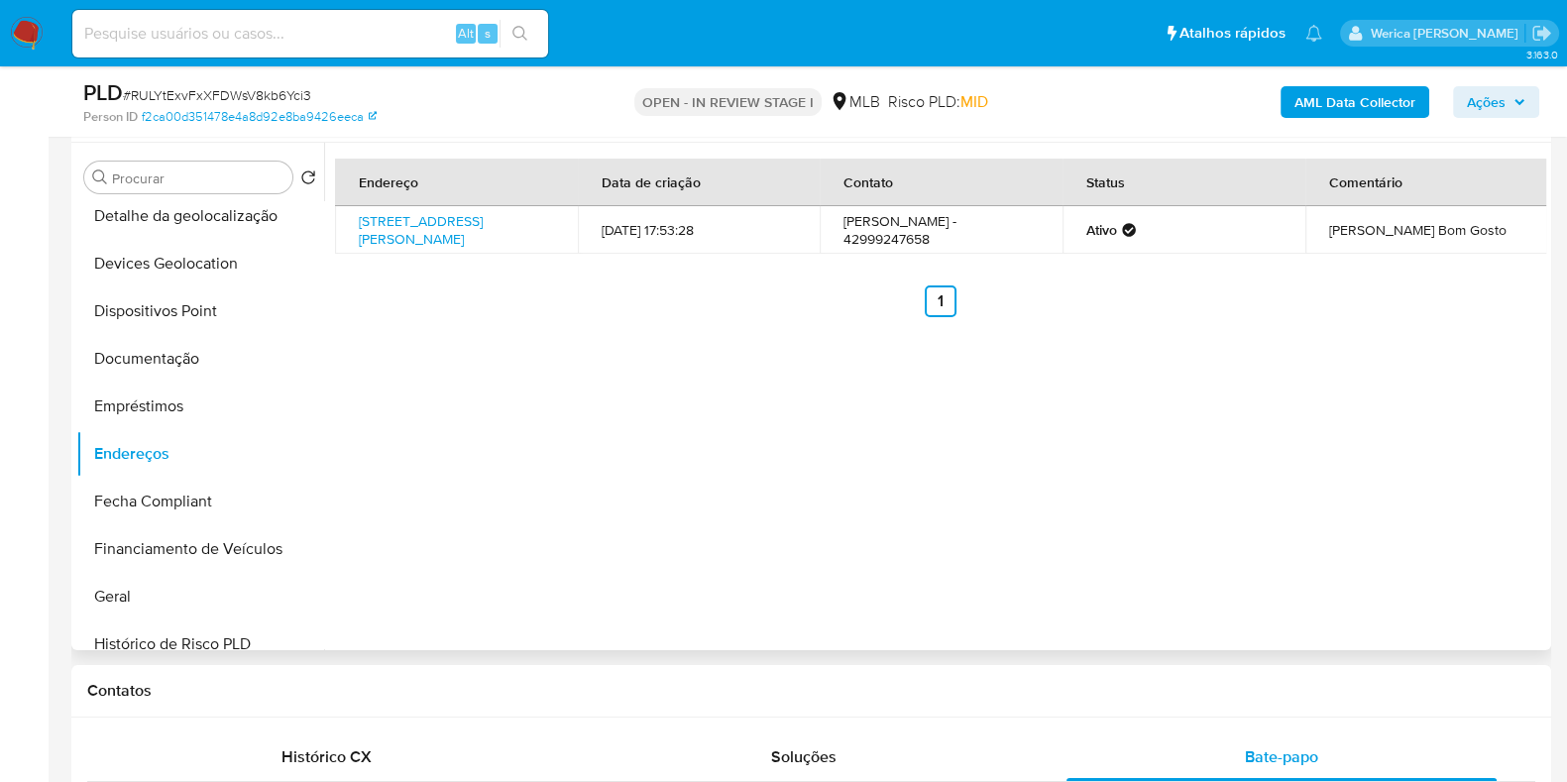
click at [1296, 317] on ul "Anterior 1 Siguiente" at bounding box center [940, 301] width 1211 height 32
click at [1293, 317] on ul "Anterior 1 Siguiente" at bounding box center [940, 301] width 1211 height 32
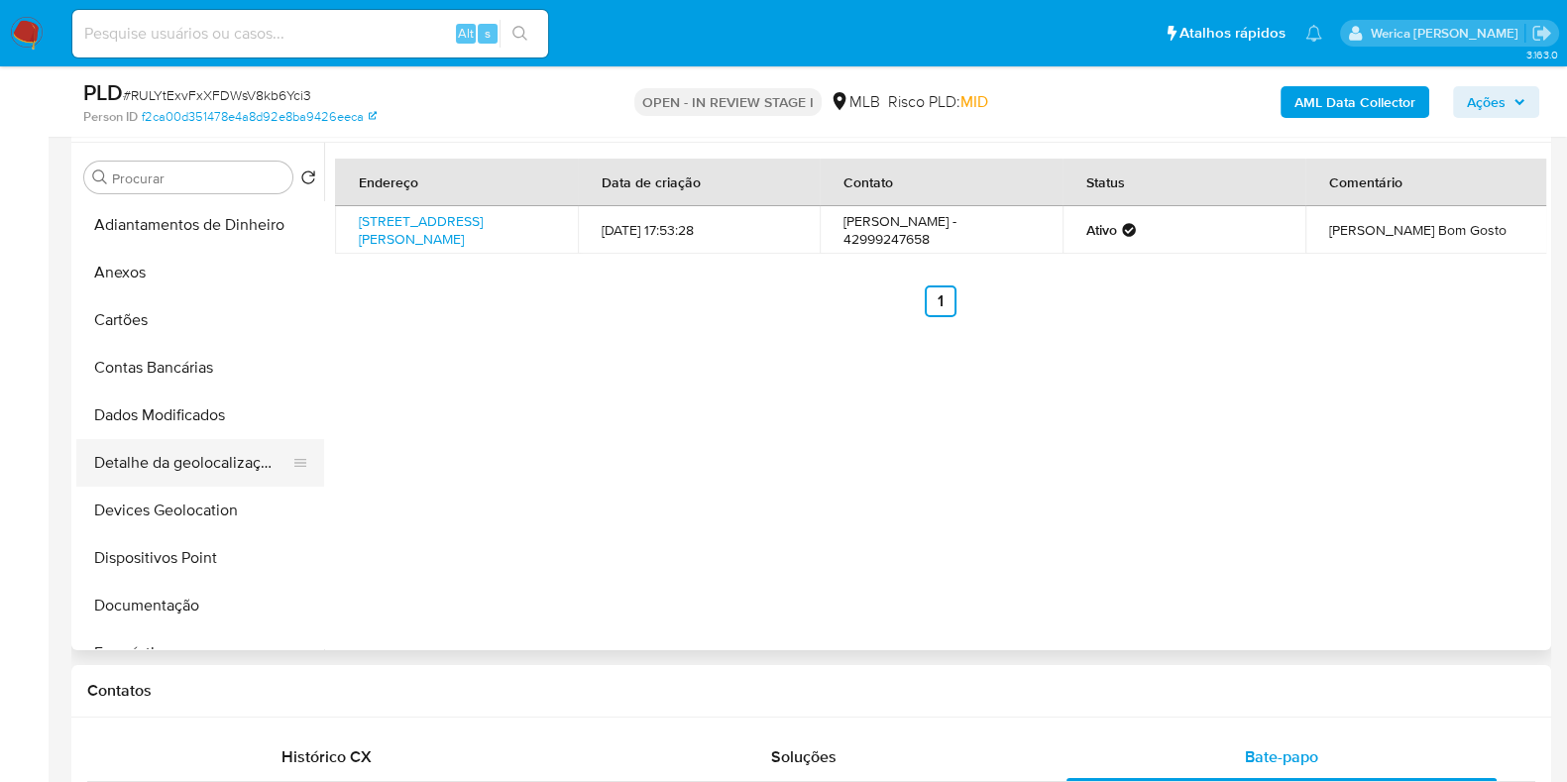
click at [193, 471] on button "Detalhe da geolocalização" at bounding box center [192, 463] width 232 height 48
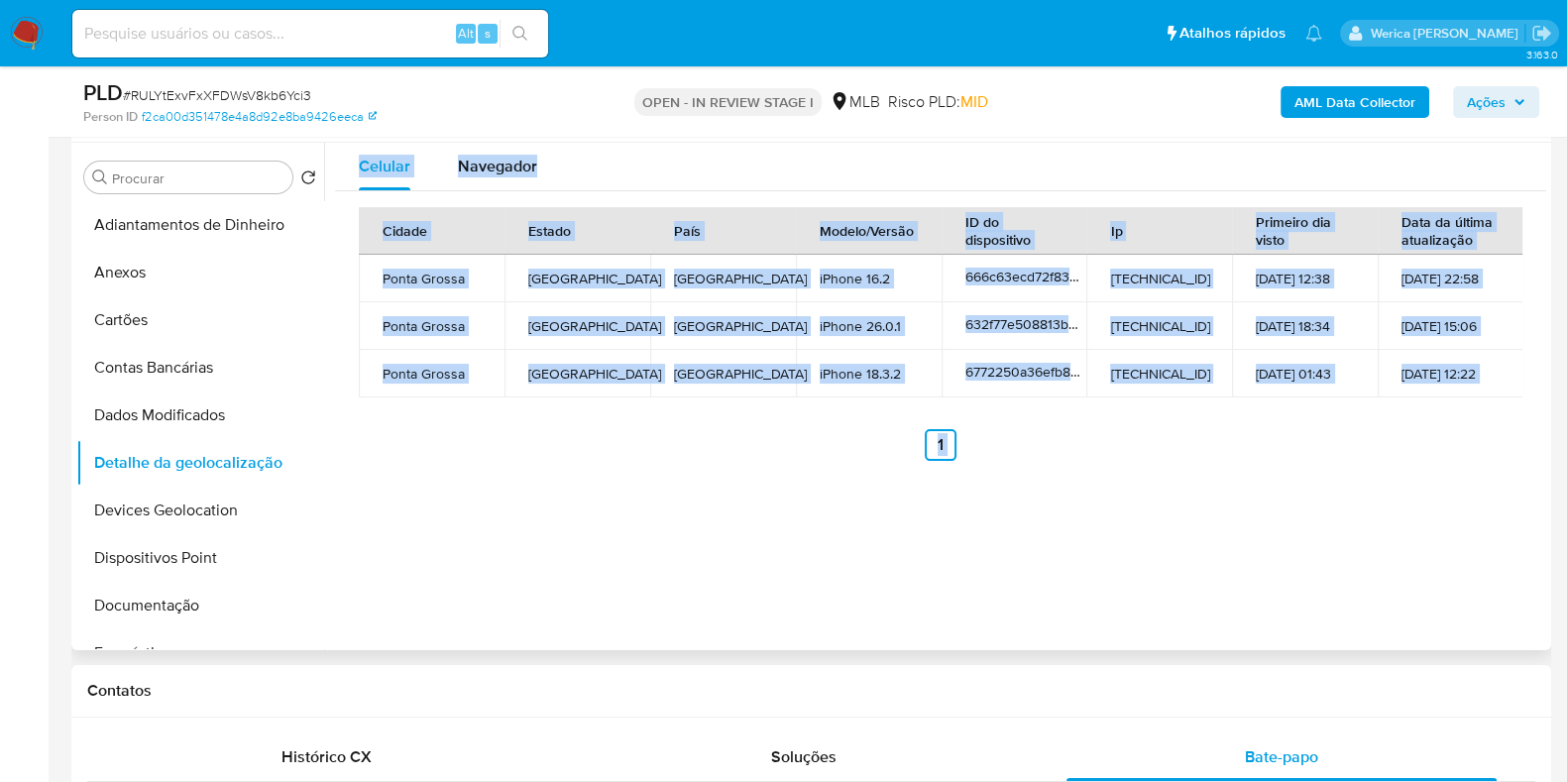
click at [1190, 577] on div "Celular Navegador Cidade Estado País Modelo/Versão ID do dispositivo Ip Primeir…" at bounding box center [935, 396] width 1222 height 507
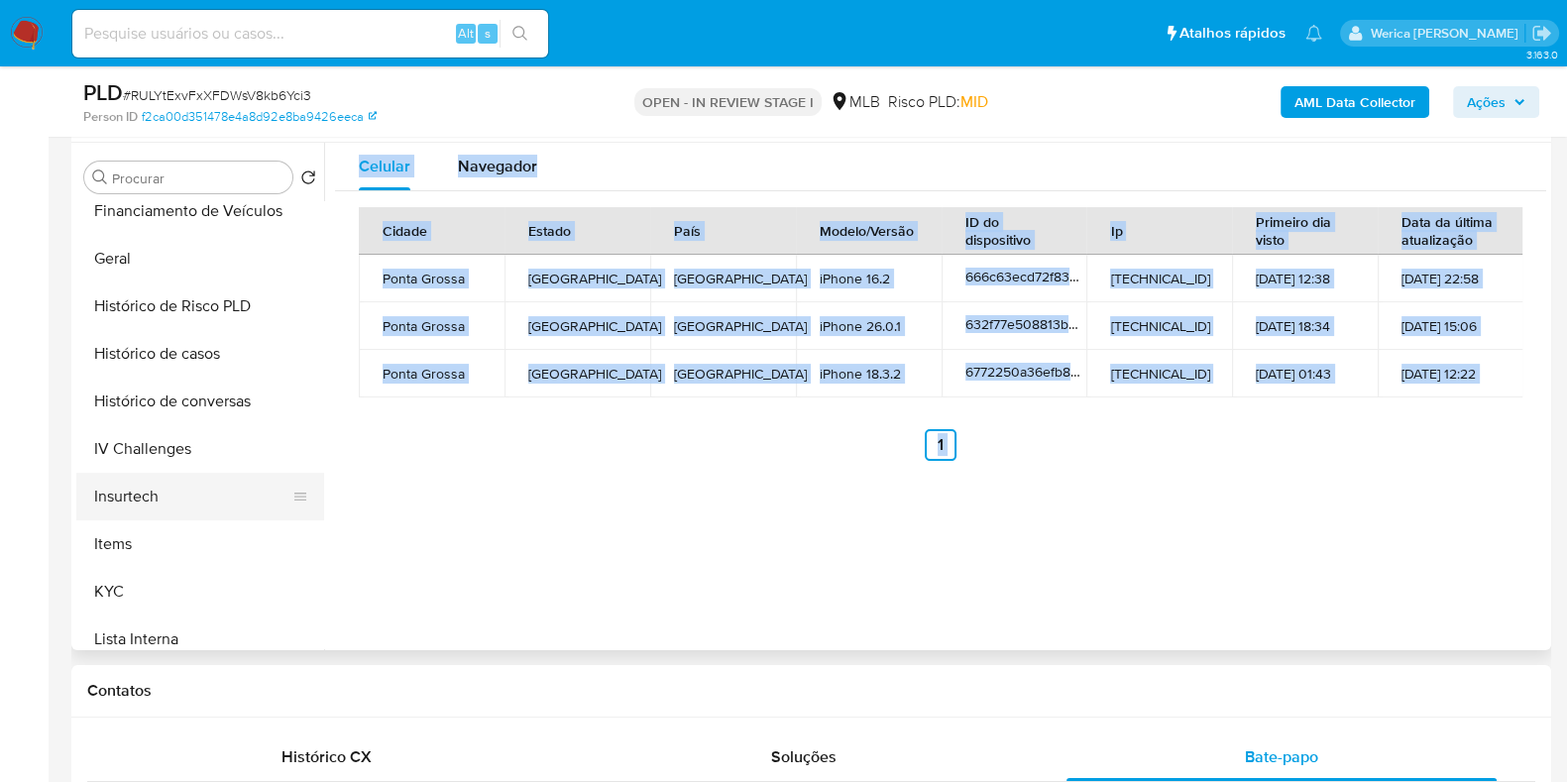
scroll to position [990, 0]
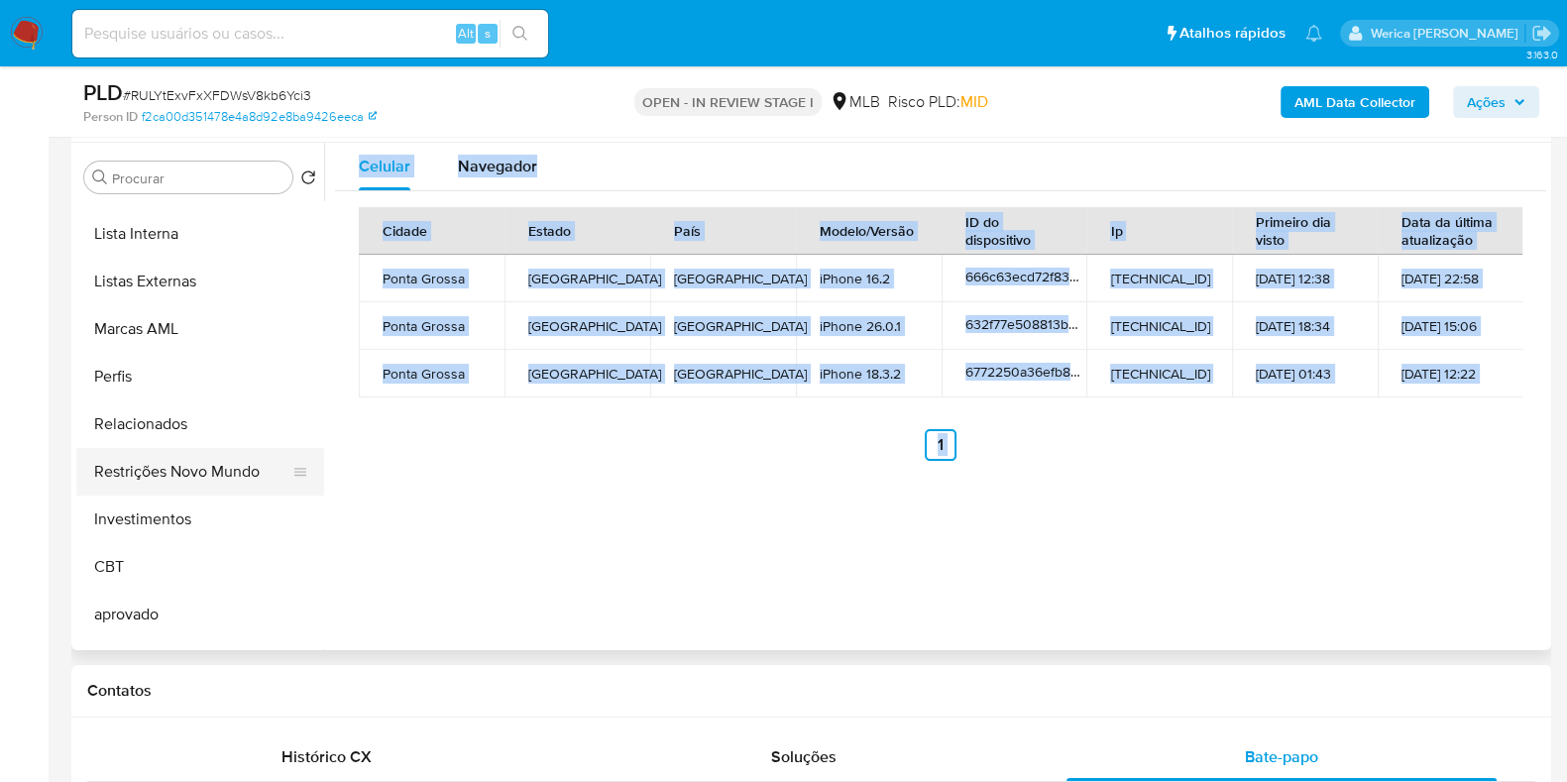
click at [238, 464] on button "Restrições Novo Mundo" at bounding box center [192, 472] width 232 height 48
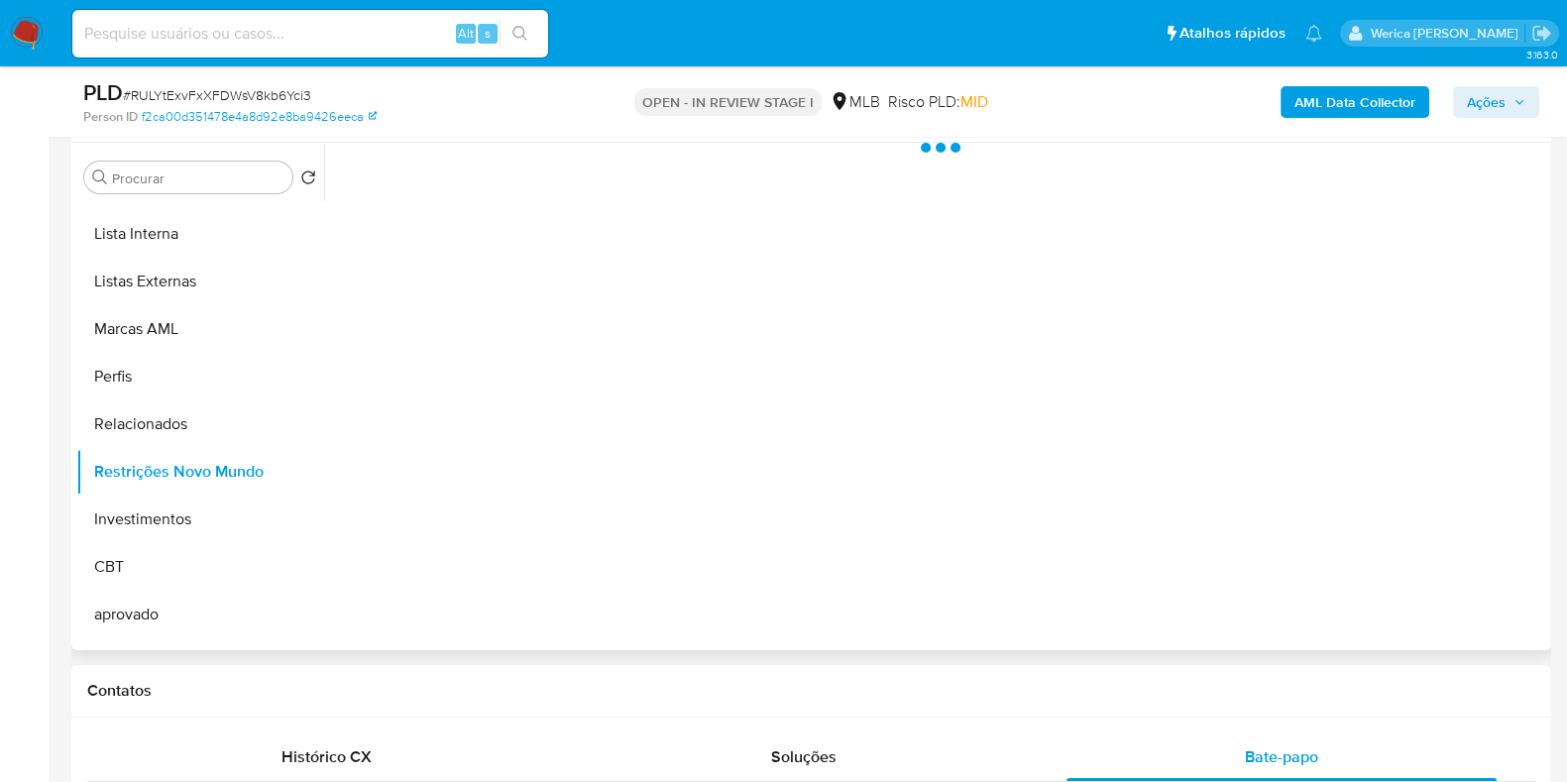
click at [679, 491] on div at bounding box center [935, 396] width 1222 height 507
click at [674, 488] on div at bounding box center [935, 396] width 1222 height 507
click at [545, 267] on div at bounding box center [935, 396] width 1222 height 507
click at [545, 214] on div at bounding box center [935, 396] width 1222 height 507
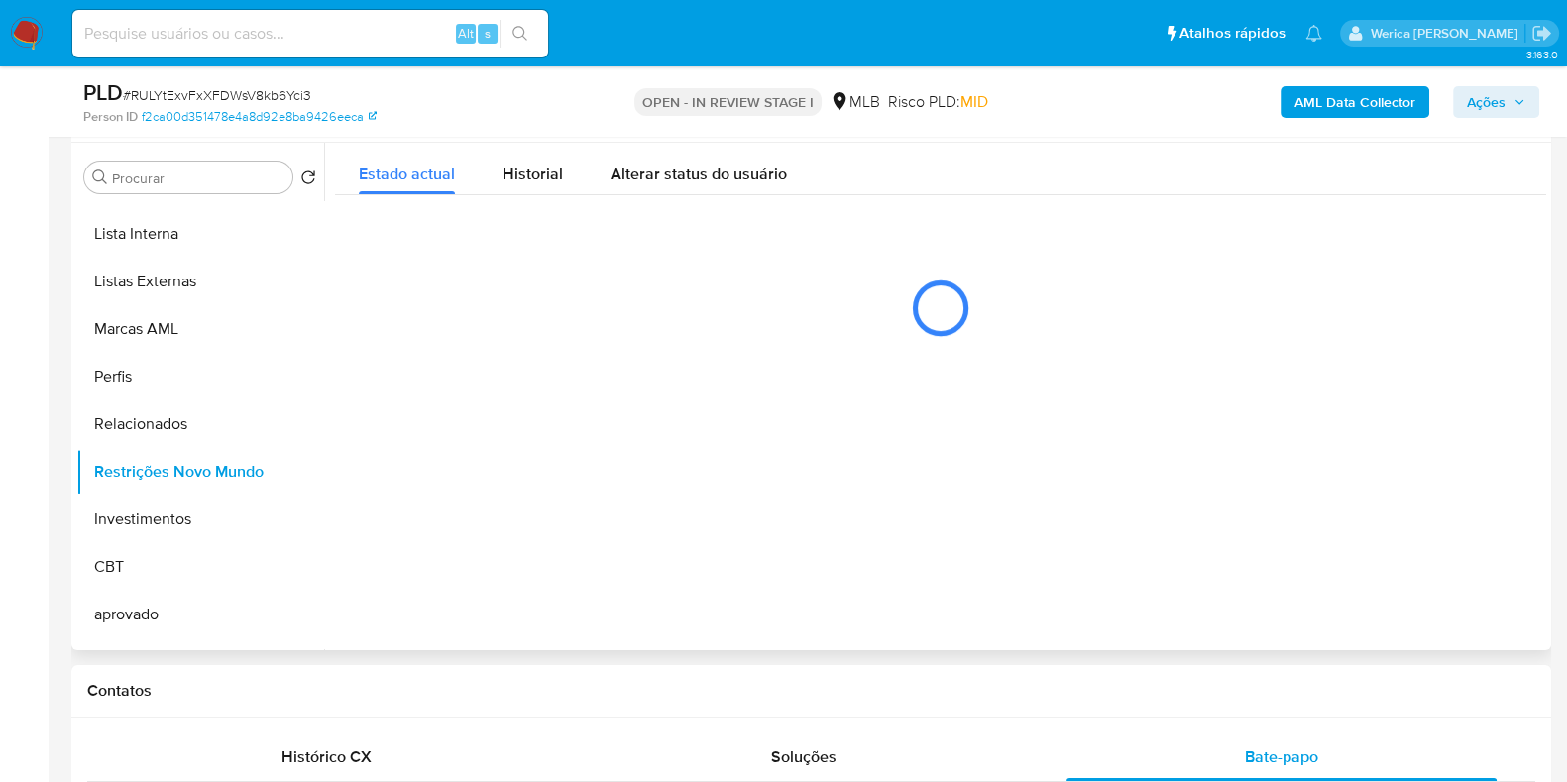
click at [538, 169] on span "Historial" at bounding box center [532, 174] width 60 height 23
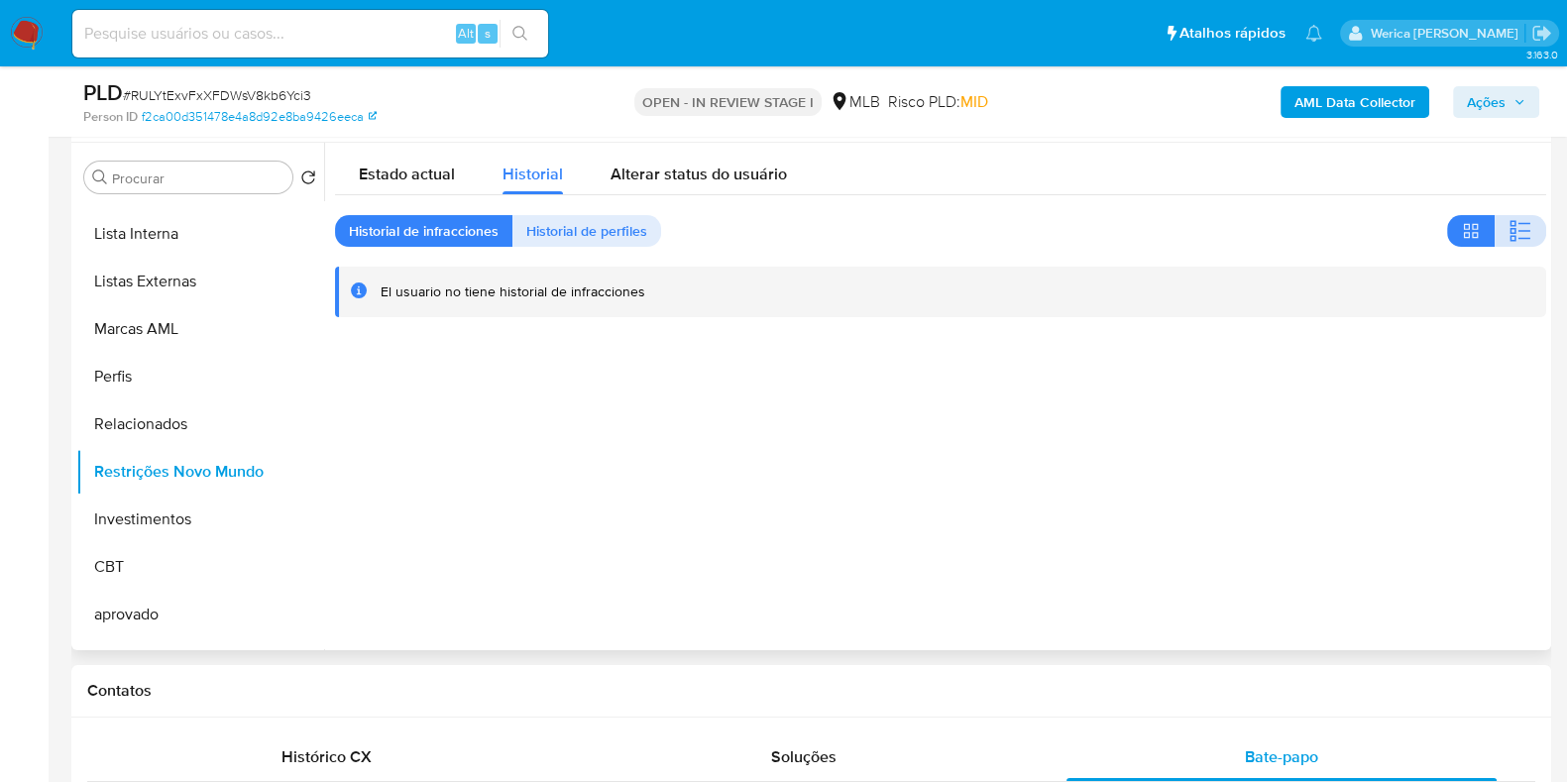
click at [1508, 223] on icon "button" at bounding box center [1520, 231] width 24 height 24
click at [1377, 358] on div at bounding box center [935, 396] width 1222 height 507
click at [1374, 361] on div at bounding box center [935, 396] width 1222 height 507
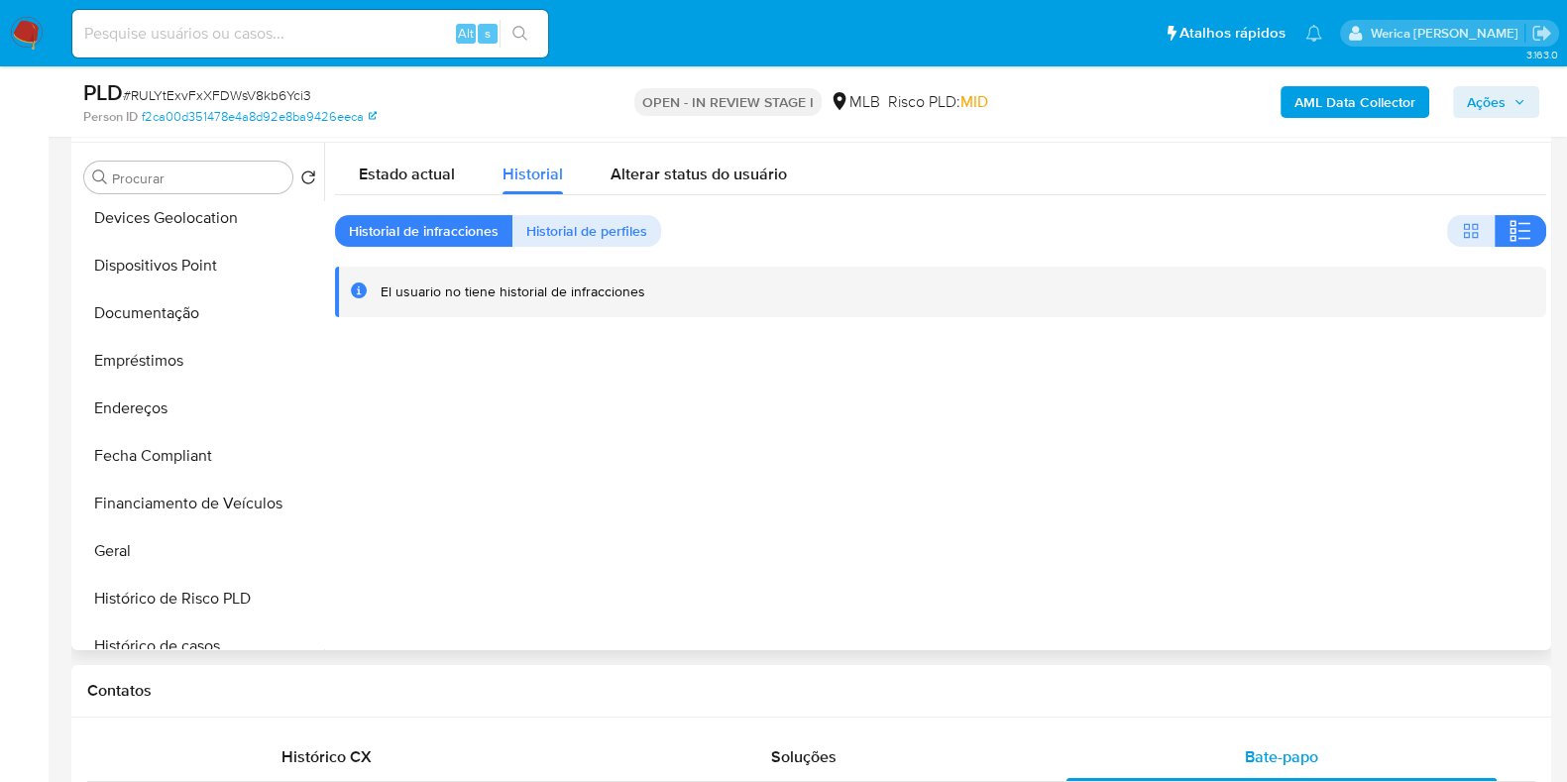
scroll to position [123, 0]
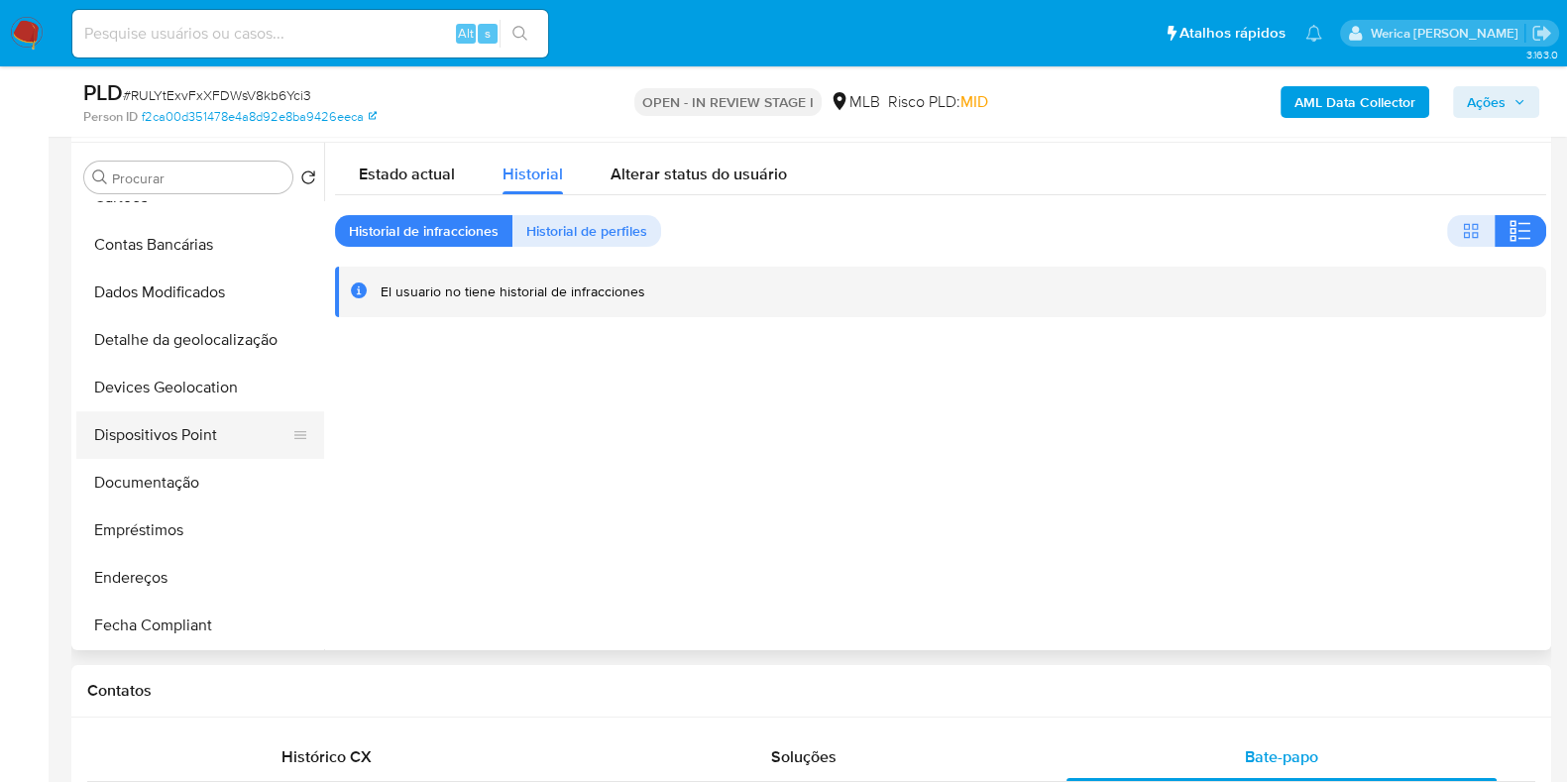
click at [228, 418] on button "Dispositivos Point" at bounding box center [192, 435] width 232 height 48
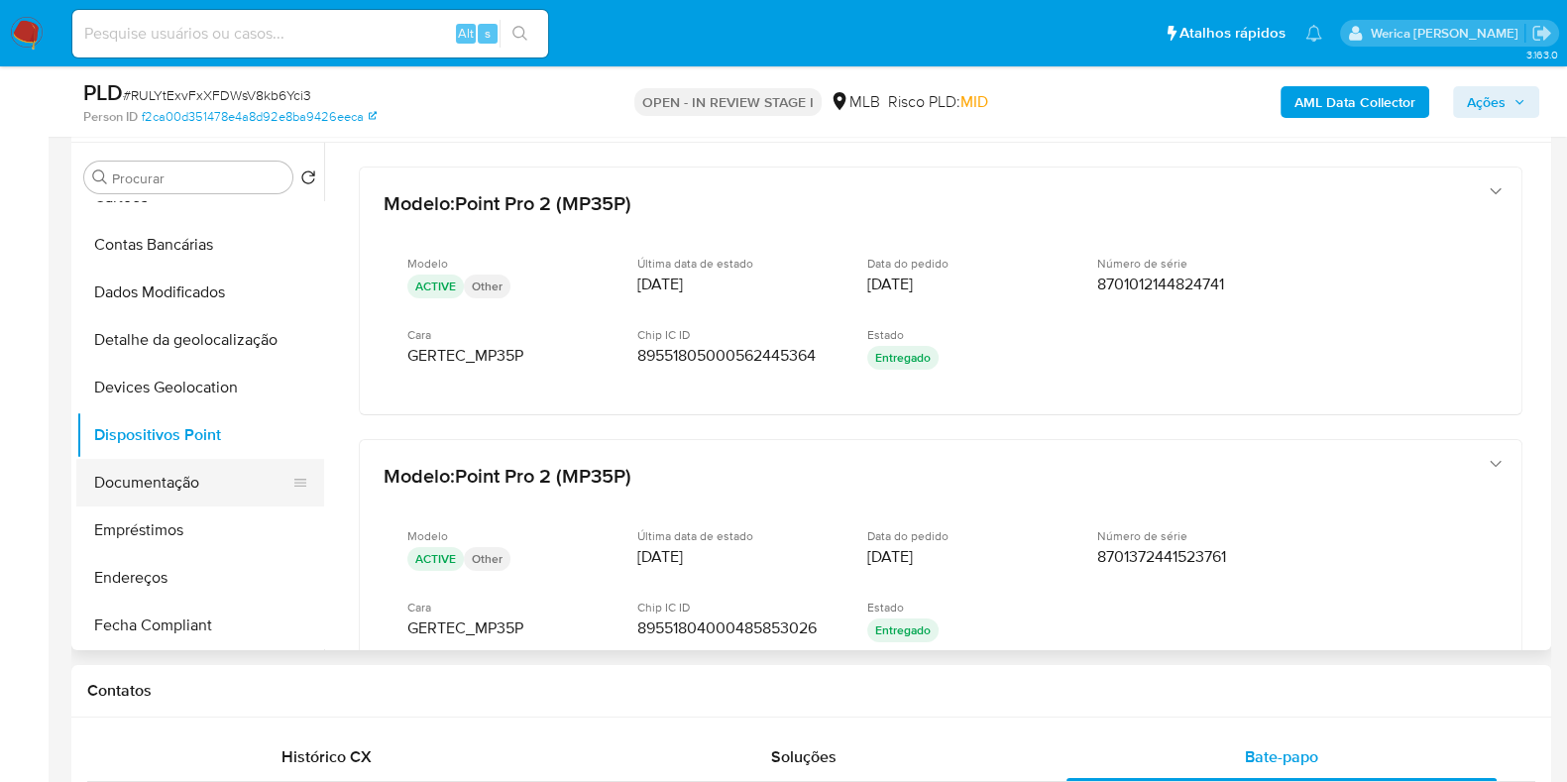
click at [169, 474] on button "Documentação" at bounding box center [192, 483] width 232 height 48
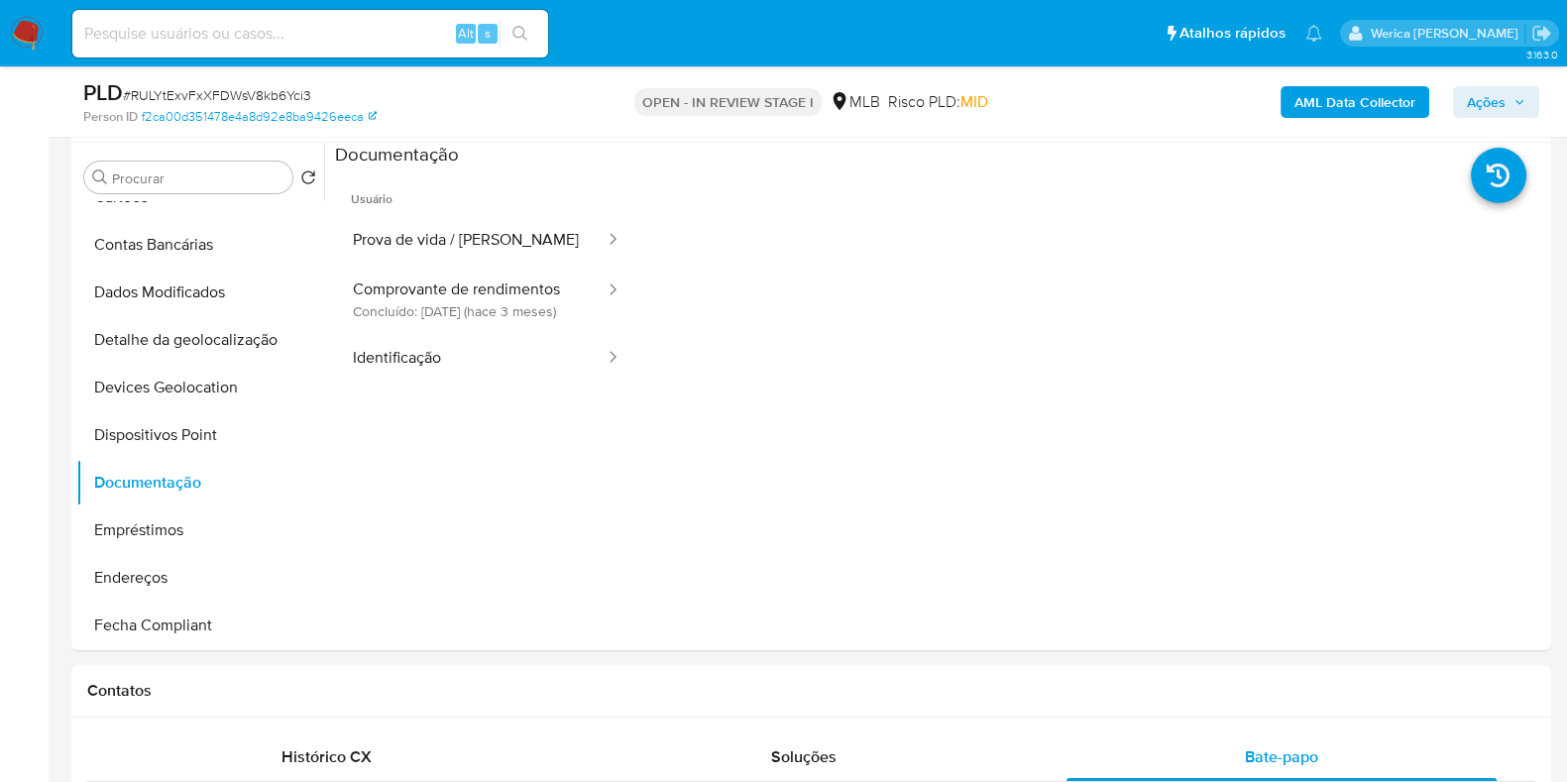
click at [606, 361] on button "Identificação" at bounding box center [471, 358] width 272 height 51
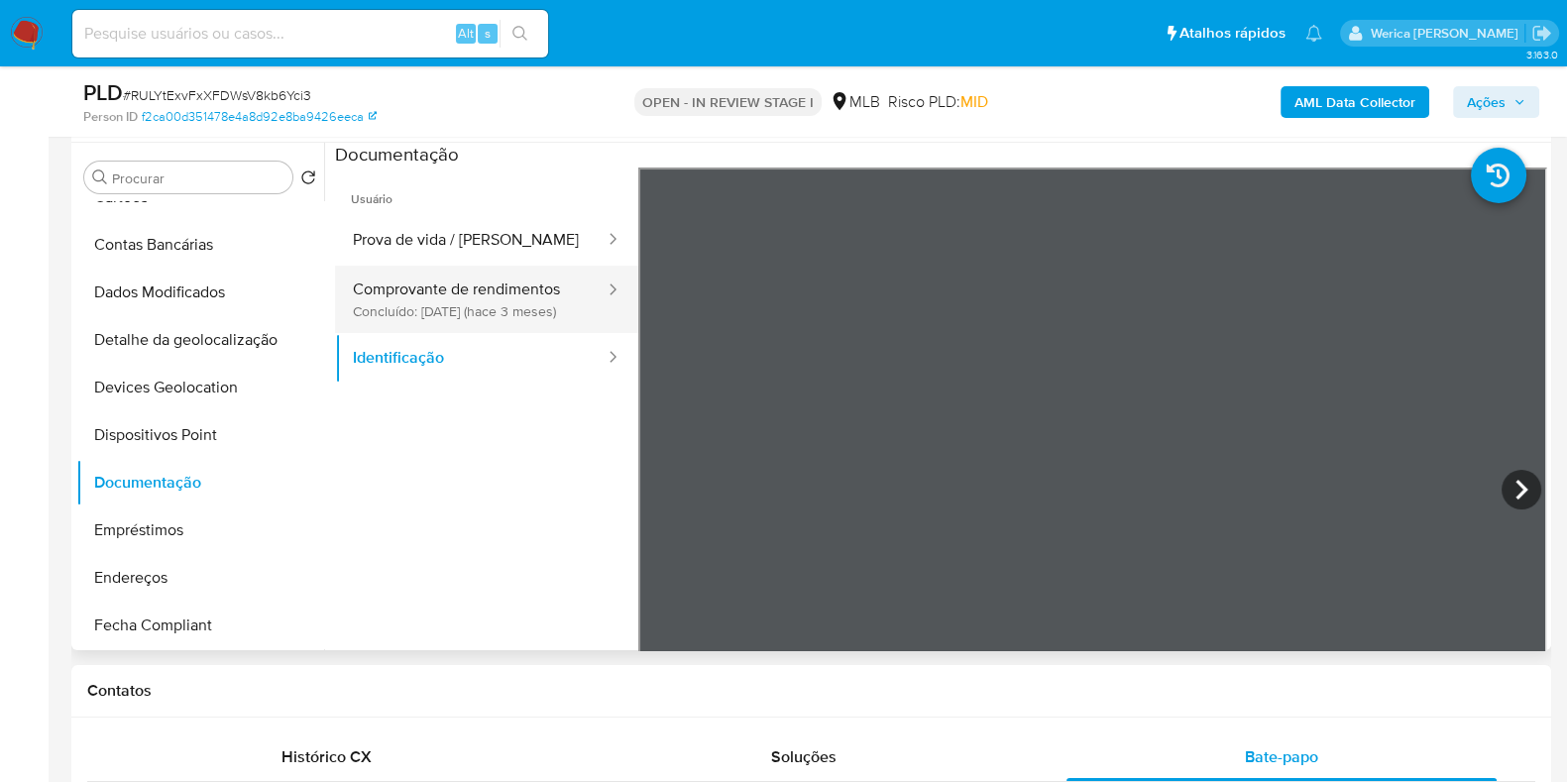
click at [561, 305] on button "Comprovante de rendimentos Concluído: 27/06/2025 (hace 3 meses)" at bounding box center [471, 299] width 272 height 67
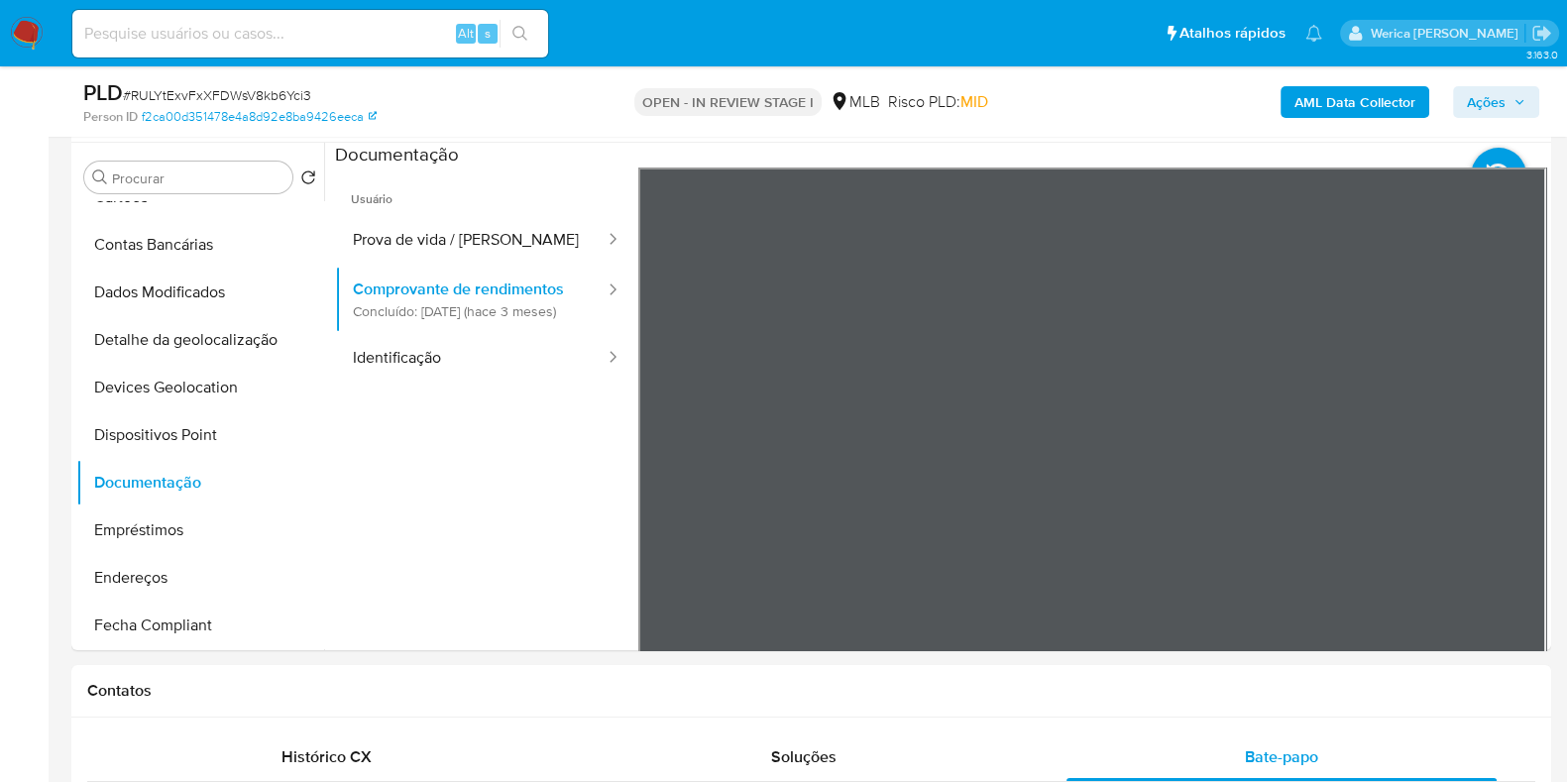
click at [1350, 92] on b "AML Data Collector" at bounding box center [1354, 102] width 121 height 32
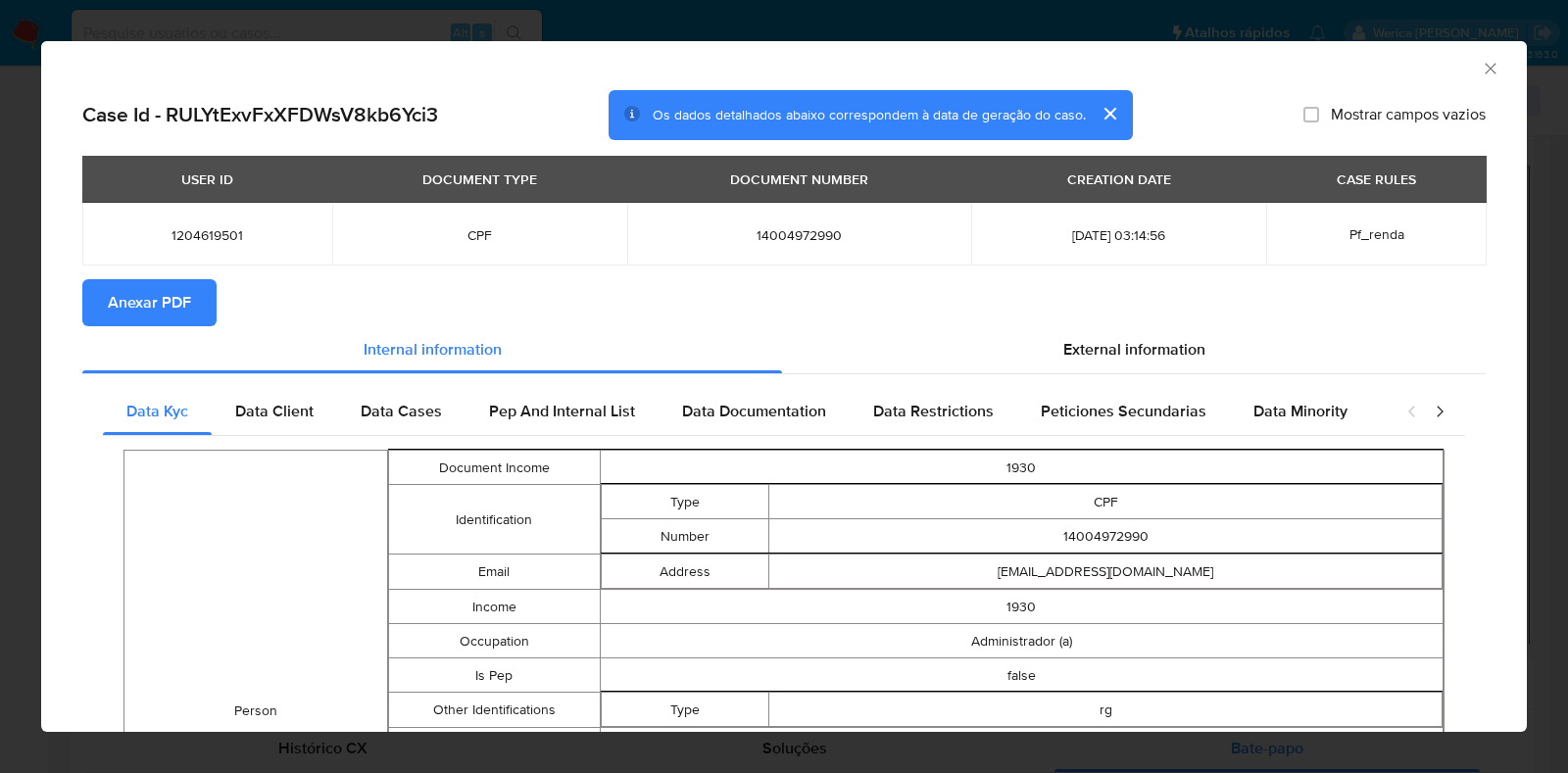
click at [162, 311] on span "Anexar PDF" at bounding box center [149, 302] width 83 height 43
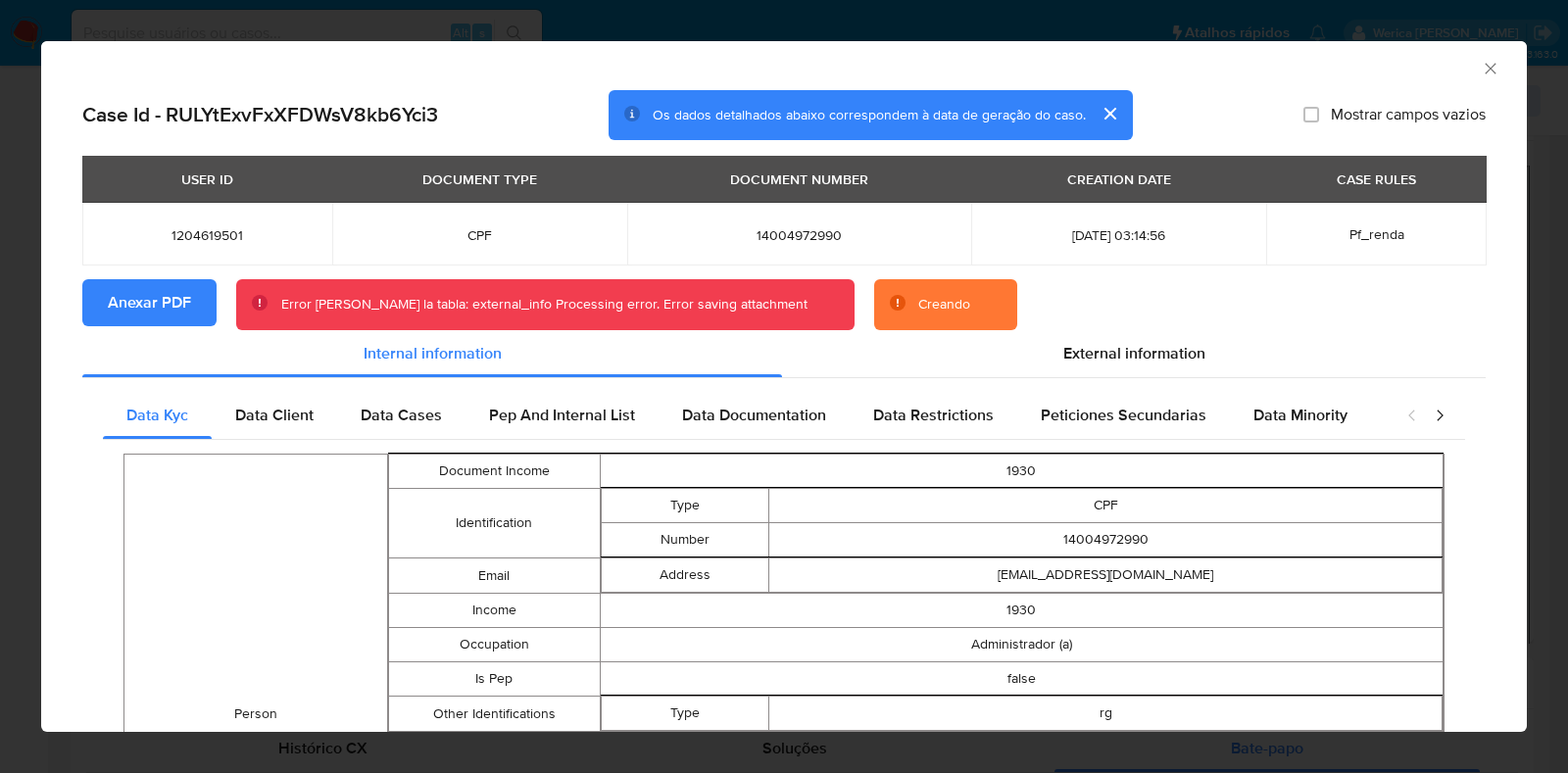
click at [1056, 536] on td "14004972990" at bounding box center [1105, 540] width 673 height 35
click at [203, 238] on span "1204619501" at bounding box center [207, 235] width 203 height 18
copy span "1204619501"
click at [0, 469] on div "AML Data Collector Case Id - RULYtExvFxXFDWsV8kb6Yci3 Os dados detalhados abaix…" at bounding box center [784, 386] width 1568 height 773
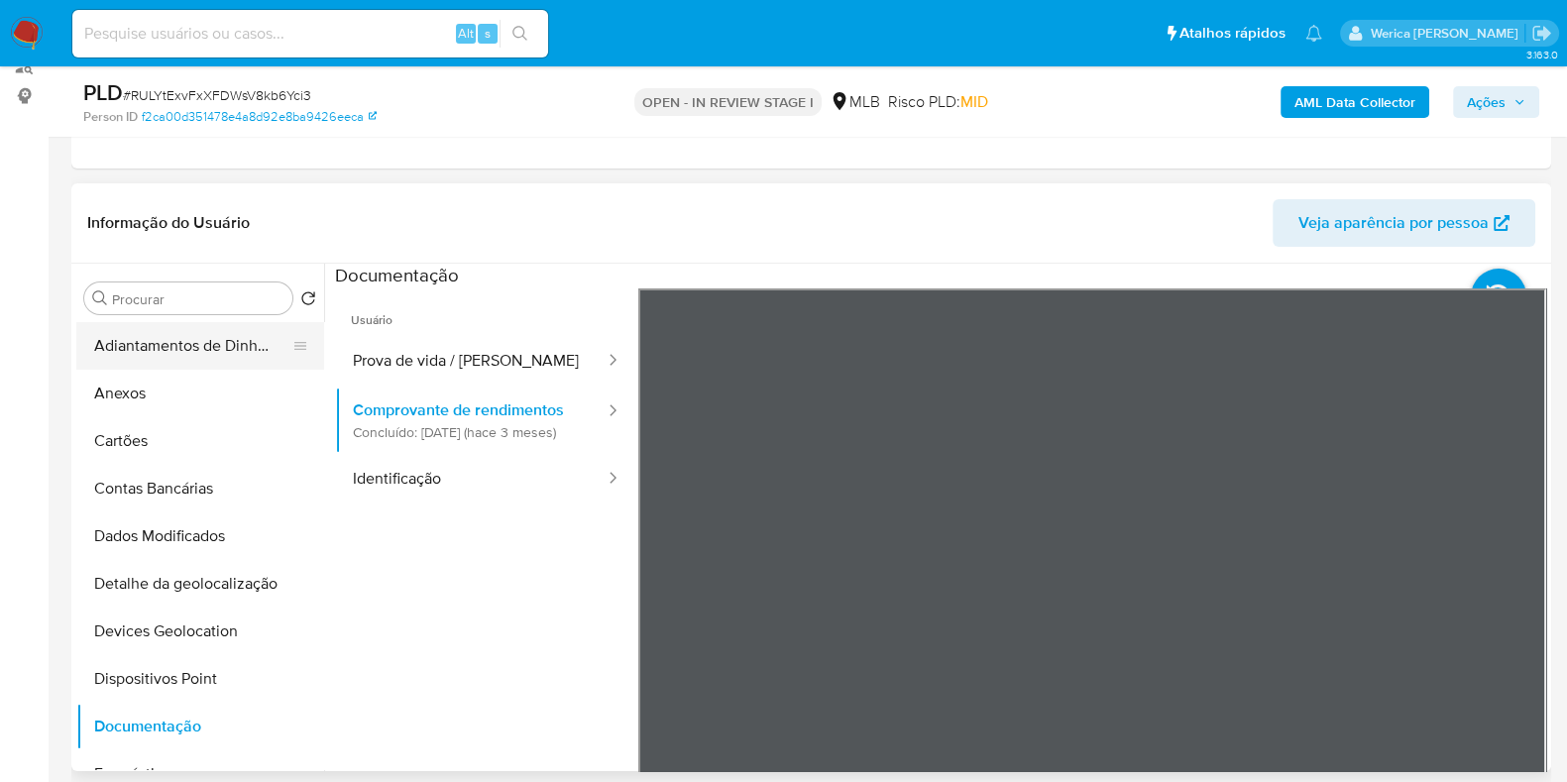
scroll to position [247, 0]
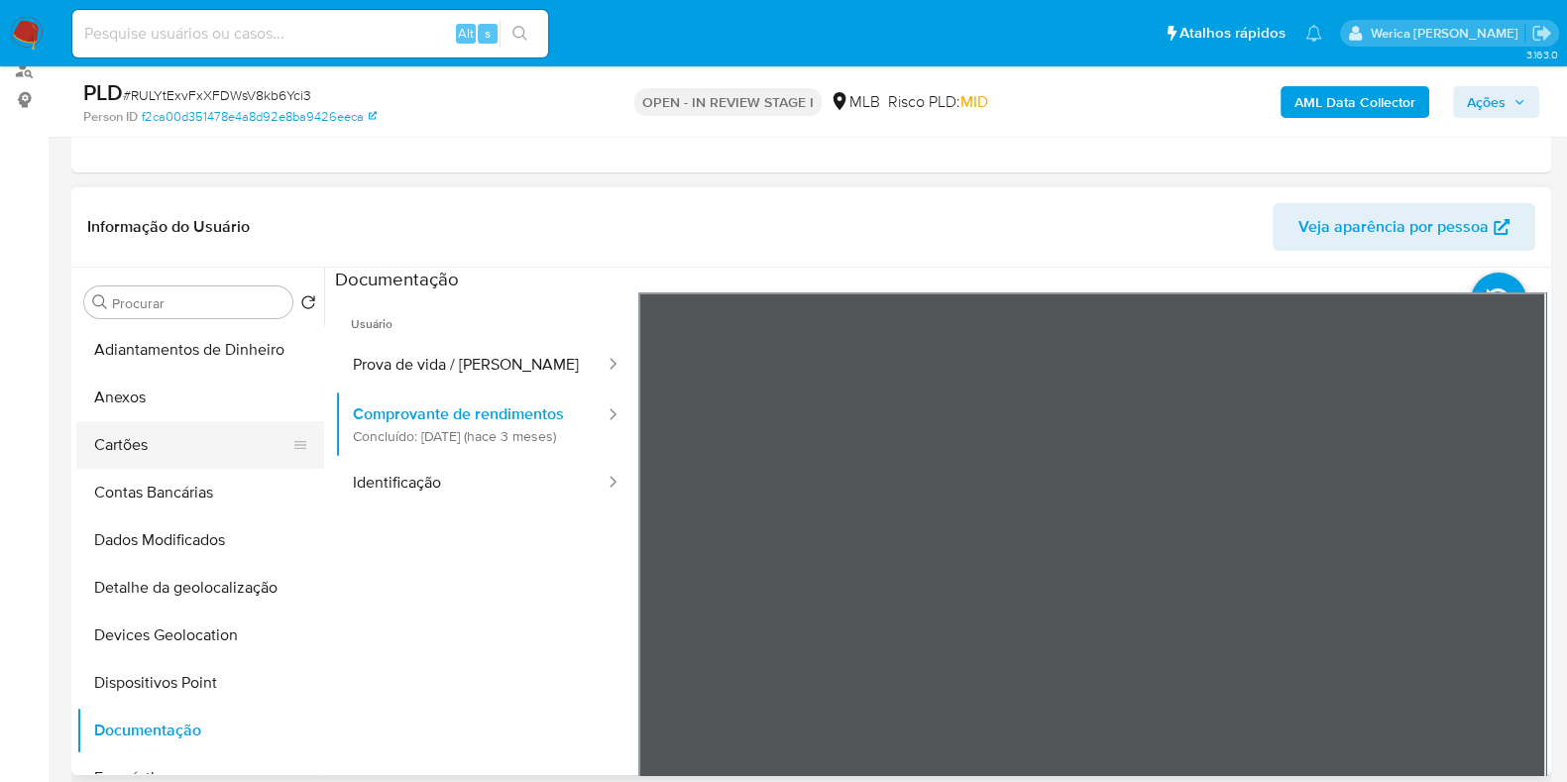
click at [181, 443] on button "Cartões" at bounding box center [192, 445] width 232 height 48
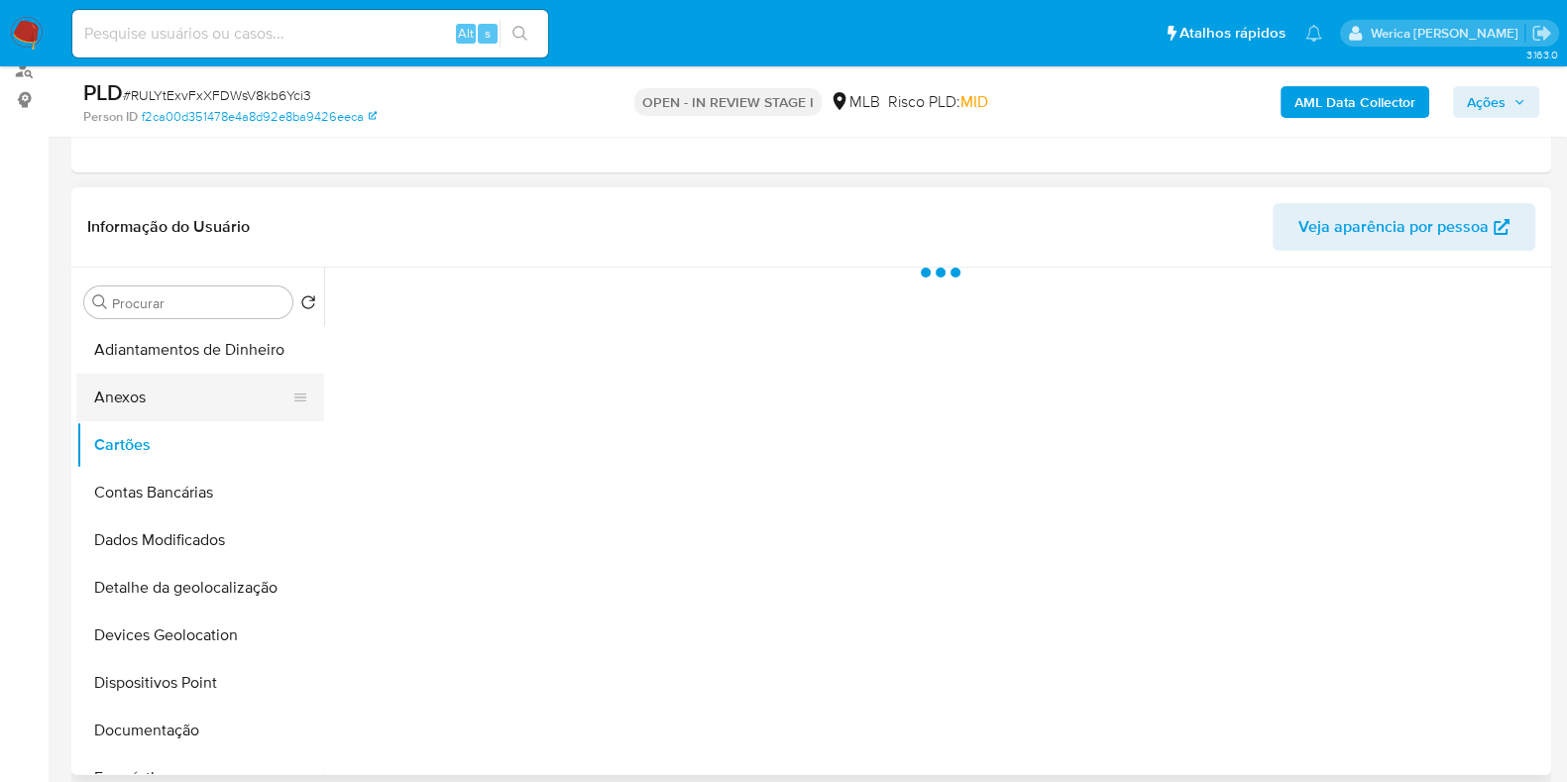
click at [156, 397] on button "Anexos" at bounding box center [192, 398] width 232 height 48
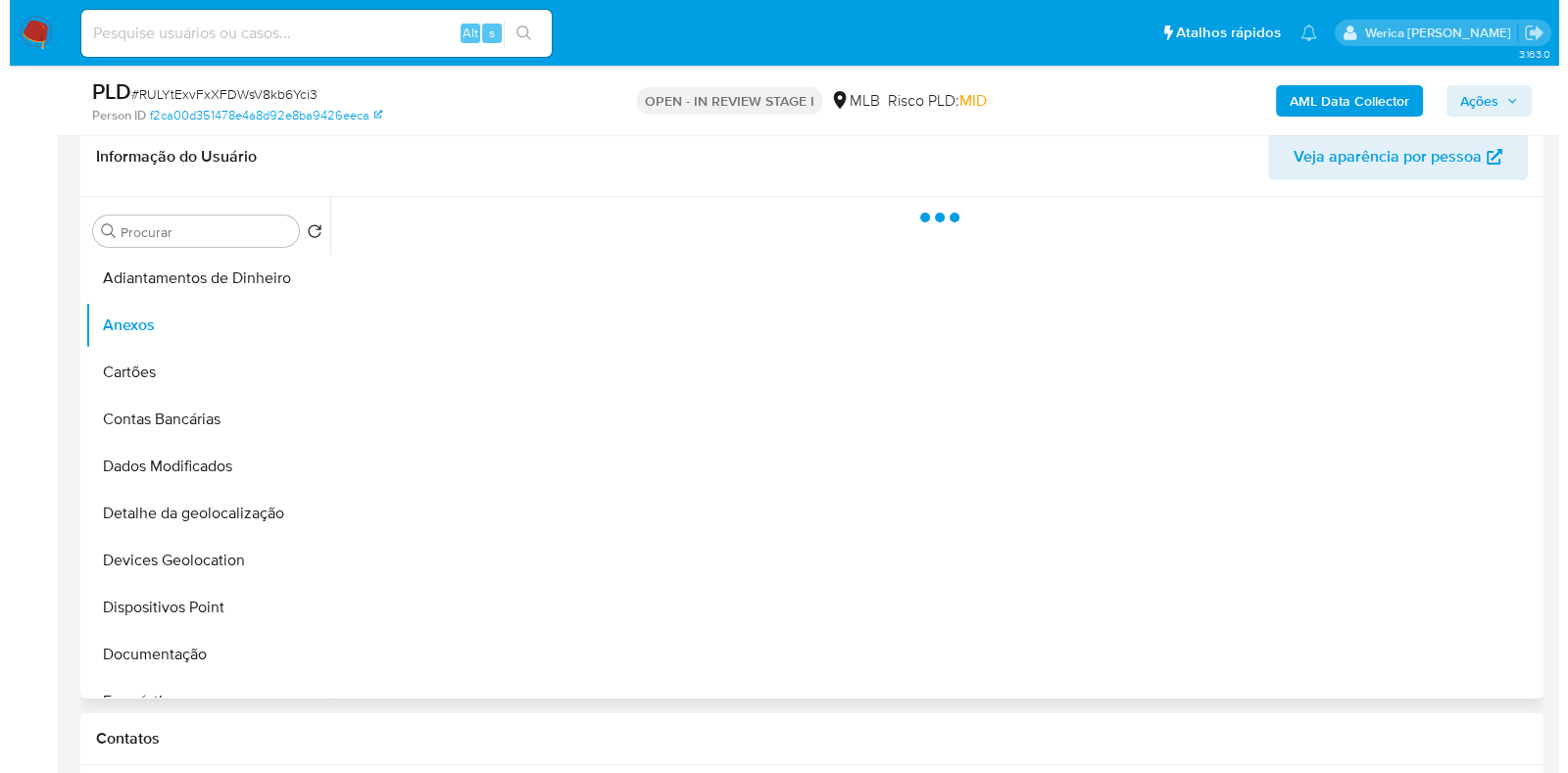
scroll to position [368, 0]
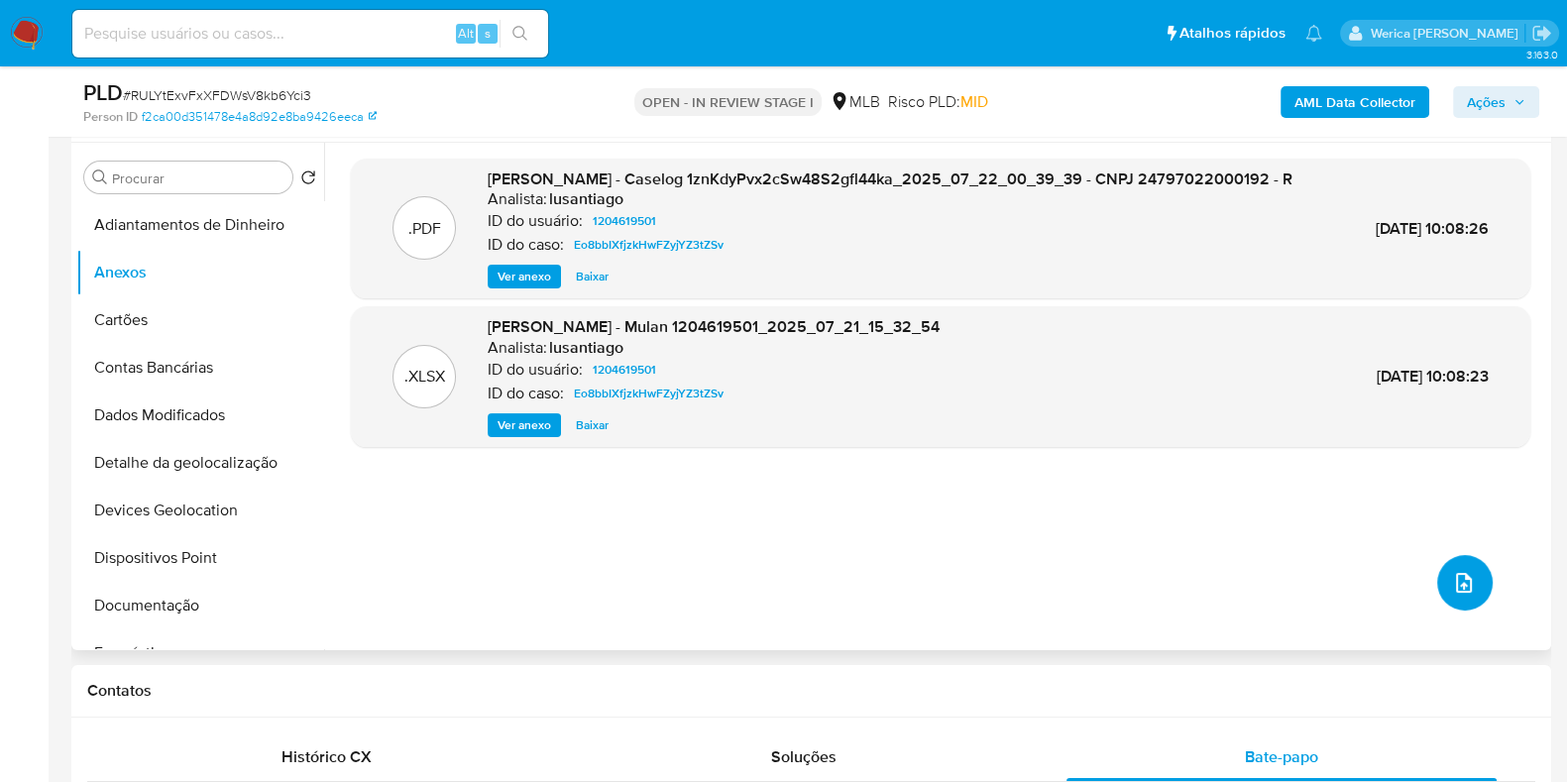
click at [1452, 583] on icon "upload-file" at bounding box center [1464, 583] width 24 height 24
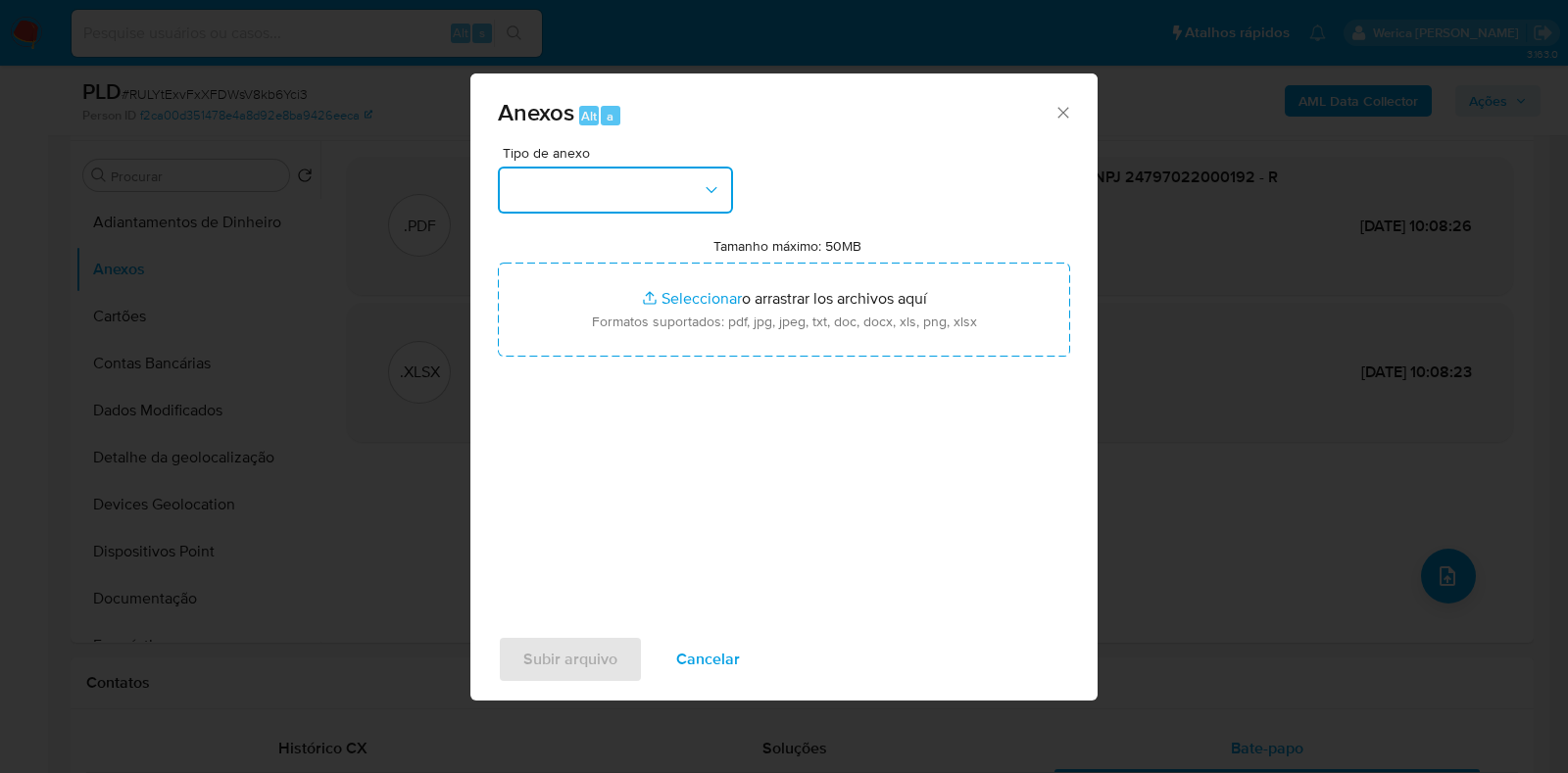
click at [620, 171] on button "button" at bounding box center [615, 190] width 235 height 47
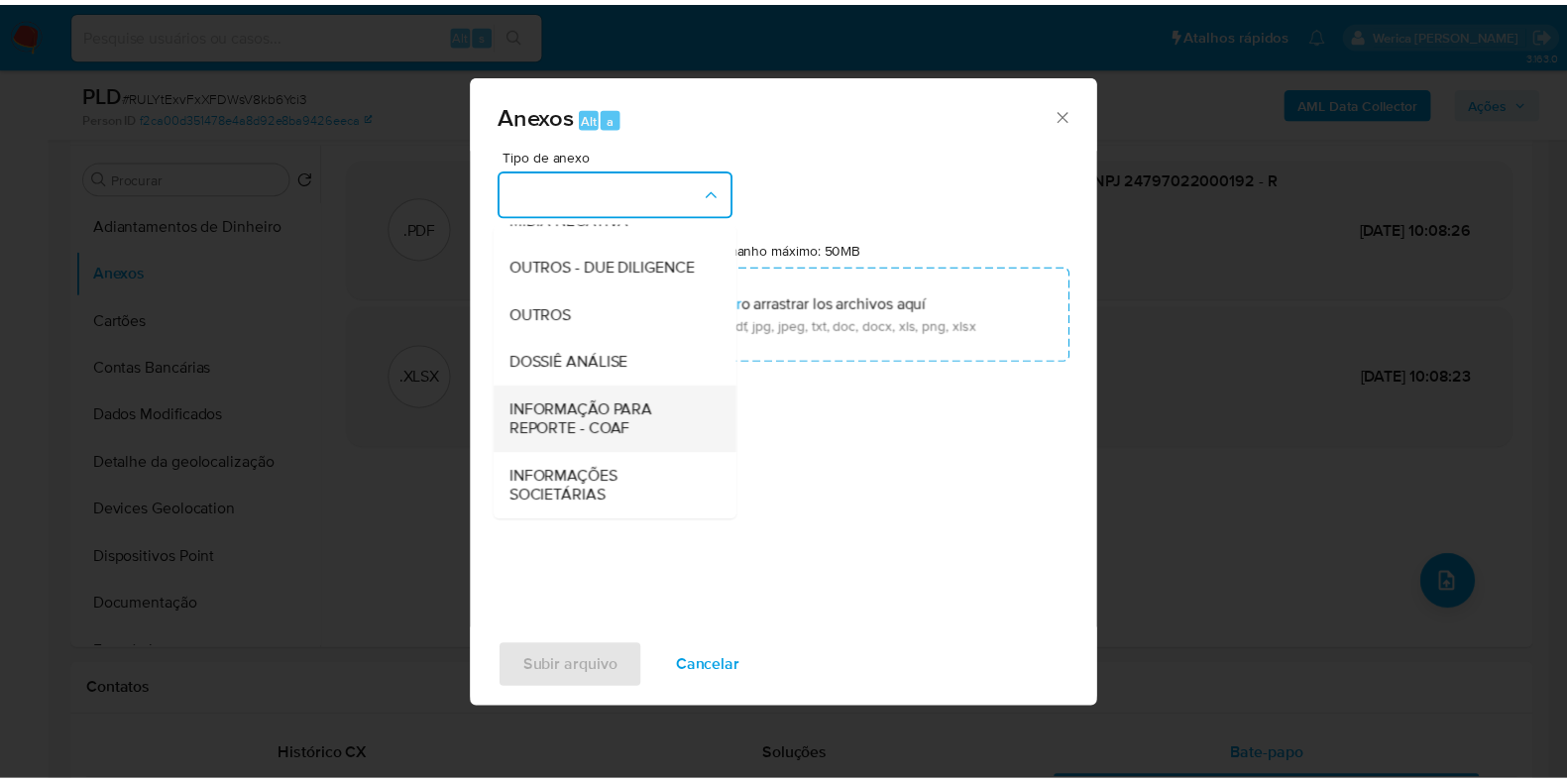
scroll to position [305, 0]
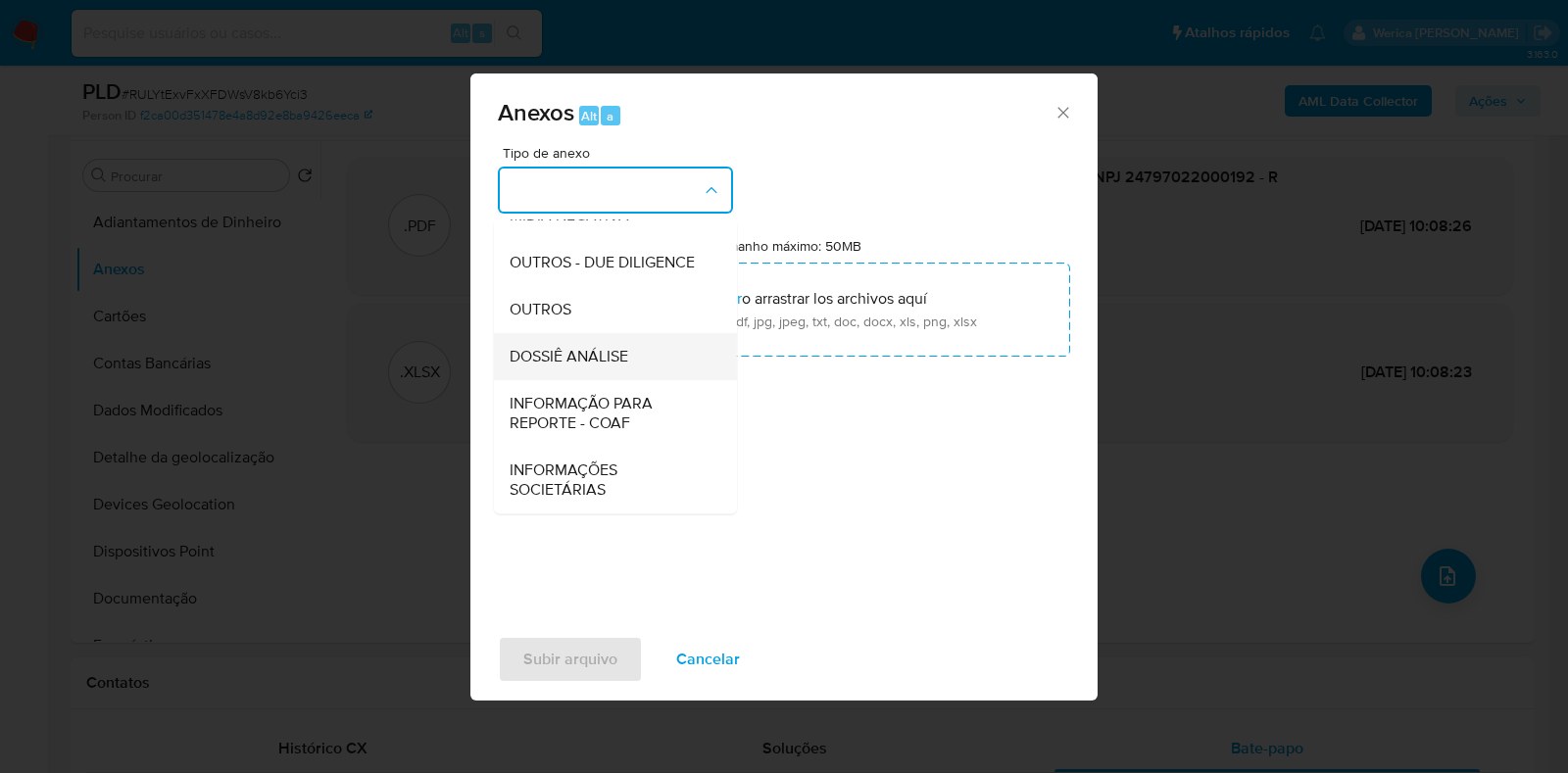
click at [615, 353] on span "DOSSIÊ ANÁLISE" at bounding box center [568, 357] width 119 height 20
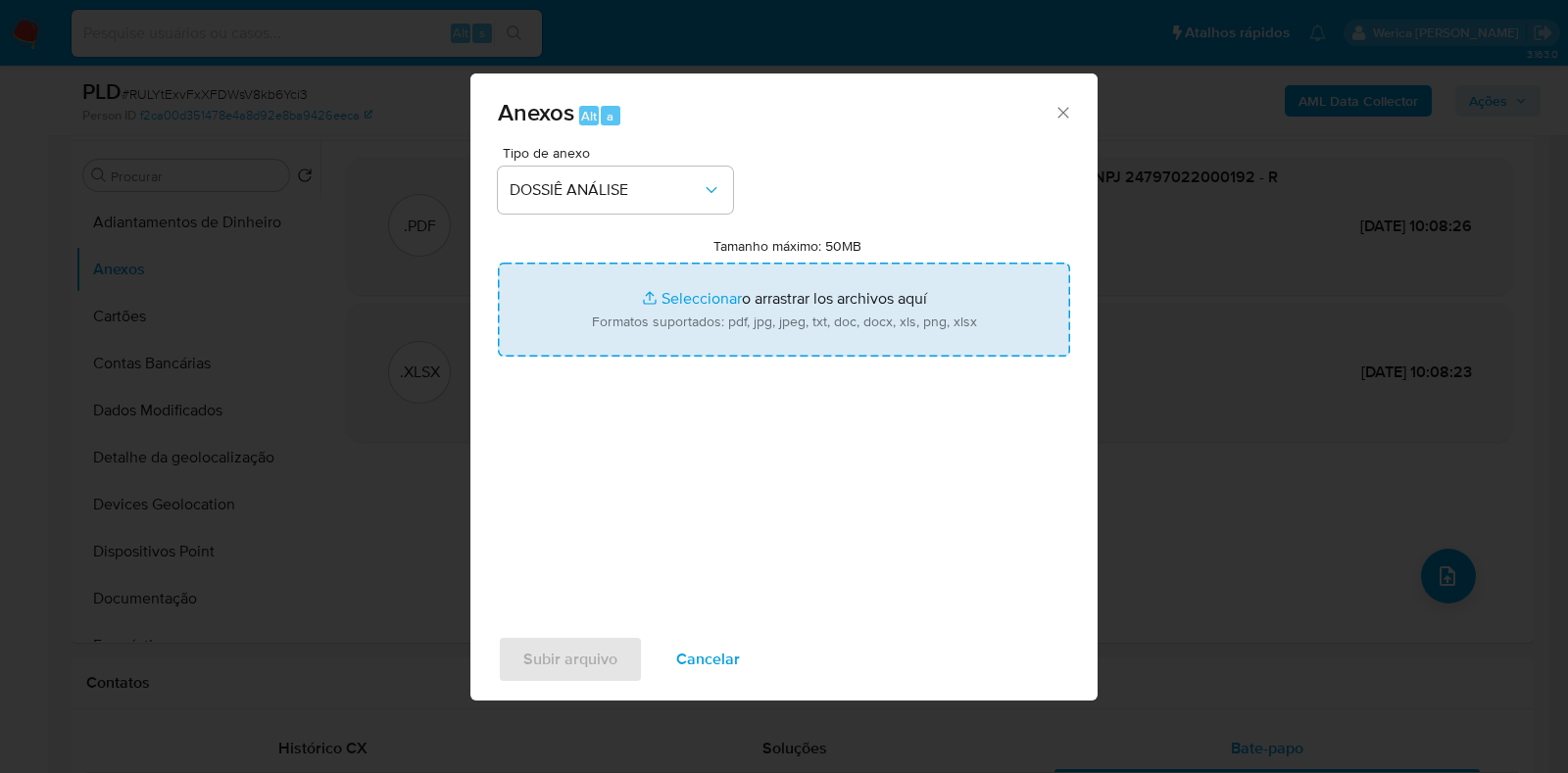
click at [726, 328] on input "Tamanho máximo: 50MB Seleccionar archivos" at bounding box center [783, 309] width 572 height 94
type input "C:\fakepath\SAR - XXXXX - CPF 14004972990 - GABRIELLY FERNANDES DA SILVA.pdf"
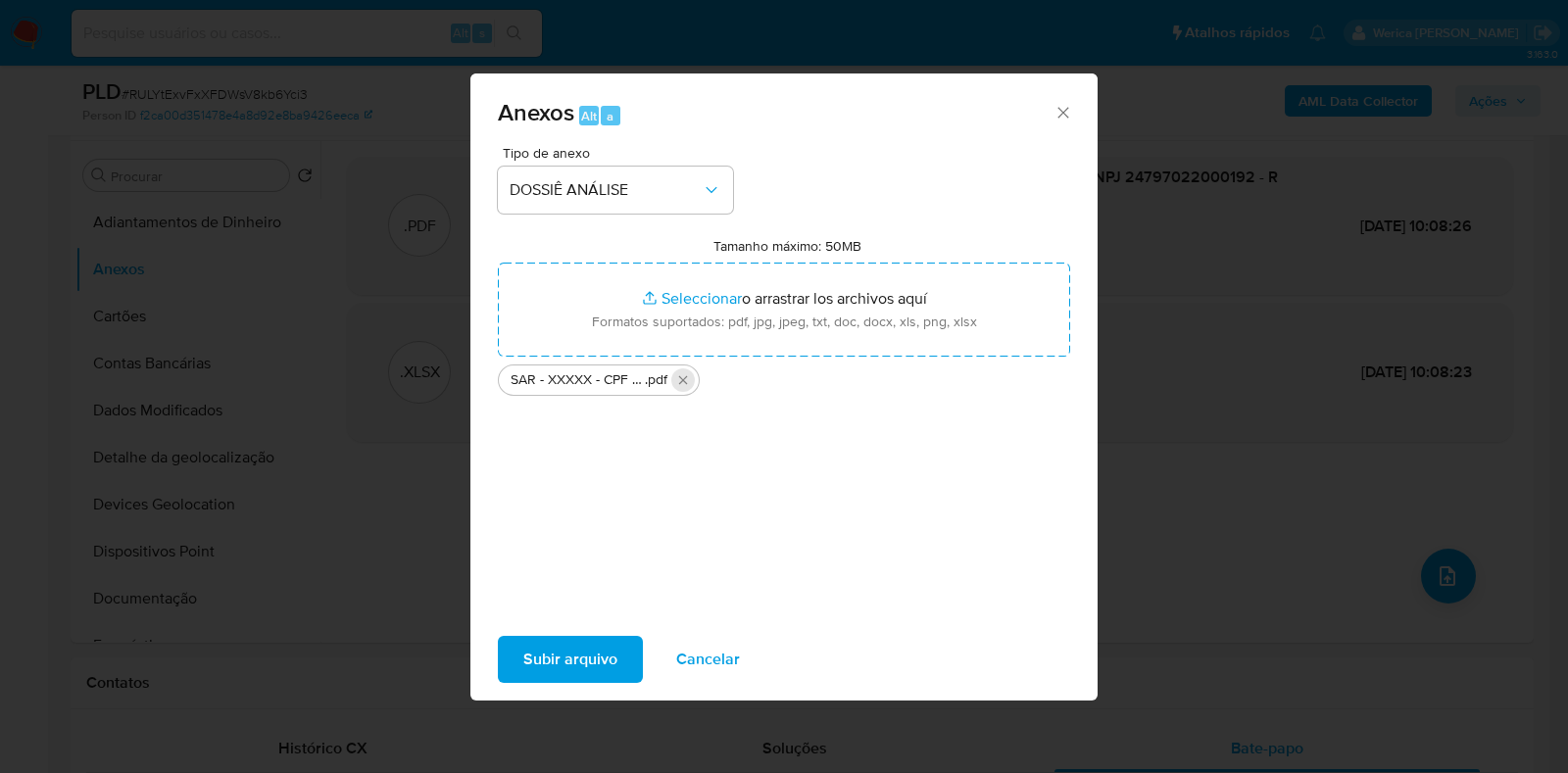
click at [686, 376] on icon "Eliminar SAR - XXXXX - CPF 14004972990 - GABRIELLY FERNANDES DA SILVA.pdf" at bounding box center [683, 381] width 16 height 16
click at [564, 654] on span "Subir arquivo" at bounding box center [569, 659] width 94 height 43
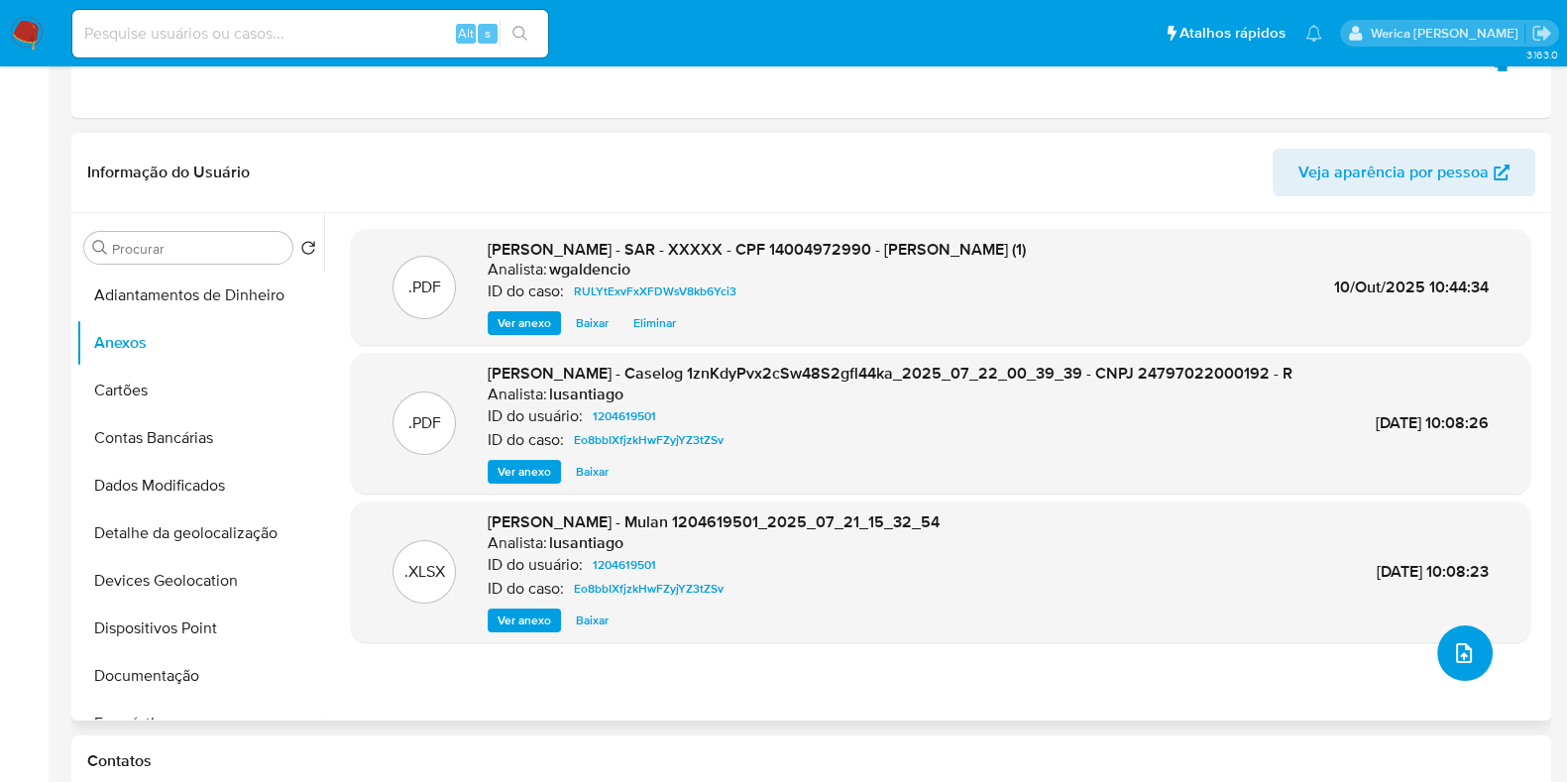
scroll to position [0, 0]
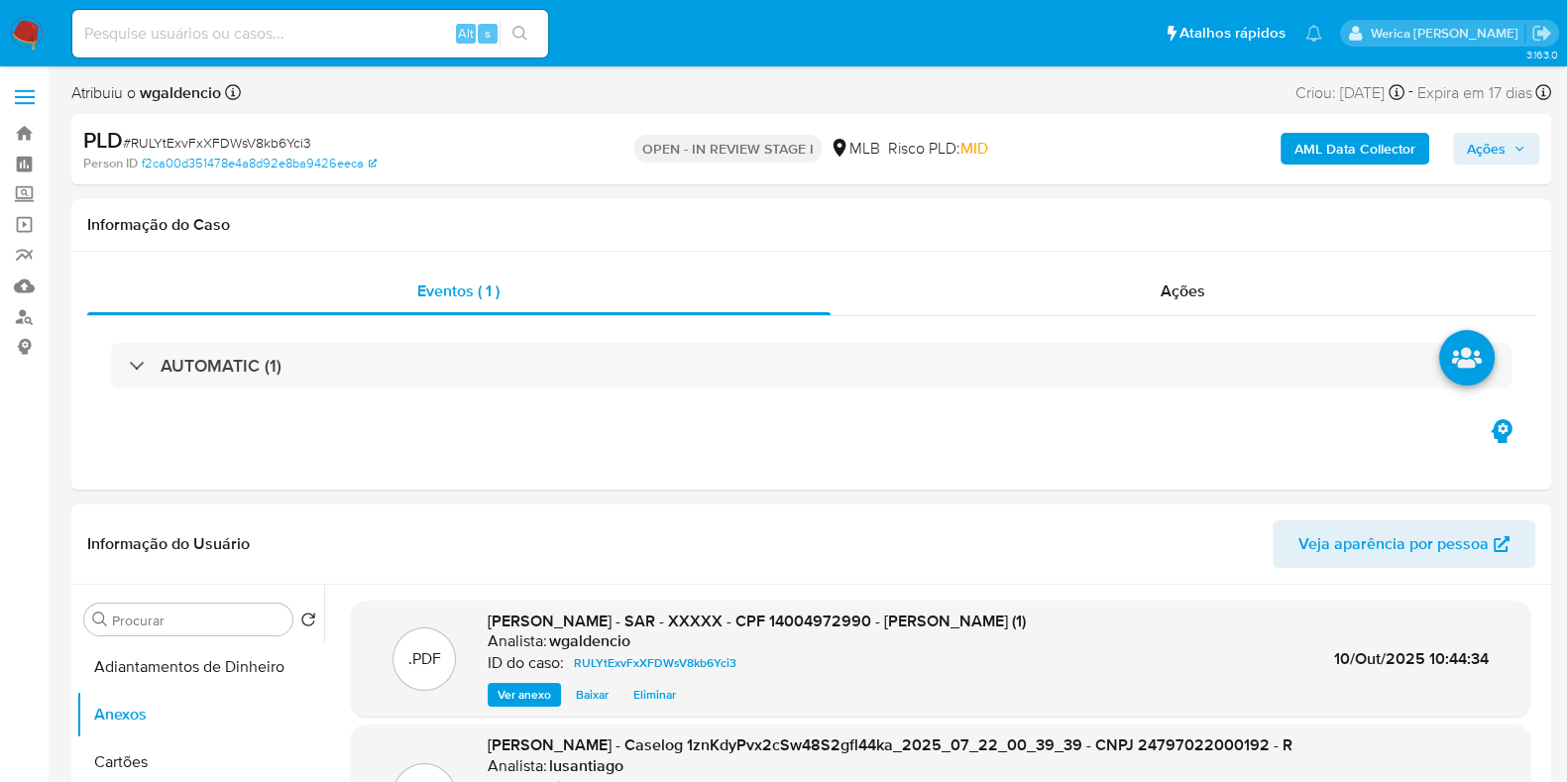
click at [1502, 148] on span "Ações" at bounding box center [1486, 149] width 39 height 32
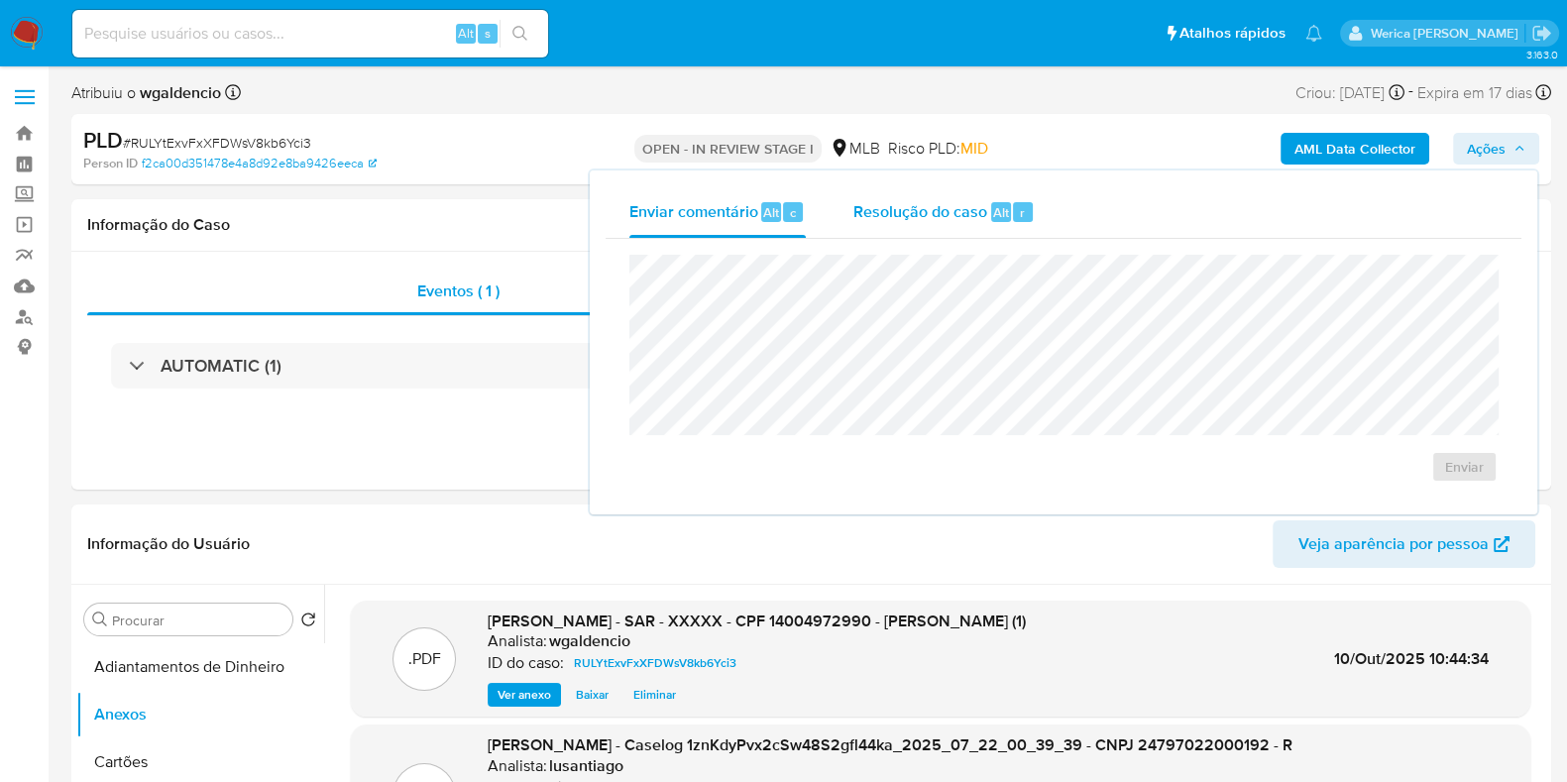
click at [949, 225] on div "Resolução do caso Alt r" at bounding box center [943, 212] width 181 height 52
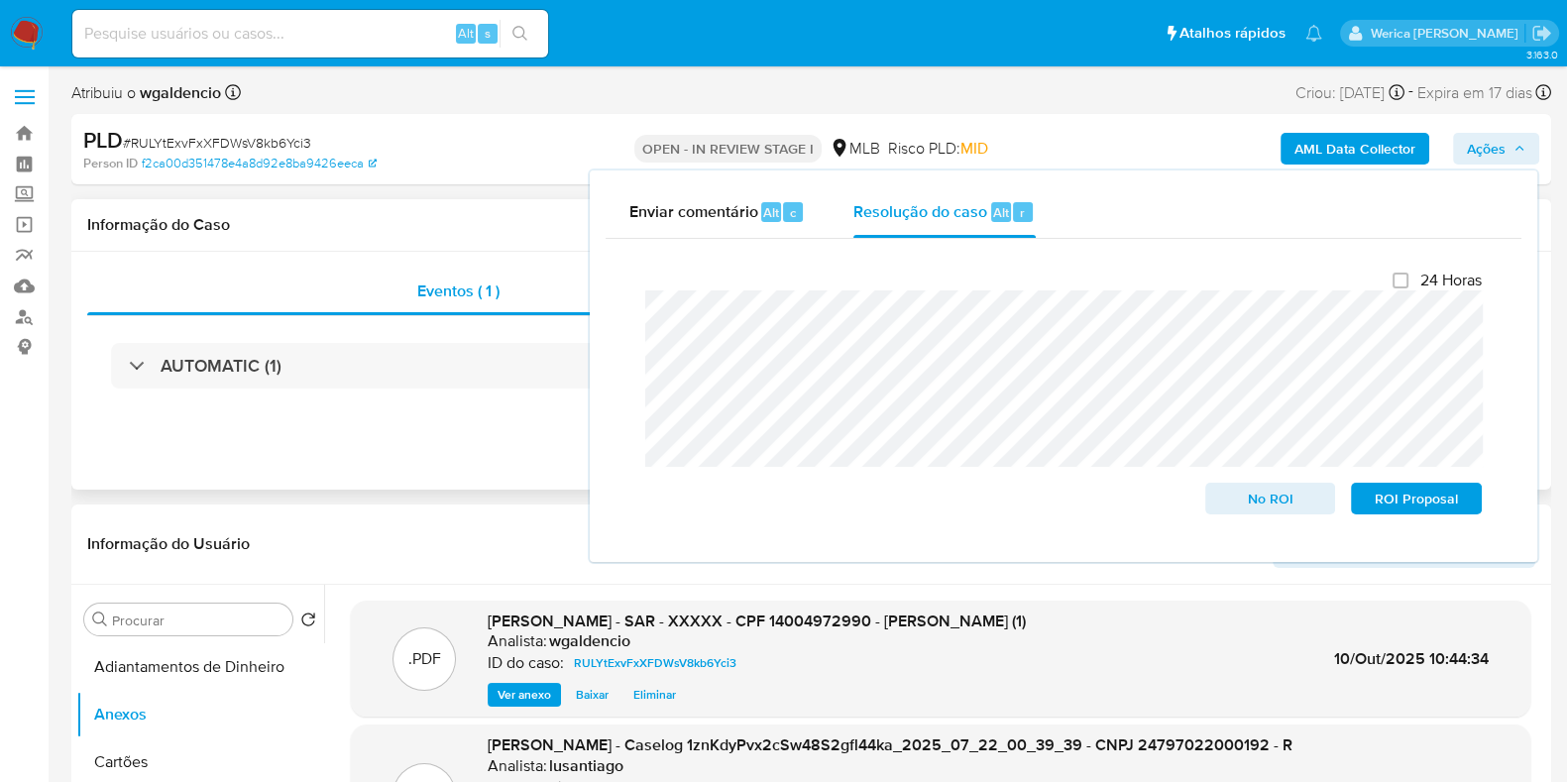
click at [495, 404] on div "AUTOMATIC (1)" at bounding box center [811, 365] width 1448 height 99
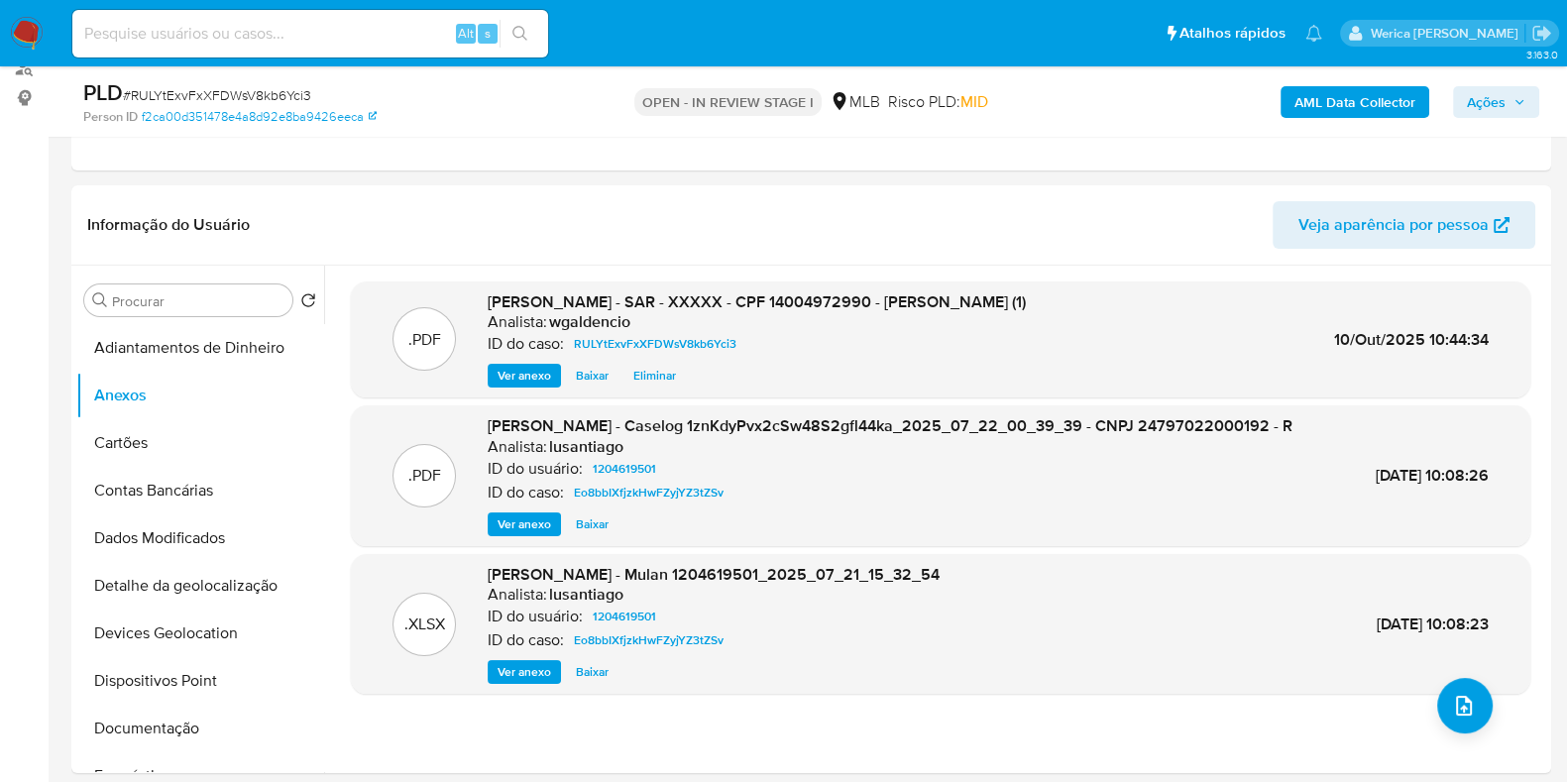
scroll to position [247, 0]
click at [1304, 116] on b "AML Data Collector" at bounding box center [1354, 102] width 121 height 32
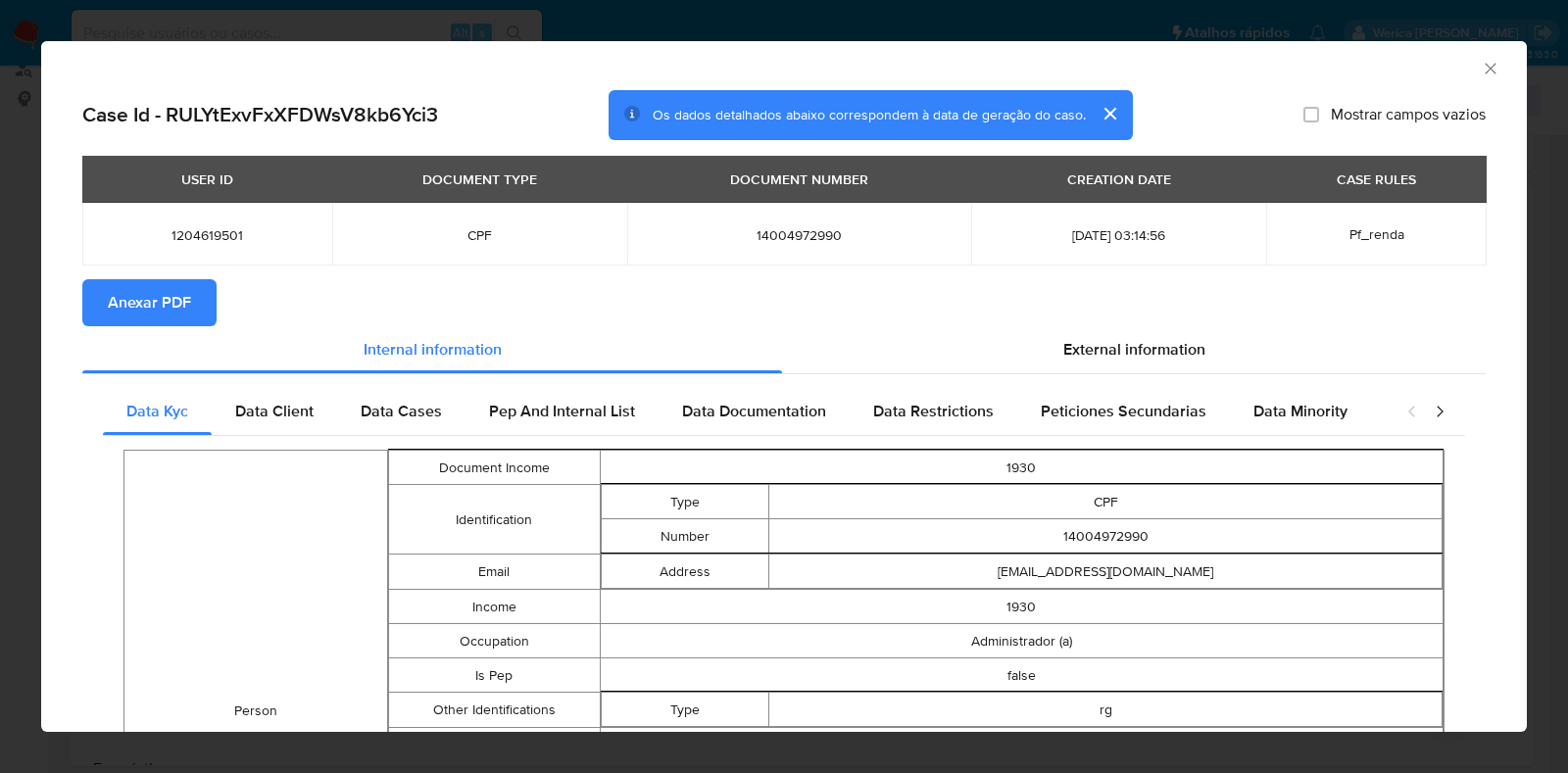
click at [181, 315] on span "Anexar PDF" at bounding box center [149, 302] width 83 height 43
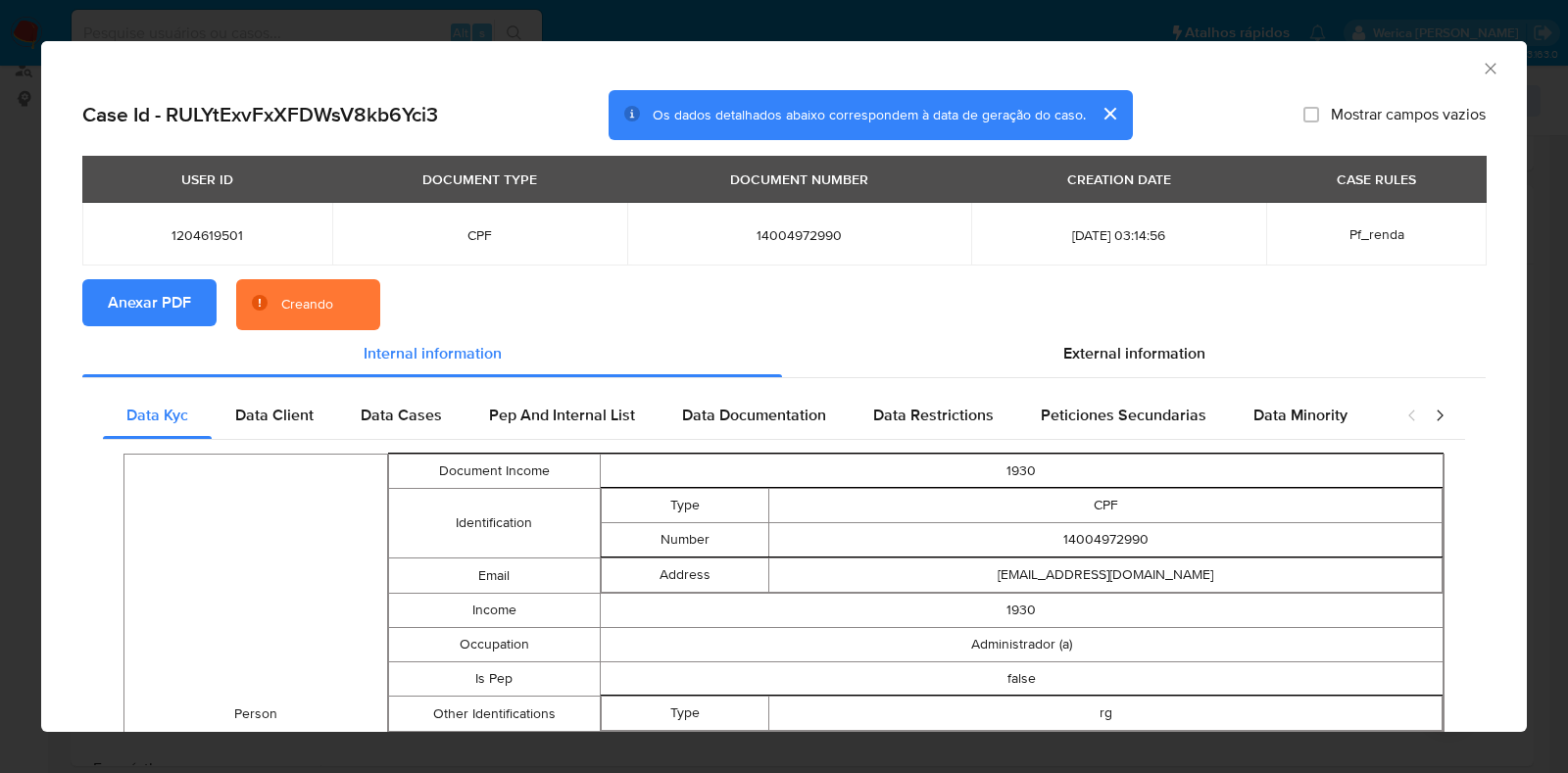
click at [150, 316] on span "Anexar PDF" at bounding box center [149, 302] width 83 height 43
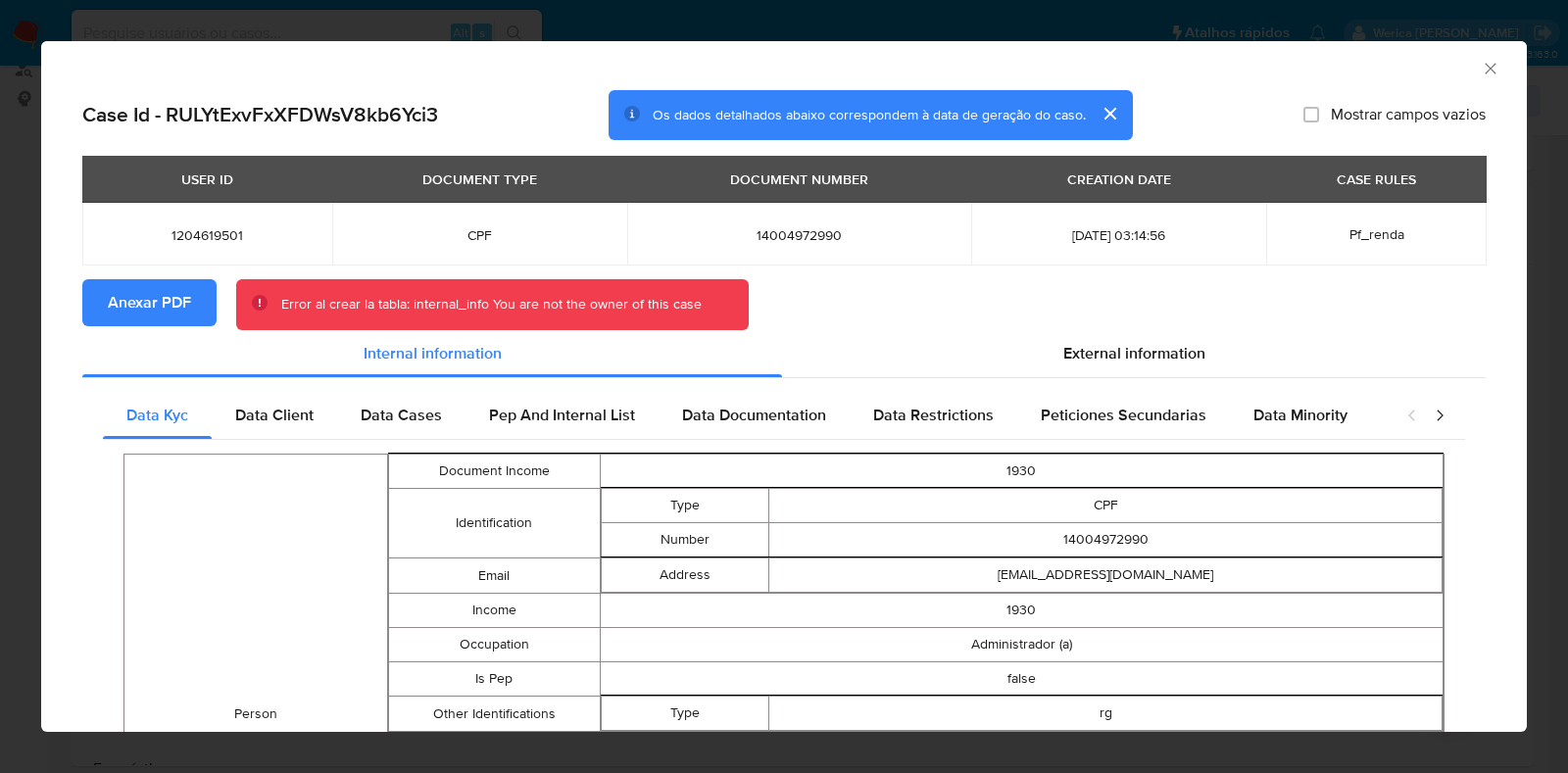
click at [1480, 75] on icon "Fechar a janela" at bounding box center [1490, 68] width 20 height 20
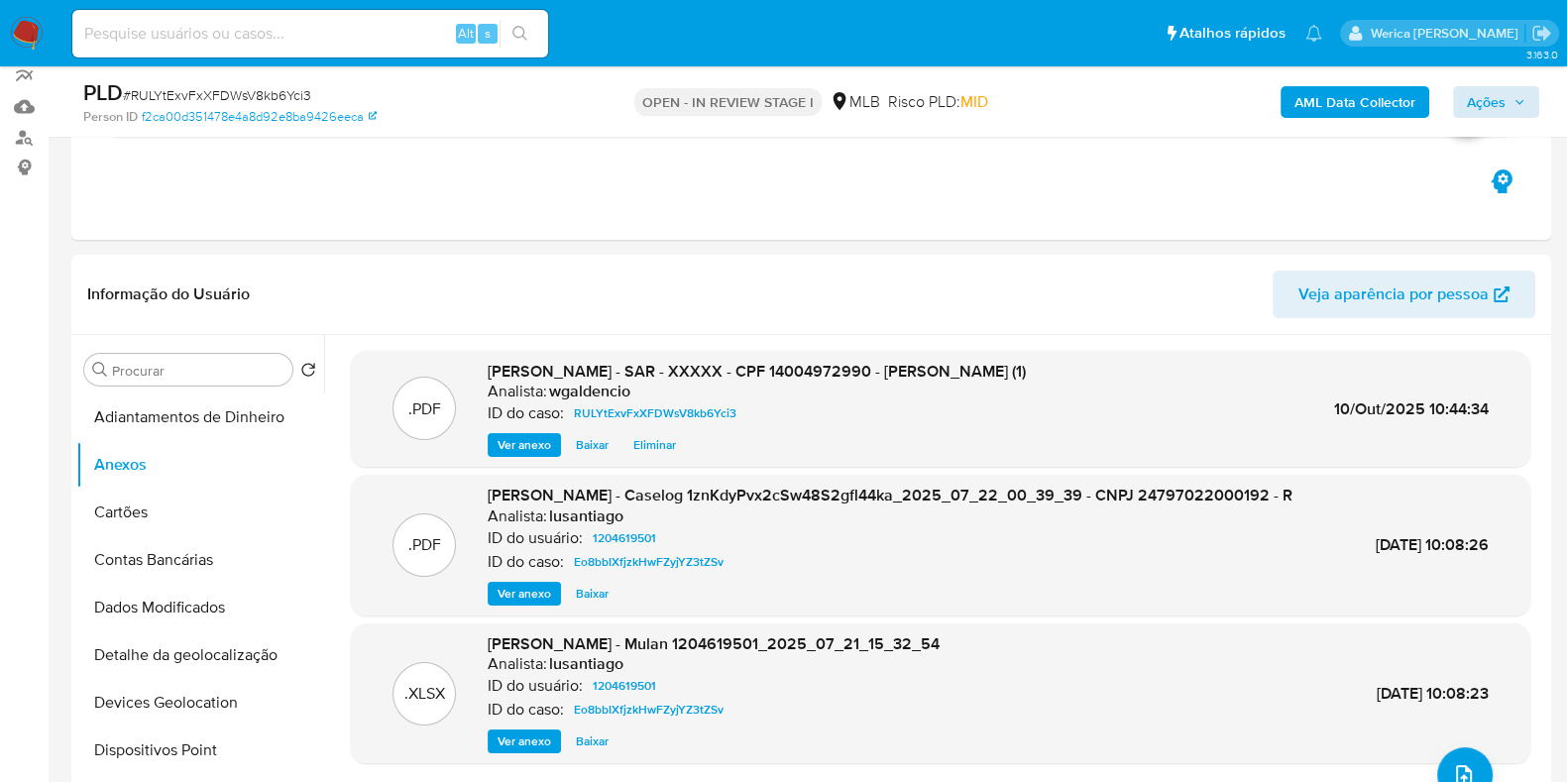
scroll to position [123, 0]
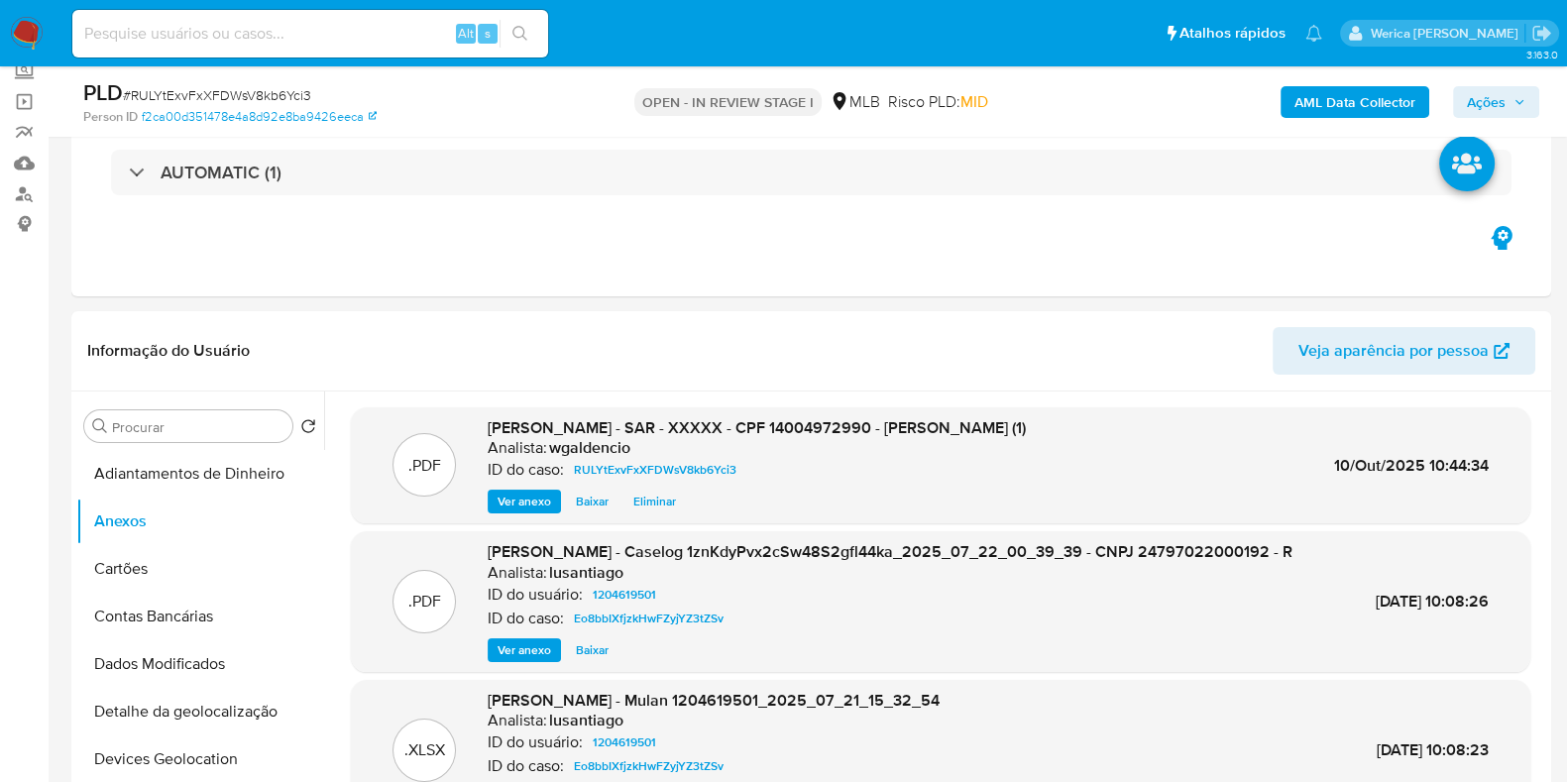
click at [1478, 103] on span "Ações" at bounding box center [1486, 102] width 39 height 32
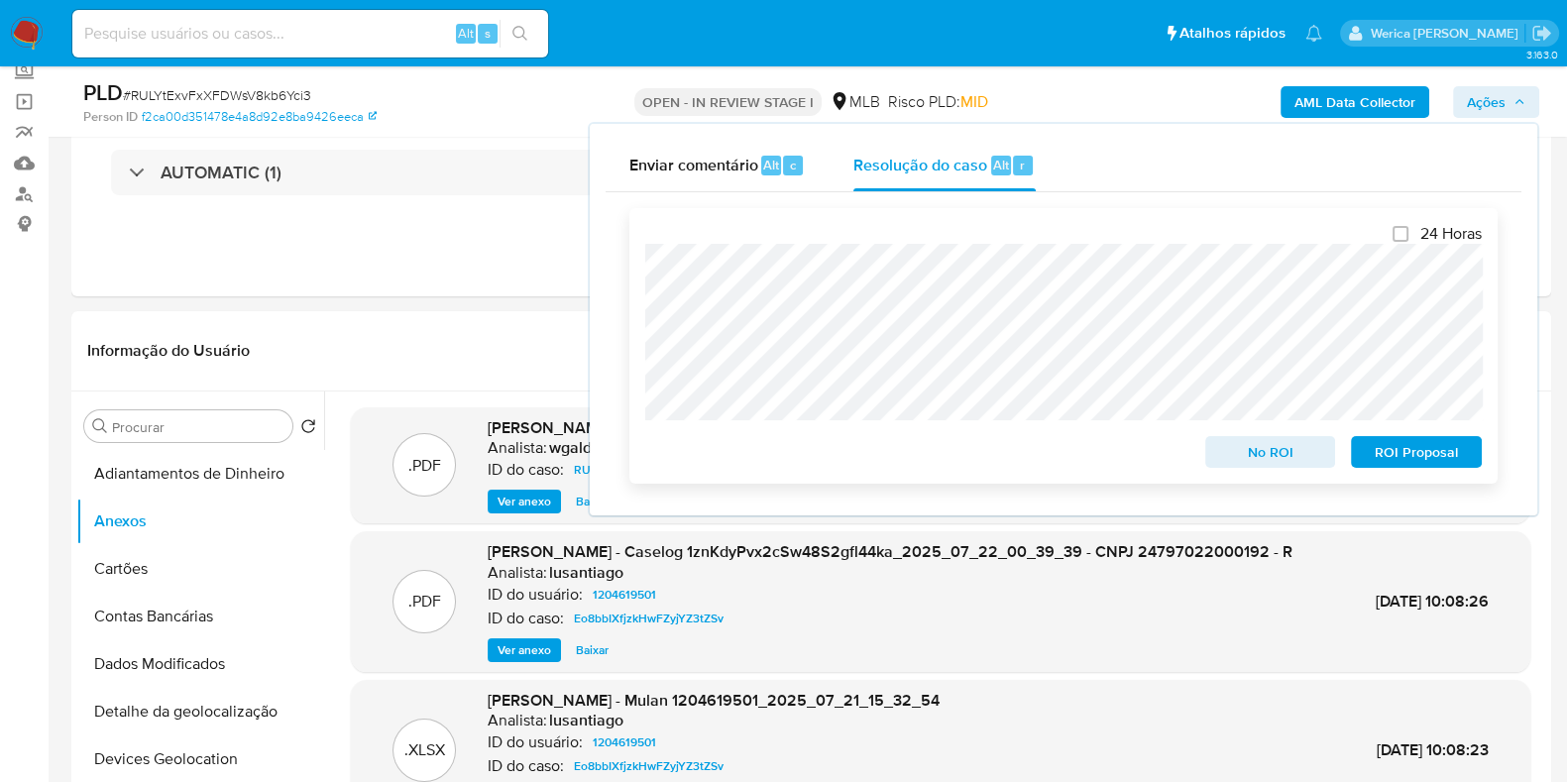
click at [1391, 461] on span "ROI Proposal" at bounding box center [1416, 452] width 103 height 28
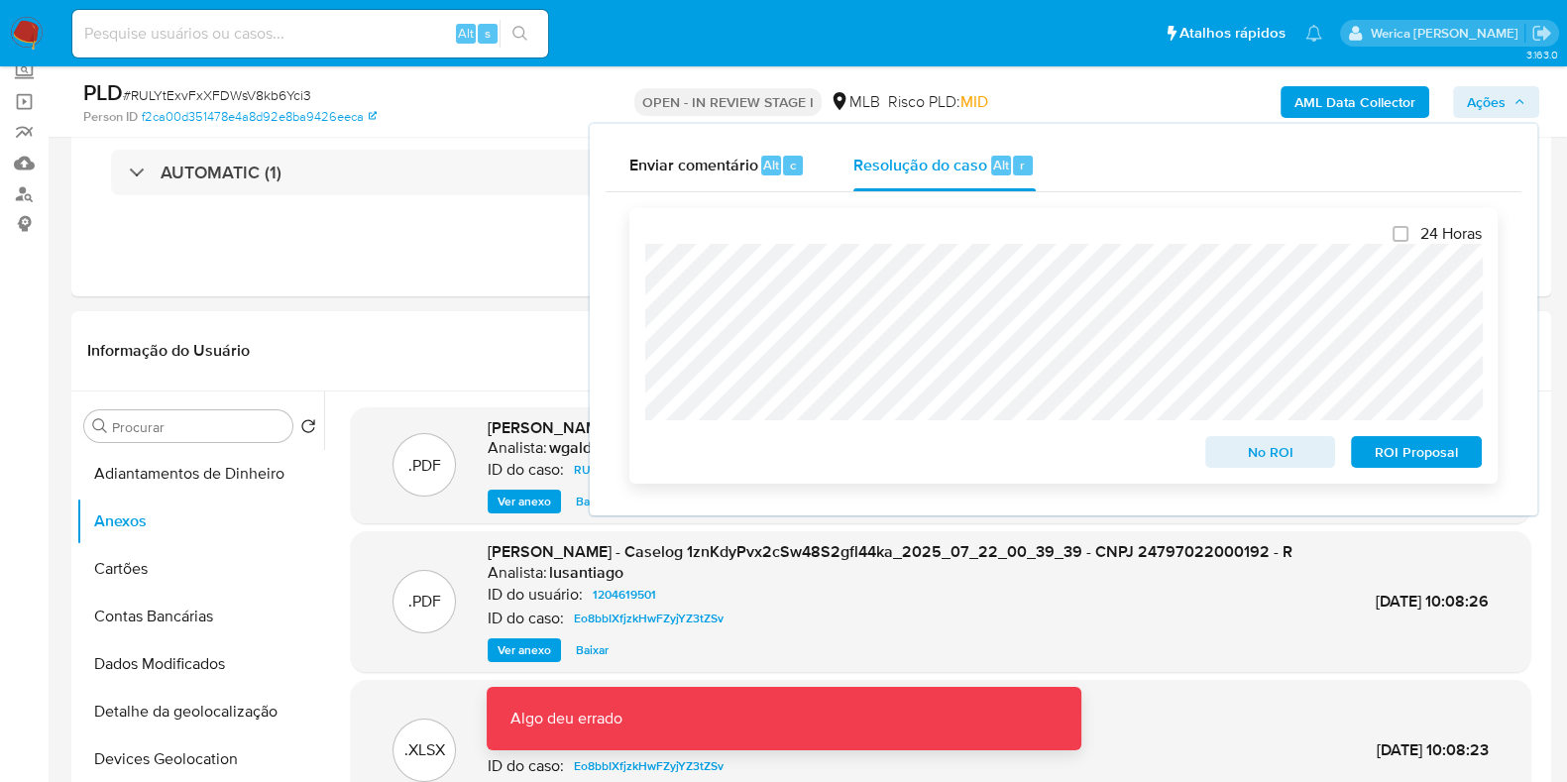
click at [1449, 466] on span "ROI Proposal" at bounding box center [1416, 452] width 103 height 28
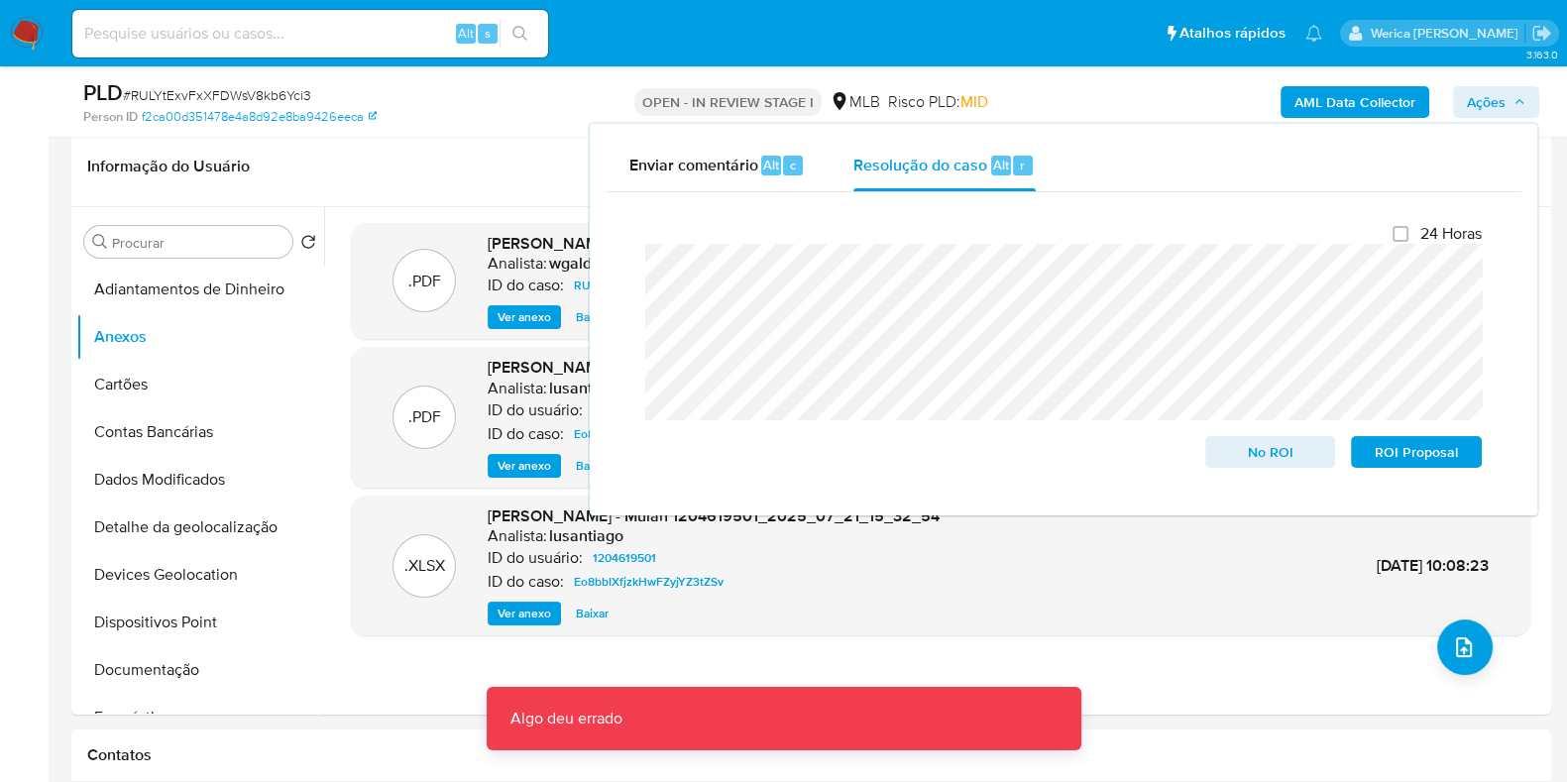
scroll to position [372, 0]
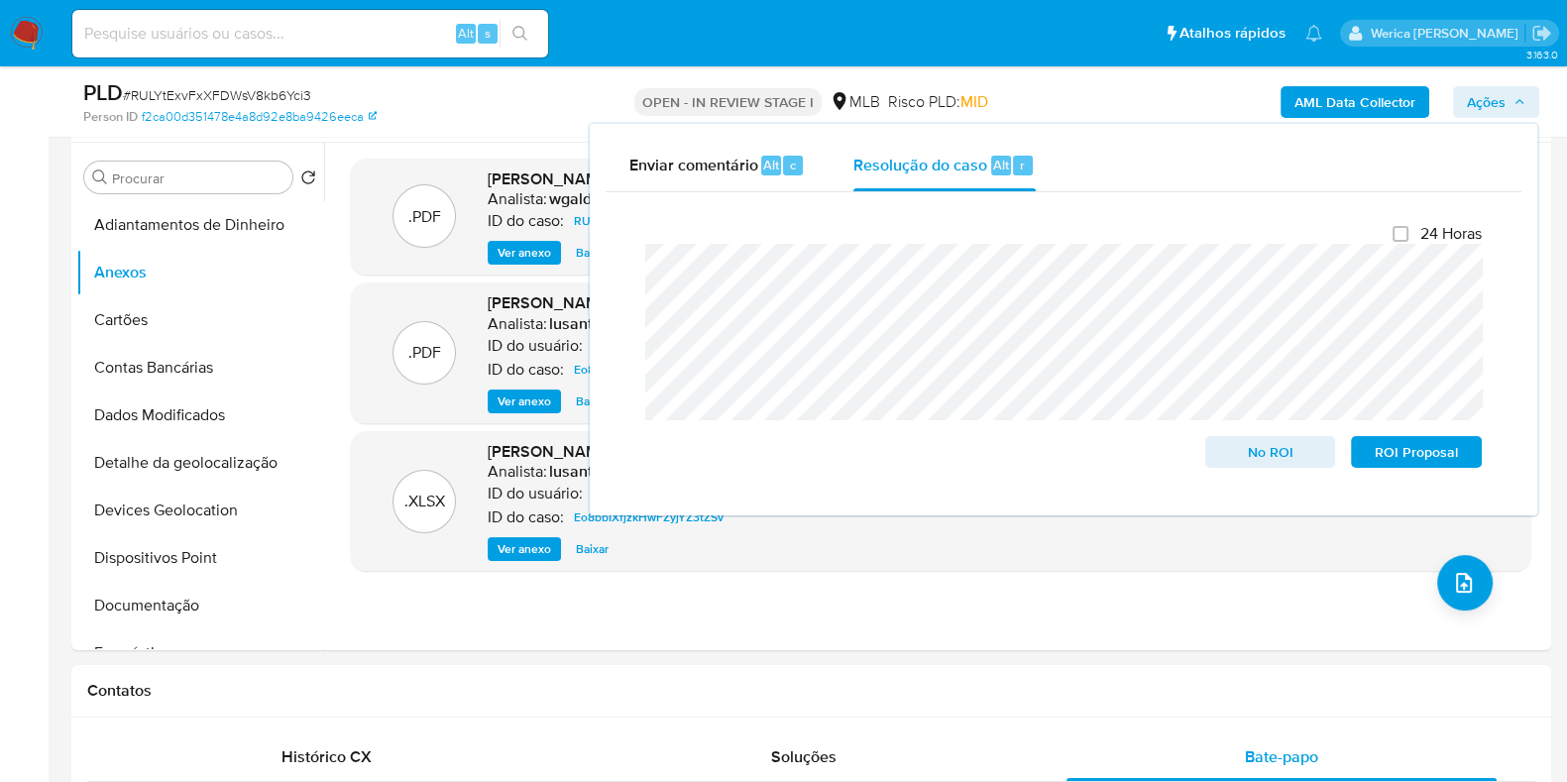
click at [588, 166] on div "Enviar comentário Alt c Resolução do caso Alt r Fechamento do caso 24 Horas No …" at bounding box center [1063, 319] width 951 height 395
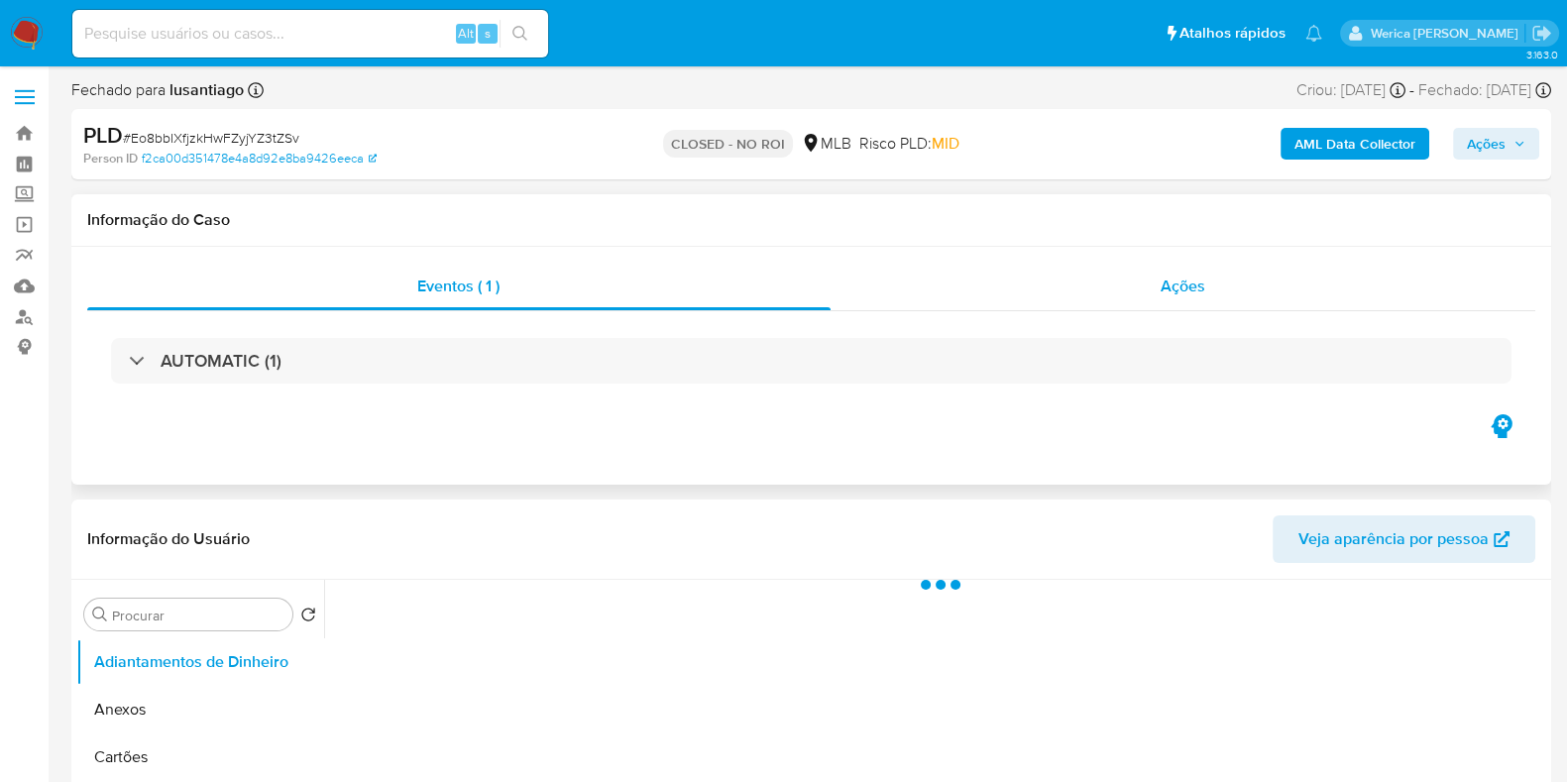
click at [1172, 283] on span "Ações" at bounding box center [1182, 285] width 45 height 23
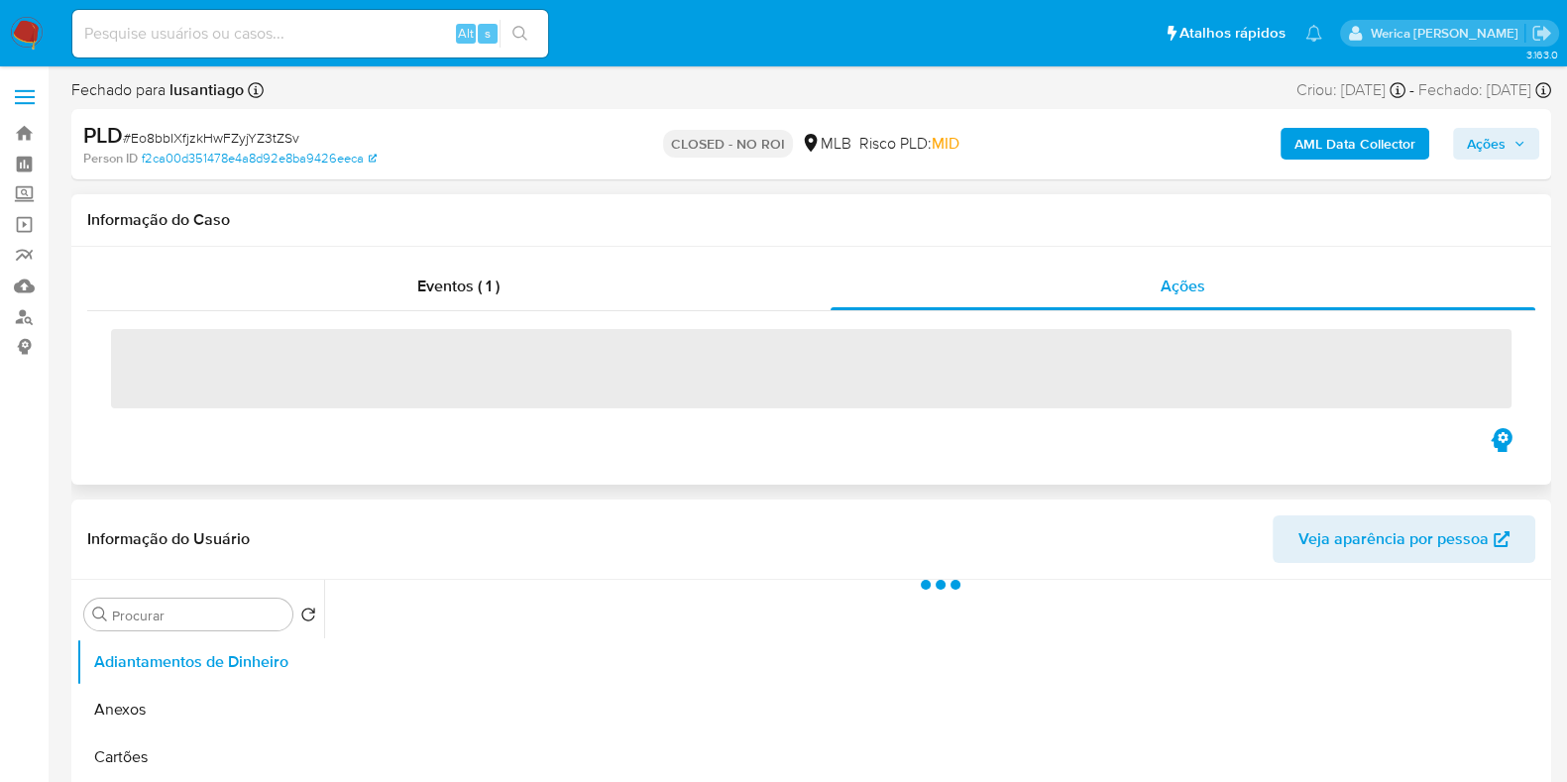
select select "10"
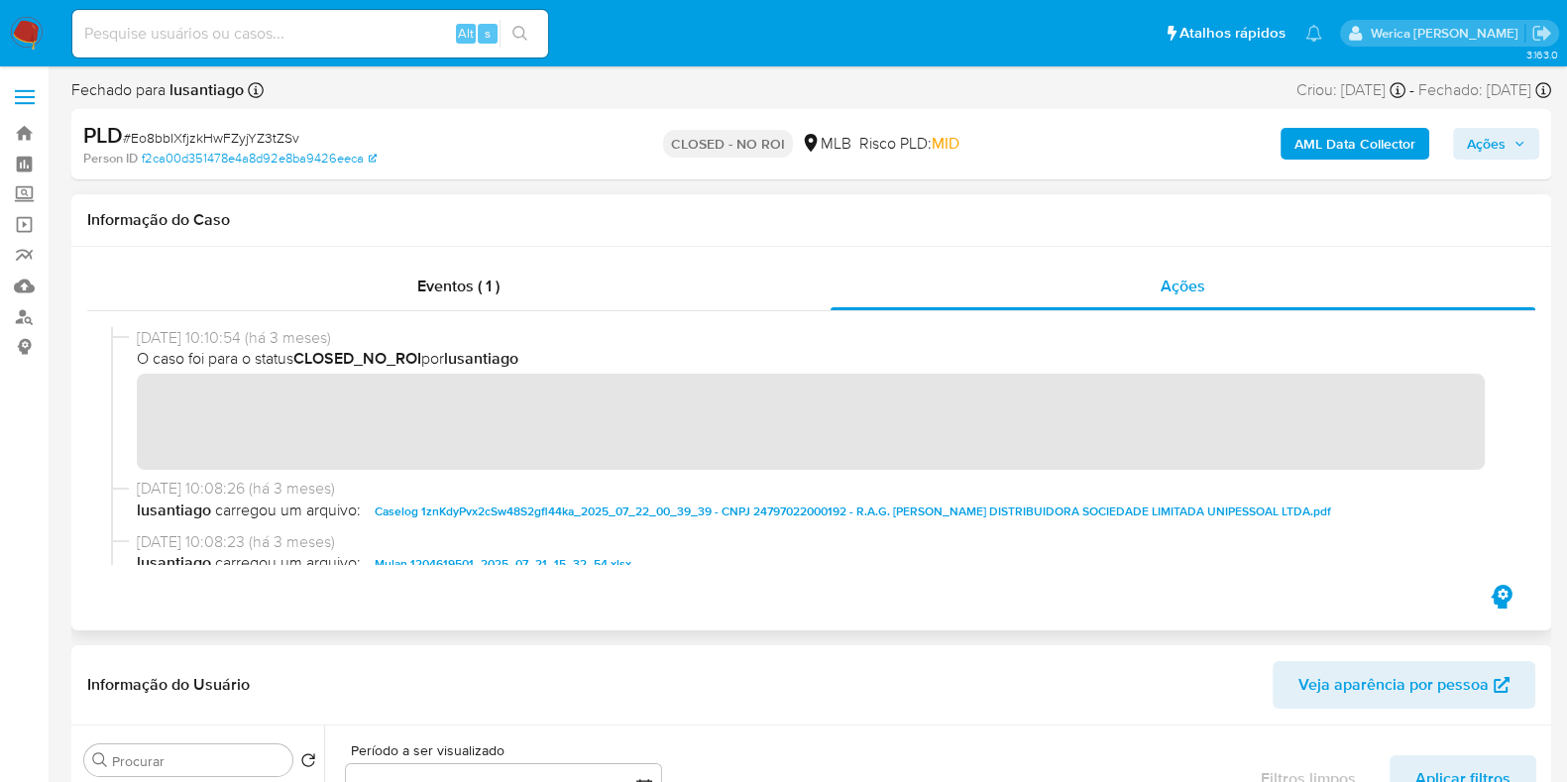
click at [877, 503] on span "Caselog 1znKdyPvx2cSw48S2gfl44ka_2025_07_22_00_39_39 - CNPJ 24797022000192 - R.…" at bounding box center [853, 511] width 956 height 24
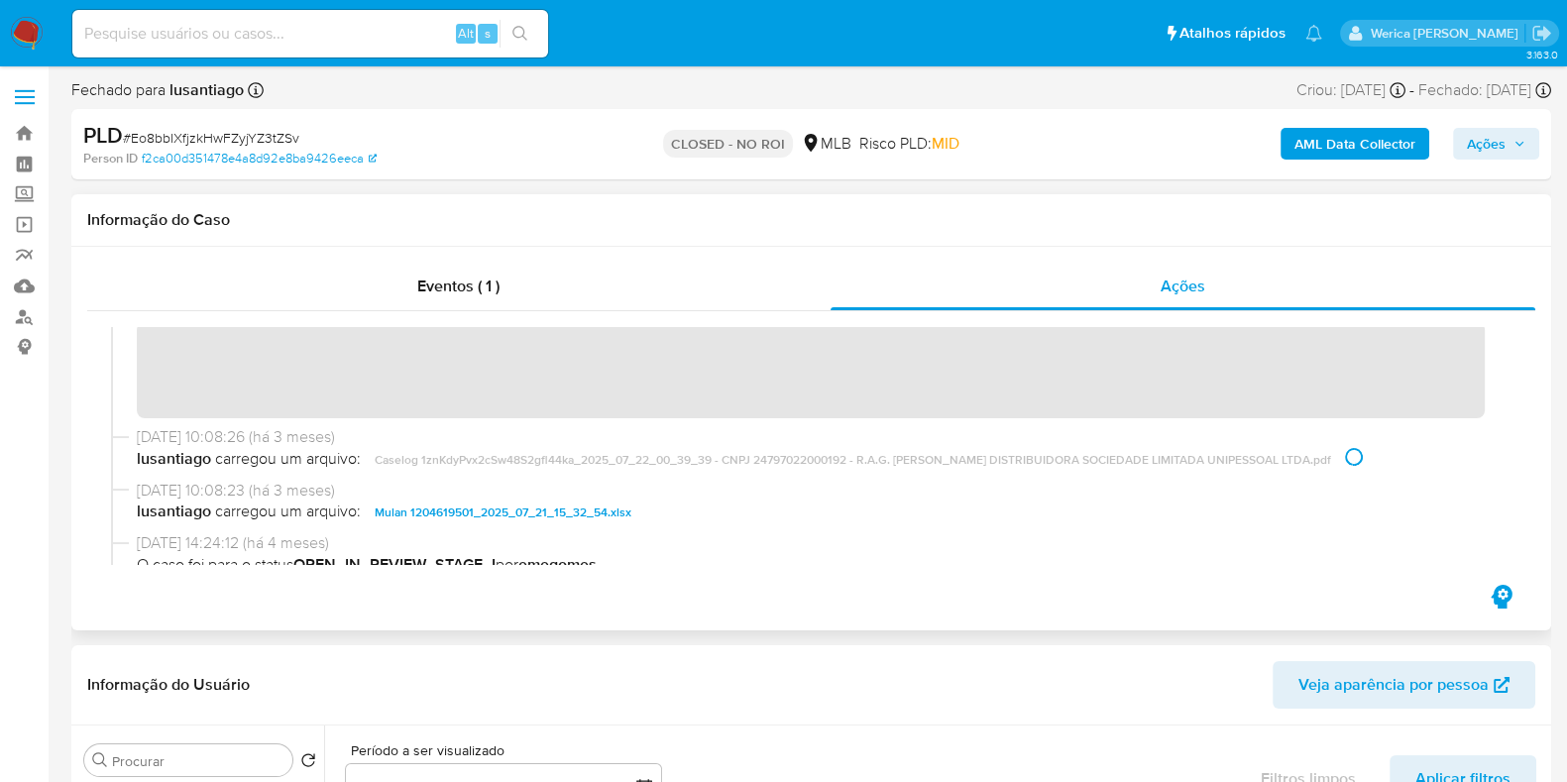
scroll to position [48, 0]
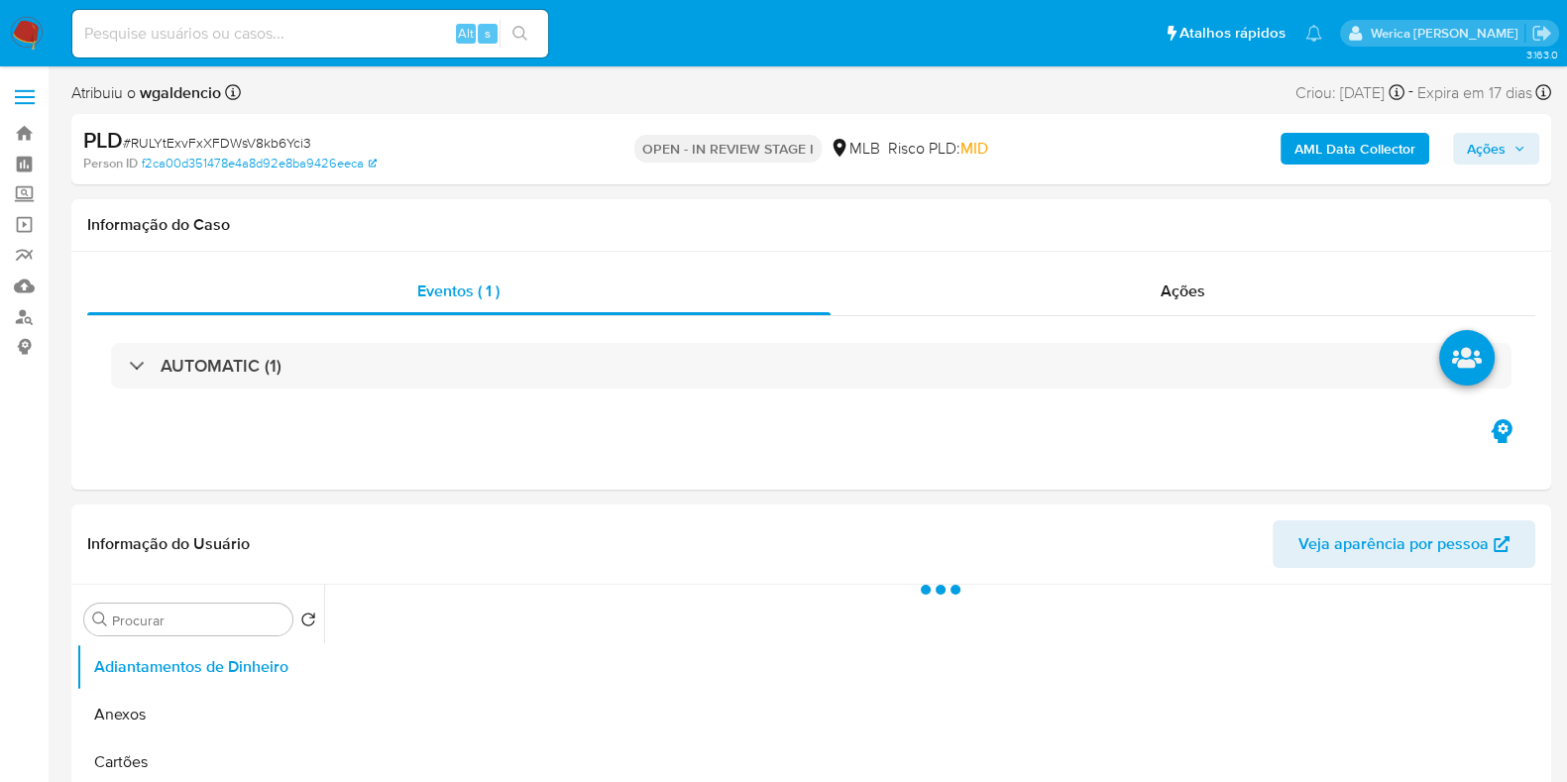
click at [1473, 143] on span "Ações" at bounding box center [1486, 149] width 39 height 32
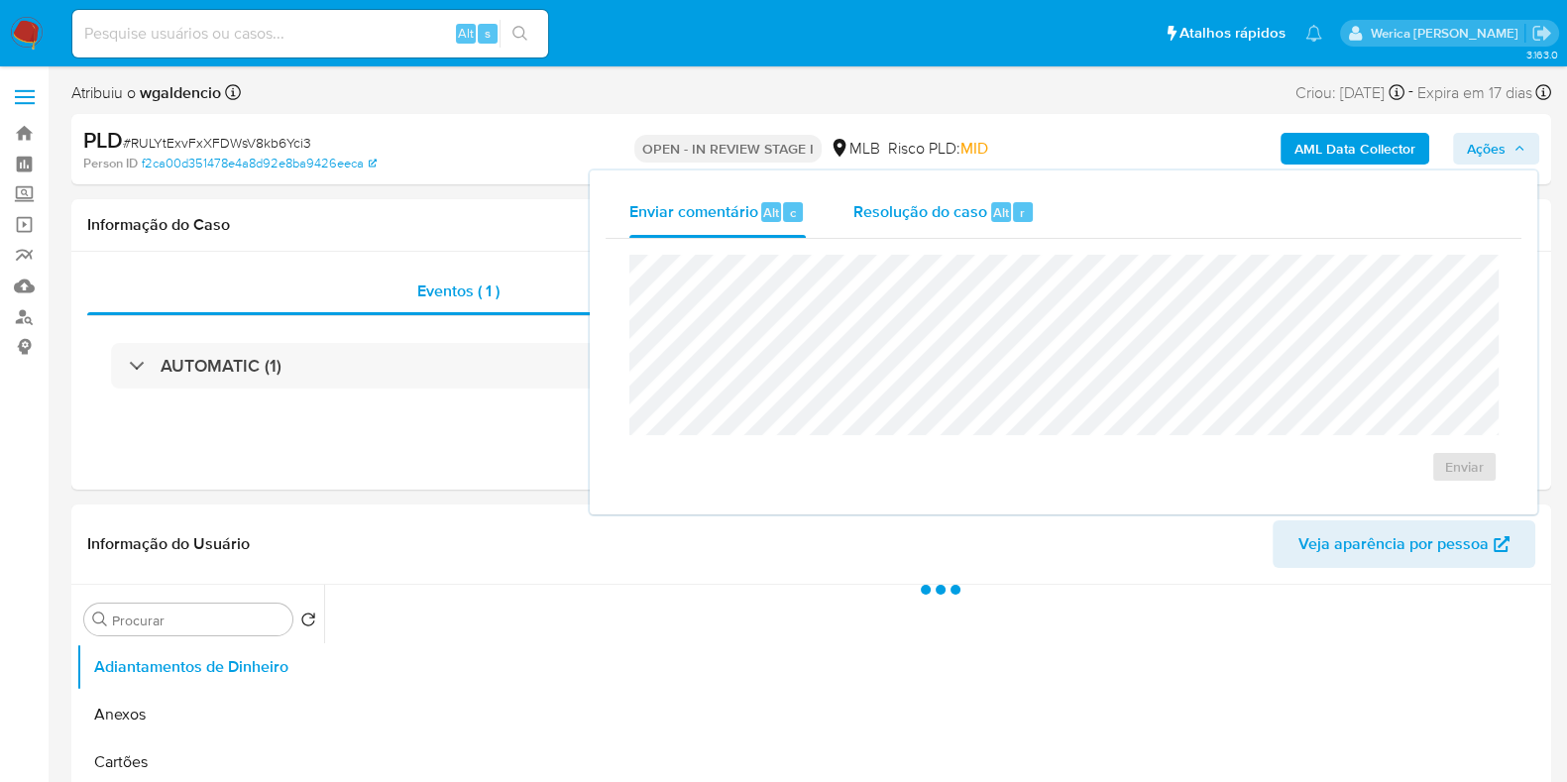
select select "10"
click at [986, 197] on div "Resolução do caso Alt r" at bounding box center [943, 212] width 181 height 52
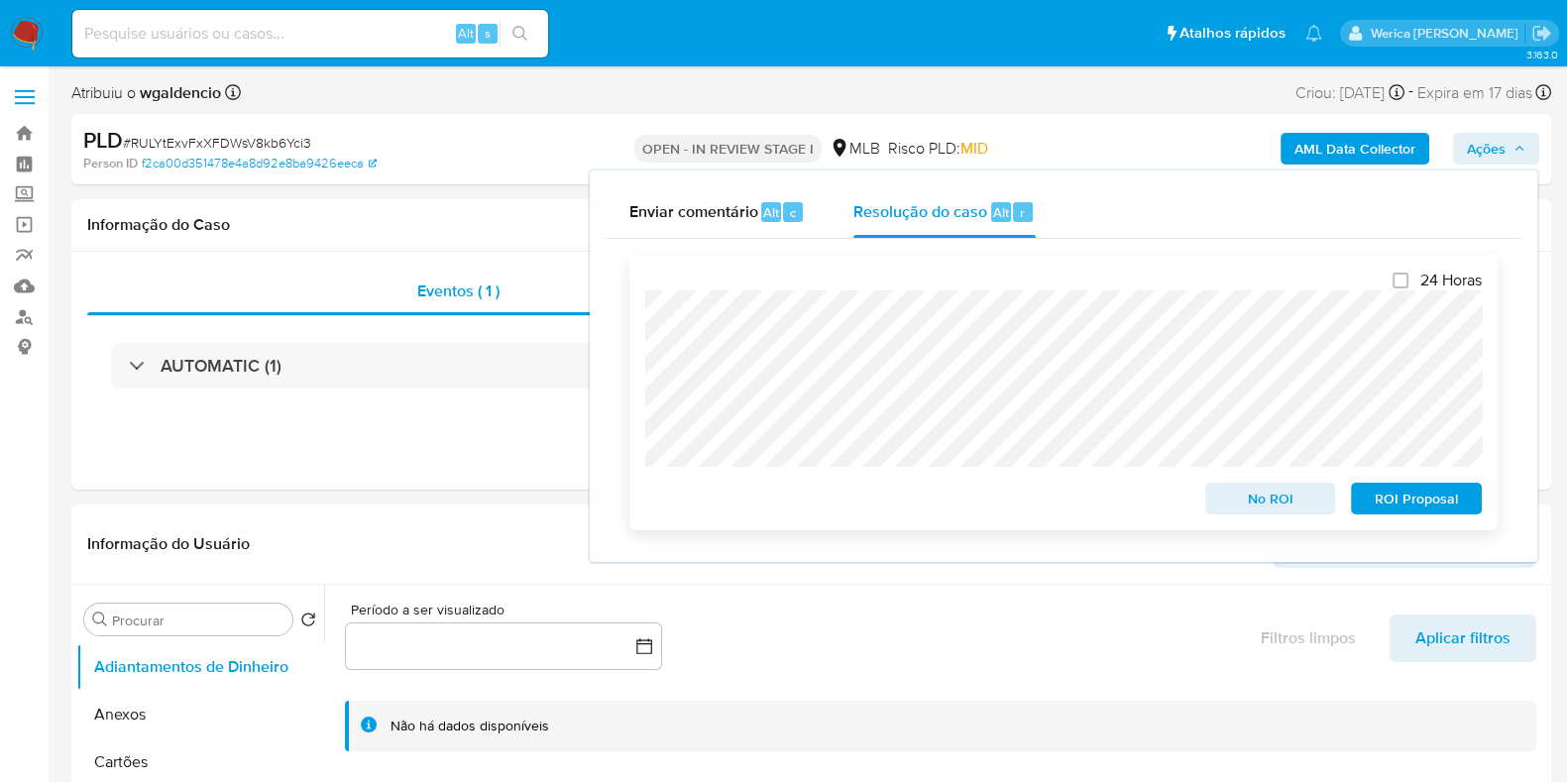
click at [1395, 502] on span "ROI Proposal" at bounding box center [1416, 499] width 103 height 28
click at [1382, 497] on span "ROI Proposal" at bounding box center [1416, 499] width 103 height 28
click at [157, 477] on div "Eventos ( 1 ) Ações AUTOMATIC (1)" at bounding box center [810, 371] width 1479 height 238
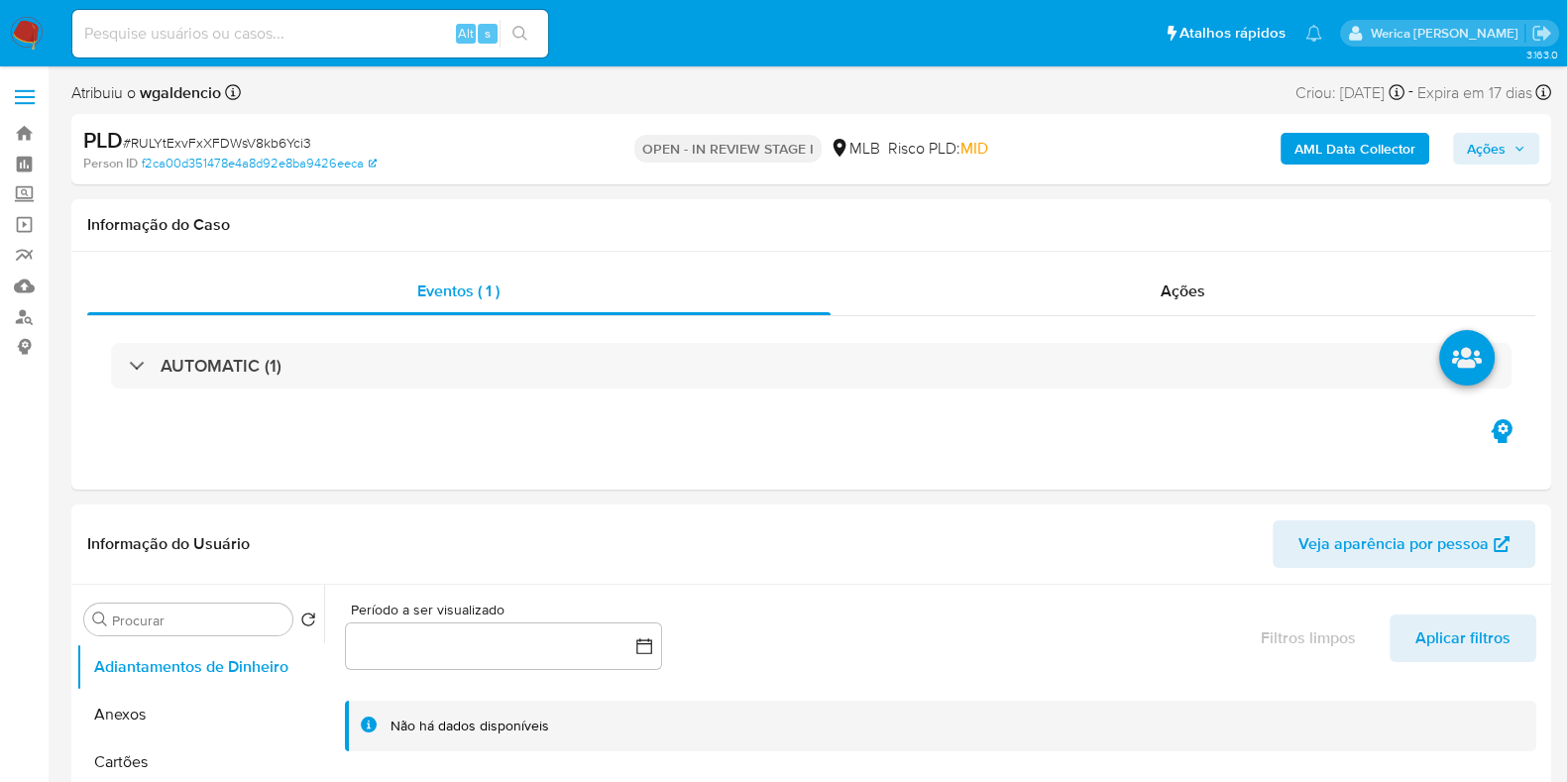
click at [1460, 141] on button "Ações" at bounding box center [1496, 149] width 86 height 32
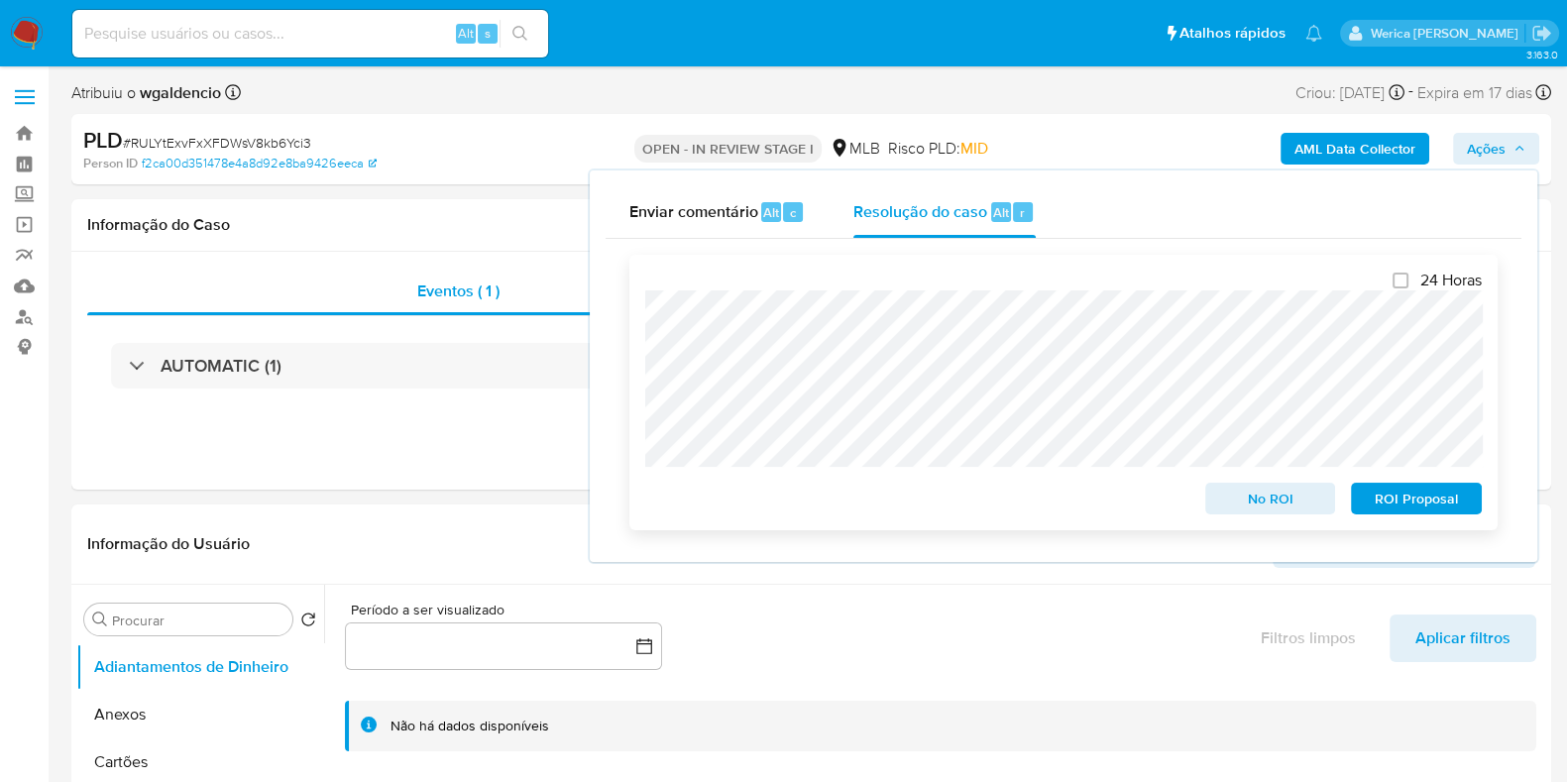
click at [1390, 505] on span "ROI Proposal" at bounding box center [1416, 499] width 103 height 28
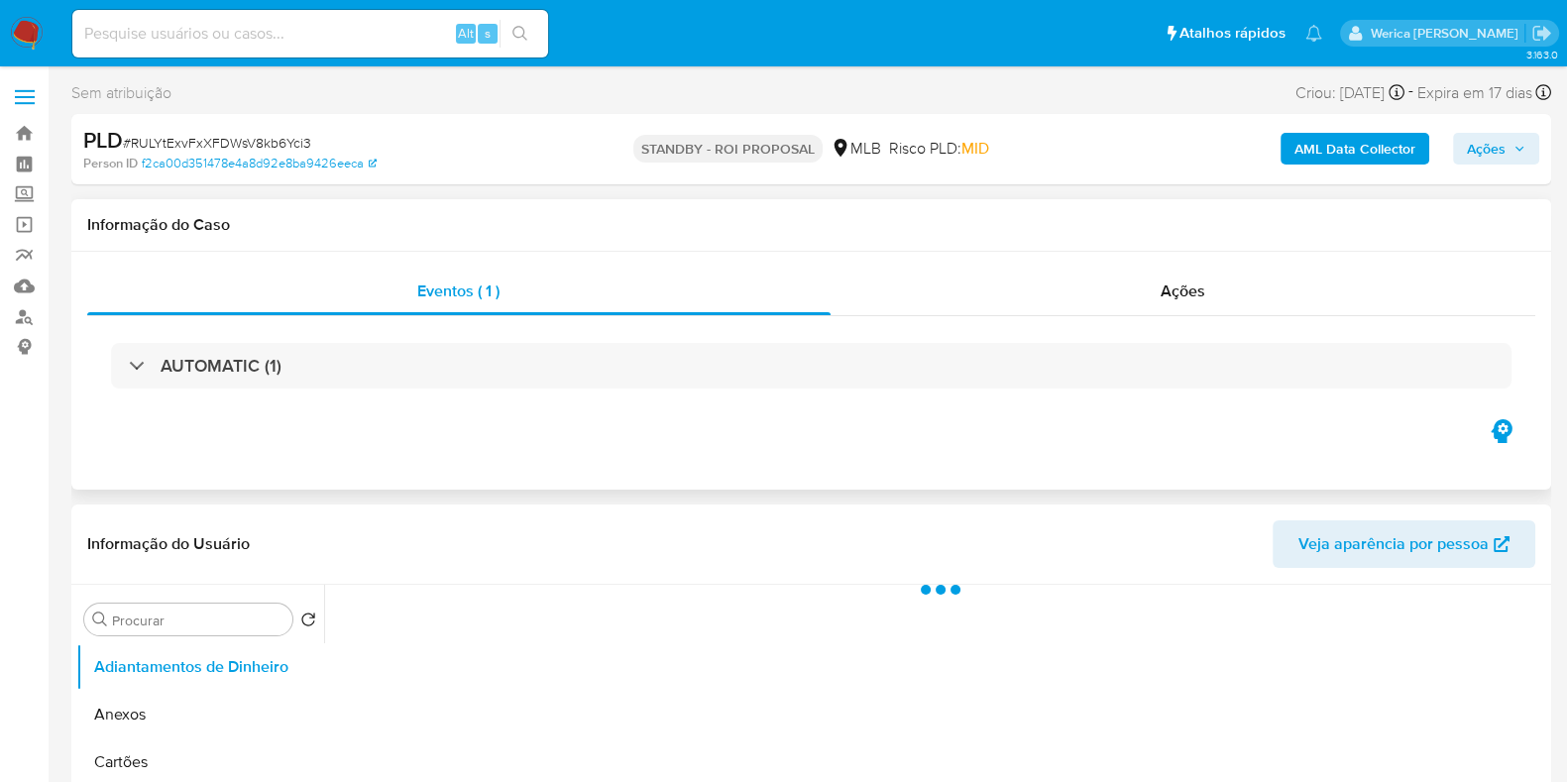
select select "10"
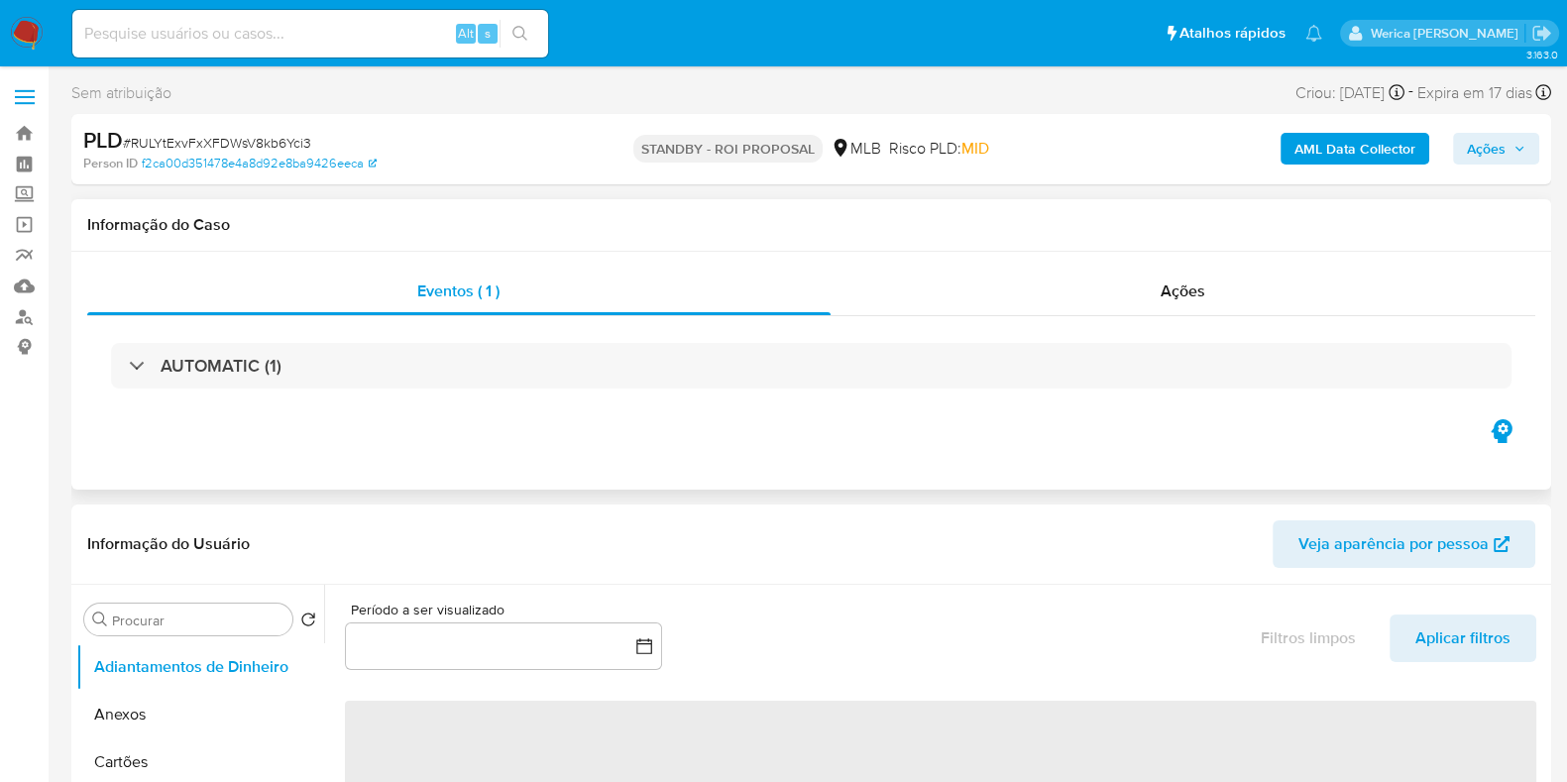
click at [277, 432] on div "Eventos ( 1 ) Ações AUTOMATIC (1)" at bounding box center [810, 371] width 1479 height 238
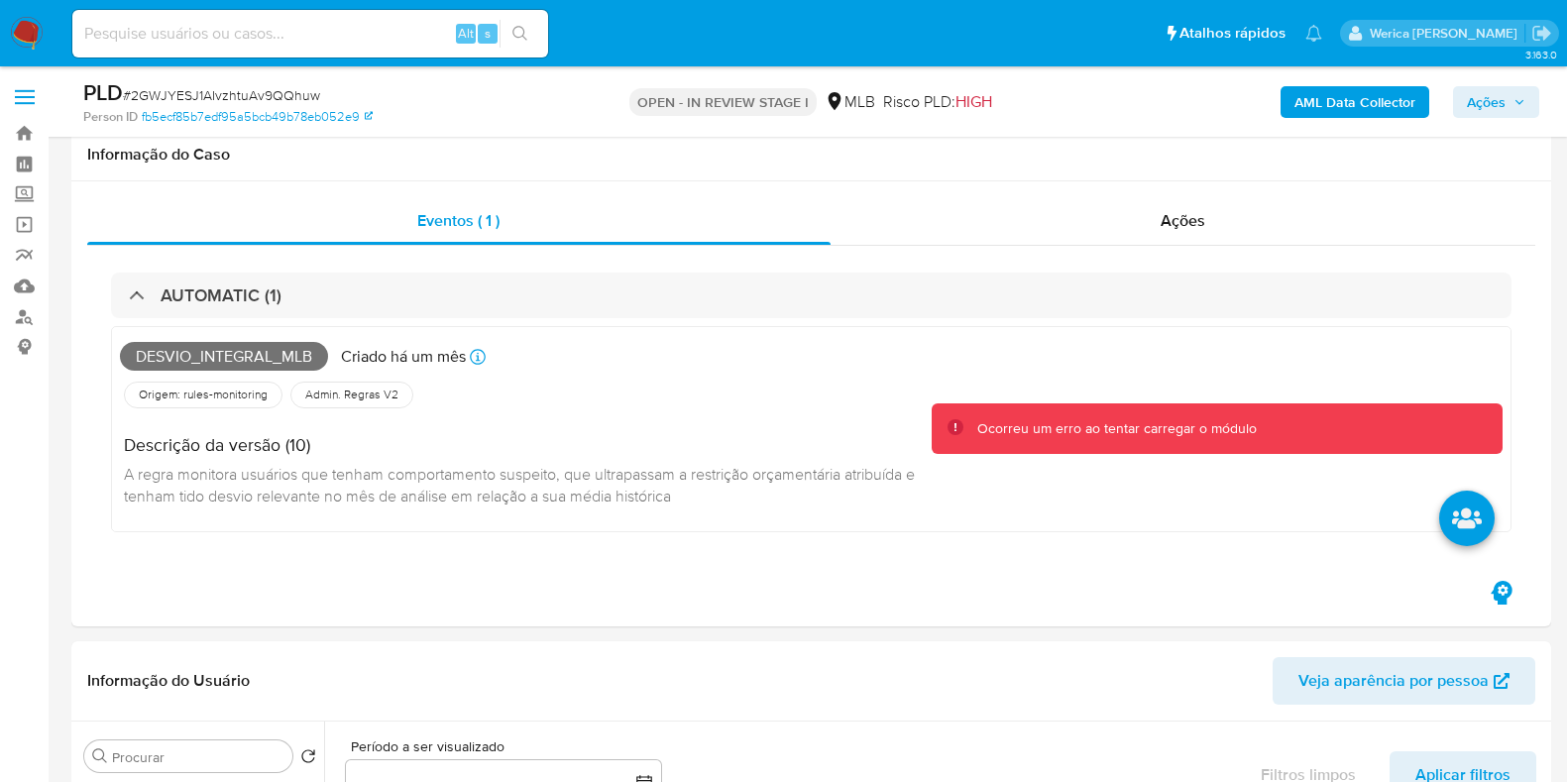
select select "10"
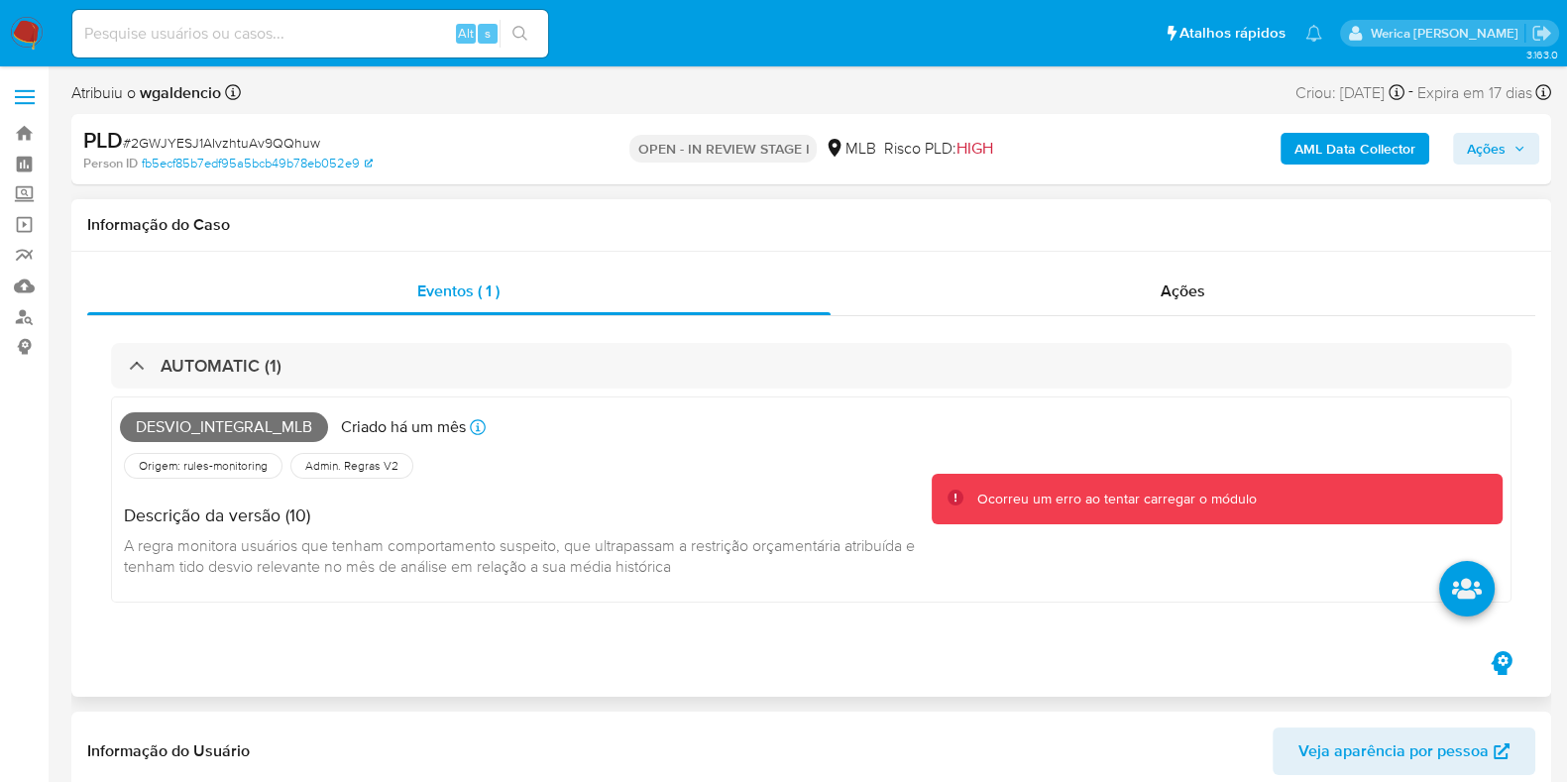
click at [1160, 245] on div "Informação do Caso" at bounding box center [810, 225] width 1479 height 53
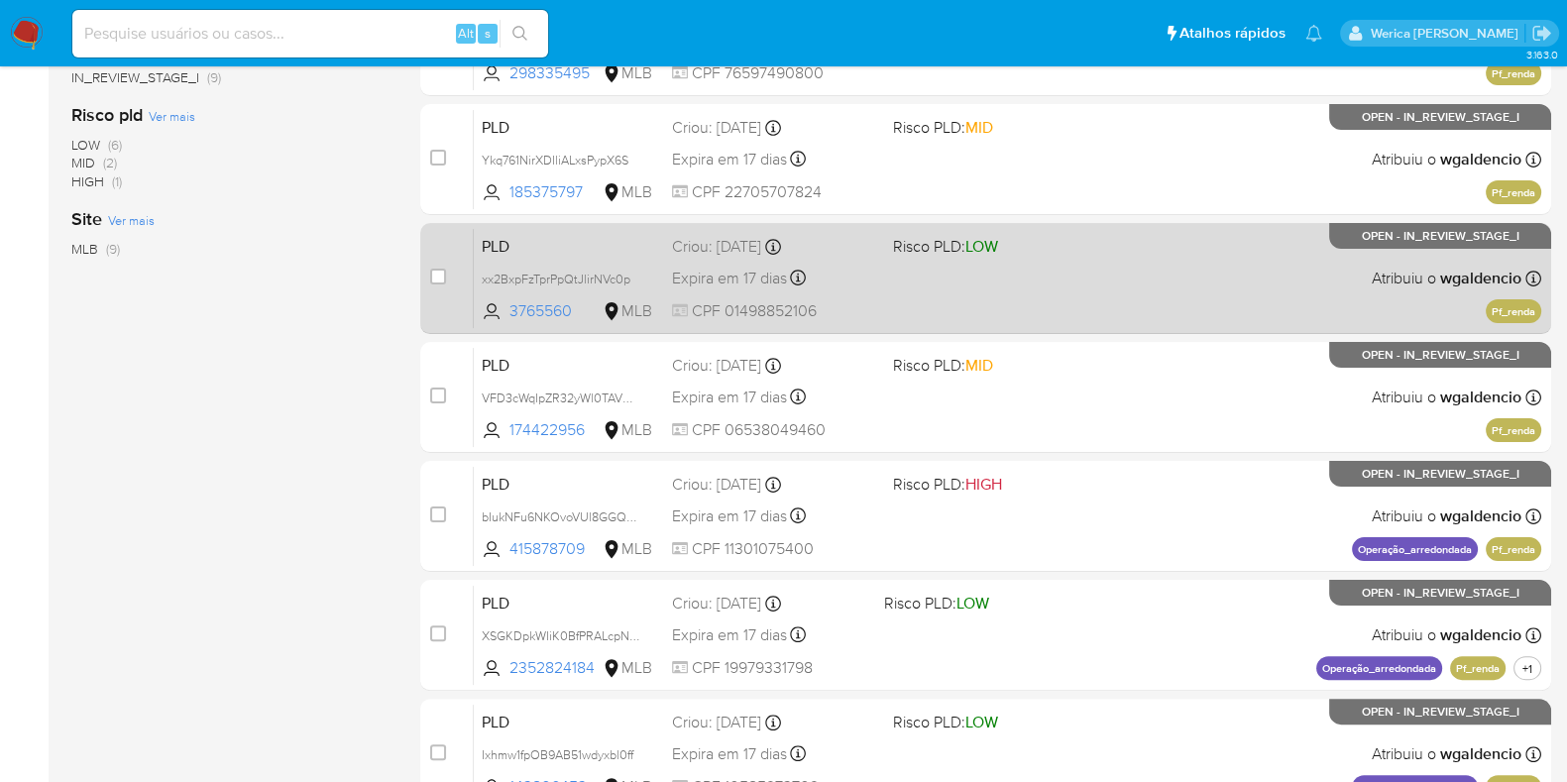
scroll to position [485, 0]
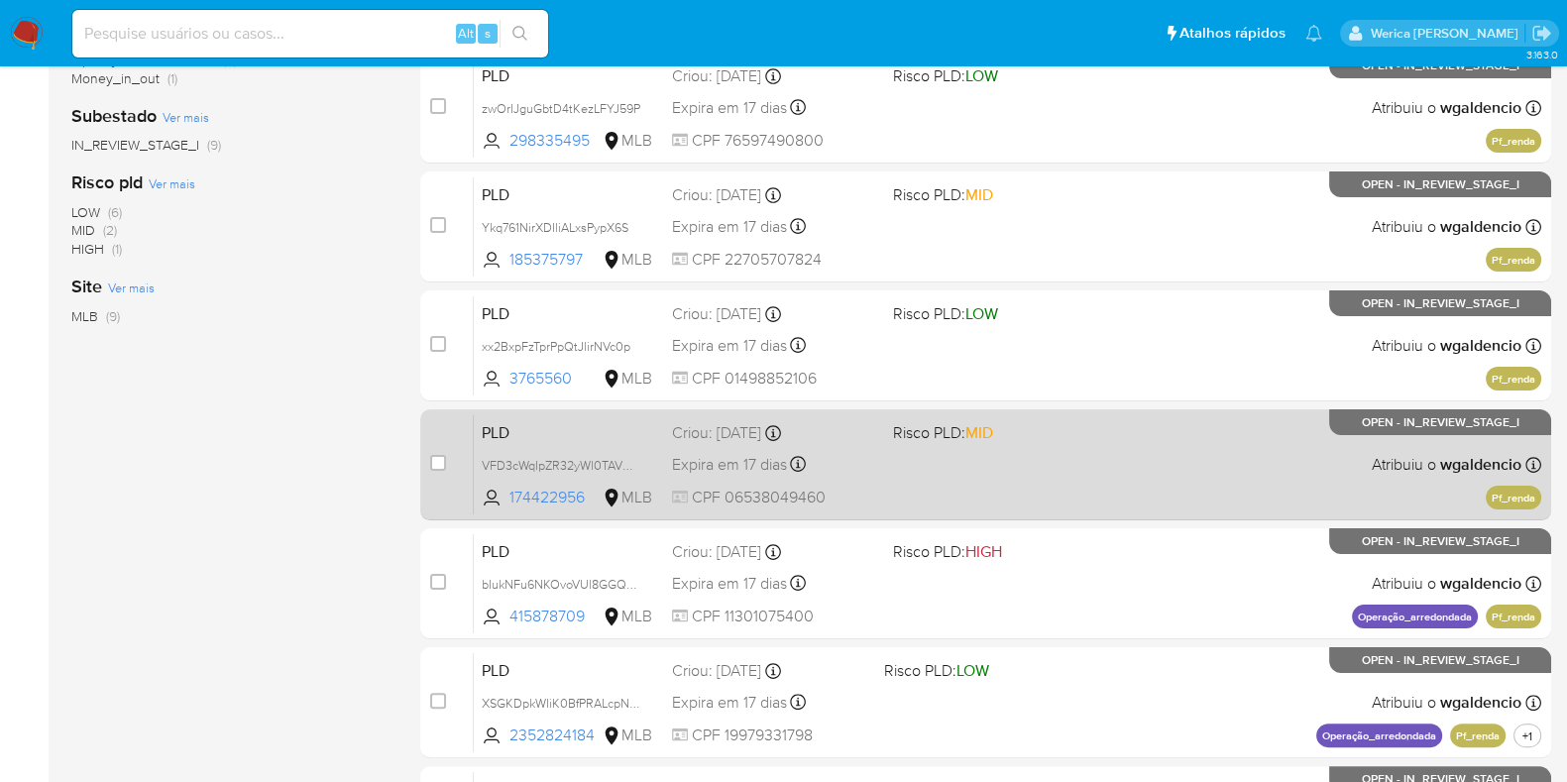
click at [1181, 463] on div "PLD VFD3cWqIpZR32yWl0TAVWqVO 174422956 MLB Risco PLD: MID Criou: [DATE] Criou: …" at bounding box center [1007, 464] width 1067 height 100
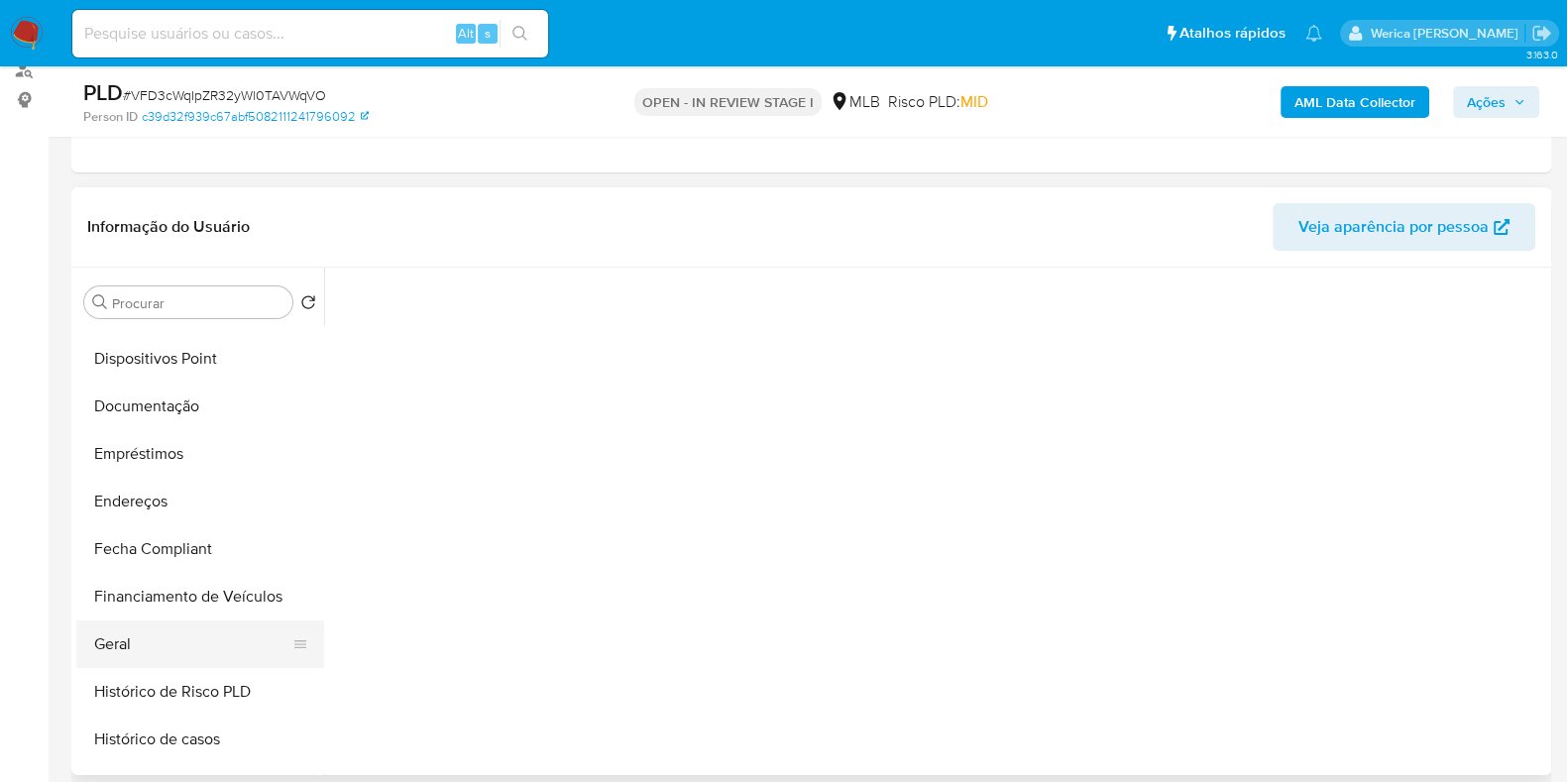
scroll to position [372, 0]
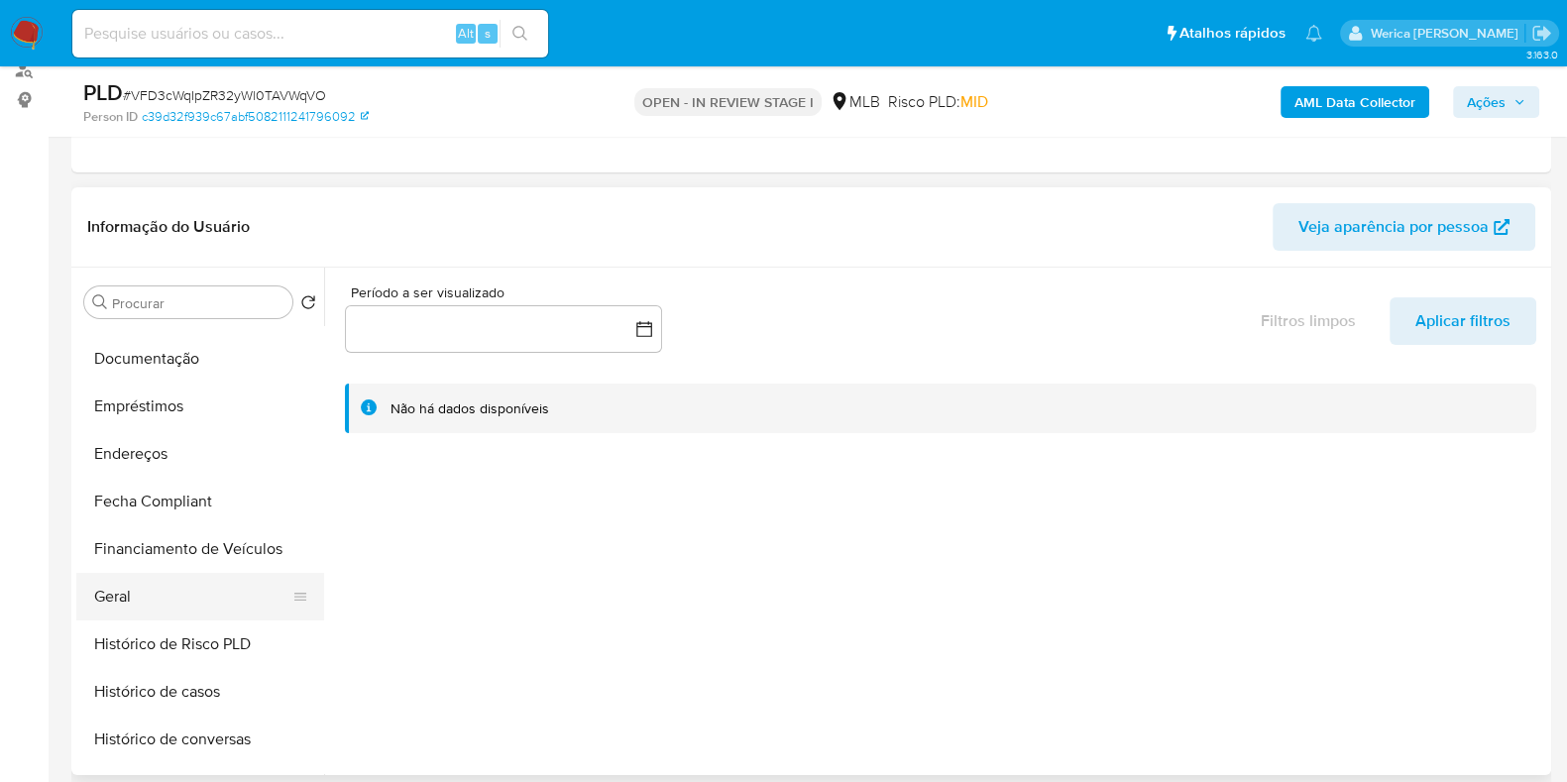
click at [189, 595] on button "Geral" at bounding box center [192, 597] width 232 height 48
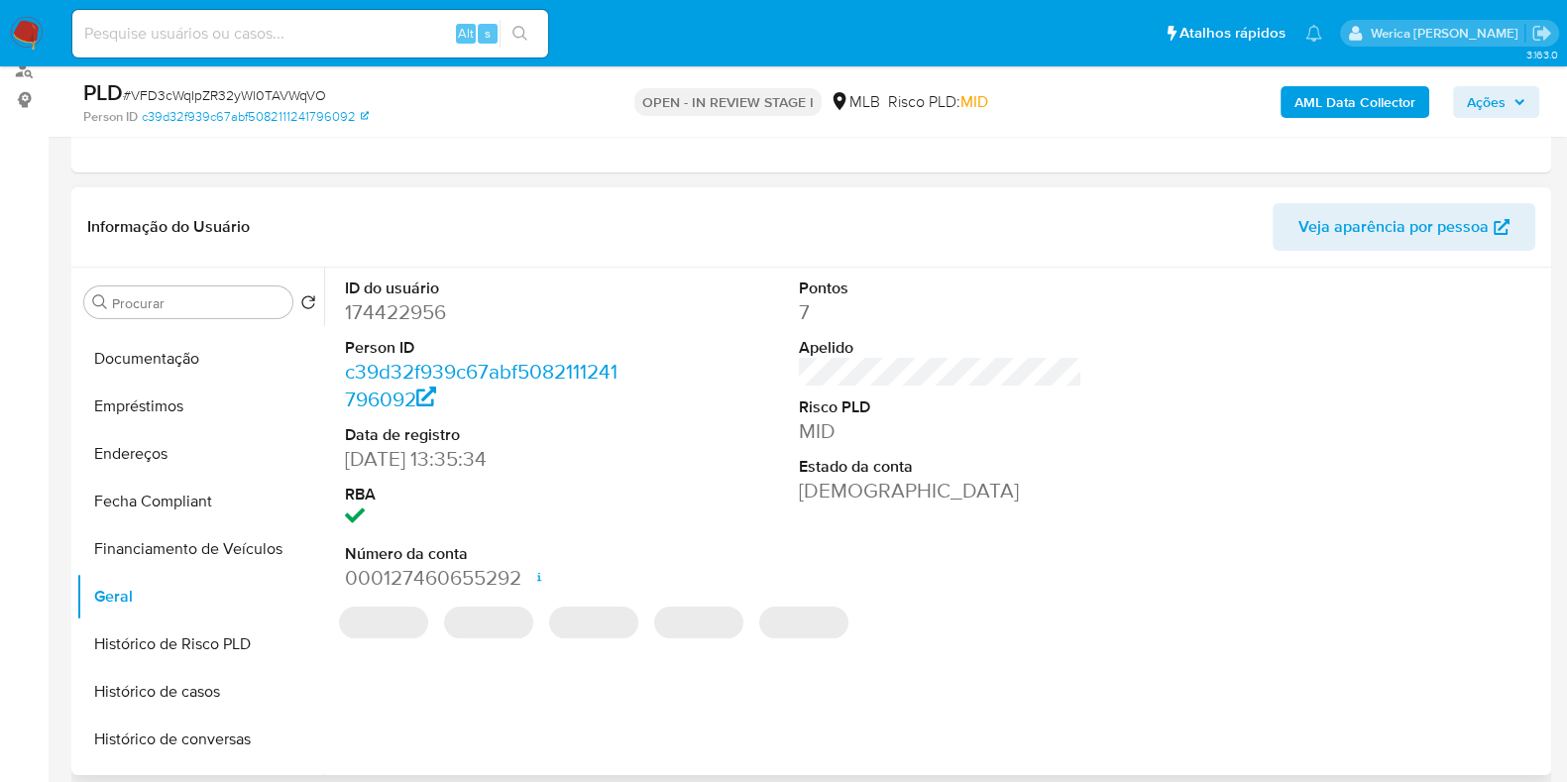
click at [418, 298] on dd "174422956" at bounding box center [486, 312] width 283 height 28
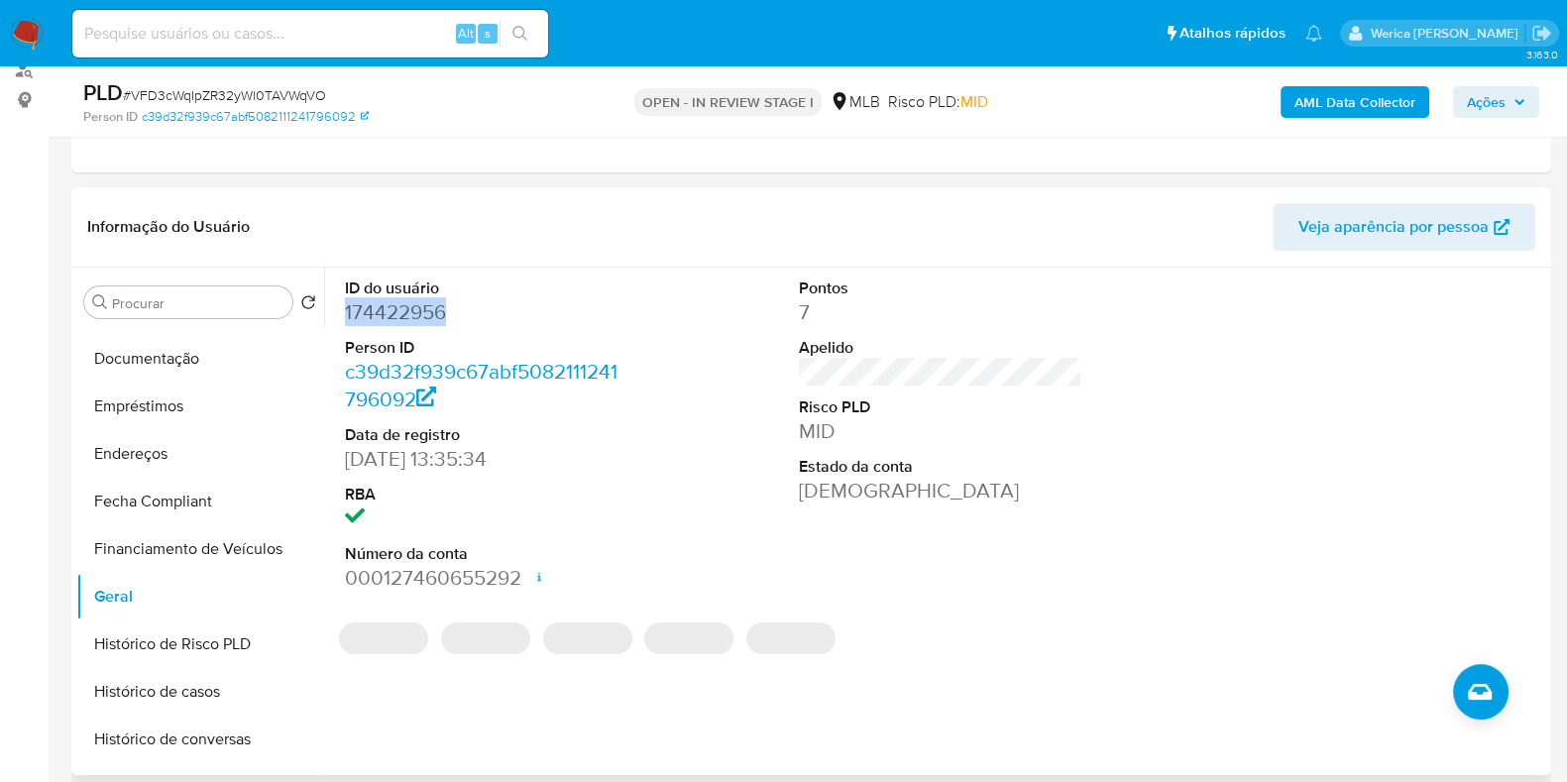
click at [418, 298] on dd "174422956" at bounding box center [486, 312] width 283 height 28
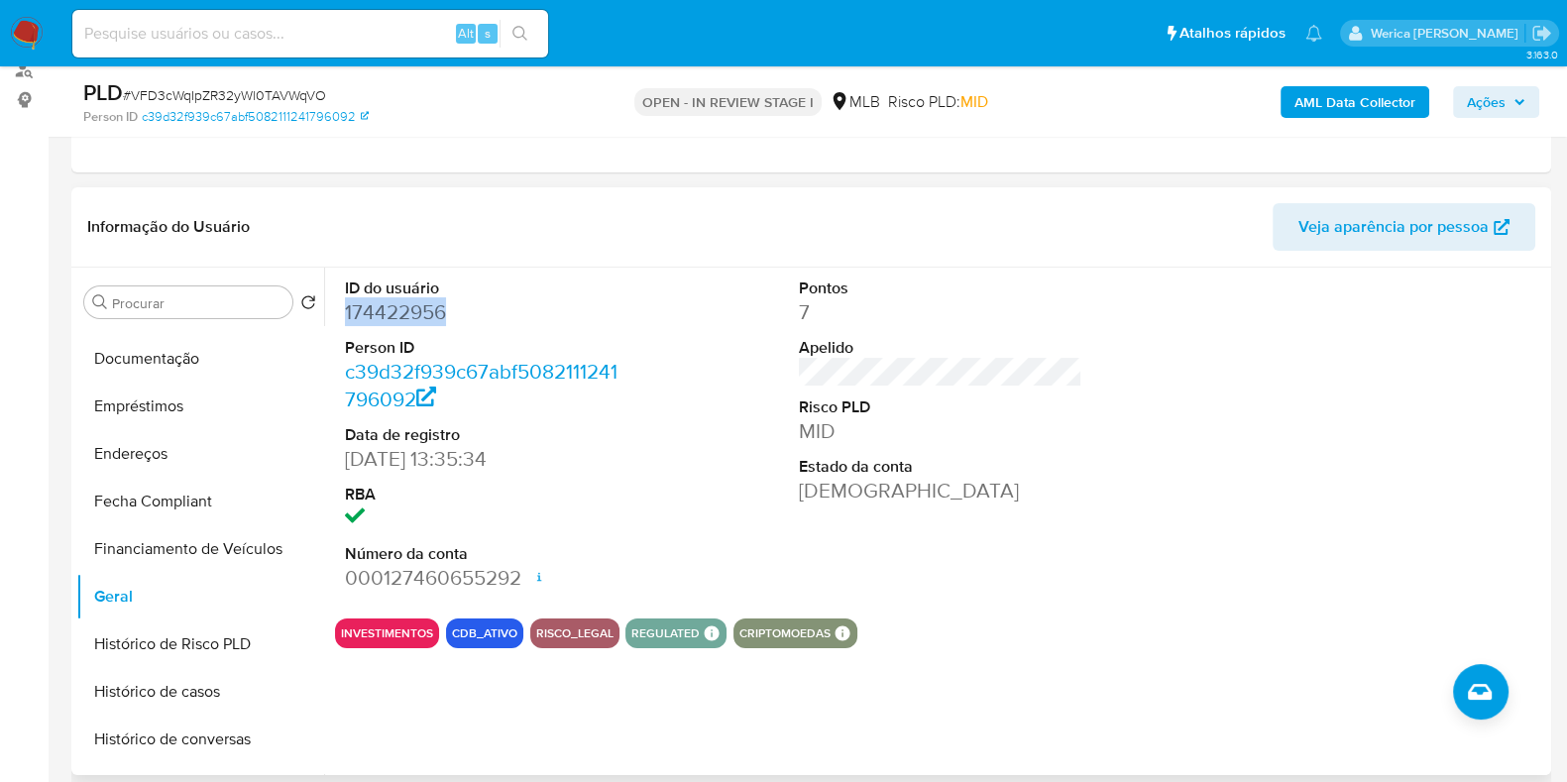
copy dd "174422956"
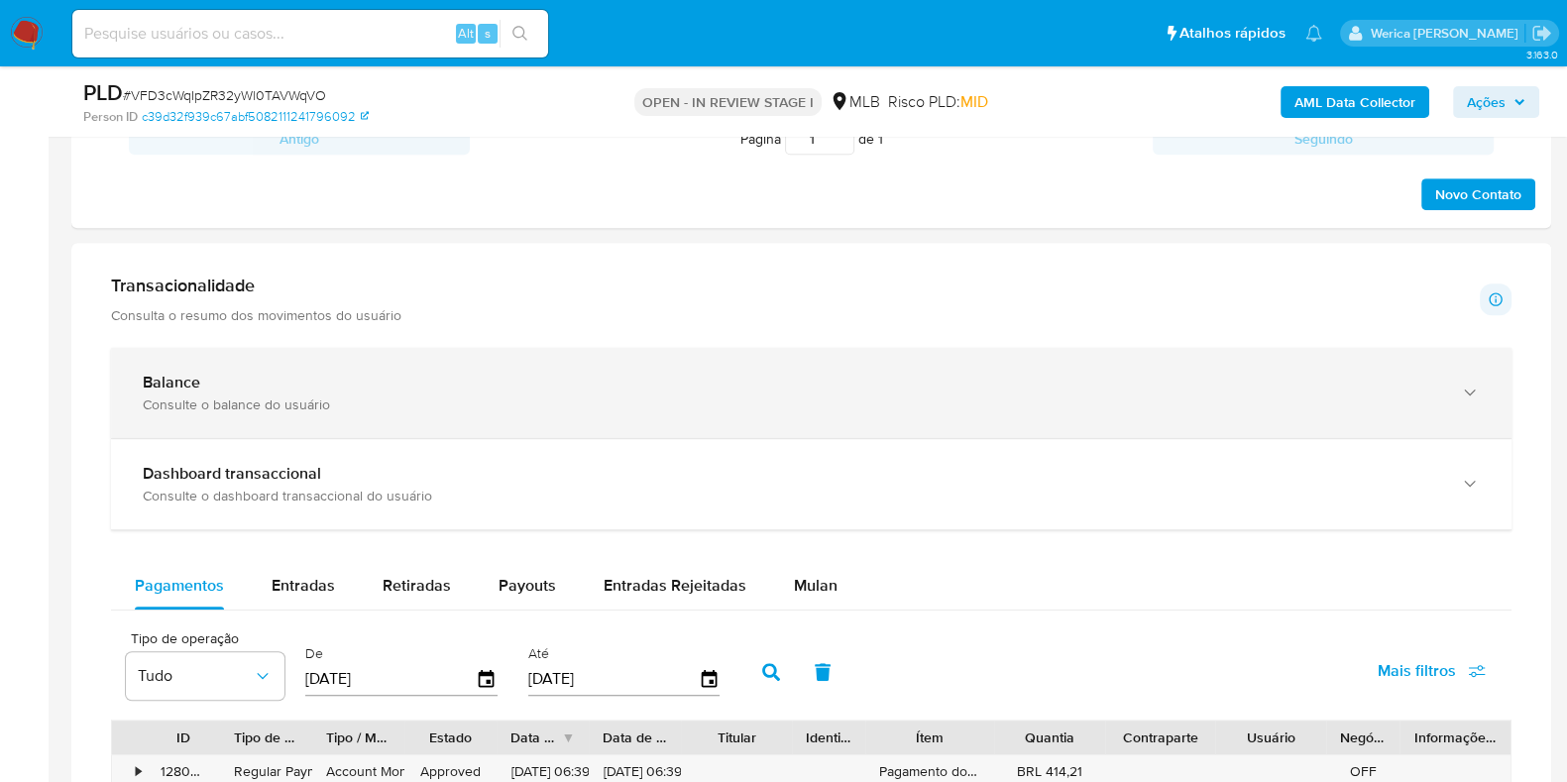
scroll to position [1239, 0]
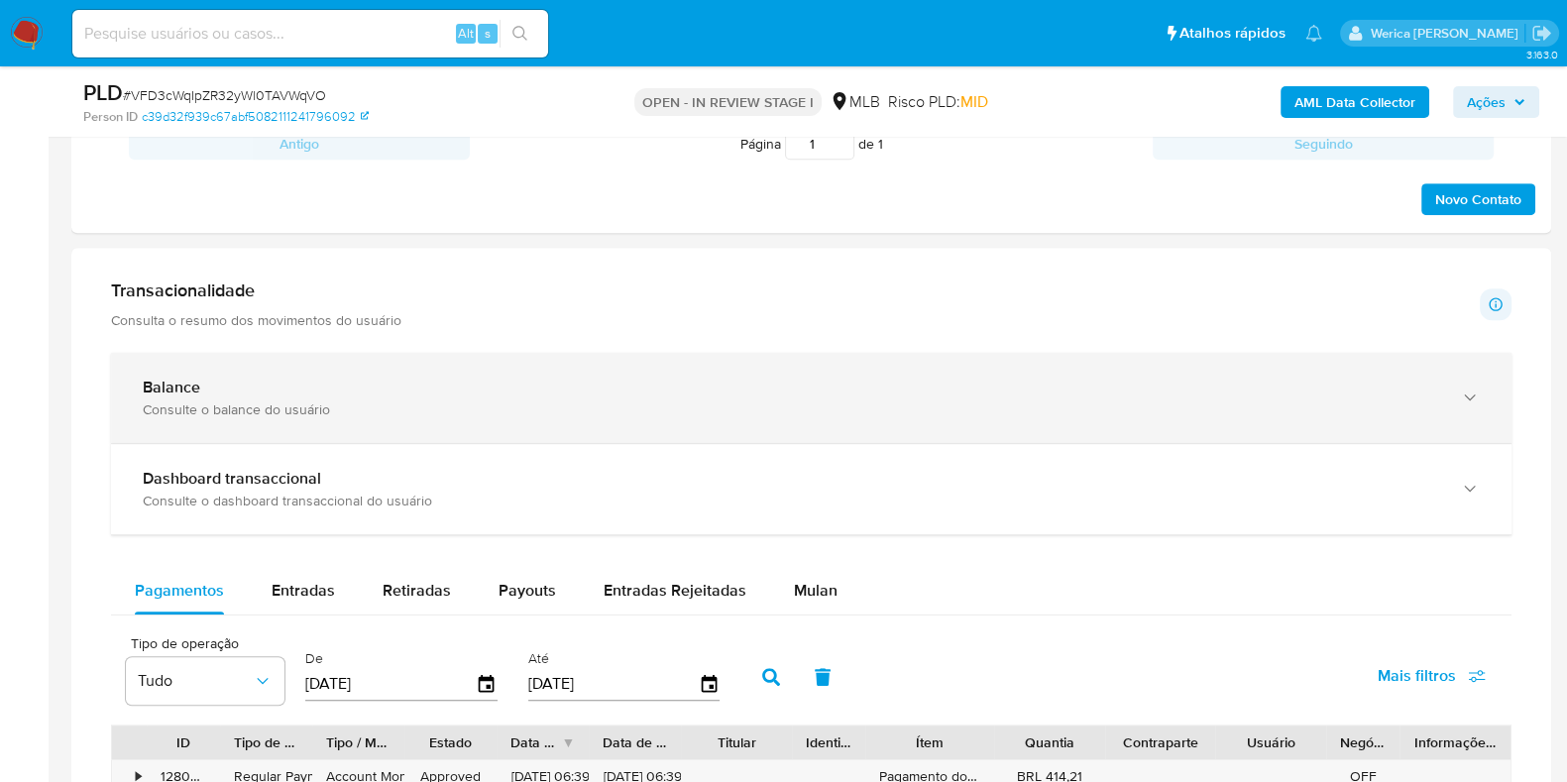
click at [608, 423] on div "Balance Consulte o balance do usuário" at bounding box center [811, 398] width 1400 height 90
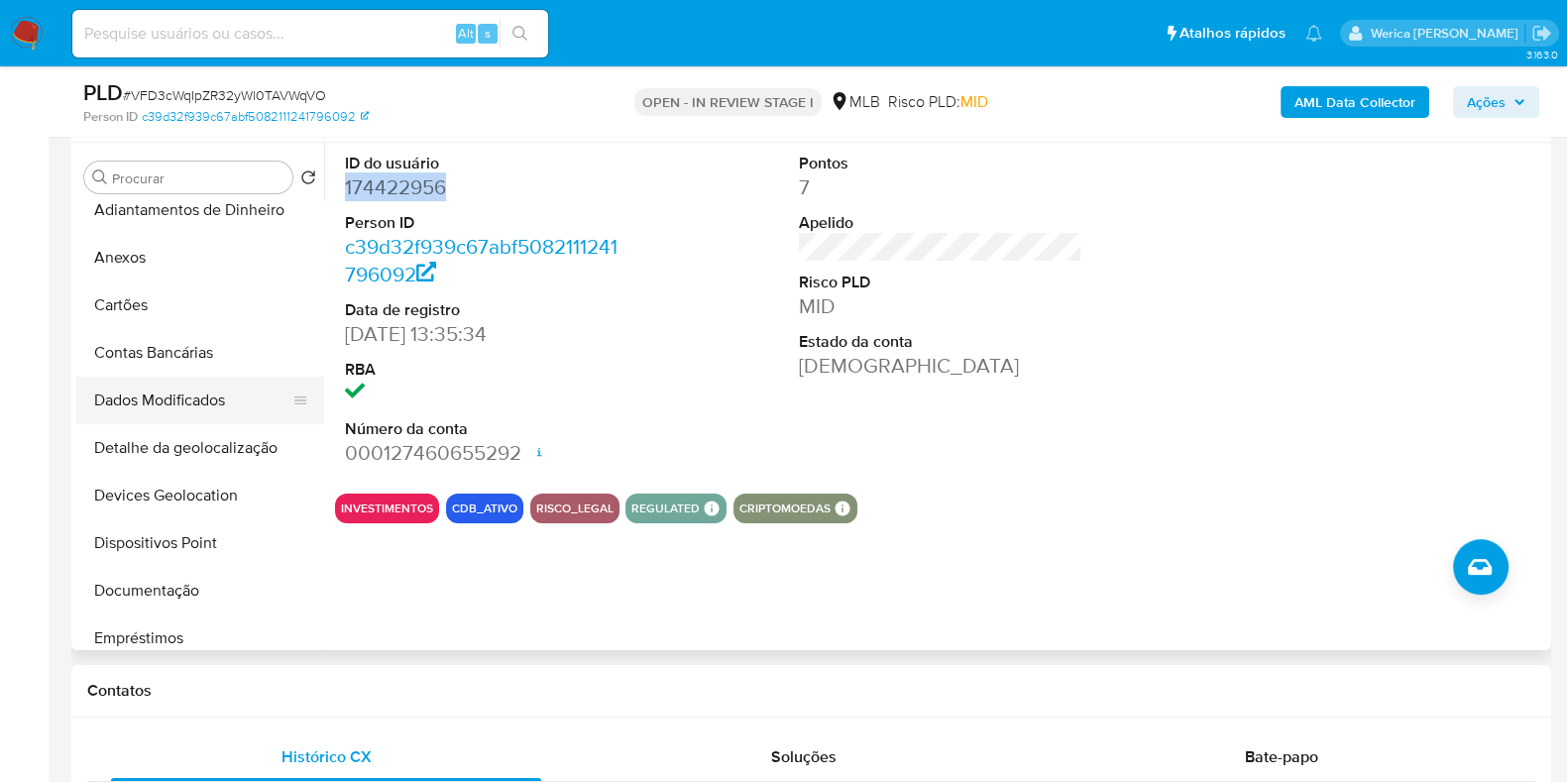
scroll to position [0, 0]
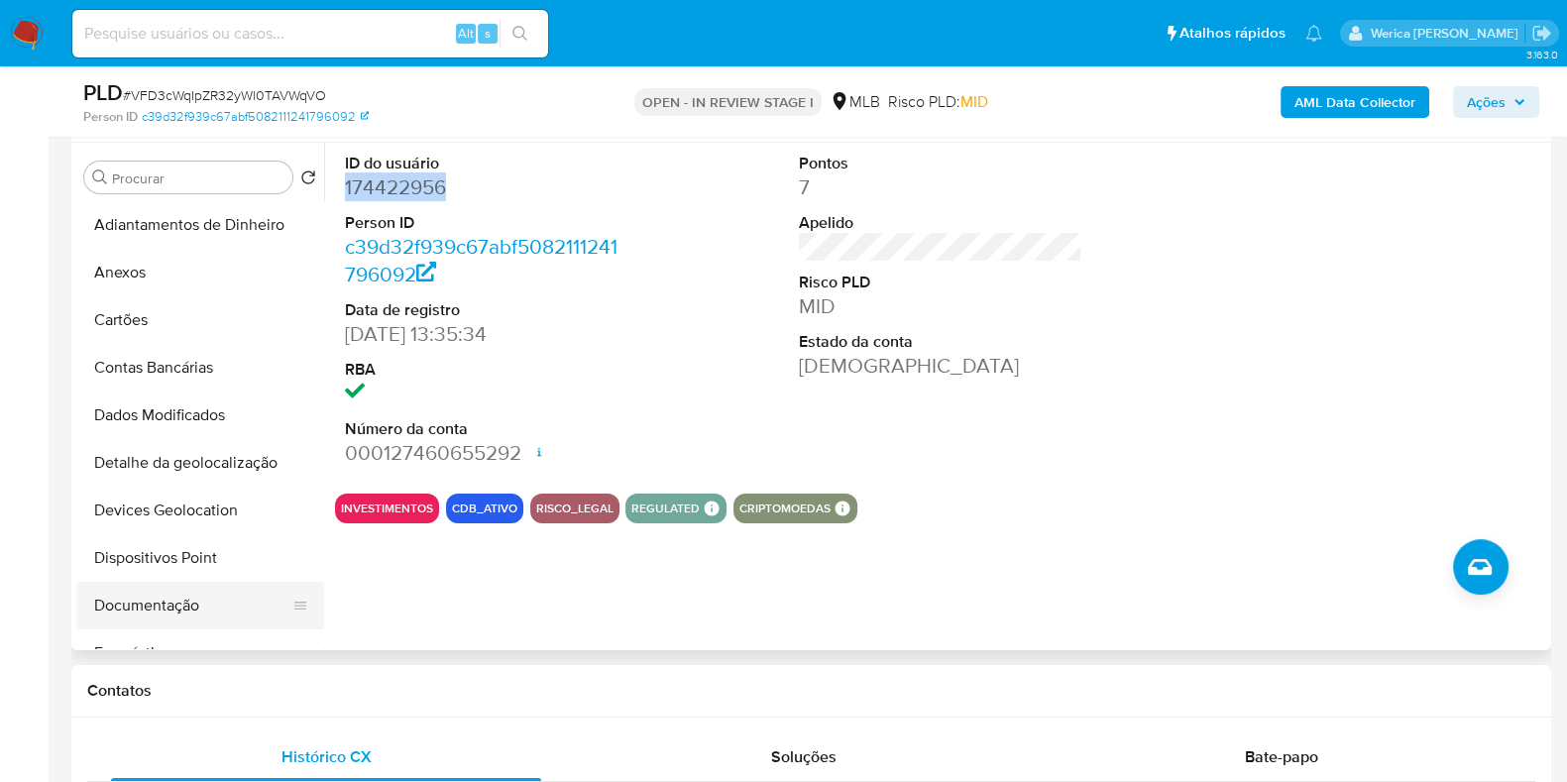
click at [194, 596] on button "Documentação" at bounding box center [192, 606] width 232 height 48
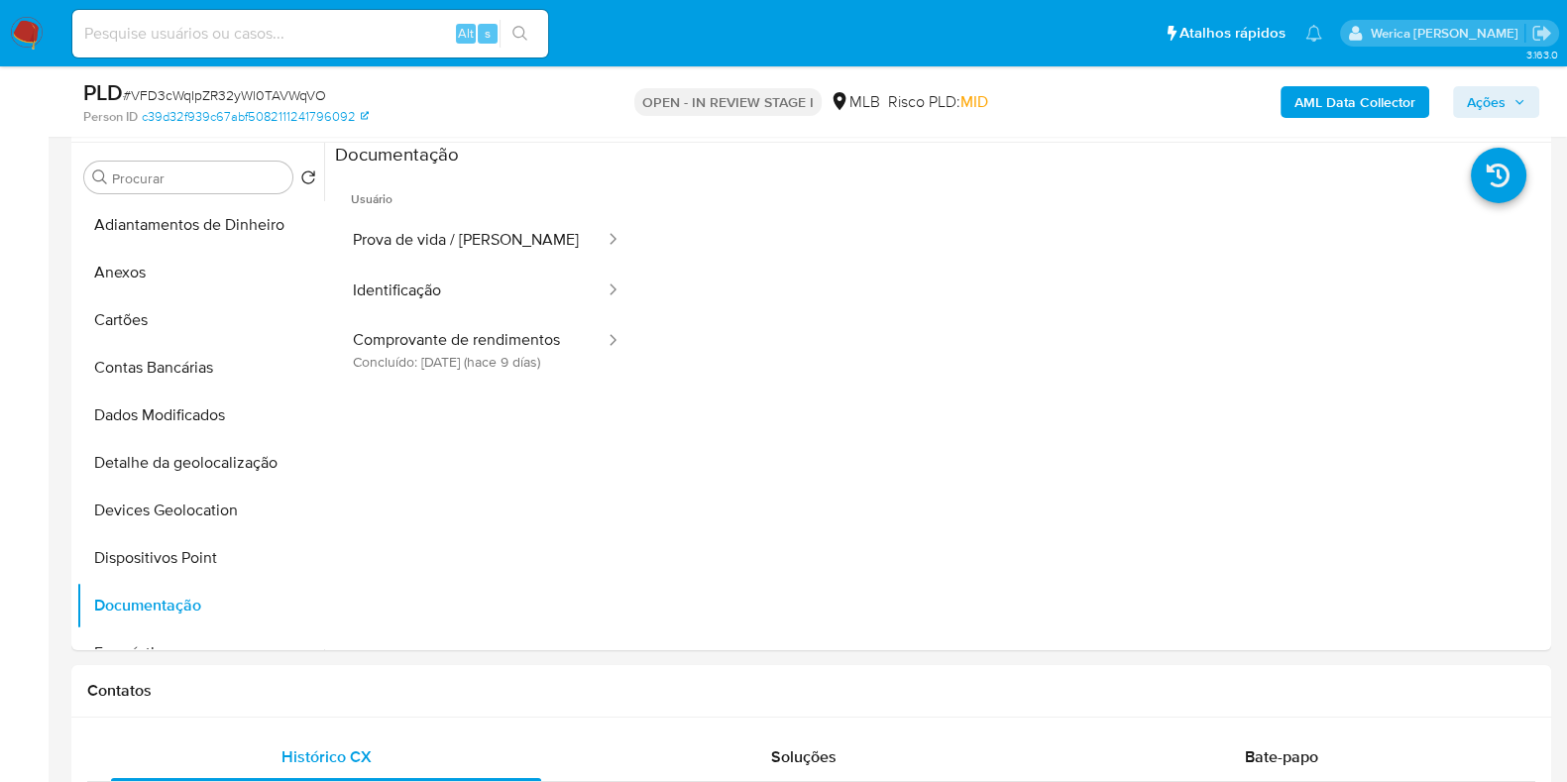
click at [462, 221] on button "Prova de vida / [PERSON_NAME]" at bounding box center [471, 240] width 272 height 51
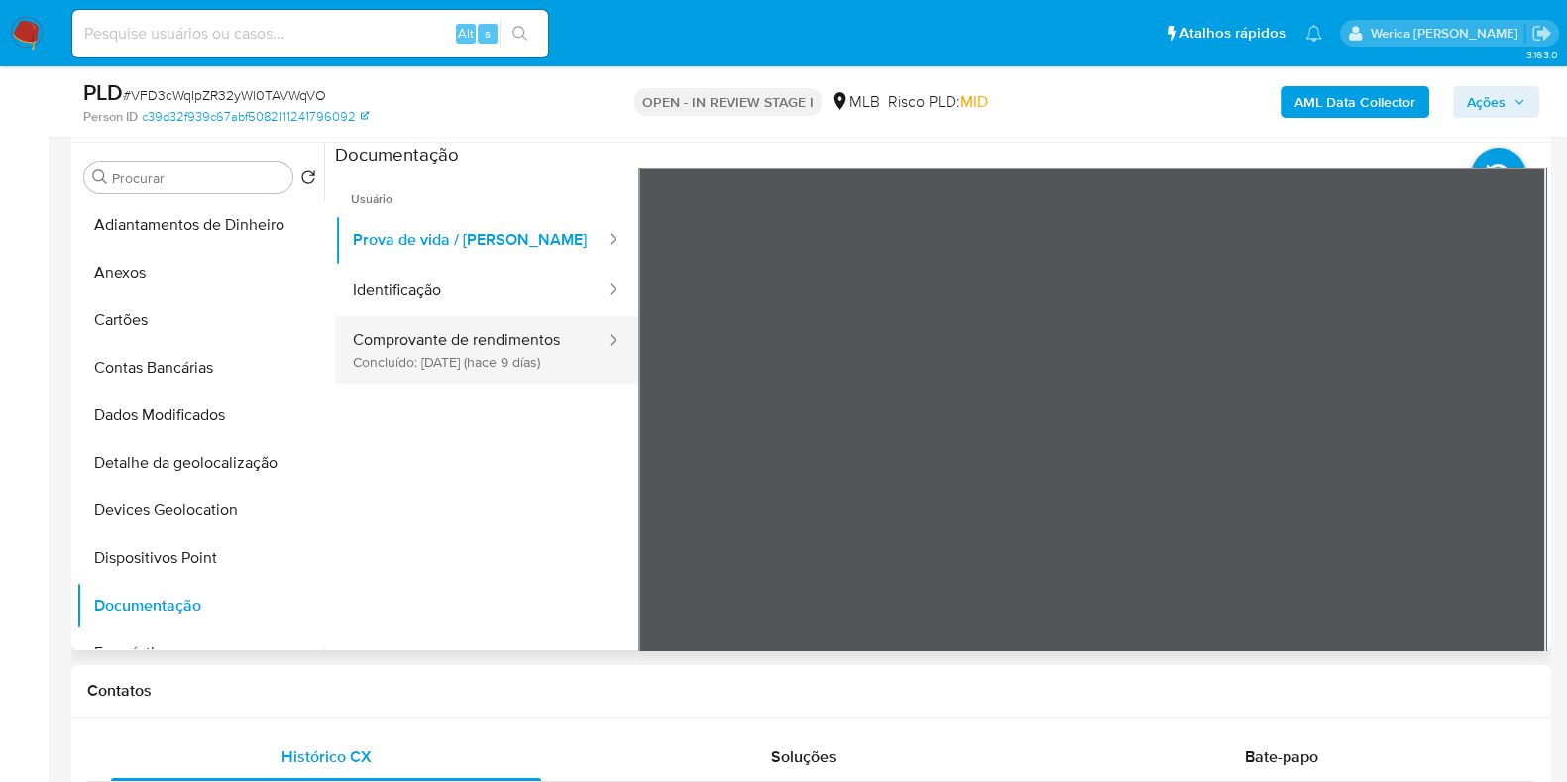
click at [515, 353] on button "Comprovante de rendimentos Concluído: [DATE] (hace 9 días)" at bounding box center [471, 349] width 272 height 67
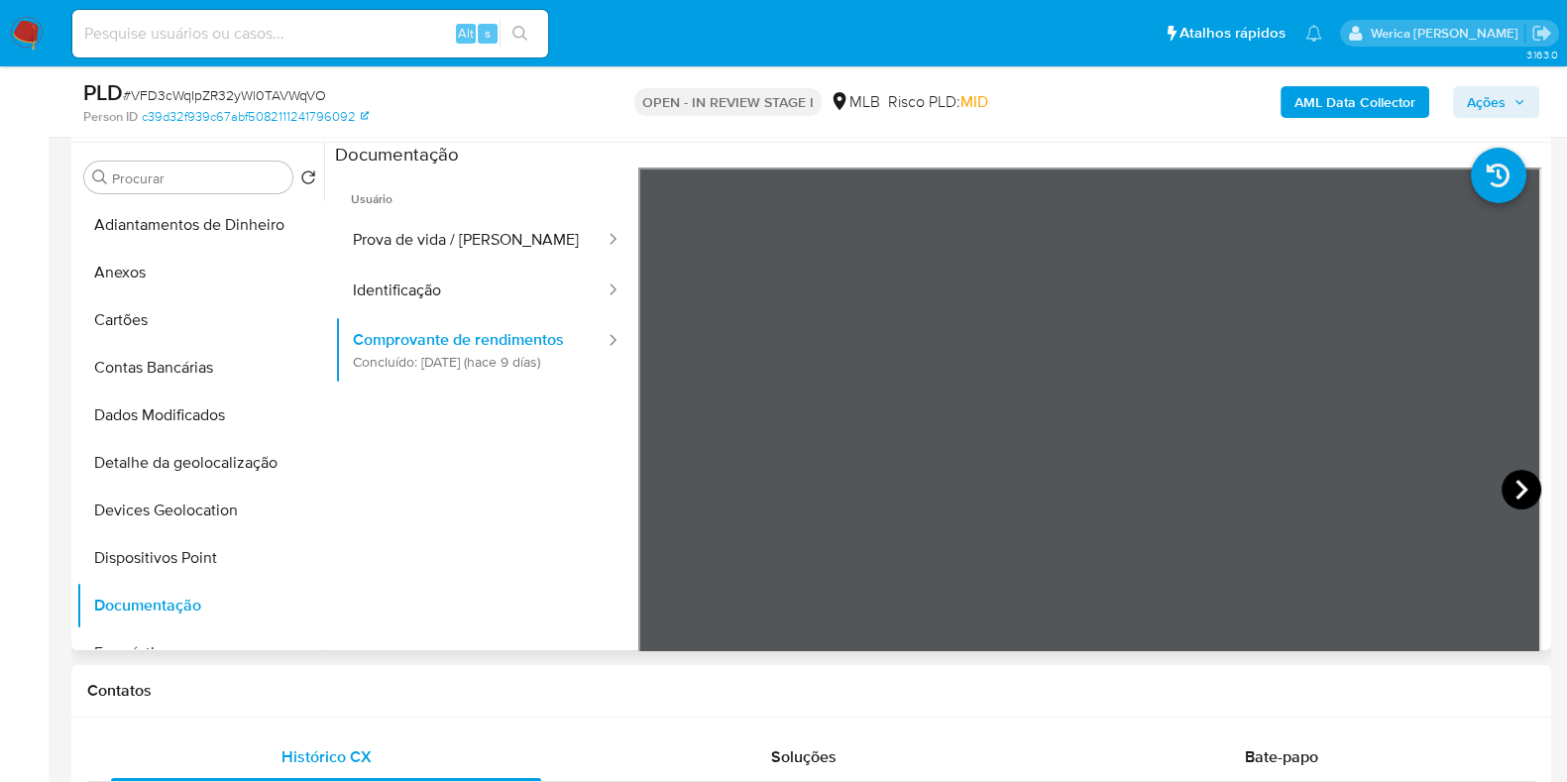
click at [1506, 482] on icon at bounding box center [1521, 490] width 40 height 40
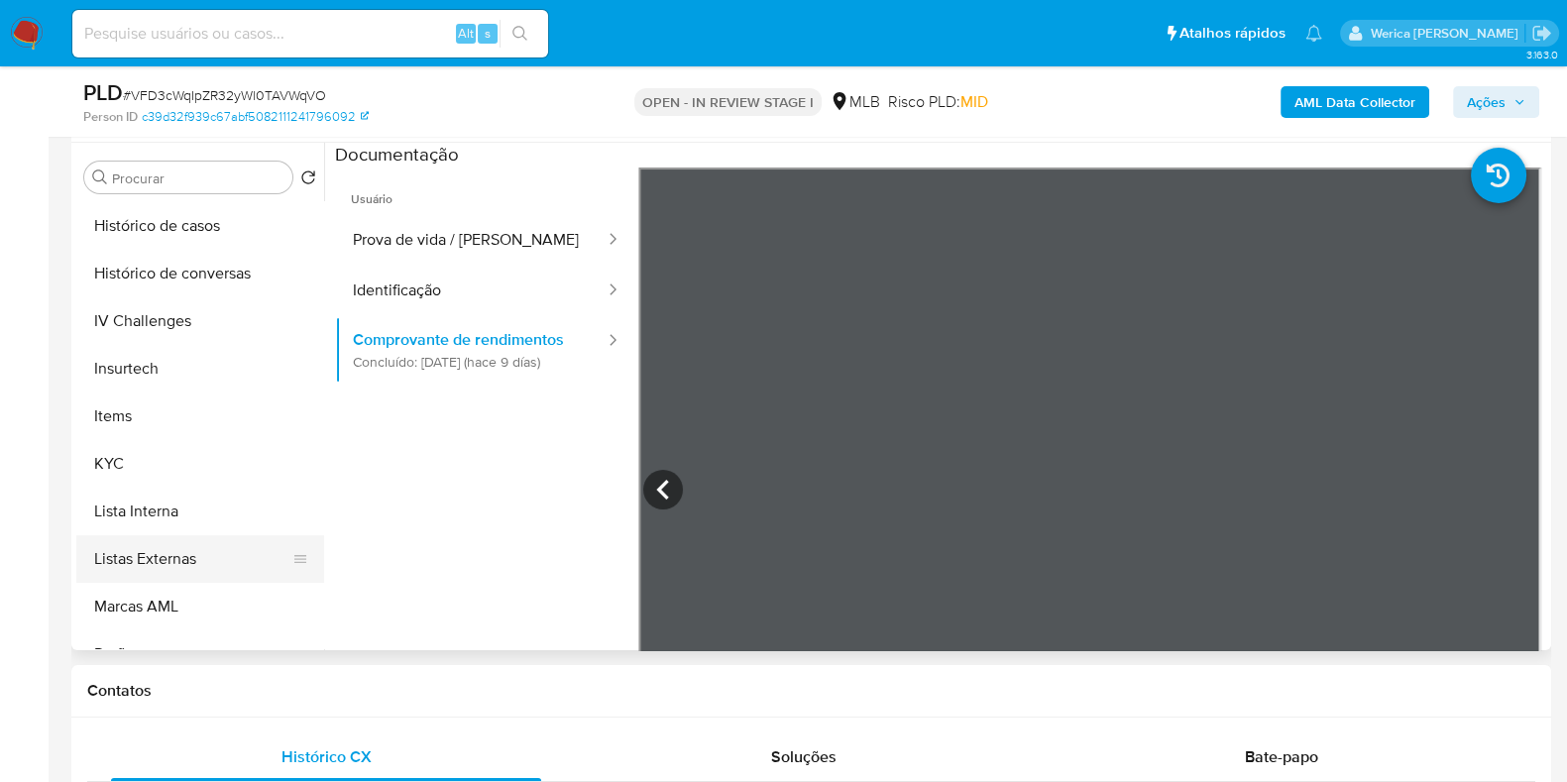
scroll to position [743, 0]
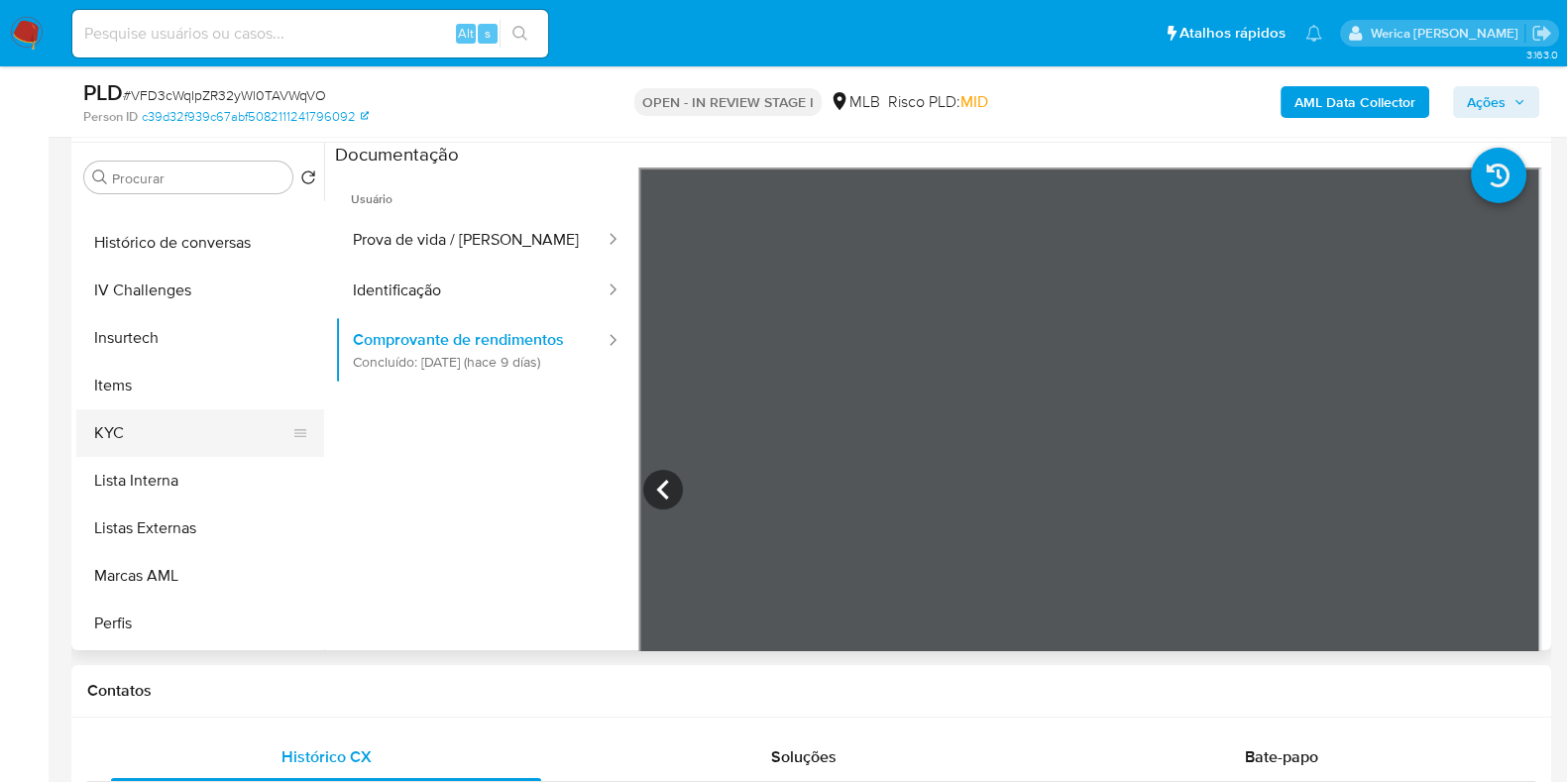
click at [158, 452] on button "KYC" at bounding box center [192, 433] width 232 height 48
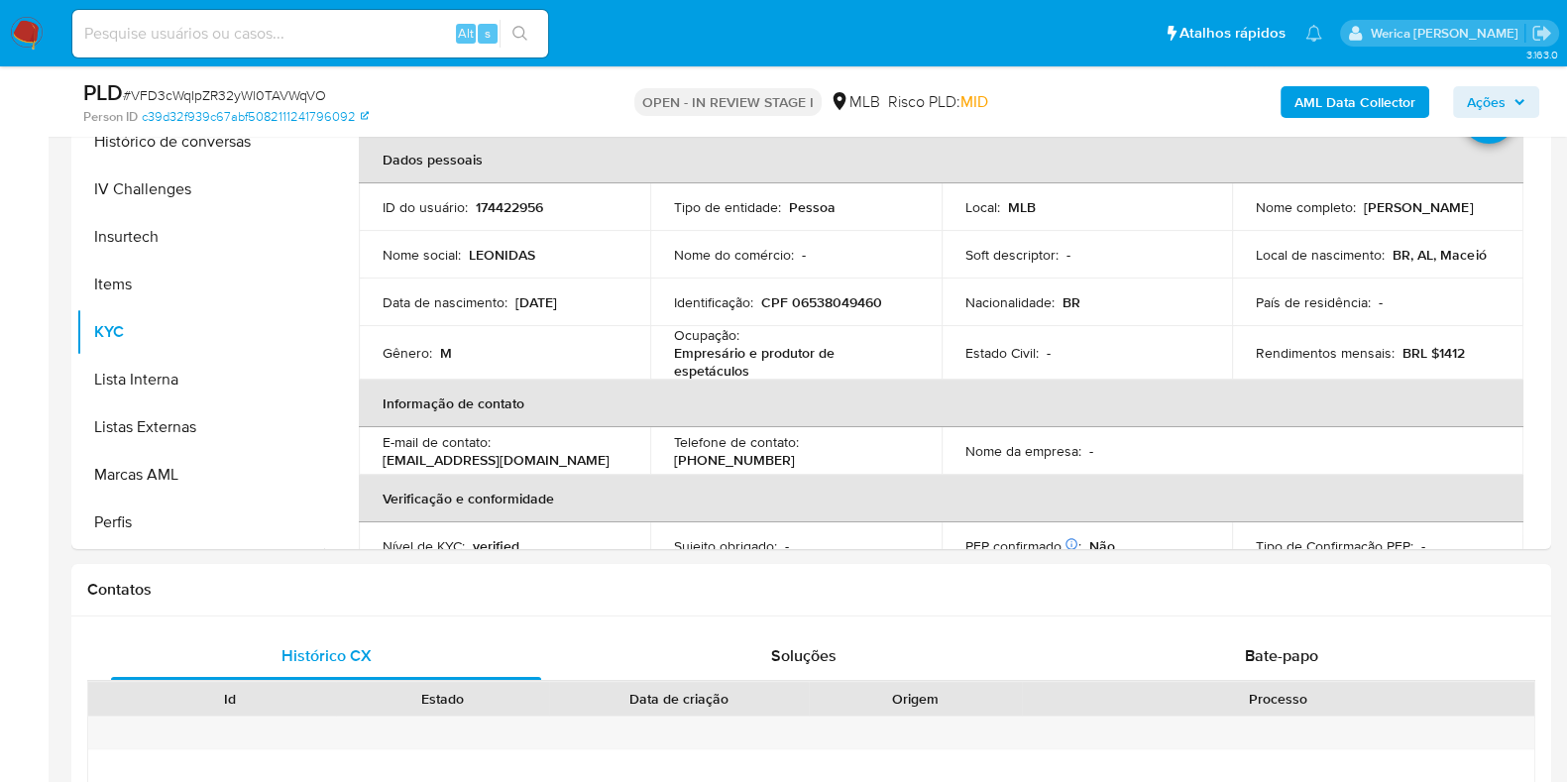
scroll to position [193, 0]
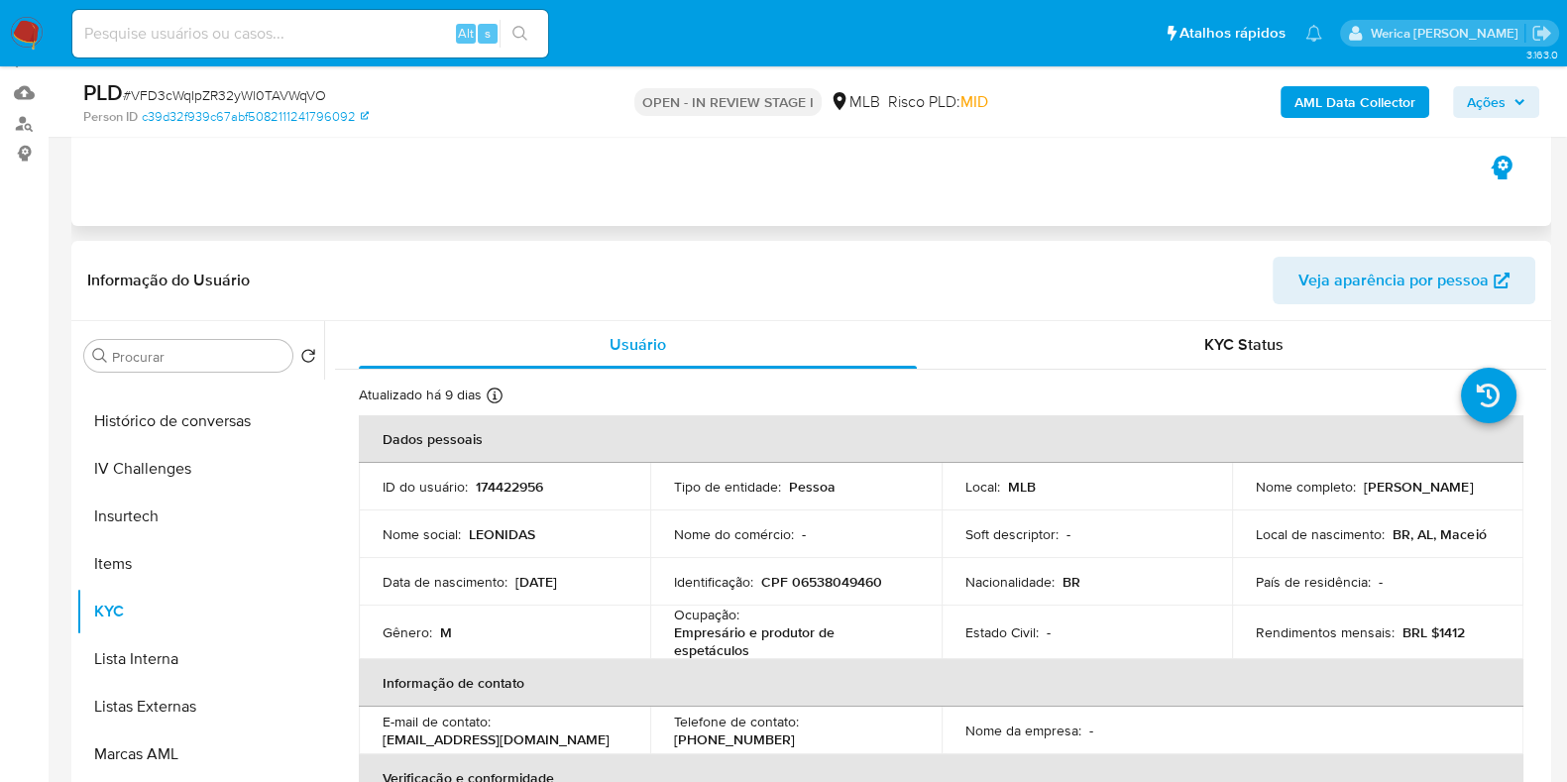
click at [182, 213] on div "Eventos ( 1 ) Ações AUTOMATIC (1)" at bounding box center [810, 107] width 1479 height 238
click at [863, 573] on p "CPF 06538049460" at bounding box center [821, 582] width 121 height 18
click at [862, 581] on p "CPF 06538049460" at bounding box center [821, 582] width 121 height 18
copy p "06538049460"
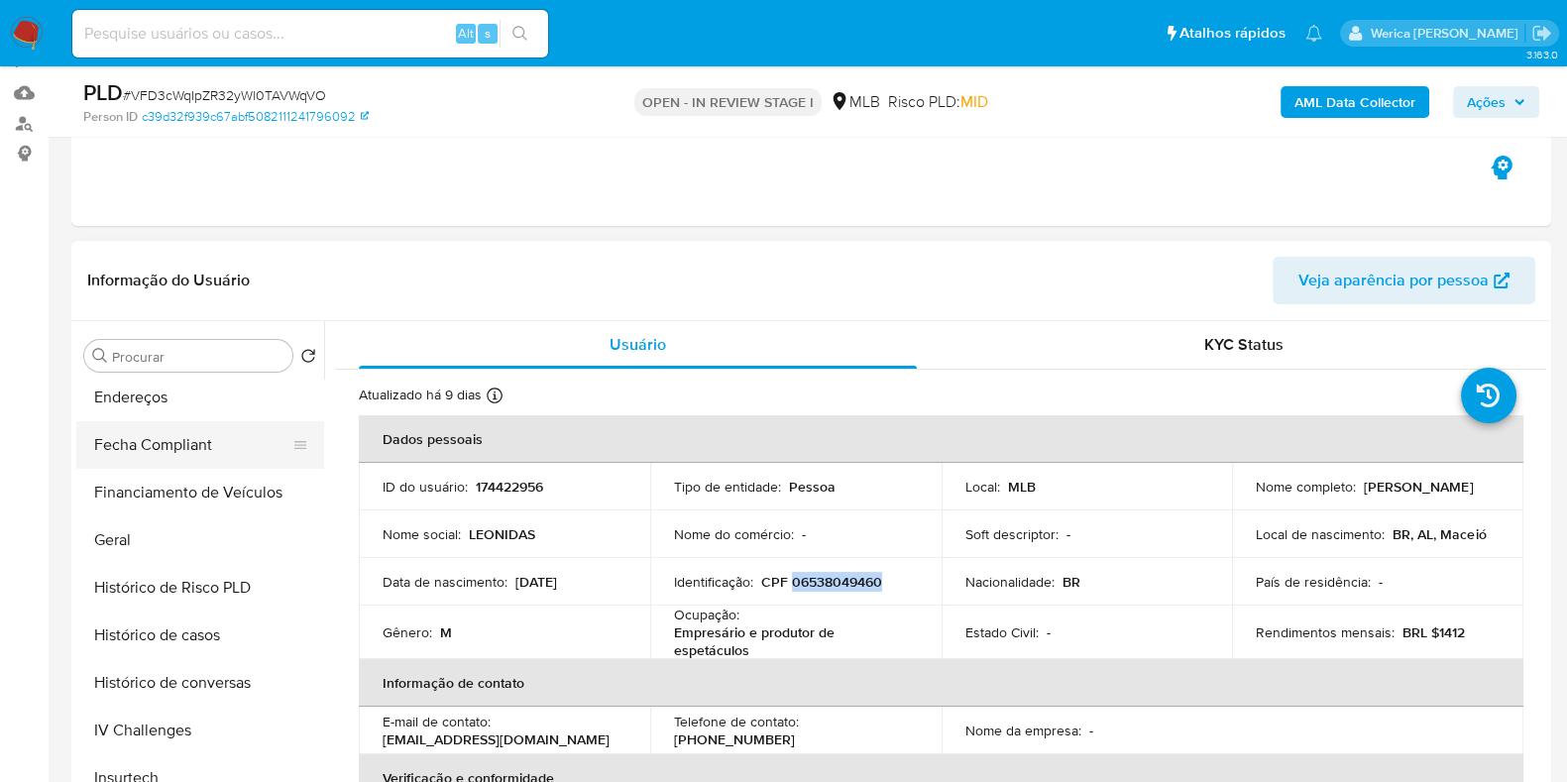
scroll to position [372, 0]
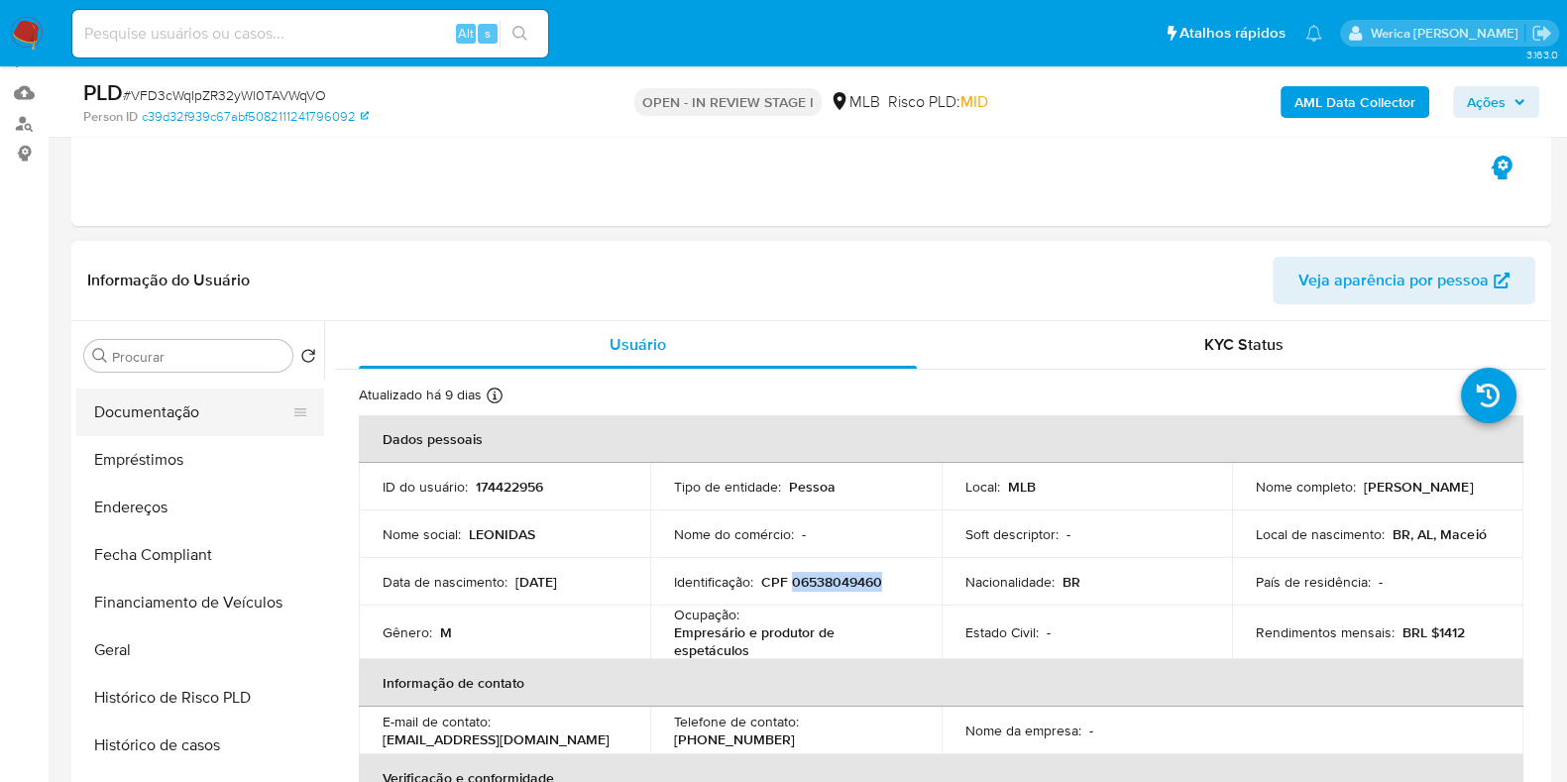
drag, startPoint x: 144, startPoint y: 413, endPoint x: 150, endPoint y: 399, distance: 15.1
click at [148, 412] on button "Documentação" at bounding box center [192, 412] width 232 height 48
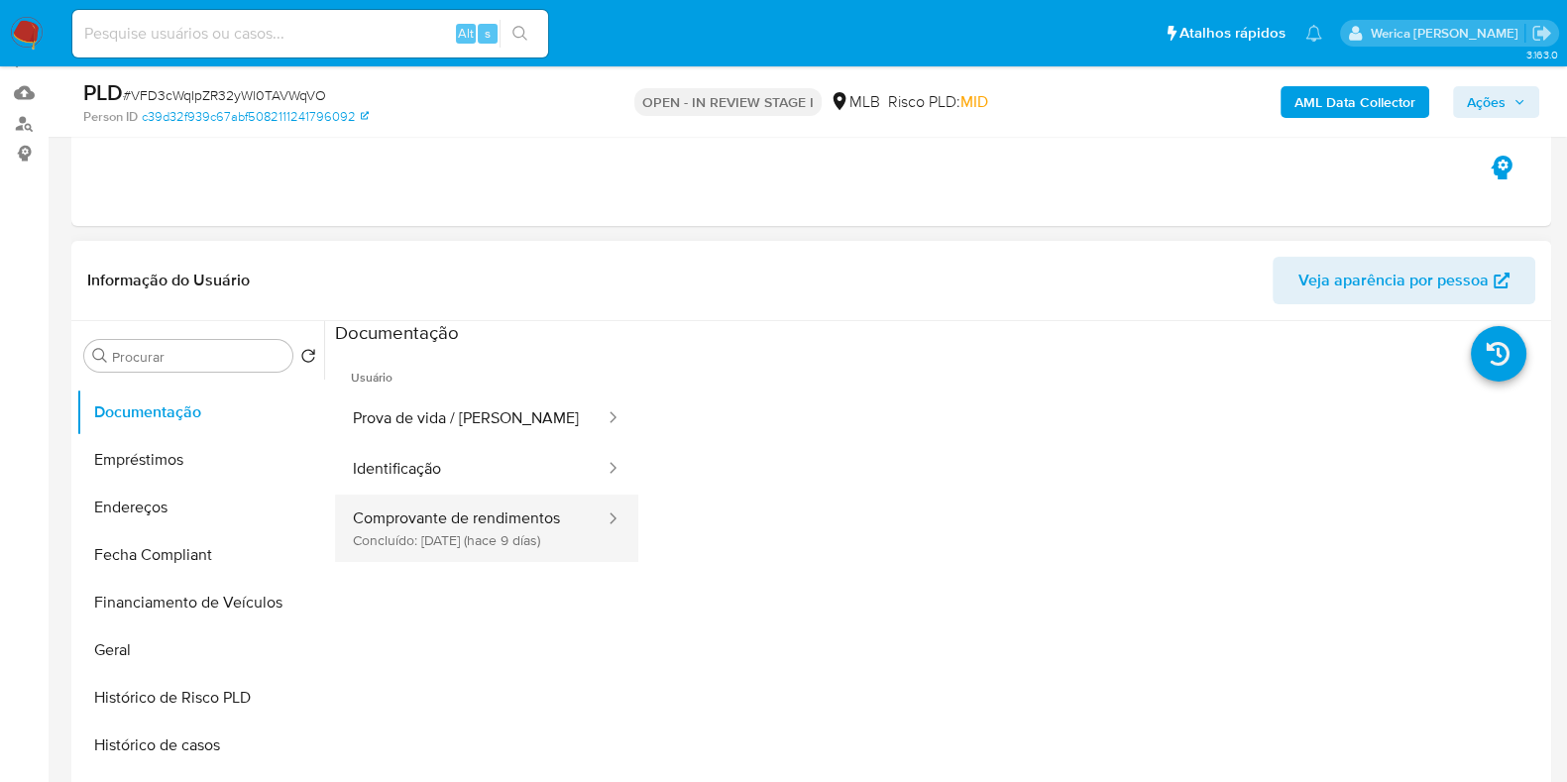
click at [498, 541] on button "Comprovante de rendimentos Concluído: [DATE] (hace 9 días)" at bounding box center [471, 527] width 272 height 67
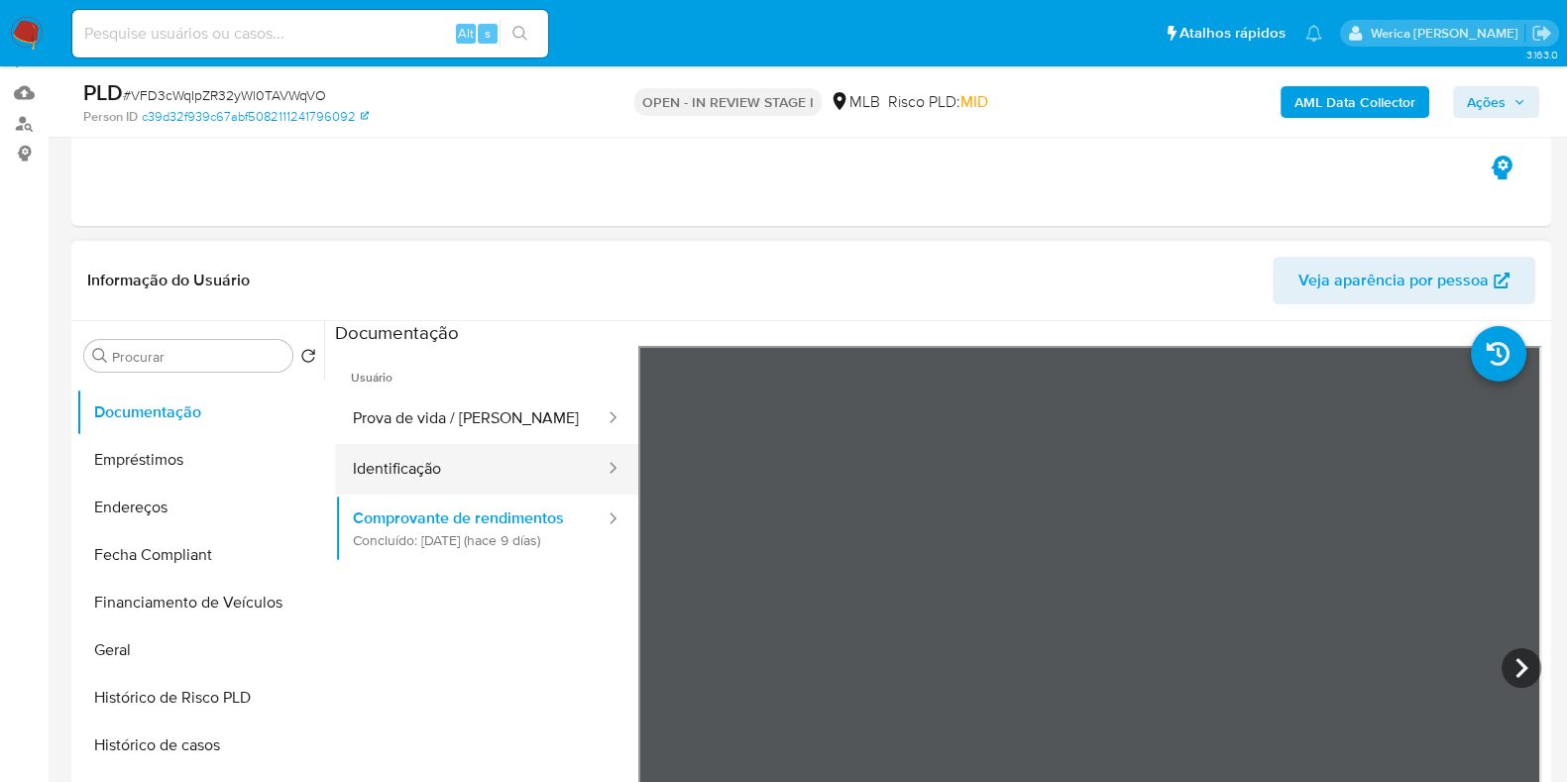
click at [514, 467] on button "Identificação" at bounding box center [471, 469] width 272 height 51
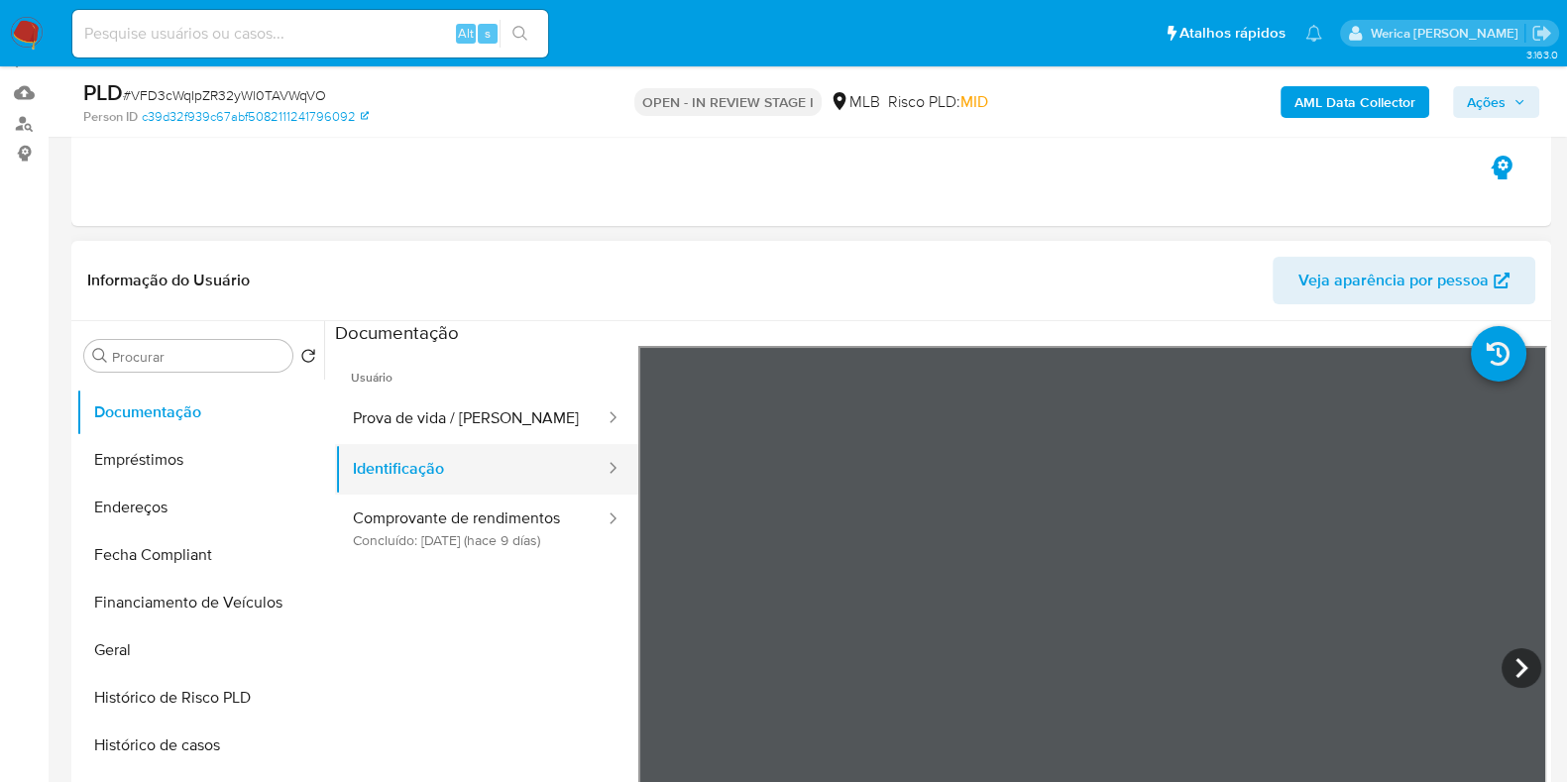
click at [600, 446] on div at bounding box center [607, 469] width 32 height 51
click at [602, 421] on icon at bounding box center [612, 417] width 20 height 20
click at [560, 440] on button "Prova de vida / [PERSON_NAME]" at bounding box center [471, 418] width 272 height 51
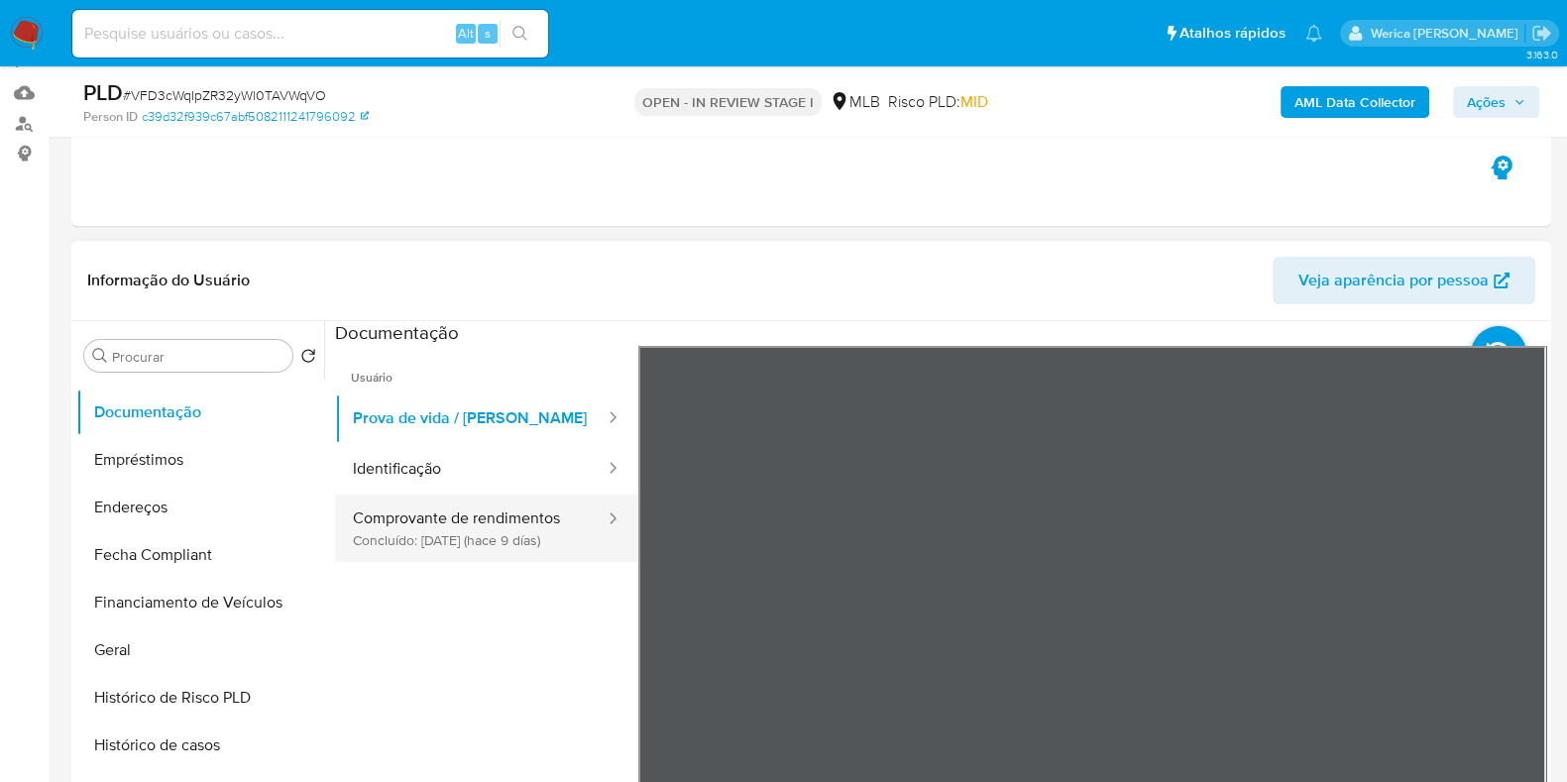
click at [548, 536] on button "Comprovante de rendimentos Concluído: [DATE] (hace 9 días)" at bounding box center [471, 527] width 272 height 67
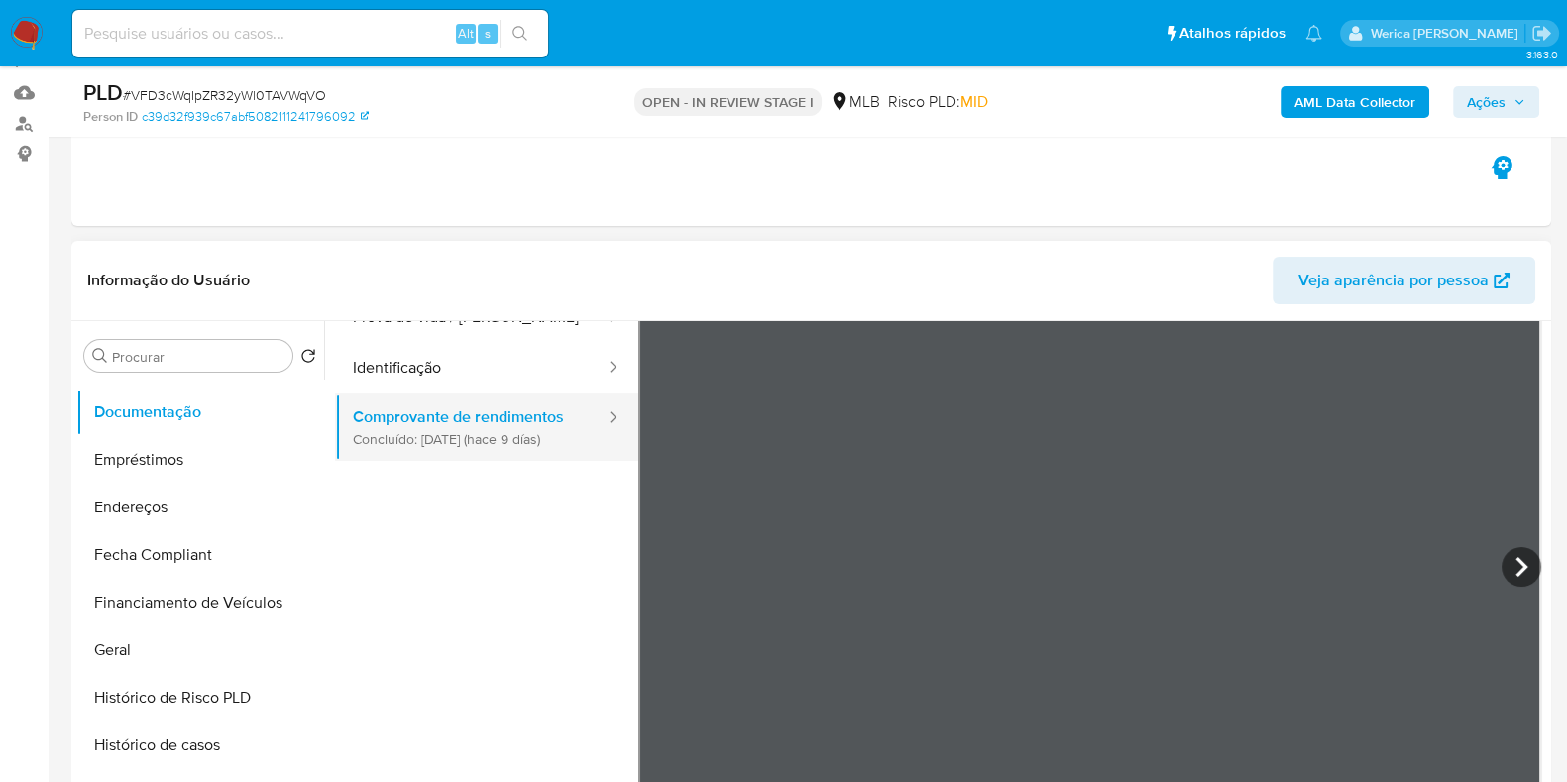
scroll to position [173, 0]
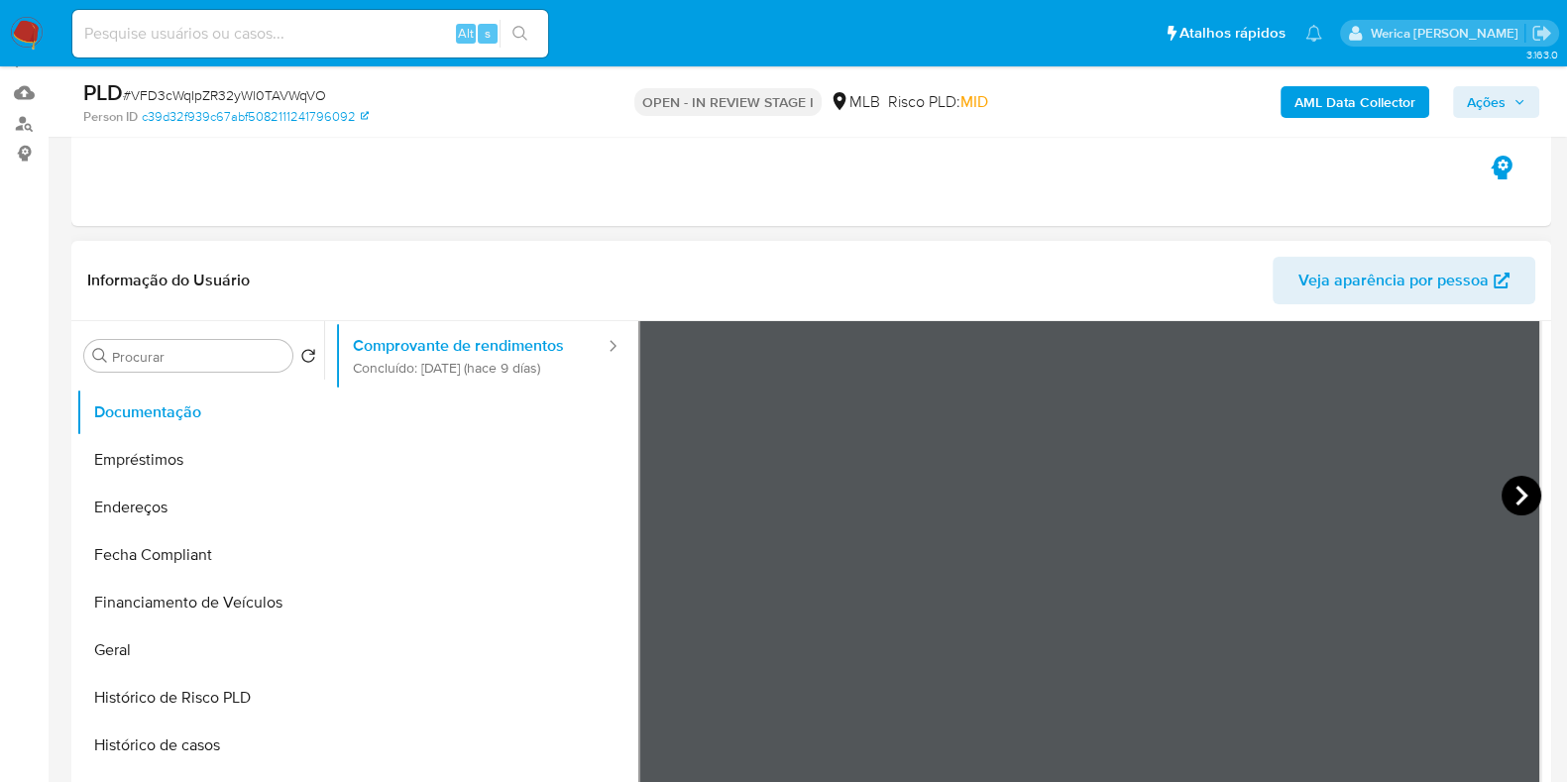
click at [1524, 505] on icon at bounding box center [1521, 496] width 40 height 40
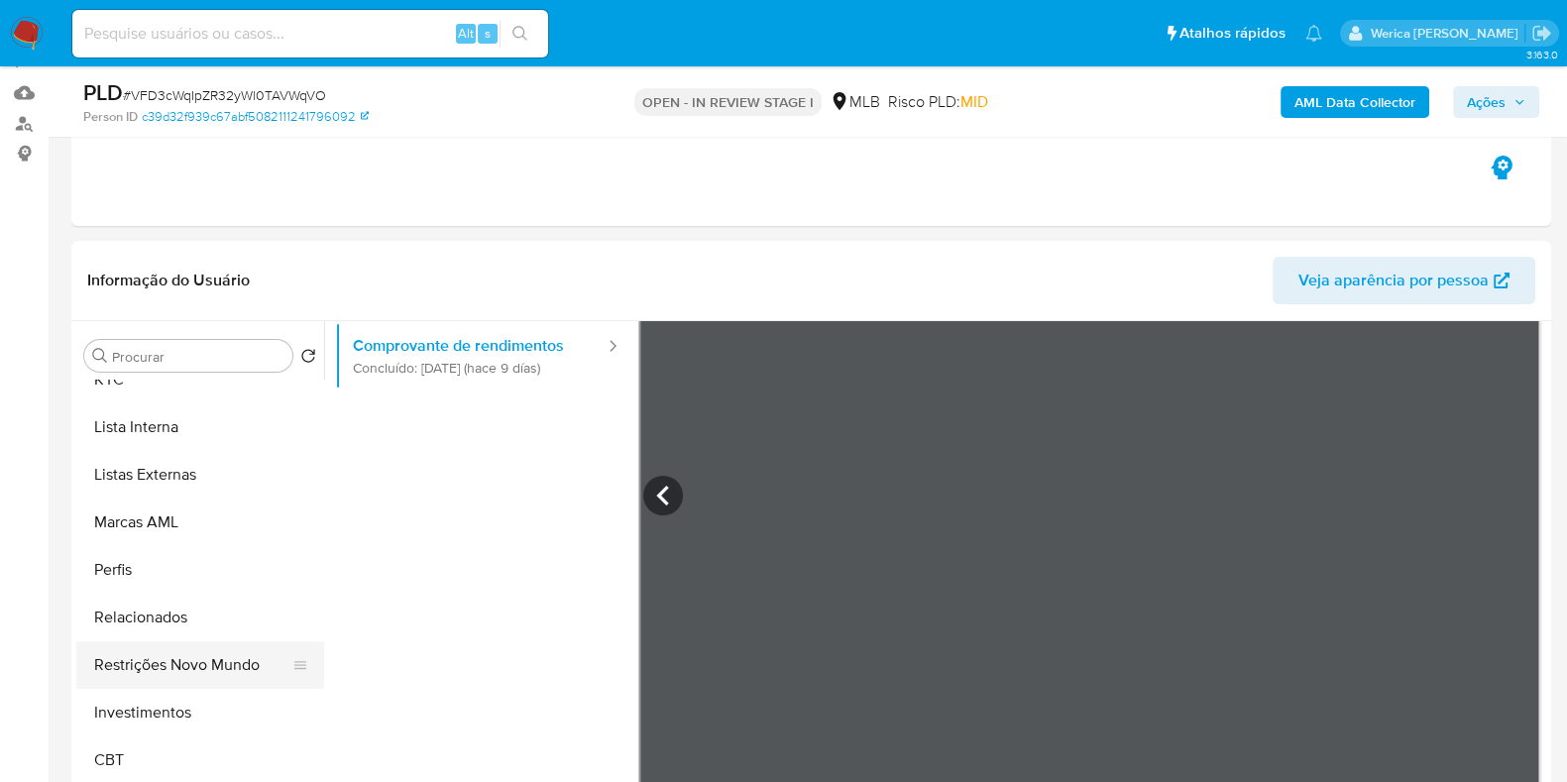
scroll to position [1075, 0]
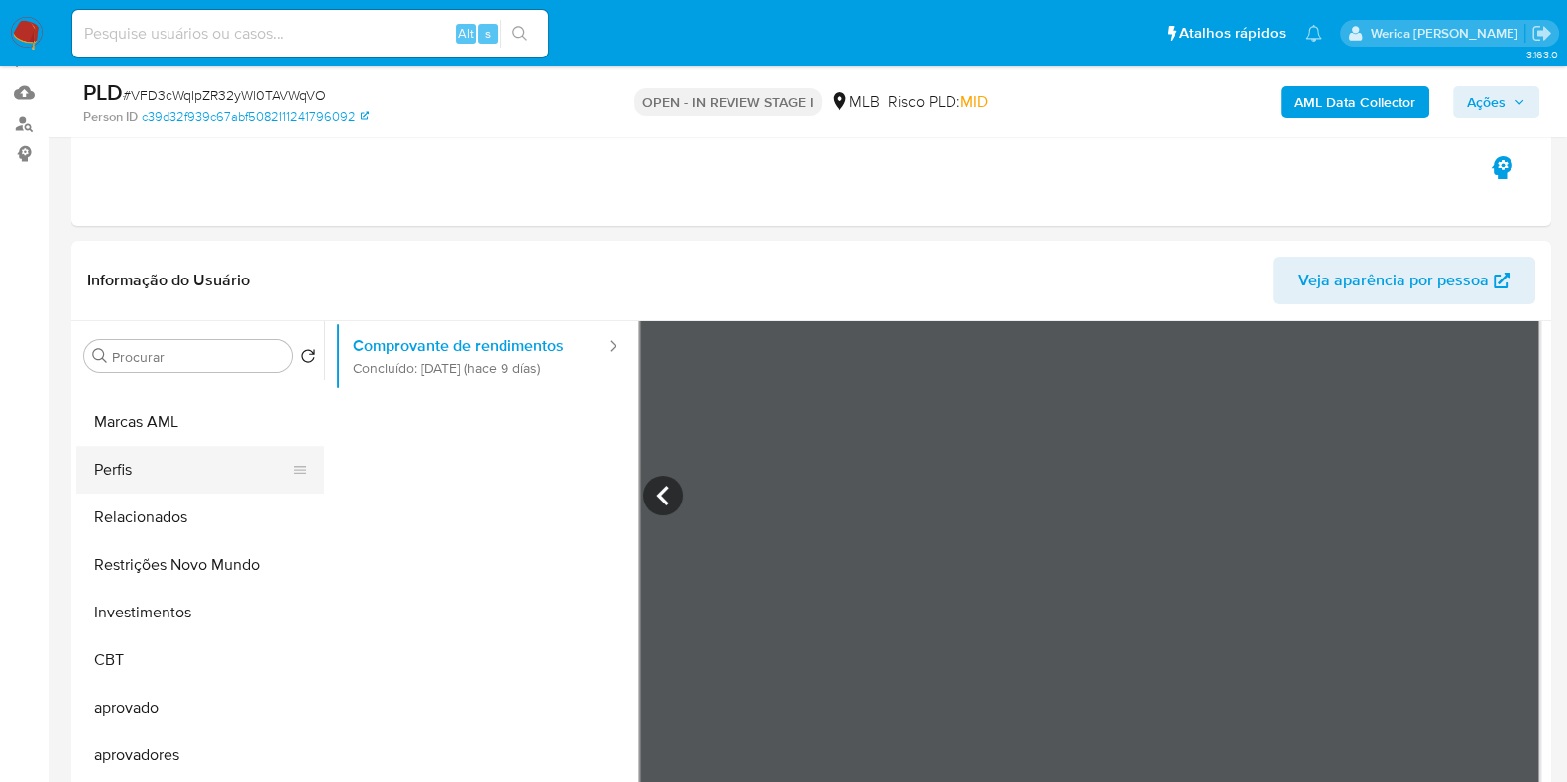
click at [216, 458] on button "Perfis" at bounding box center [192, 470] width 232 height 48
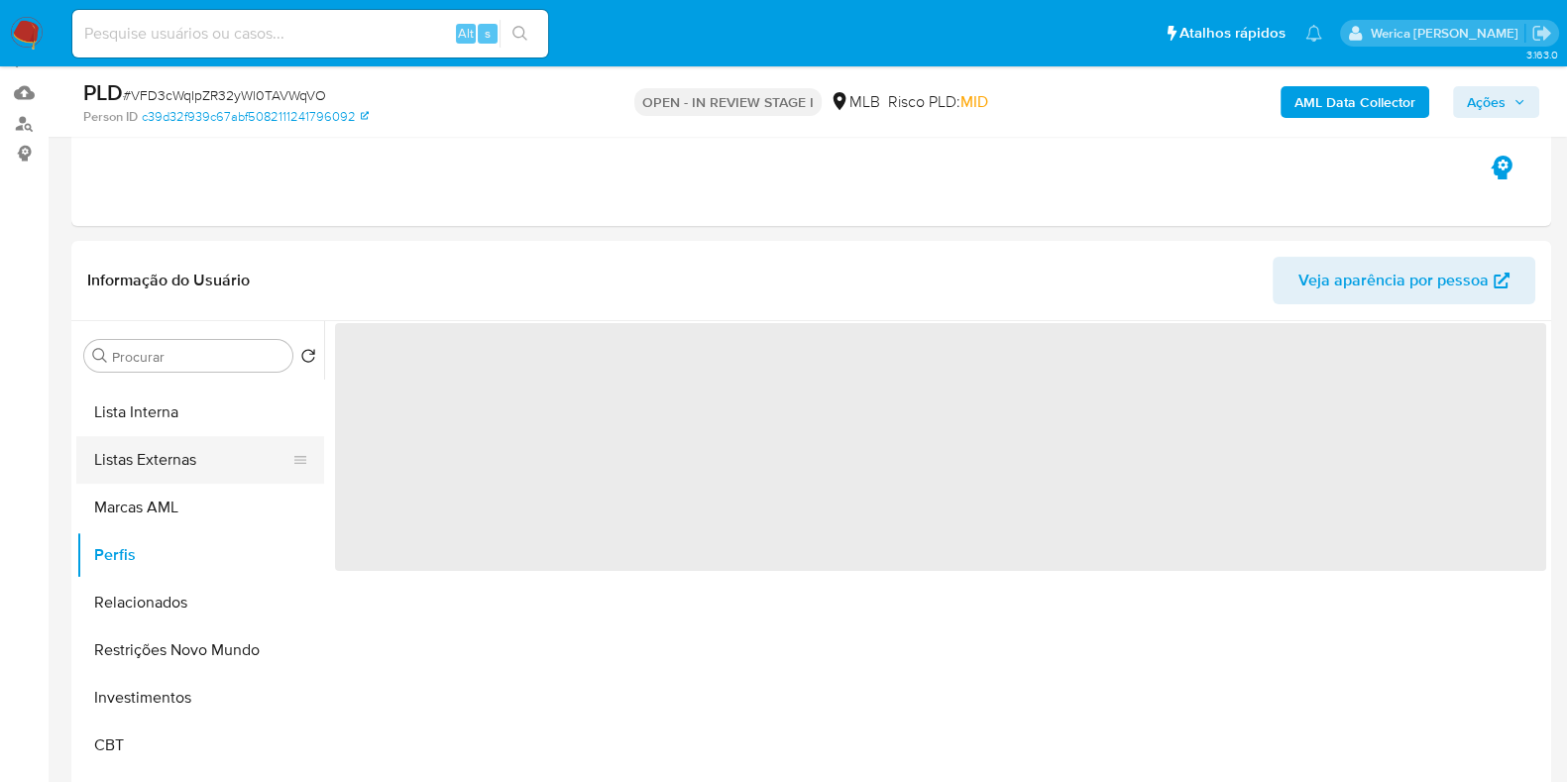
scroll to position [950, 0]
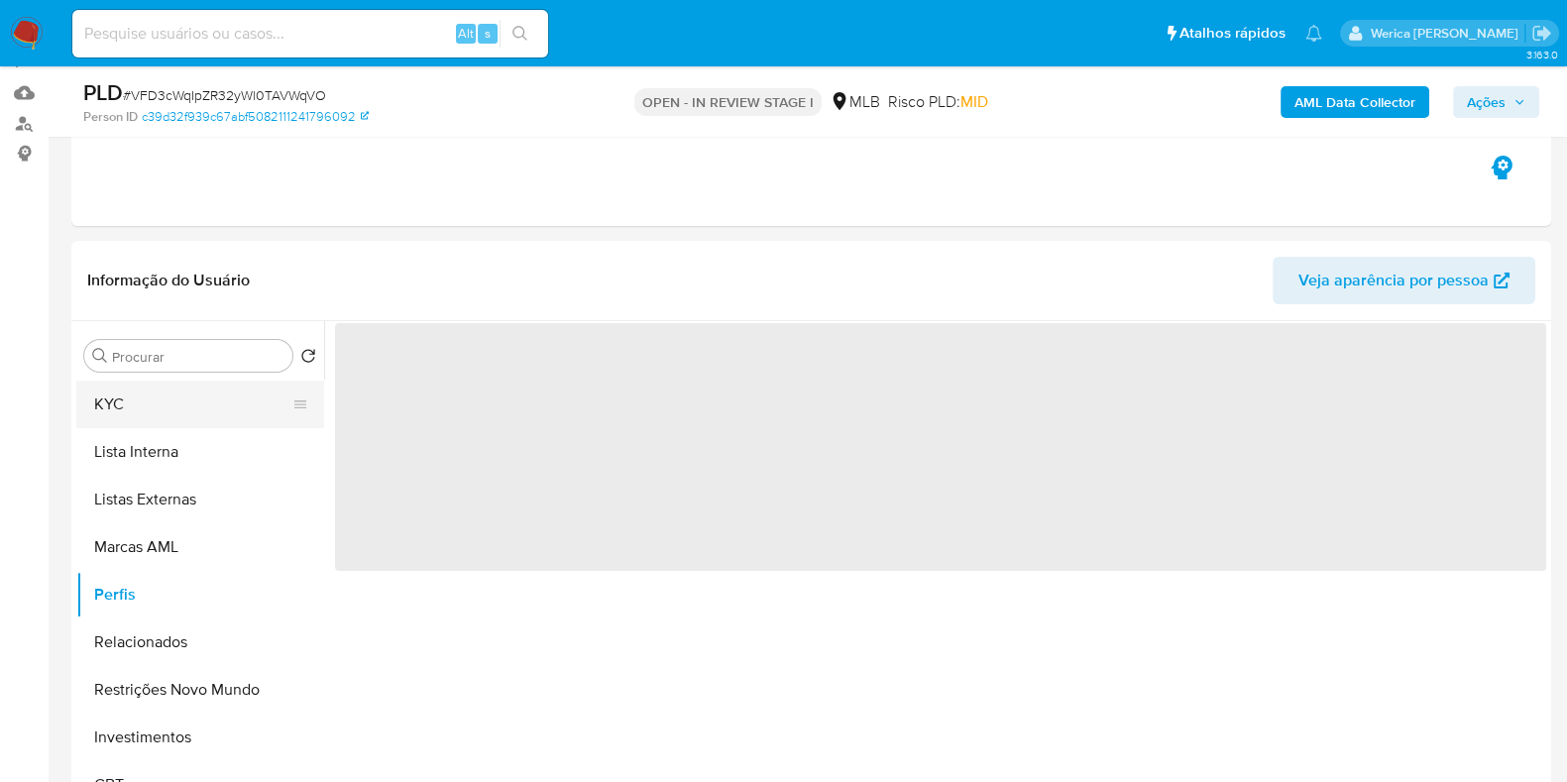
click at [178, 384] on button "KYC" at bounding box center [192, 405] width 232 height 48
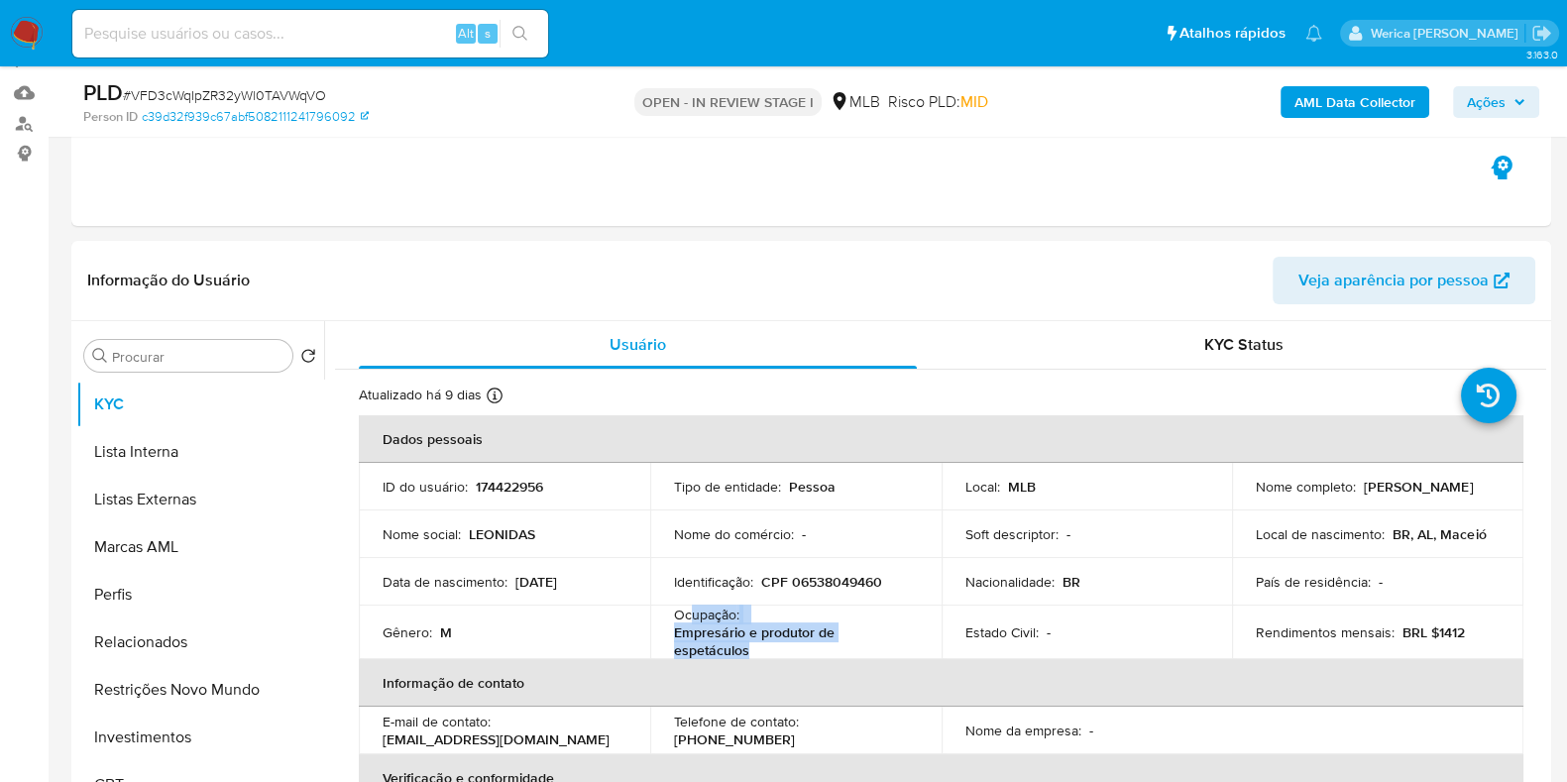
drag, startPoint x: 687, startPoint y: 616, endPoint x: 772, endPoint y: 646, distance: 90.3
click at [772, 646] on div "Ocupação : Empresário e produtor de espetáculos" at bounding box center [796, 632] width 244 height 54
copy div "upação : Empresário e produtor de espetáculos"
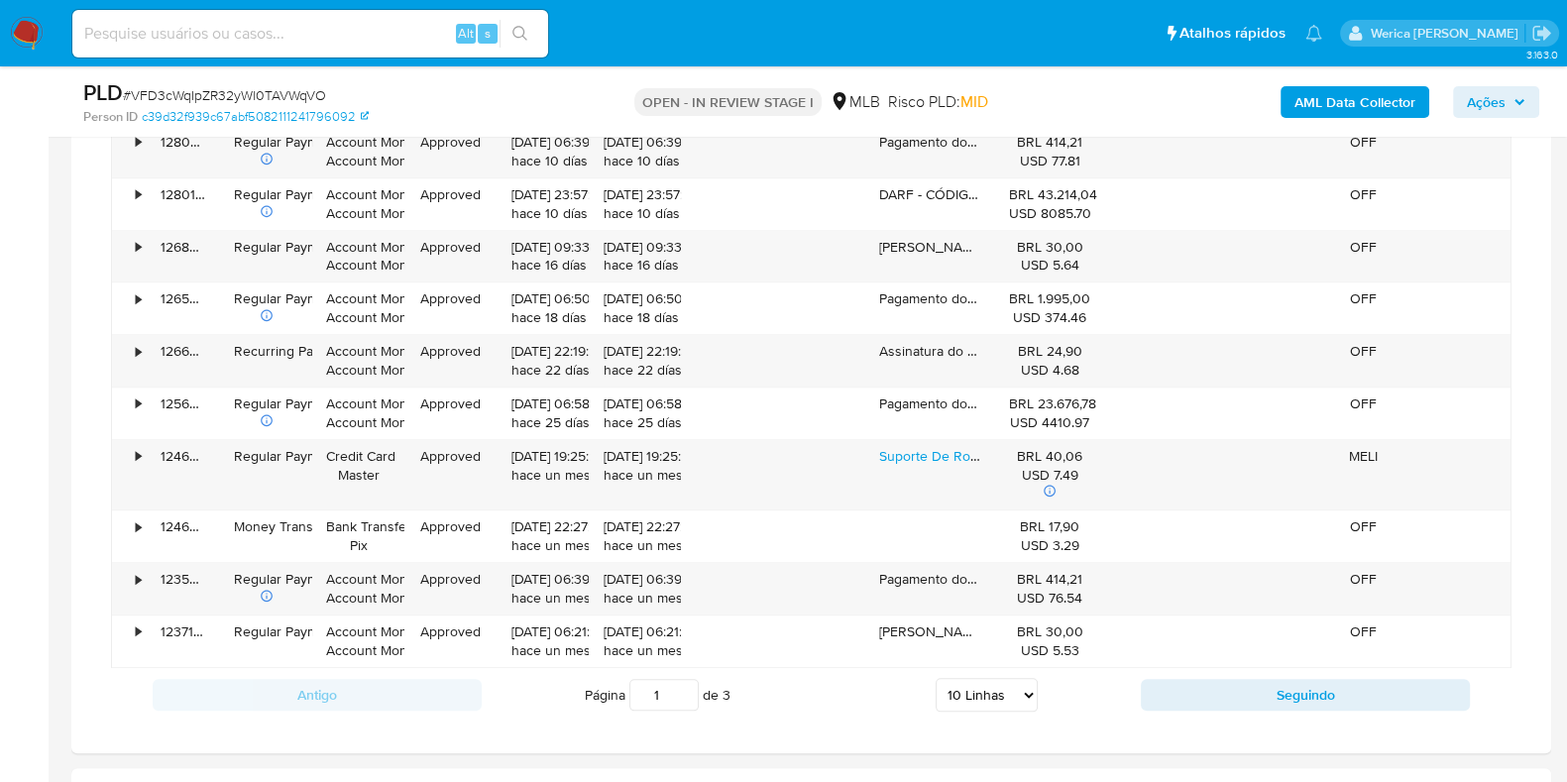
scroll to position [2671, 0]
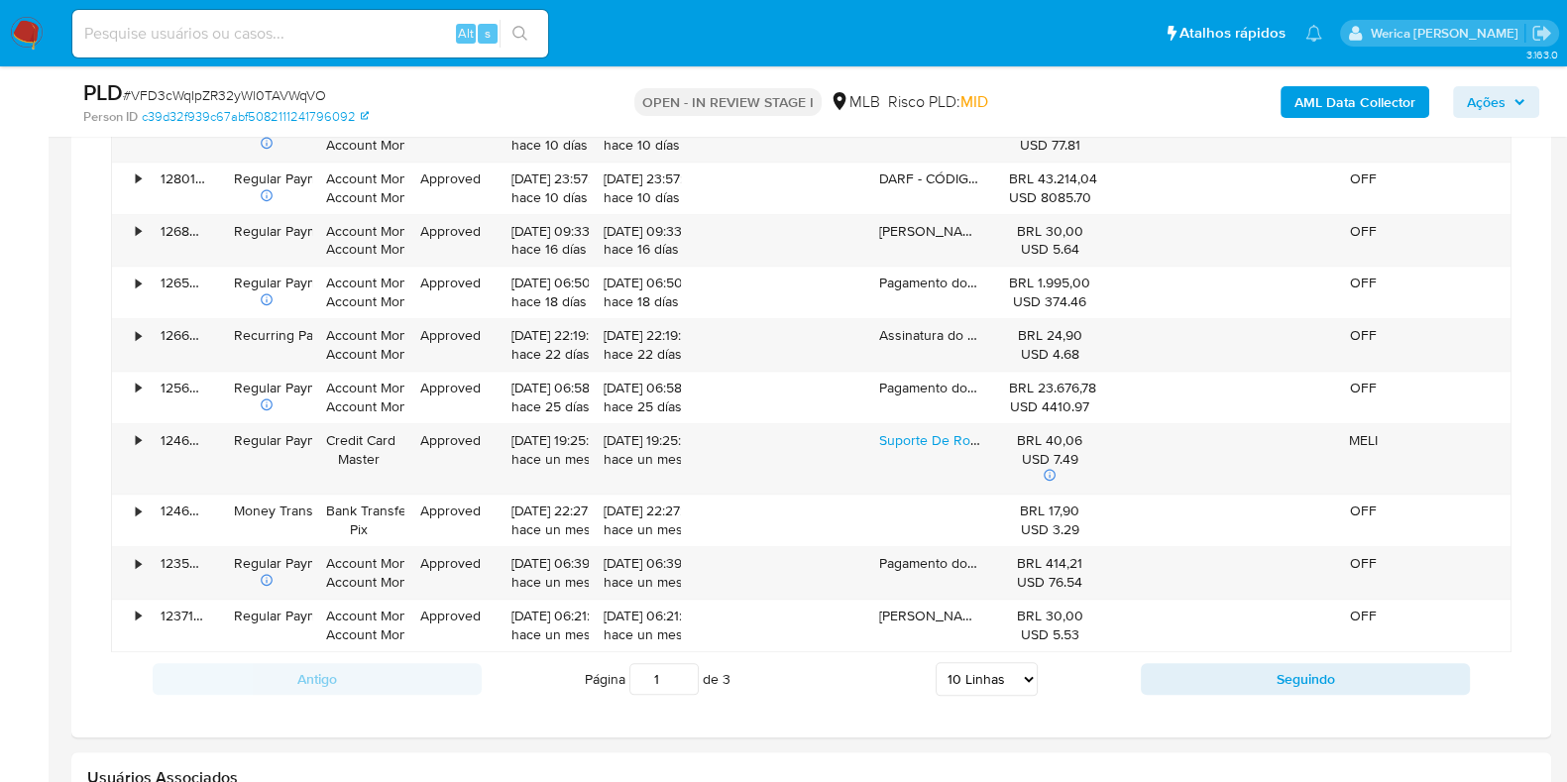
click at [981, 686] on select "5 Linhas 10 Linhas 20 Linhas 25 Linhas 50 Linhas 100 Linhas" at bounding box center [986, 679] width 102 height 34
select select "100"
click at [935, 662] on select "5 Linhas 10 Linhas 20 Linhas 25 Linhas 50 Linhas 100 Linhas" at bounding box center [986, 679] width 102 height 34
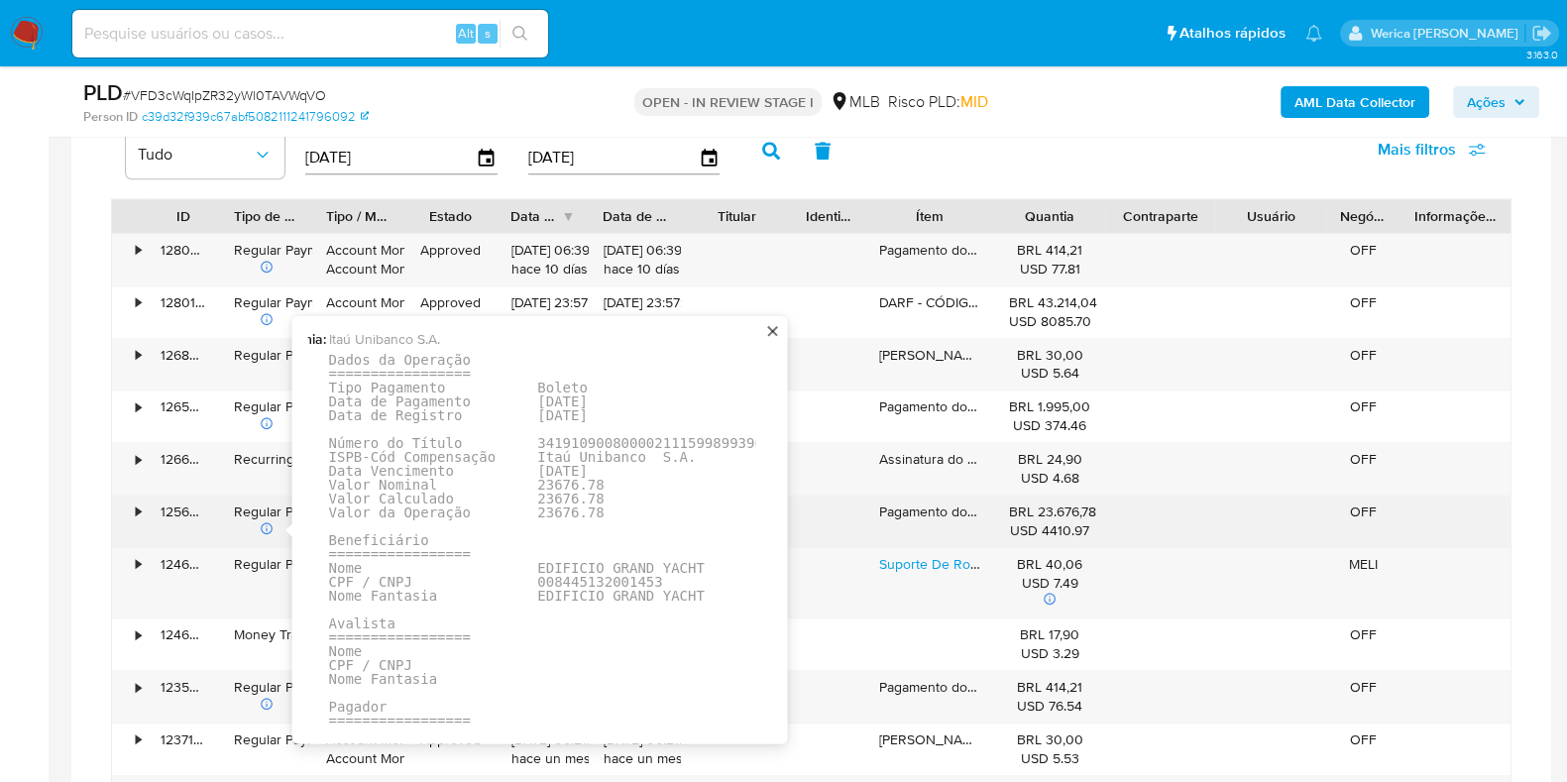
scroll to position [0, 258]
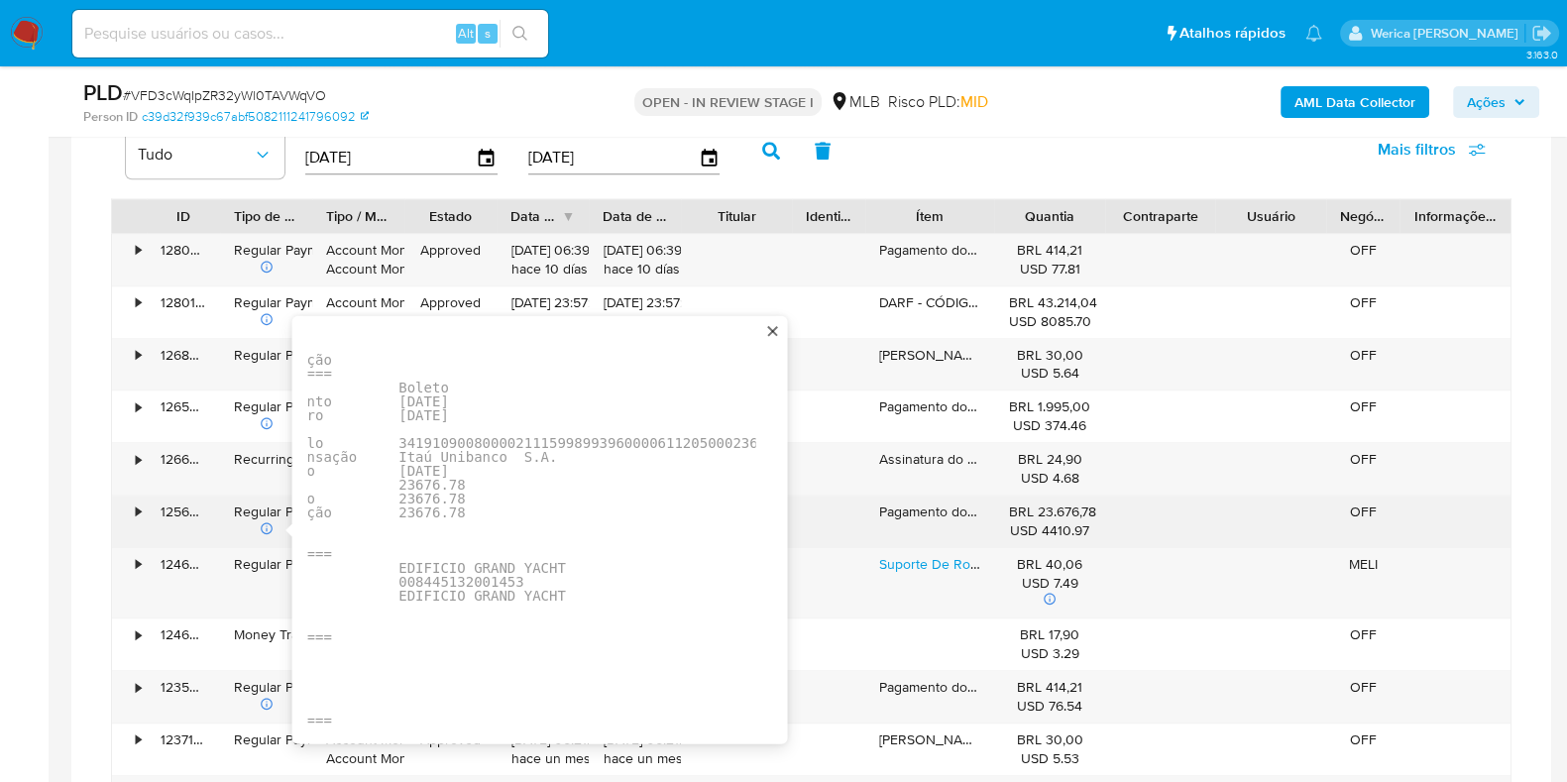
drag, startPoint x: 634, startPoint y: 561, endPoint x: 676, endPoint y: 556, distance: 41.9
click at [676, 556] on pre "Dados da Operação ================= Tipo Pagamento Boleto Data de Pagamento [DA…" at bounding box center [491, 601] width 602 height 499
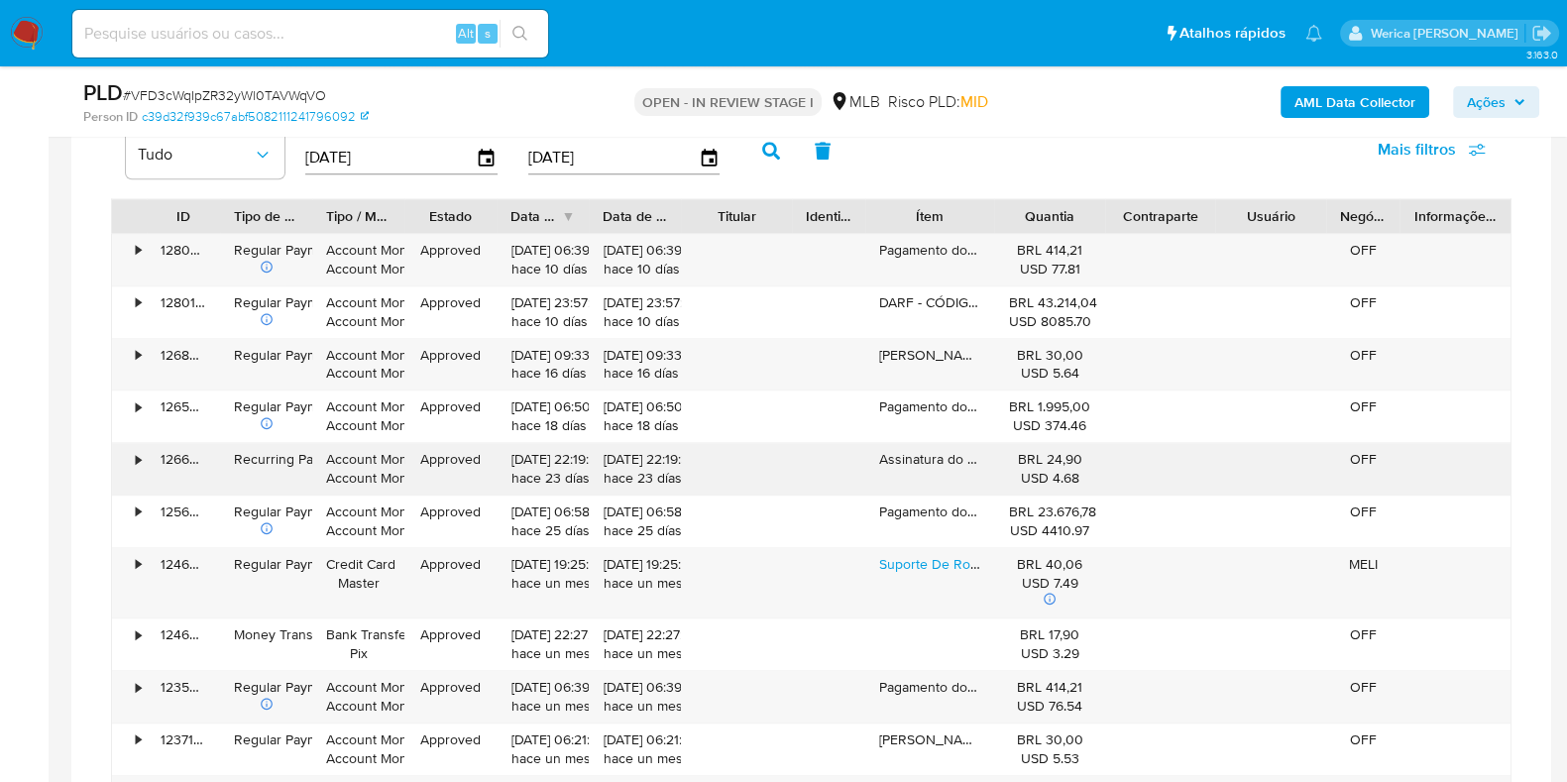
click at [230, 470] on div "Recurring Payment" at bounding box center [266, 469] width 92 height 52
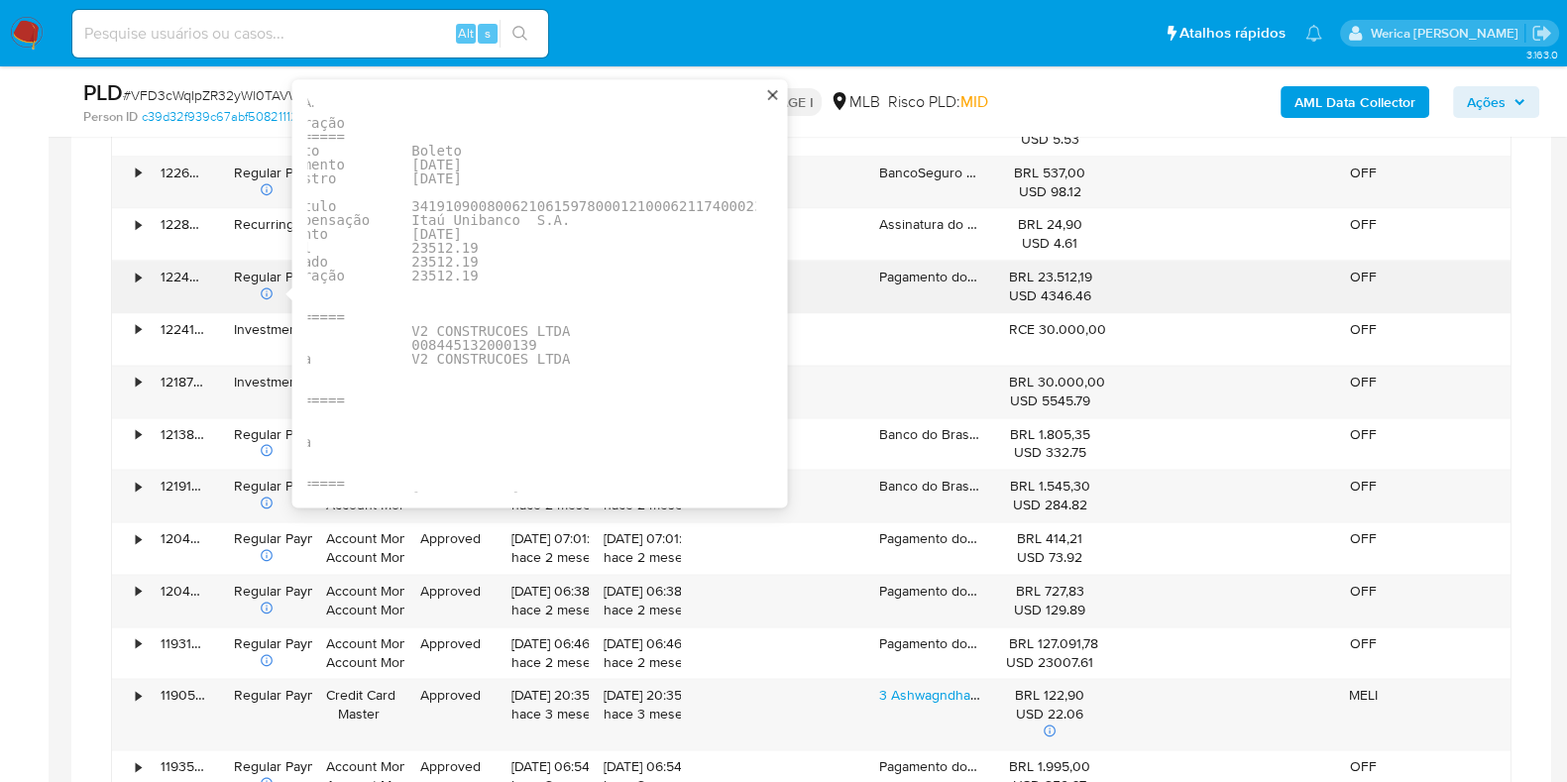
scroll to position [0, 252]
drag, startPoint x: 638, startPoint y: 327, endPoint x: 551, endPoint y: 340, distance: 88.2
click at [551, 340] on pre "Dados da Operação ================= Tipo Pagamento Boleto Data de Pagamento [DA…" at bounding box center [497, 365] width 602 height 499
click at [218, 284] on div "122426762762" at bounding box center [183, 287] width 73 height 52
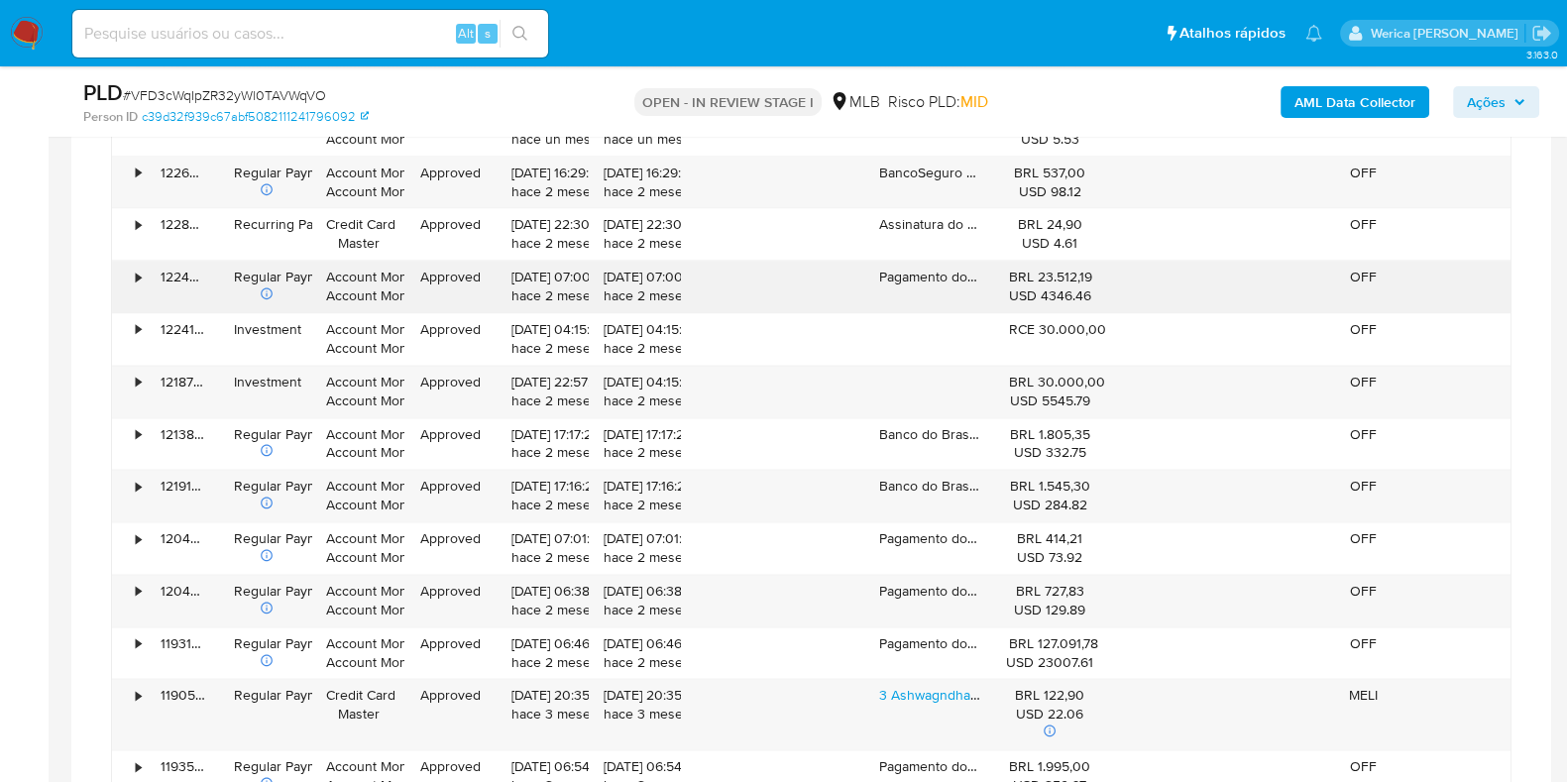
click at [1070, 268] on div "BRL 23.512,19 USD 4346.46" at bounding box center [1050, 287] width 83 height 38
drag, startPoint x: 1040, startPoint y: 270, endPoint x: 1090, endPoint y: 270, distance: 49.5
click at [1090, 270] on div "BRL 23.512,19 USD 4346.46" at bounding box center [1050, 287] width 83 height 38
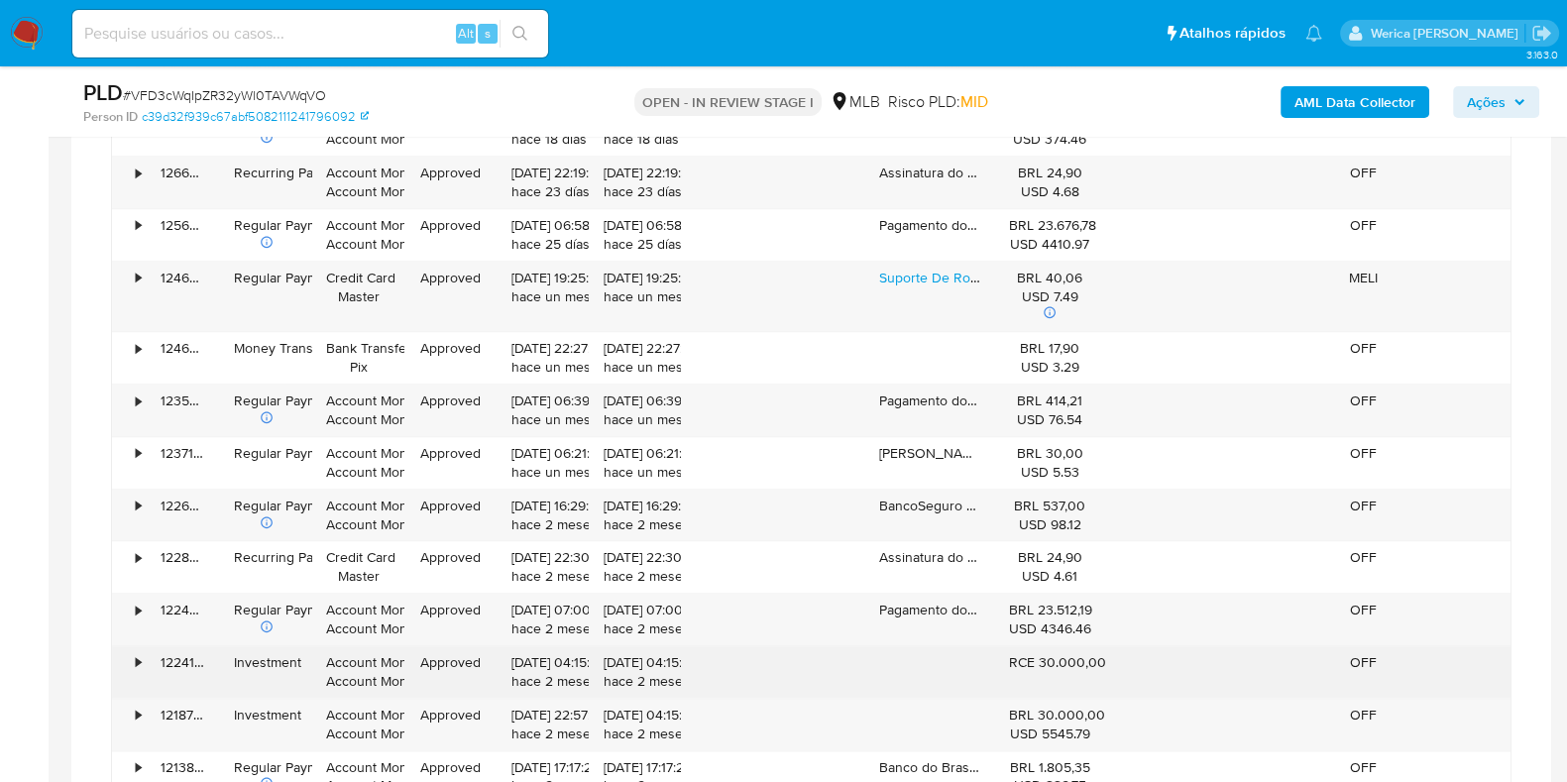
scroll to position [2794, 0]
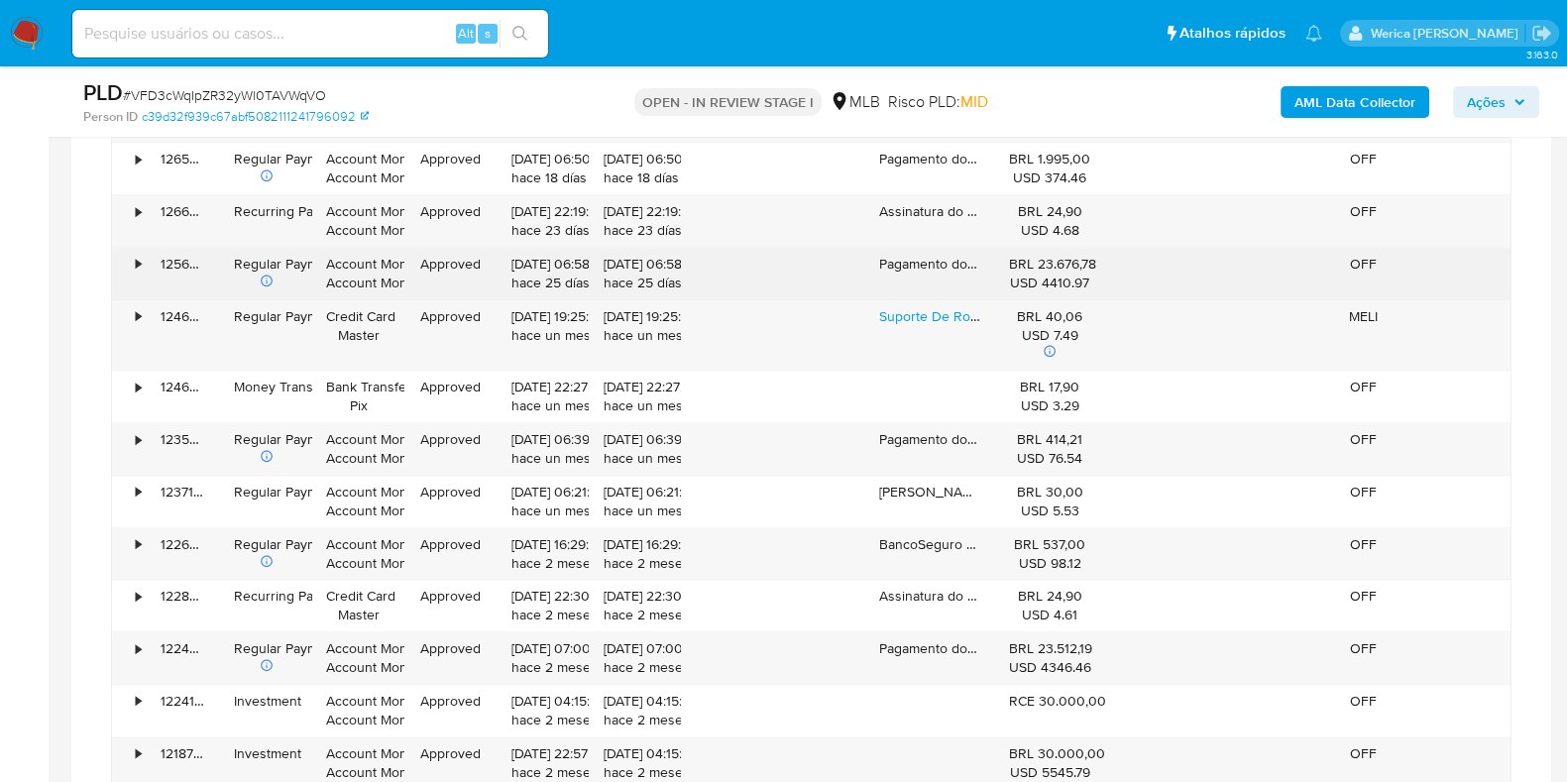
drag, startPoint x: 1034, startPoint y: 262, endPoint x: 1092, endPoint y: 262, distance: 58.5
click at [1092, 262] on div "BRL 23.676,78 USD 4410.97" at bounding box center [1050, 274] width 83 height 38
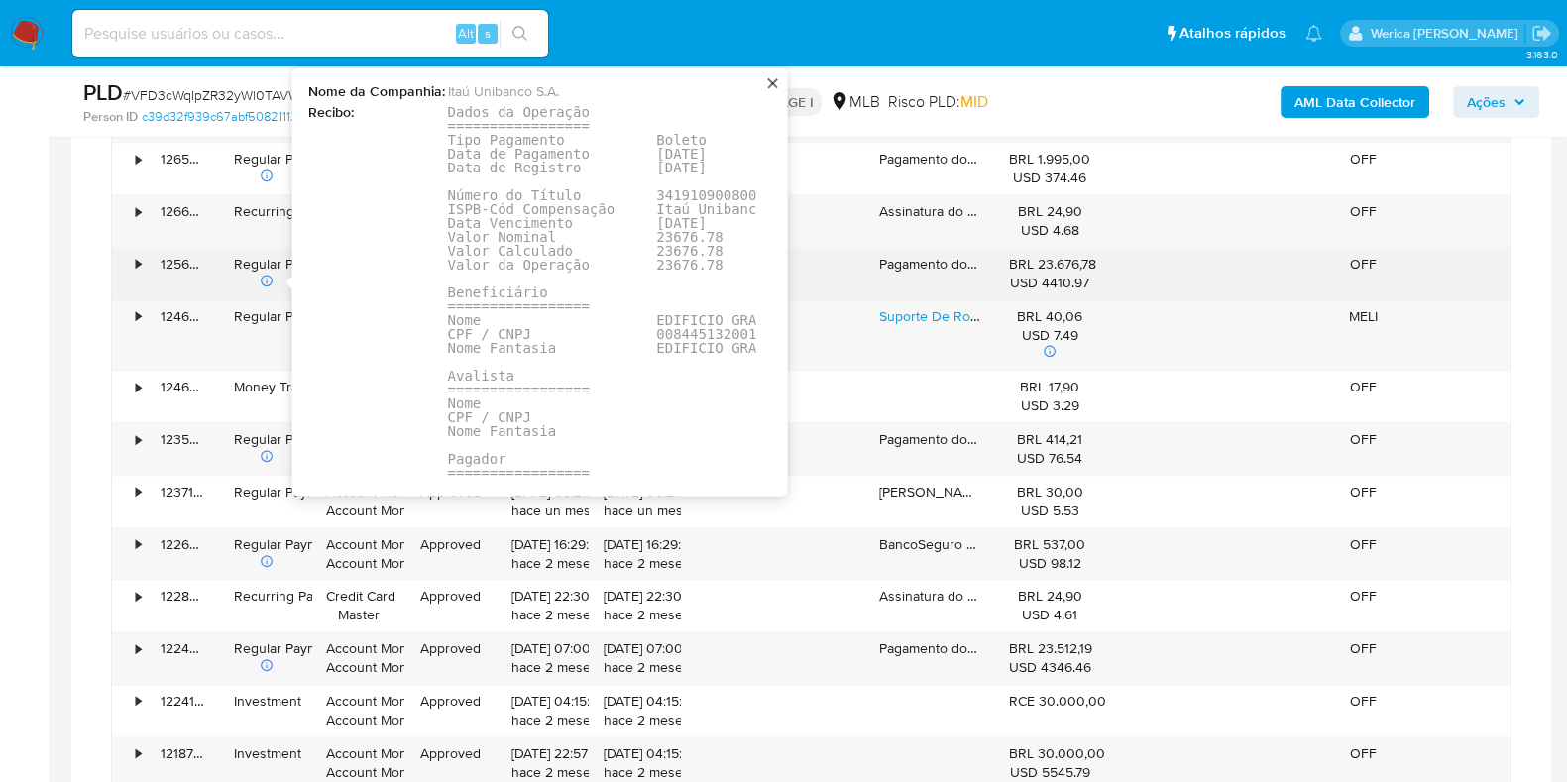
click at [639, 332] on pre "Dados da Operação ================= Tipo Pagamento Boleto Data de Pagamento [DA…" at bounding box center [749, 353] width 602 height 499
